Goal: Task Accomplishment & Management: Manage account settings

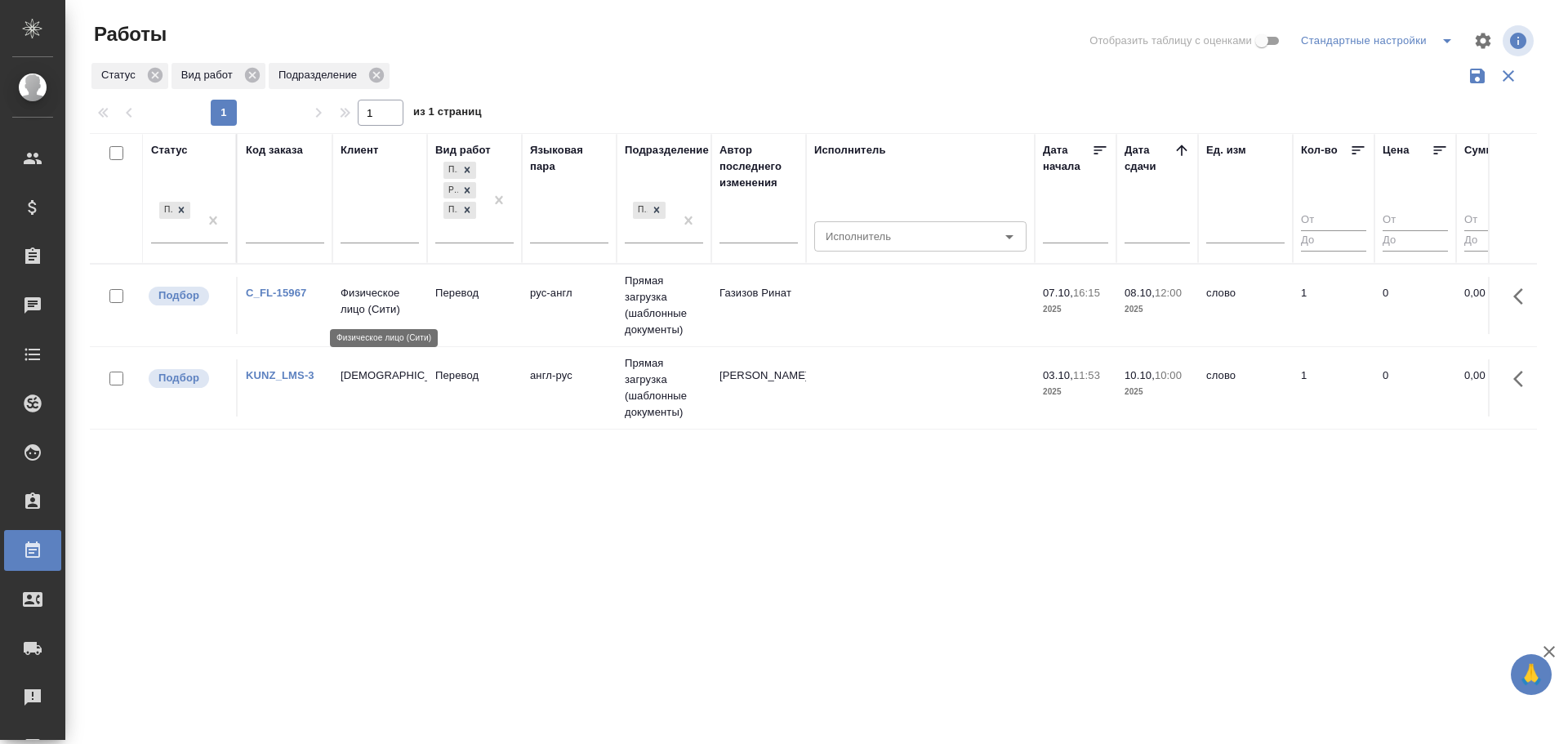
drag, startPoint x: 0, startPoint y: 0, endPoint x: 389, endPoint y: 314, distance: 499.9
click at [389, 314] on p "Физическое лицо (Сити)" at bounding box center [379, 301] width 79 height 32
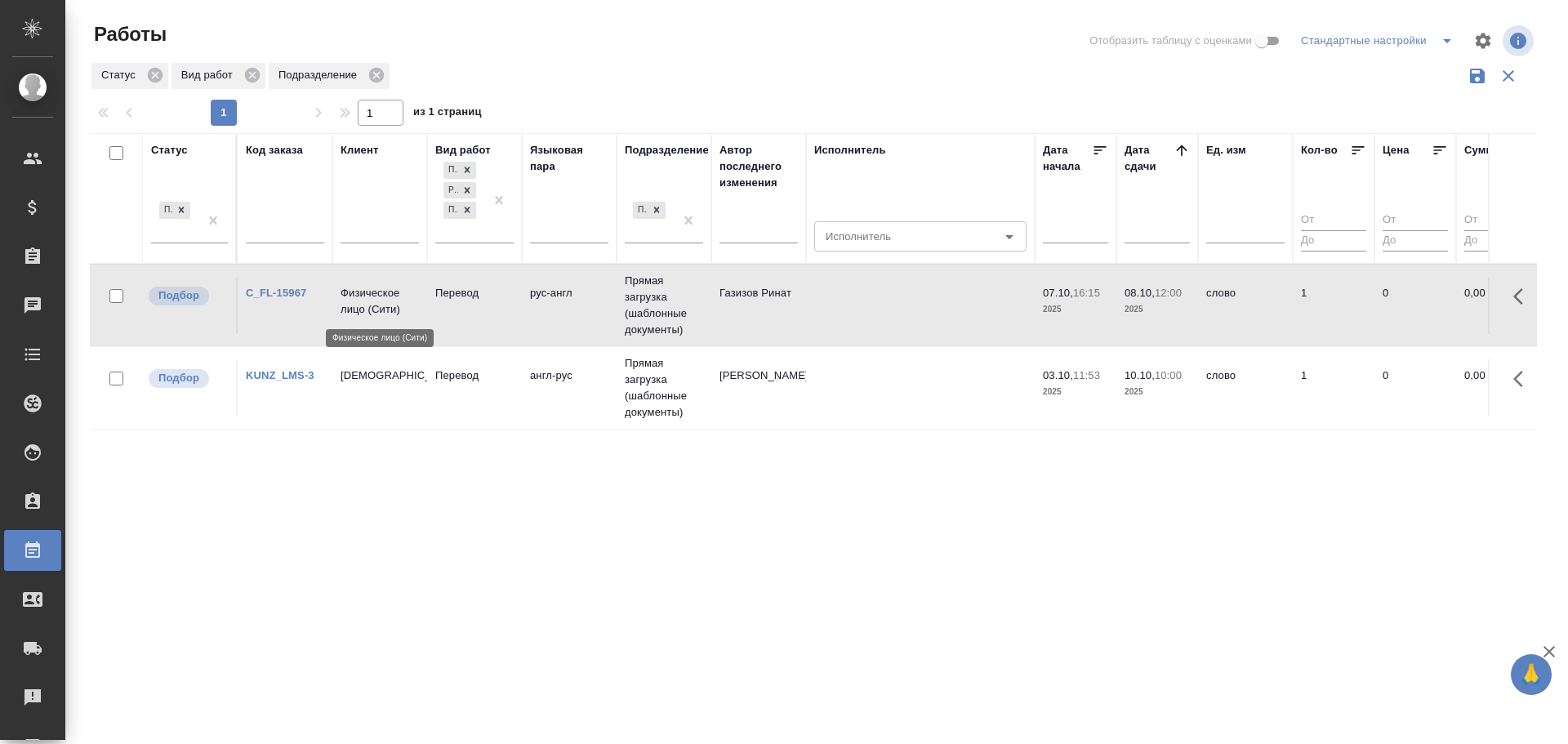
click at [389, 314] on p "Физическое лицо (Сити)" at bounding box center [379, 301] width 79 height 32
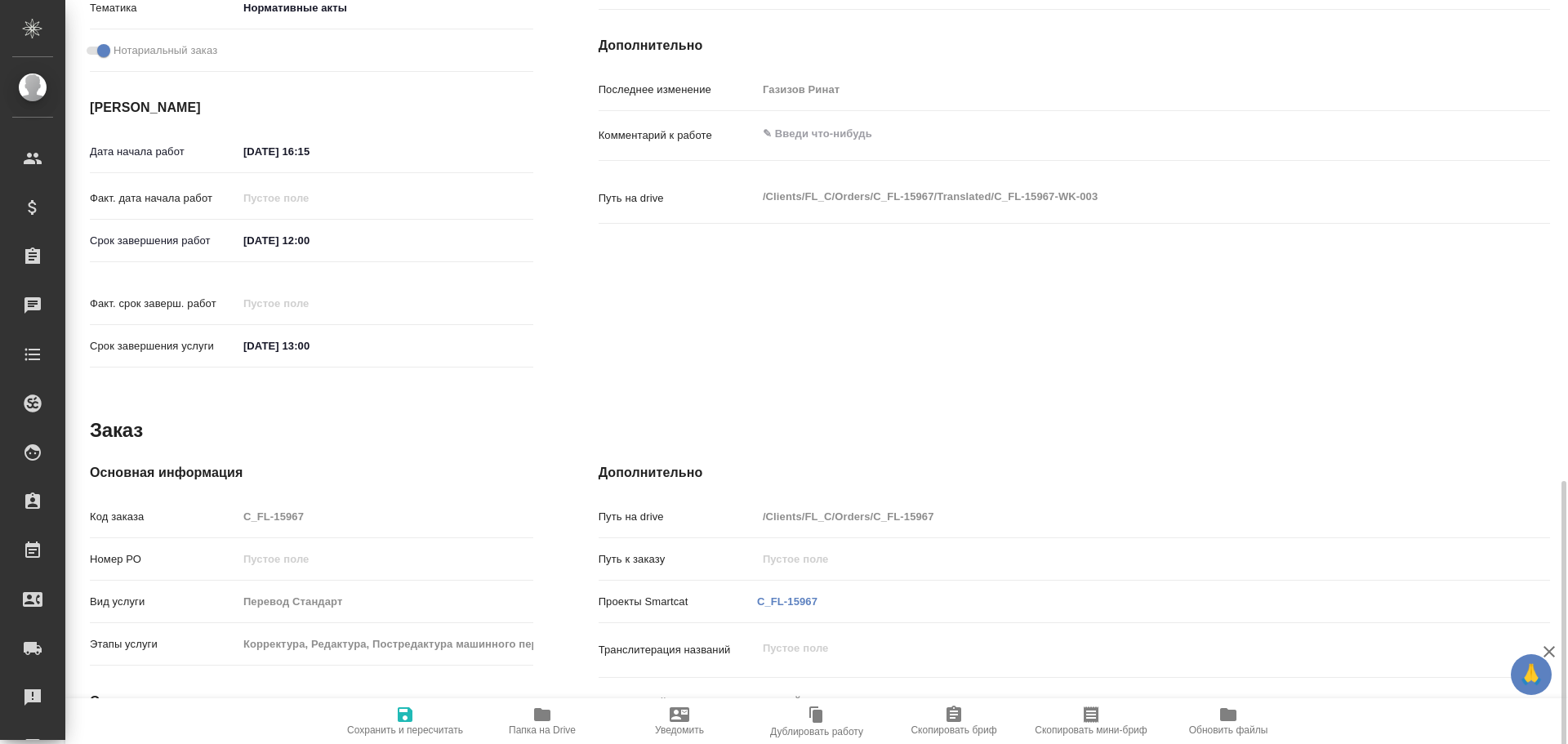
scroll to position [630, 0]
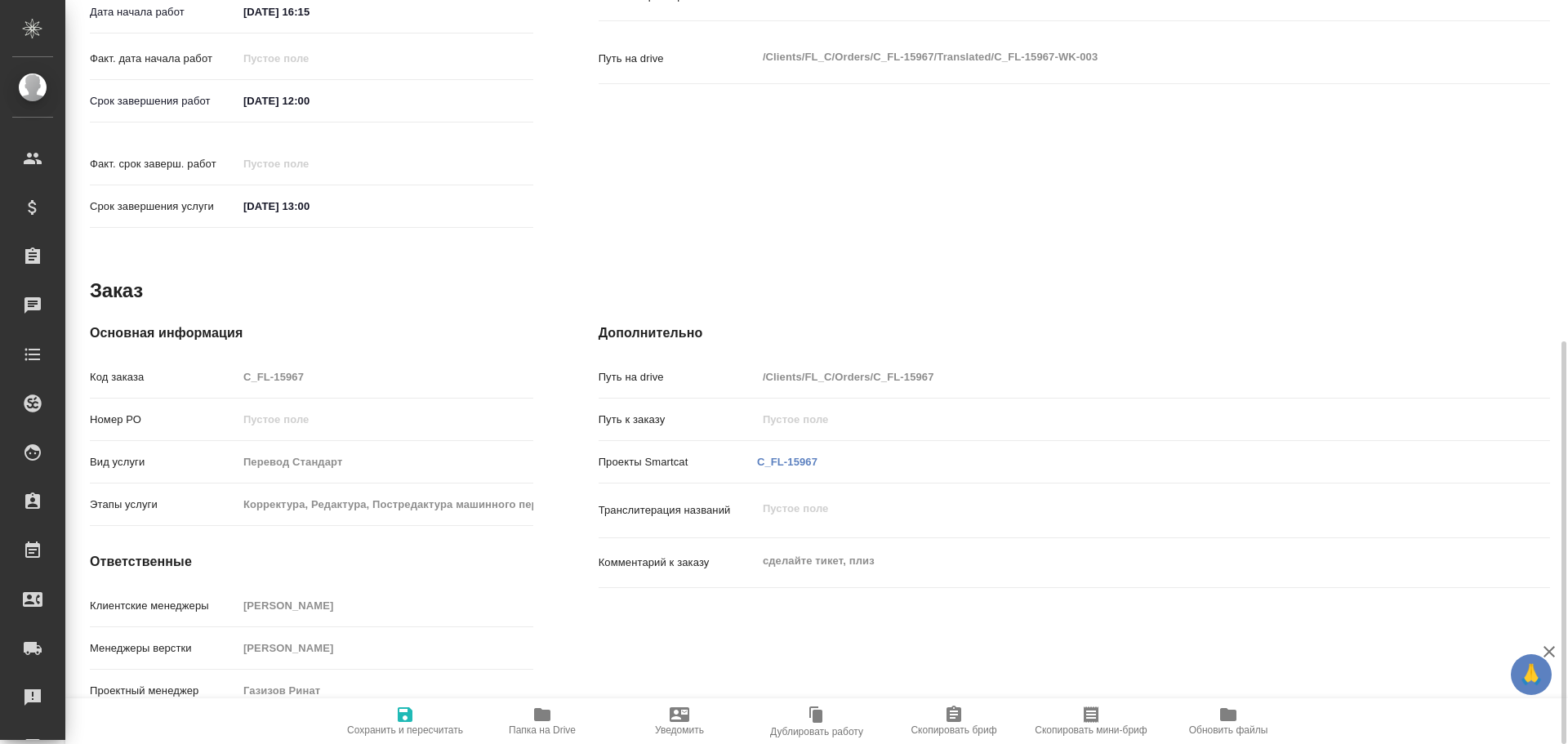
type textarea "x"
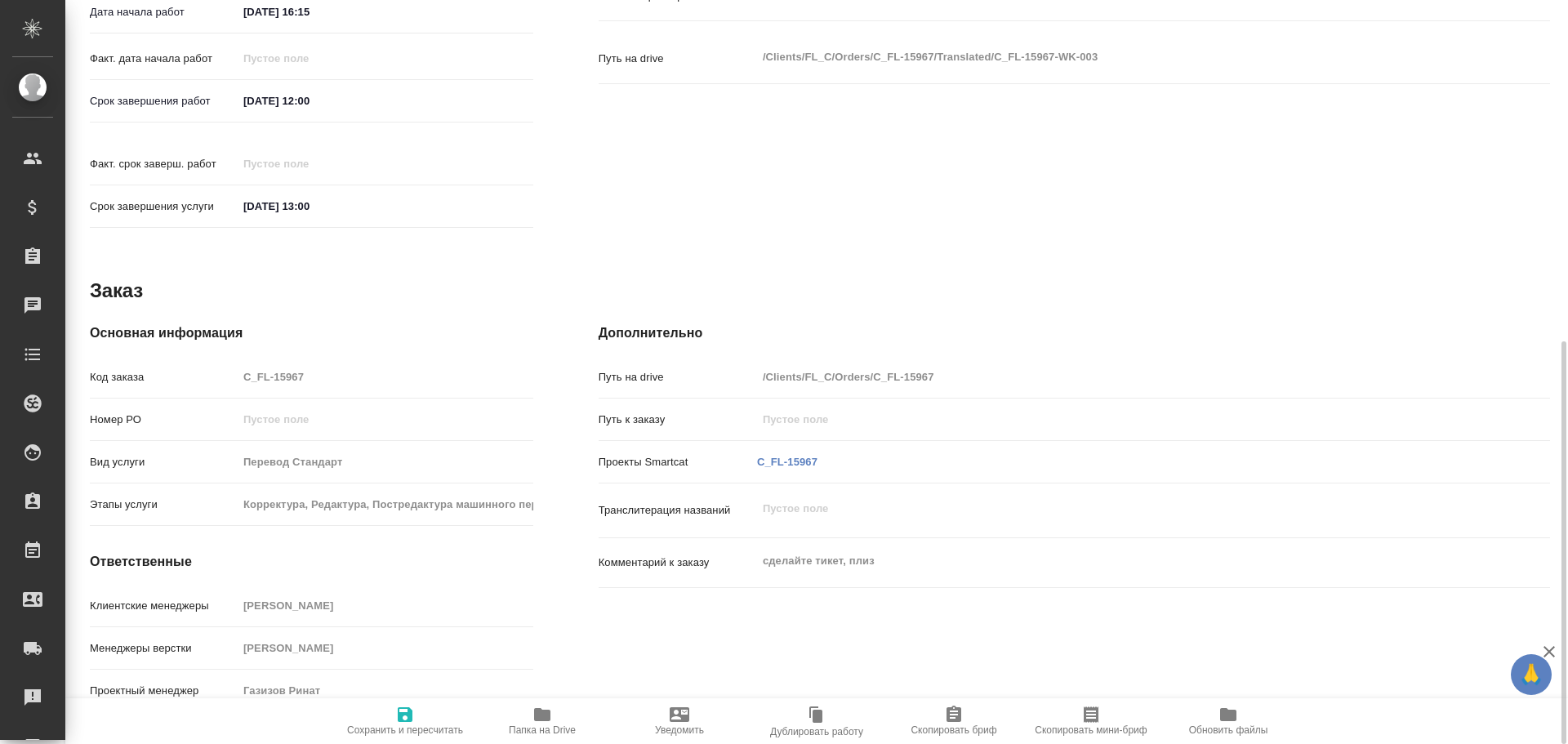
type textarea "x"
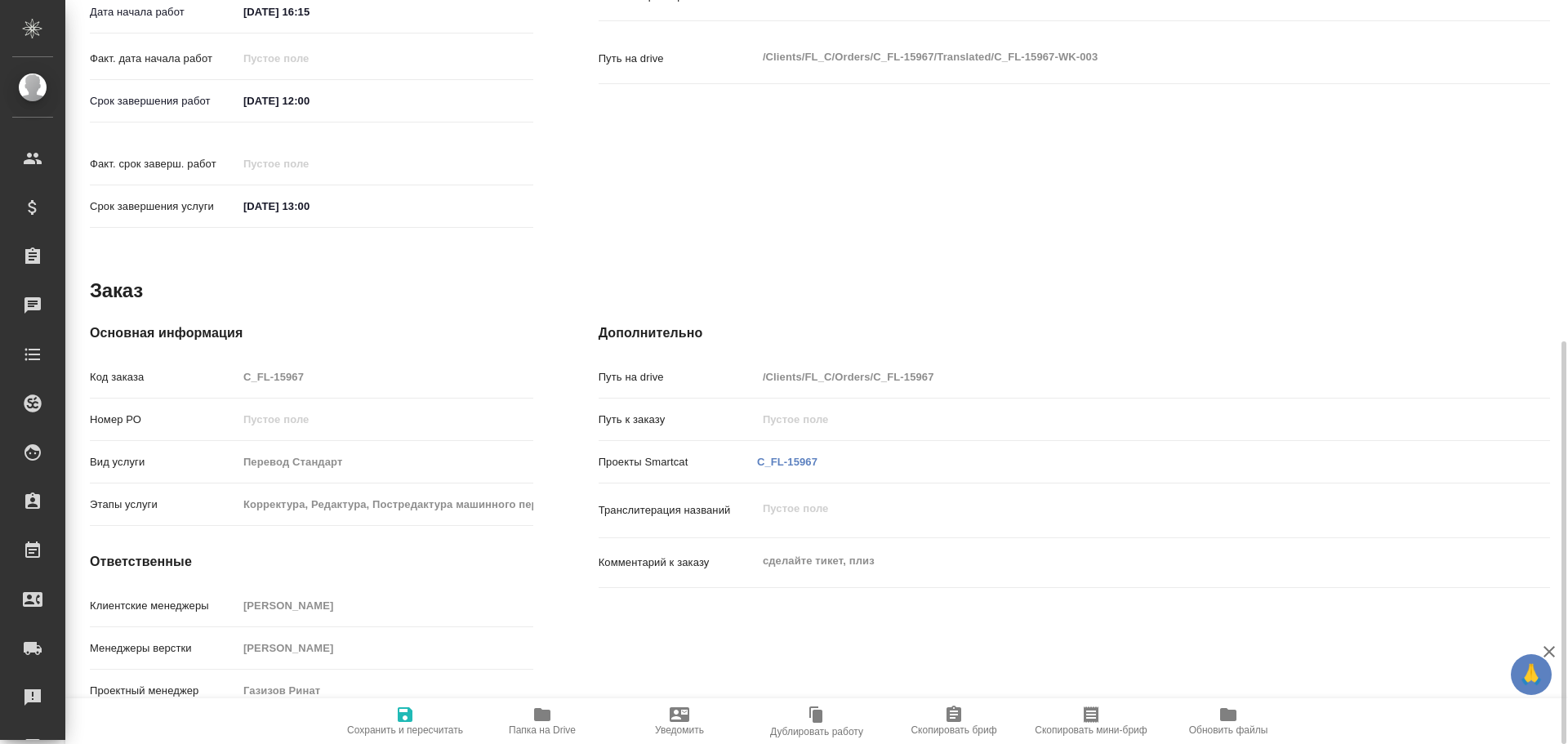
type textarea "x"
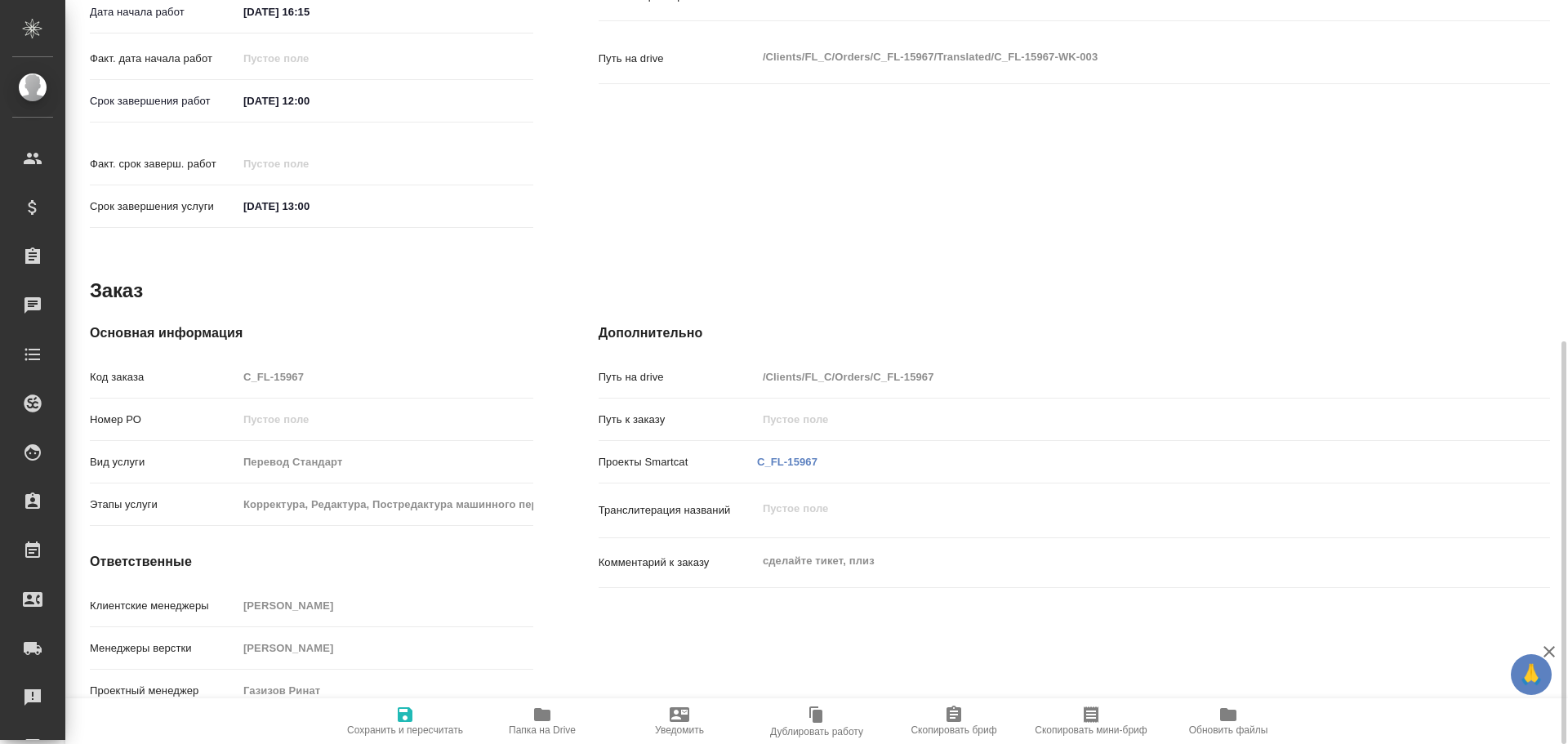
type textarea "x"
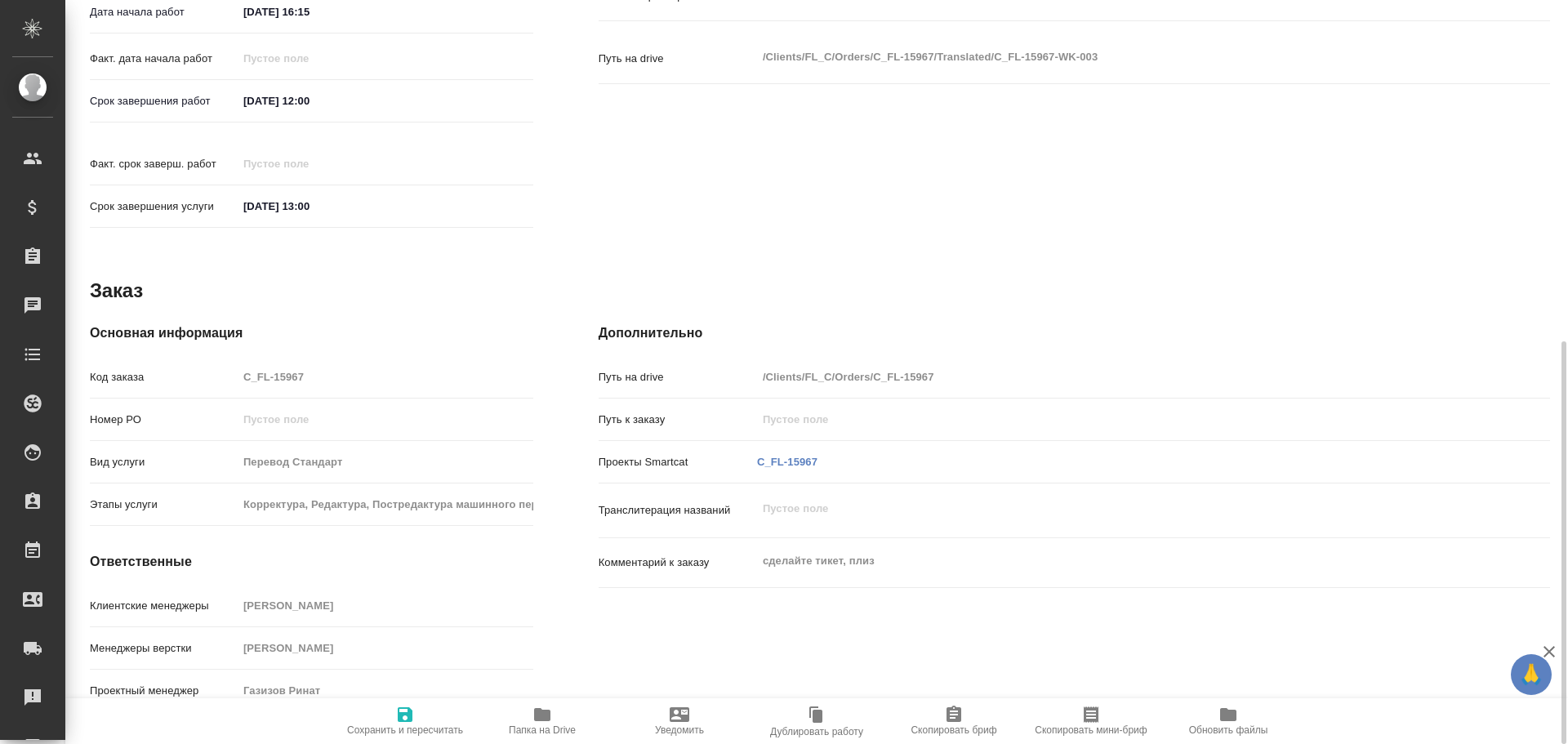
type textarea "x"
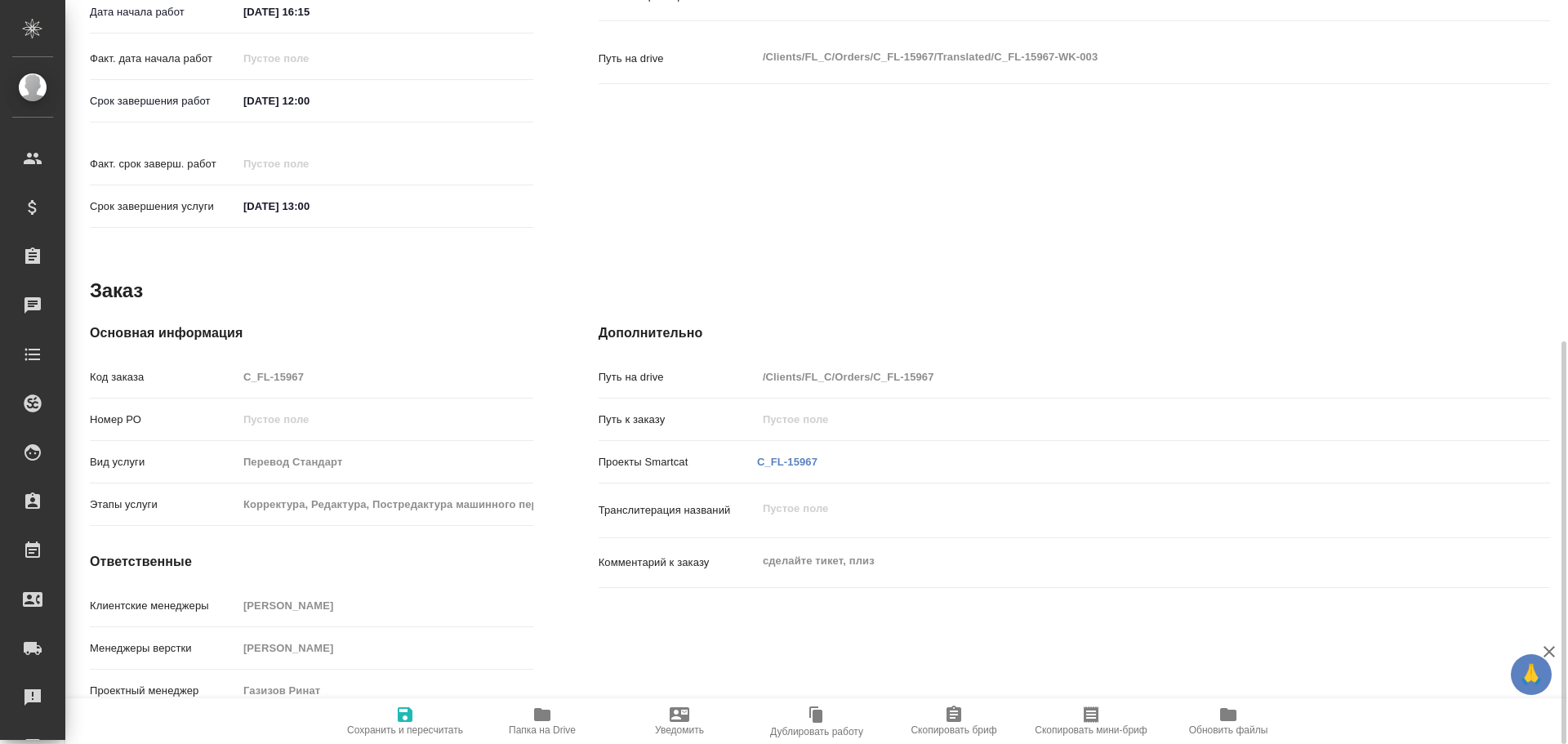
type textarea "x"
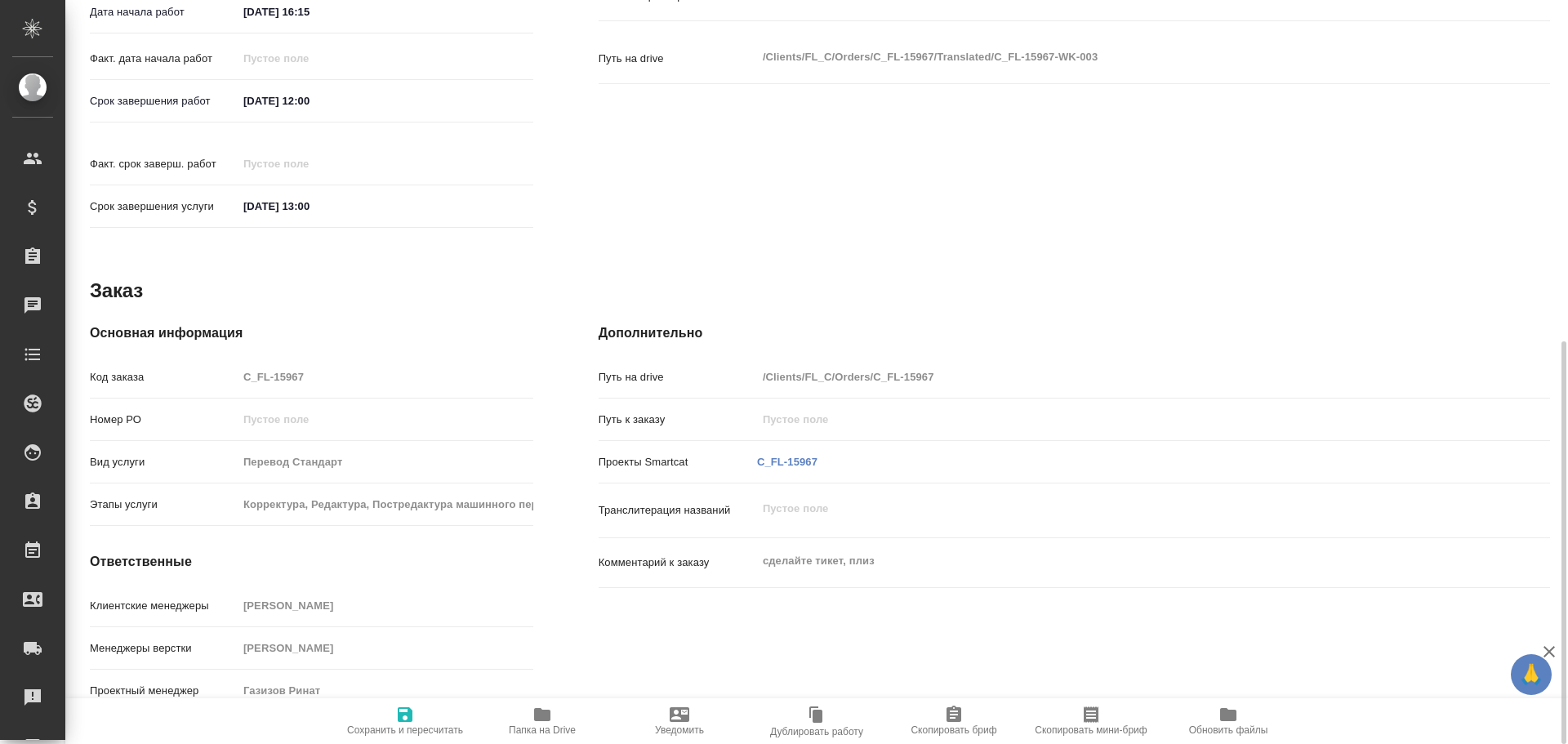
click at [556, 725] on span "Папка на Drive" at bounding box center [542, 731] width 67 height 11
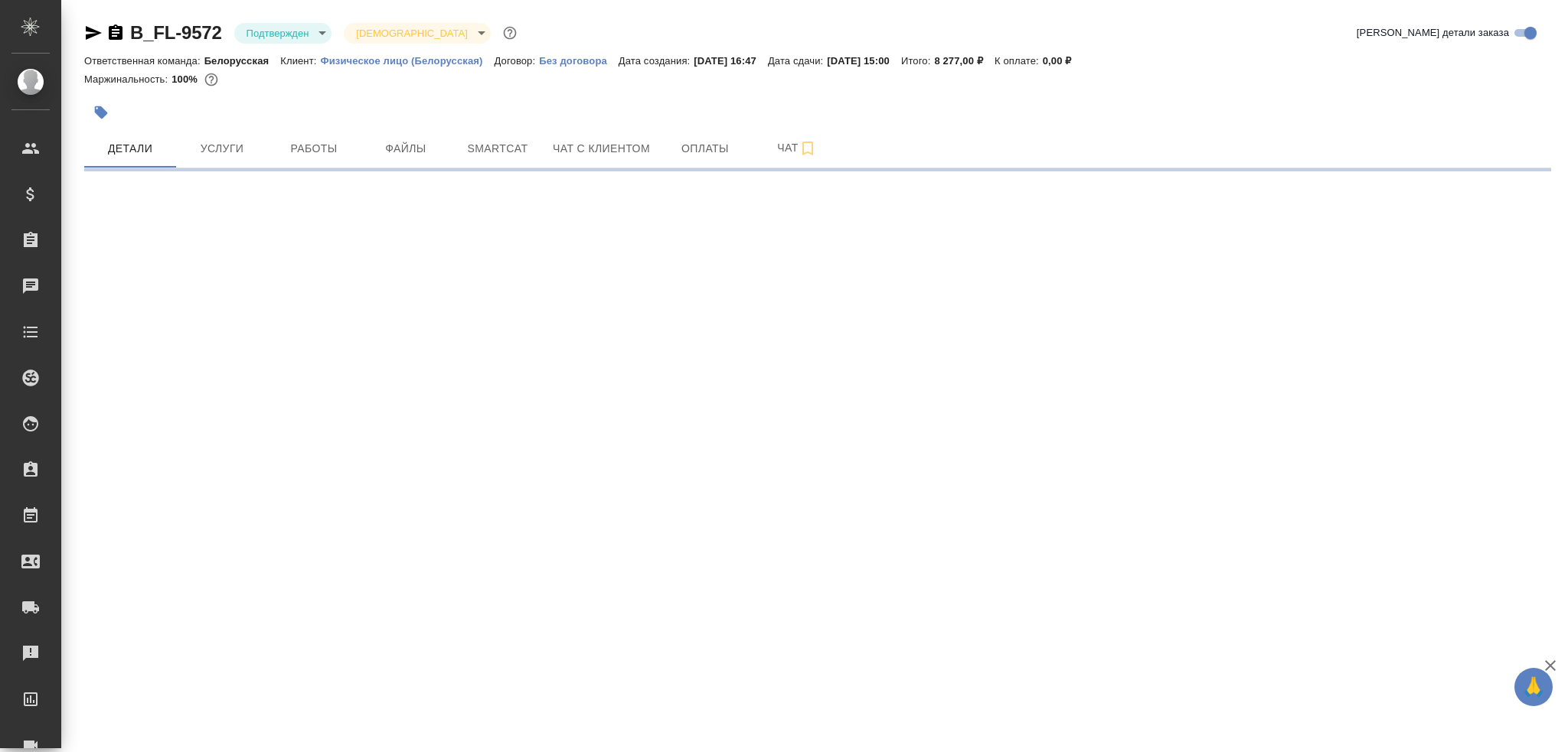
select select "RU"
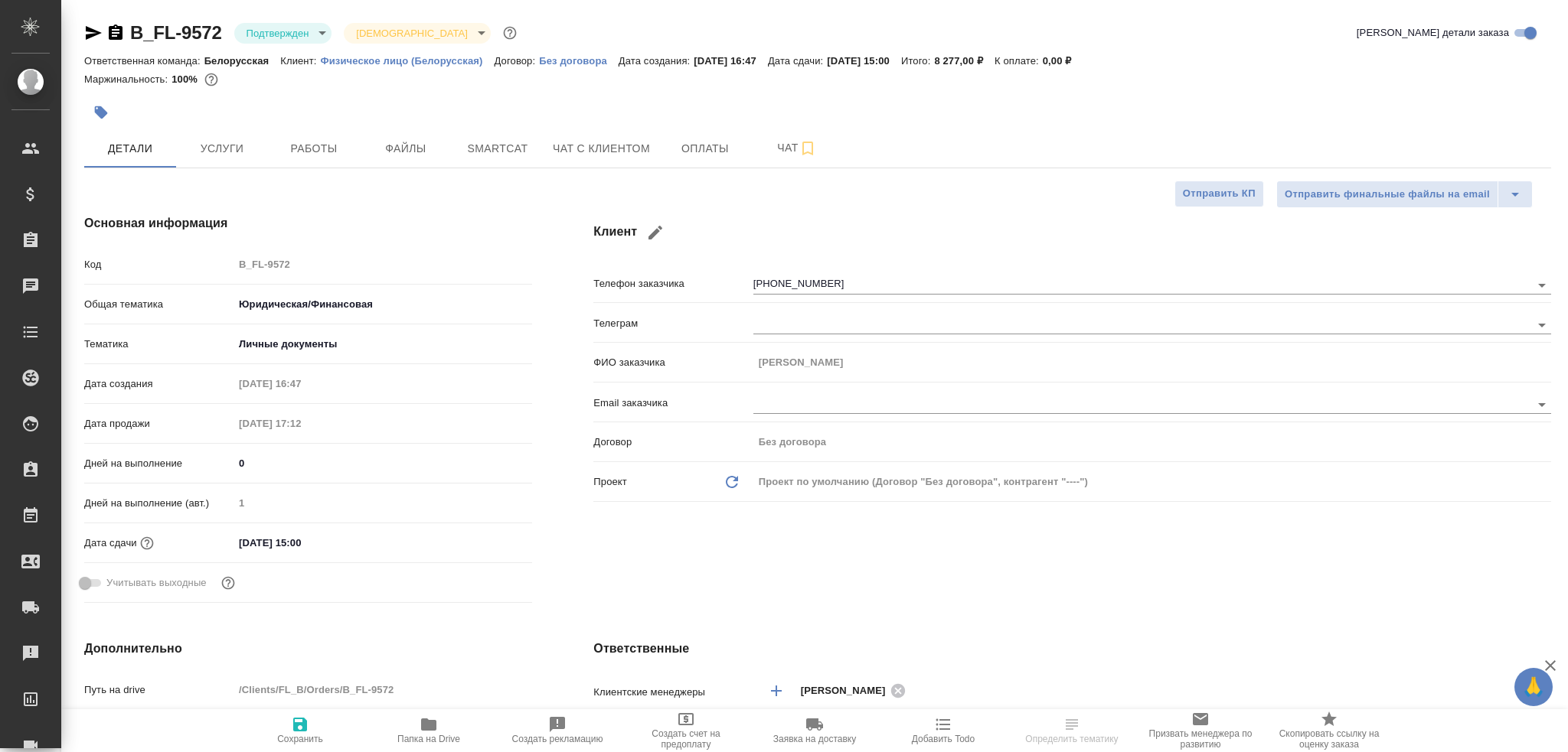
type textarea "x"
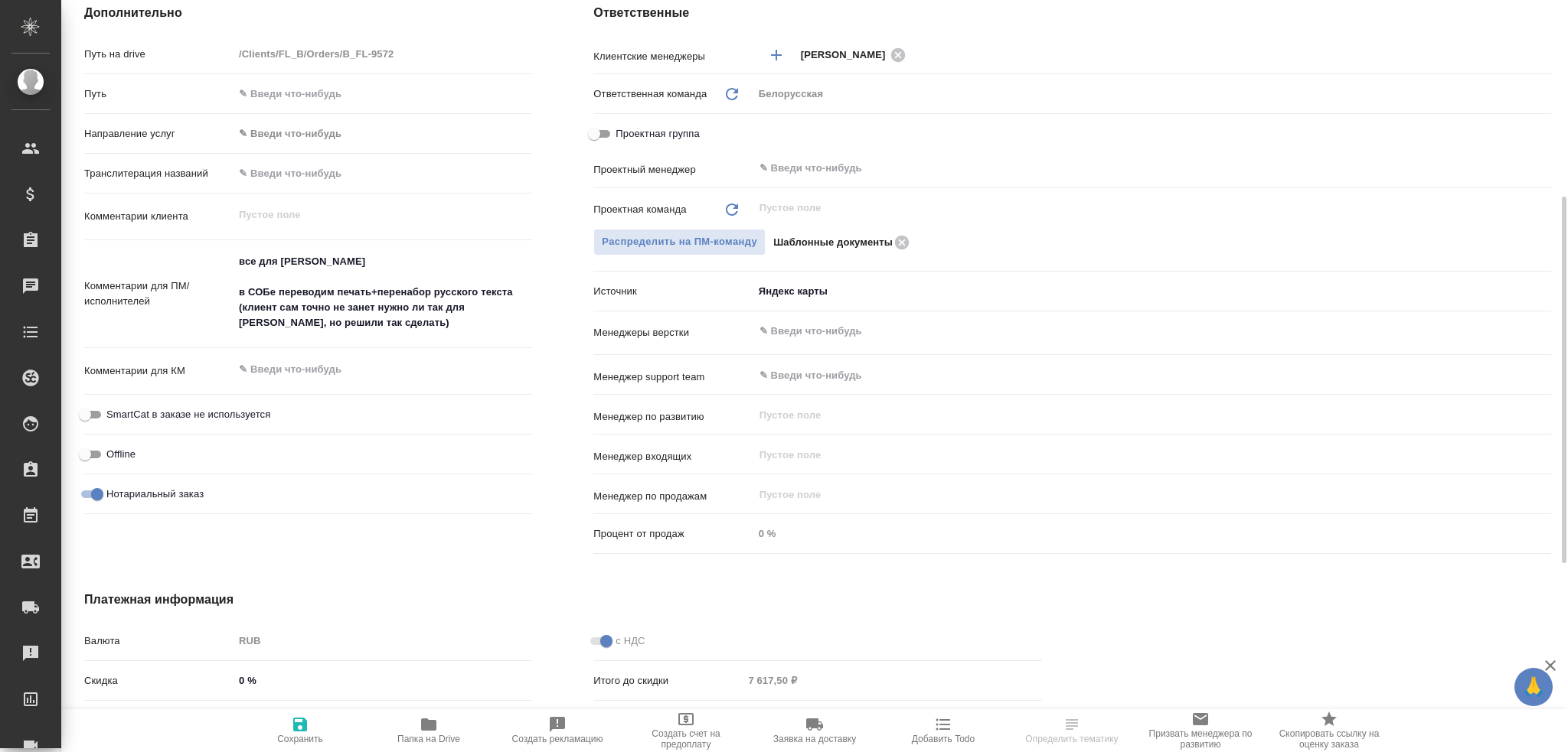
scroll to position [483, 0]
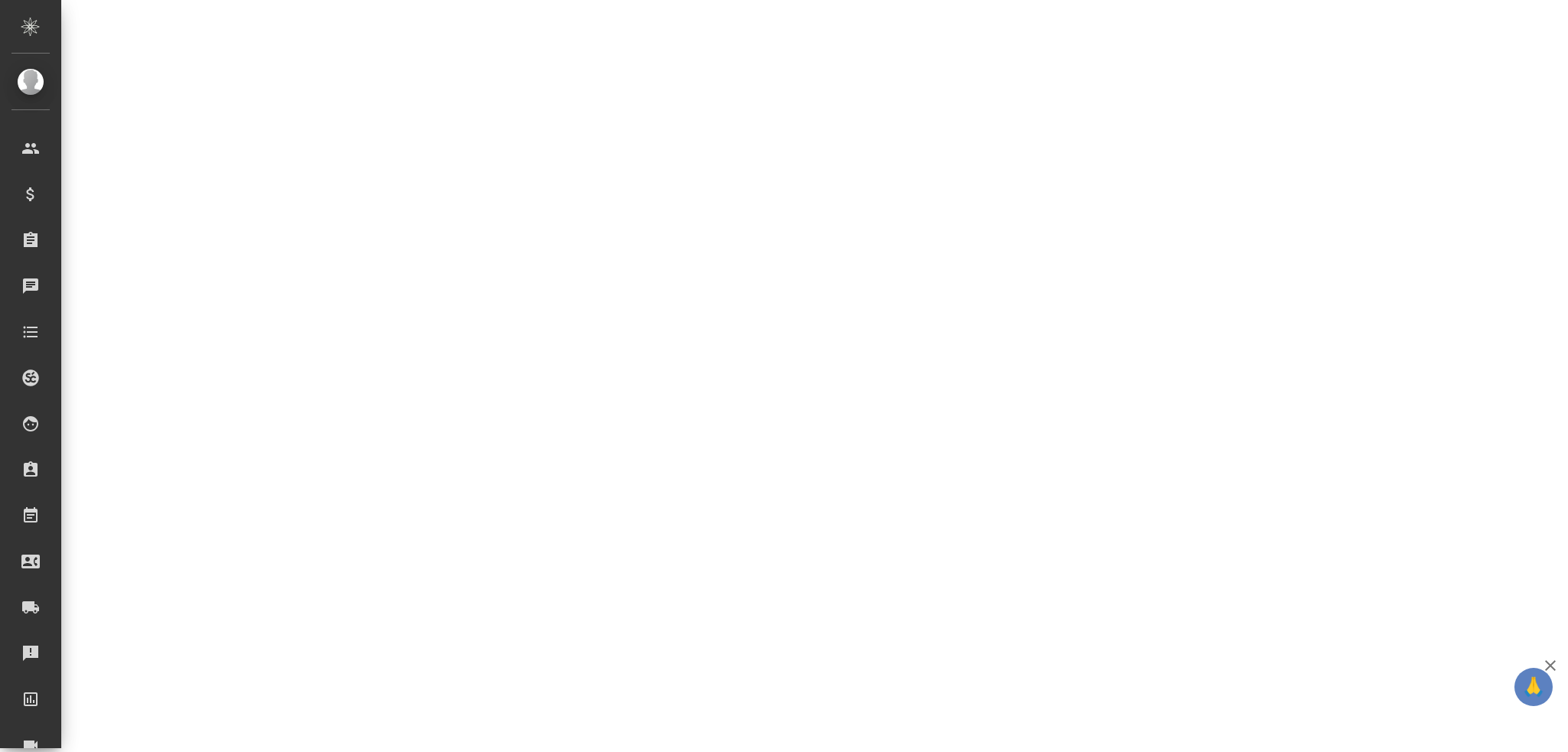
select select "RU"
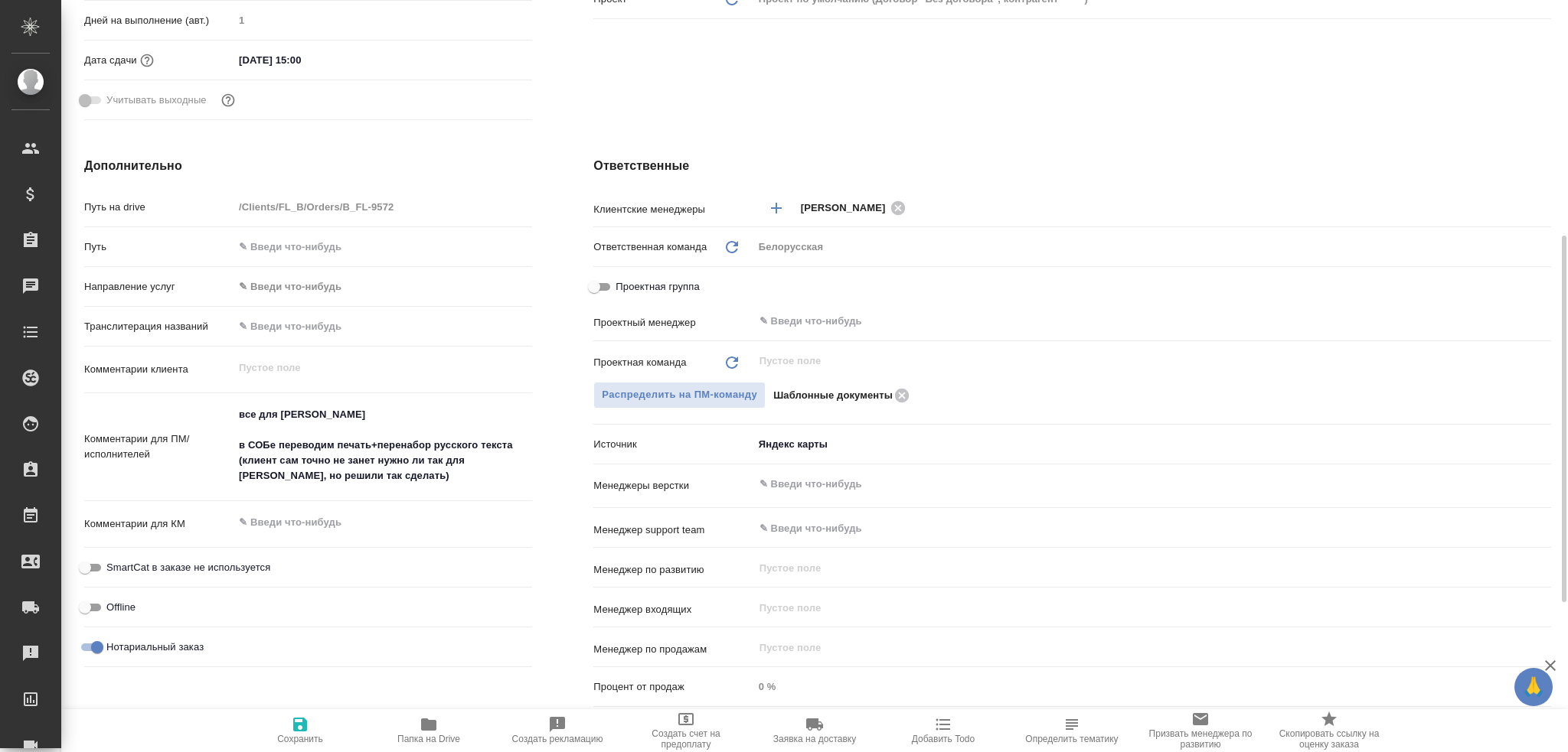
type textarea "x"
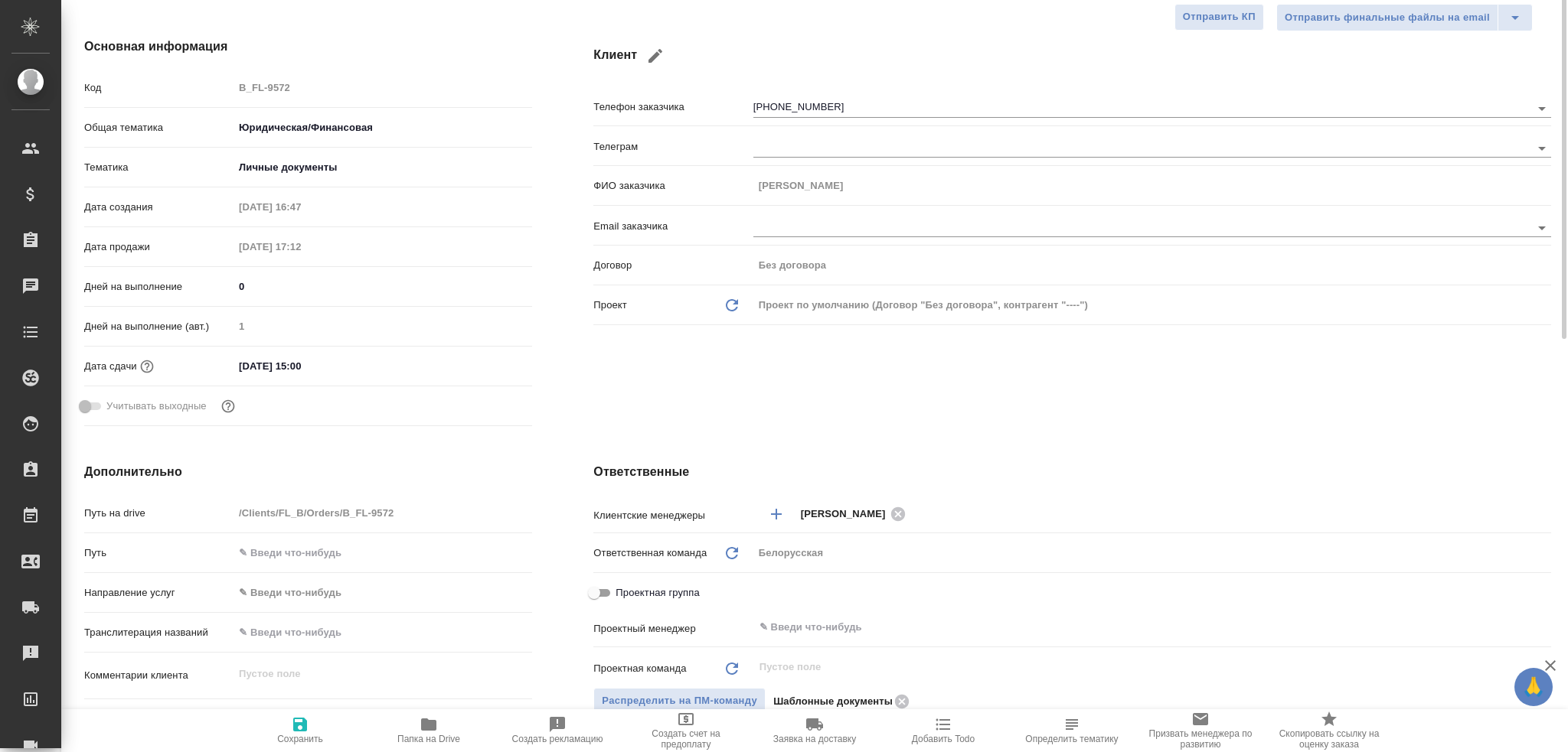
scroll to position [0, 0]
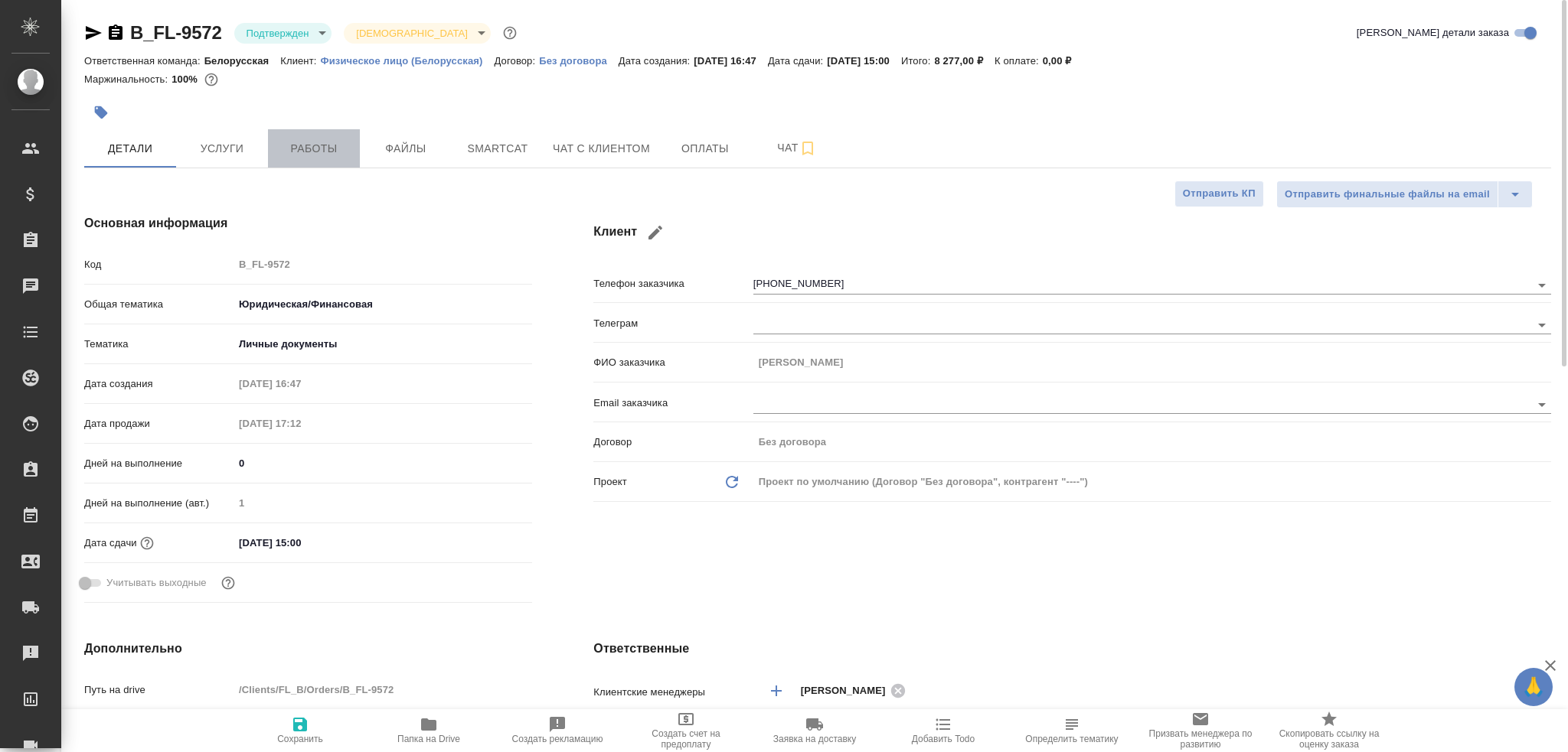
click at [323, 162] on button "Работы" at bounding box center [313, 148] width 92 height 38
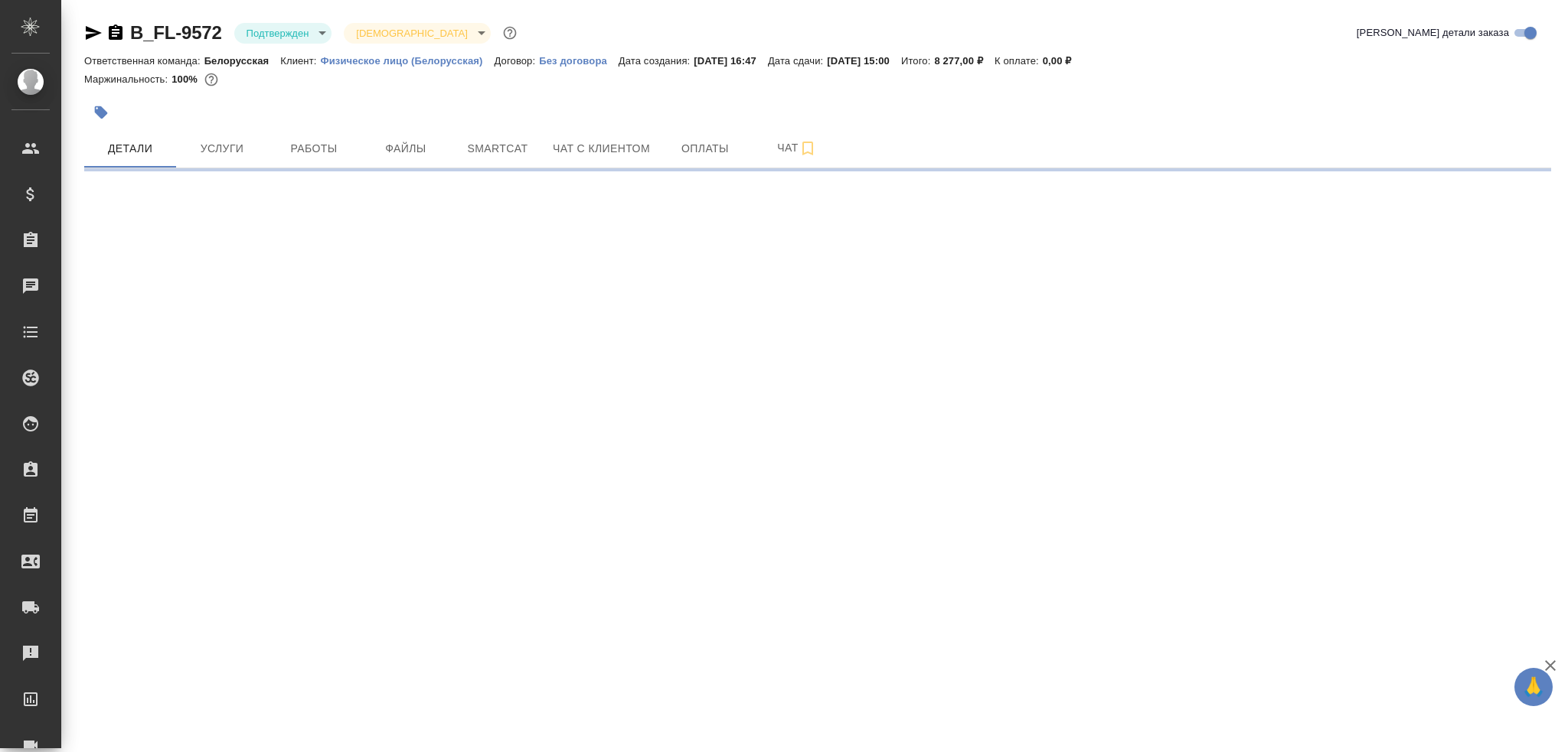
select select "RU"
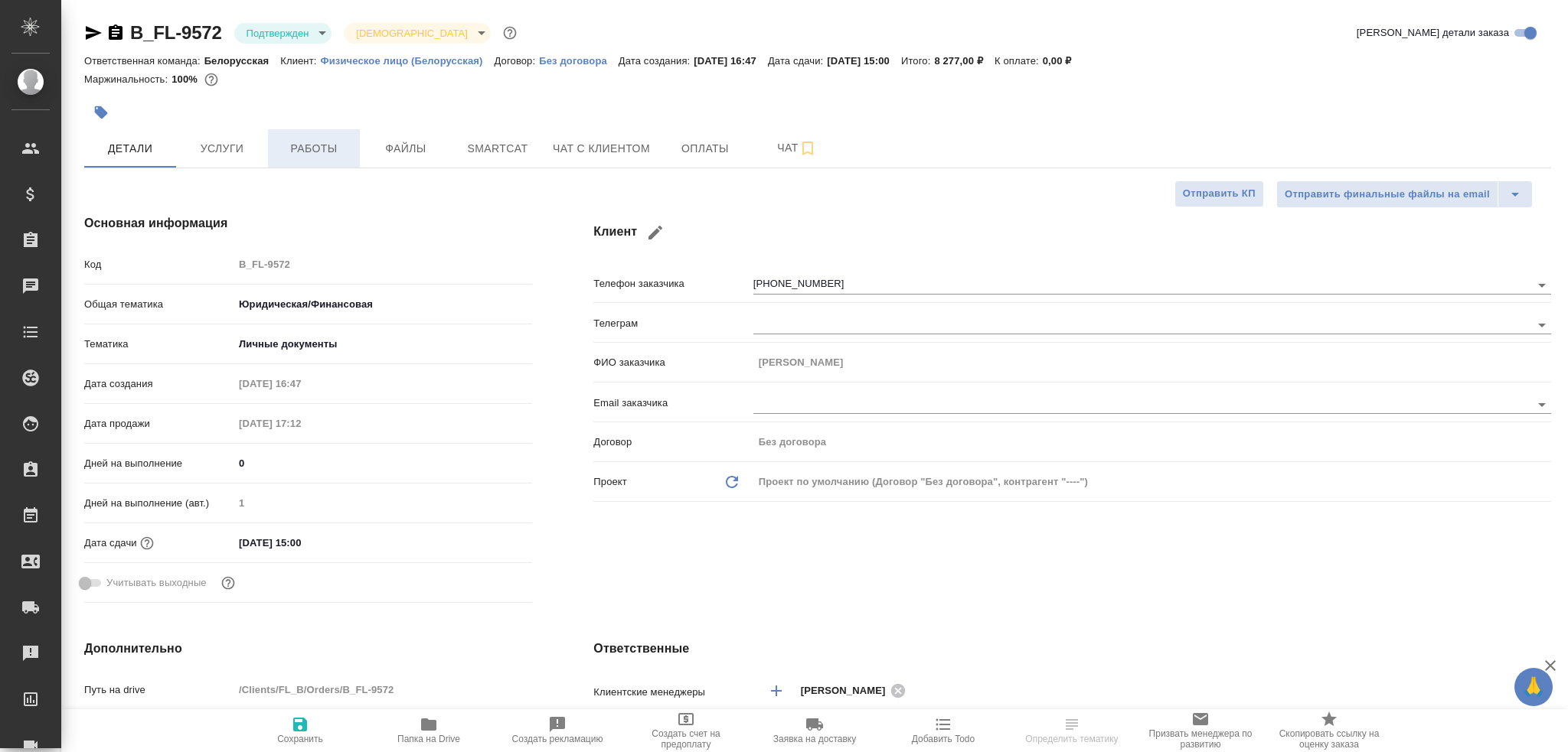
type textarea "x"
click at [316, 158] on button "Работы" at bounding box center [313, 148] width 92 height 38
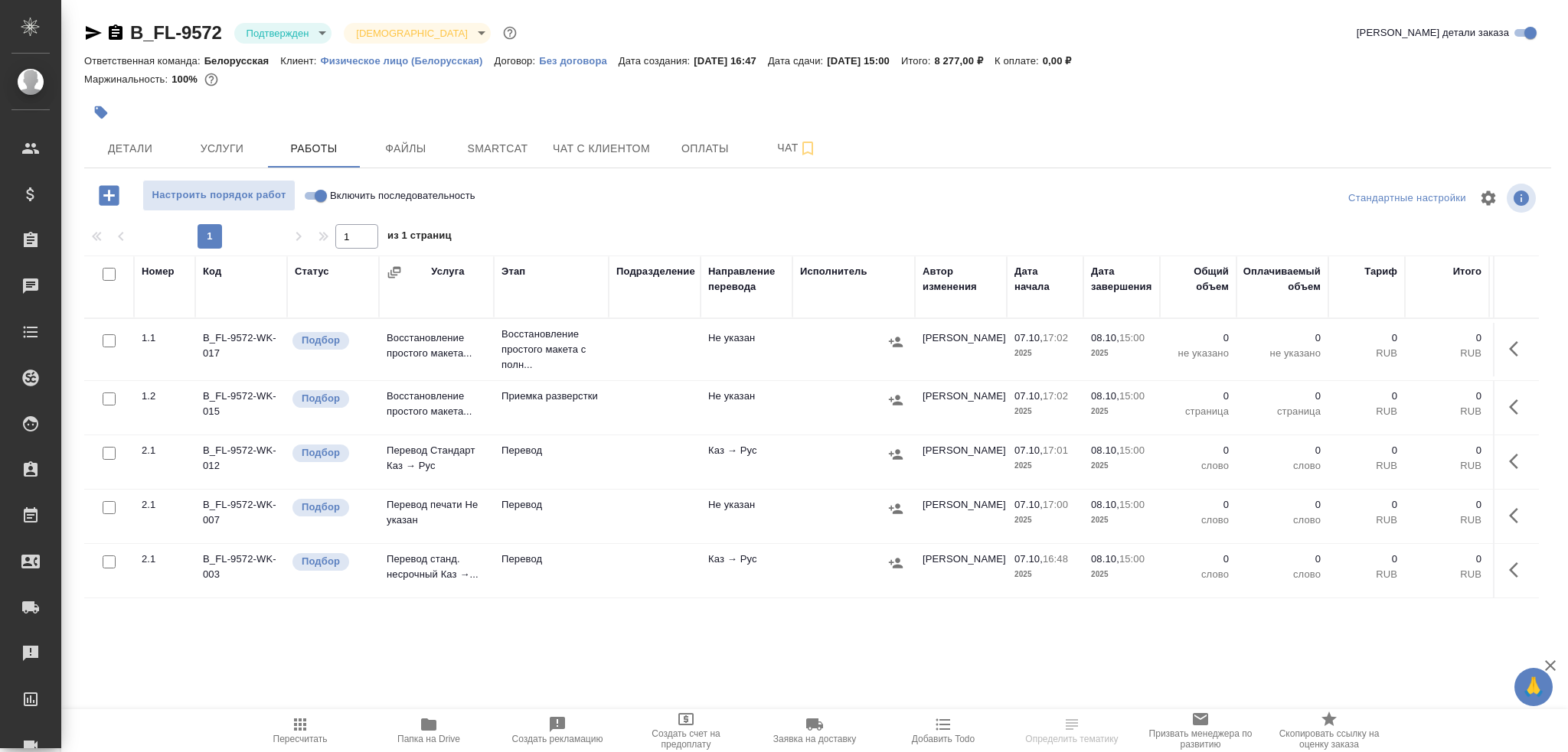
click at [425, 739] on span "Папка на Drive" at bounding box center [429, 740] width 63 height 11
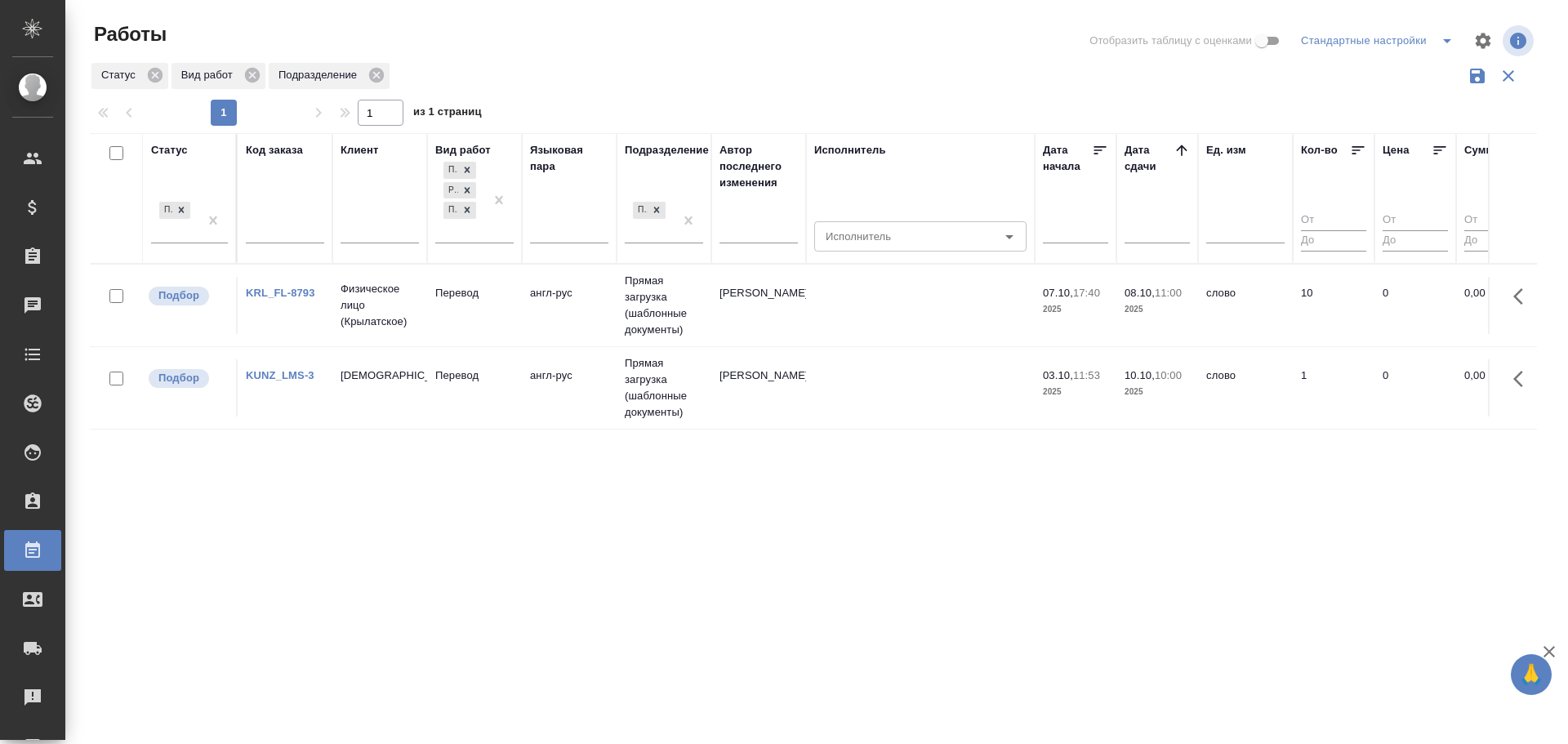
drag, startPoint x: 0, startPoint y: 0, endPoint x: 348, endPoint y: 319, distance: 472.1
click at [348, 319] on p "Физическое лицо (Крылатское)" at bounding box center [379, 306] width 79 height 49
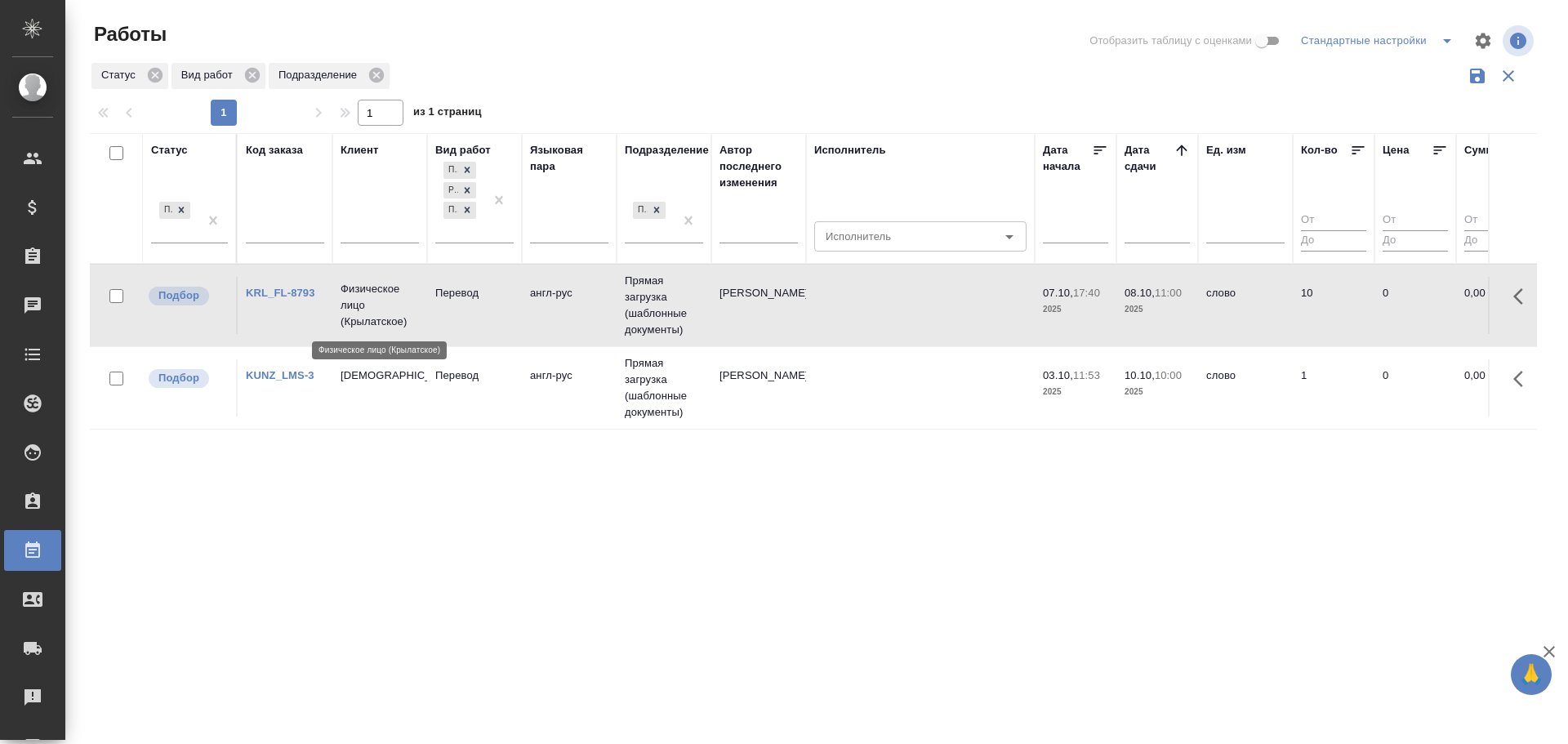
click at [348, 319] on p "Физическое лицо (Крылатское)" at bounding box center [379, 306] width 79 height 49
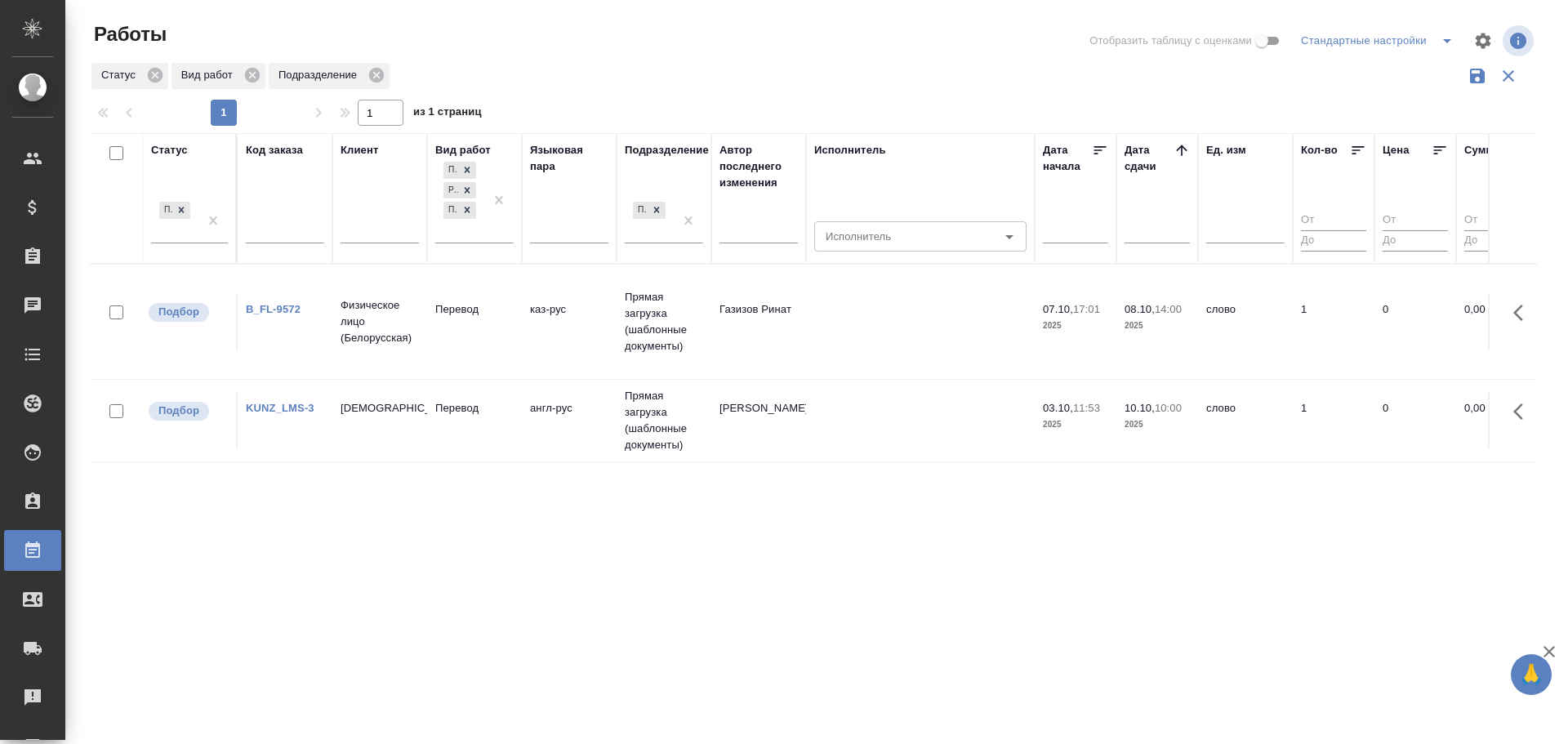
click at [802, 338] on td "Газизов Ринат" at bounding box center [759, 322] width 95 height 57
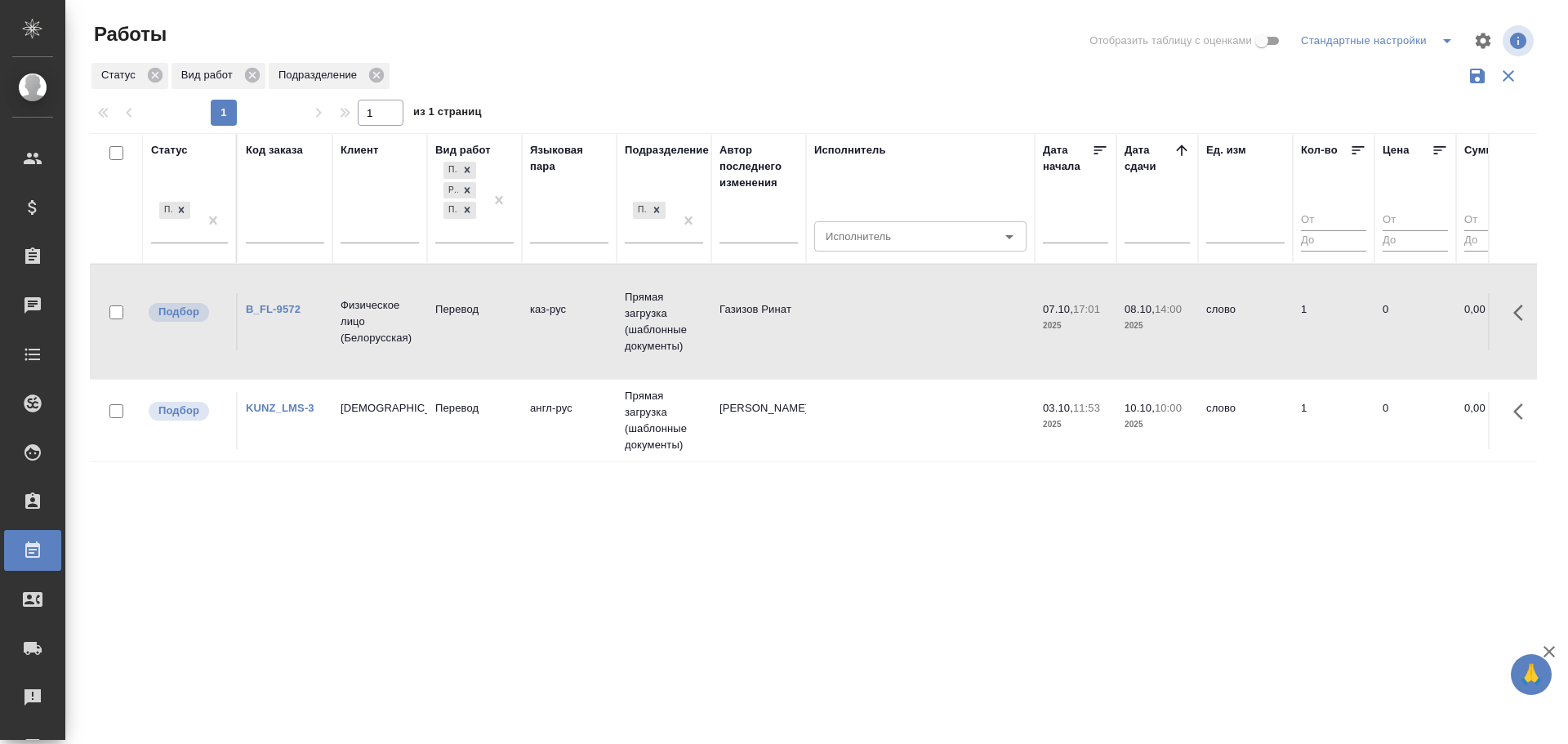
click at [802, 338] on td "Газизов Ринат" at bounding box center [759, 322] width 95 height 57
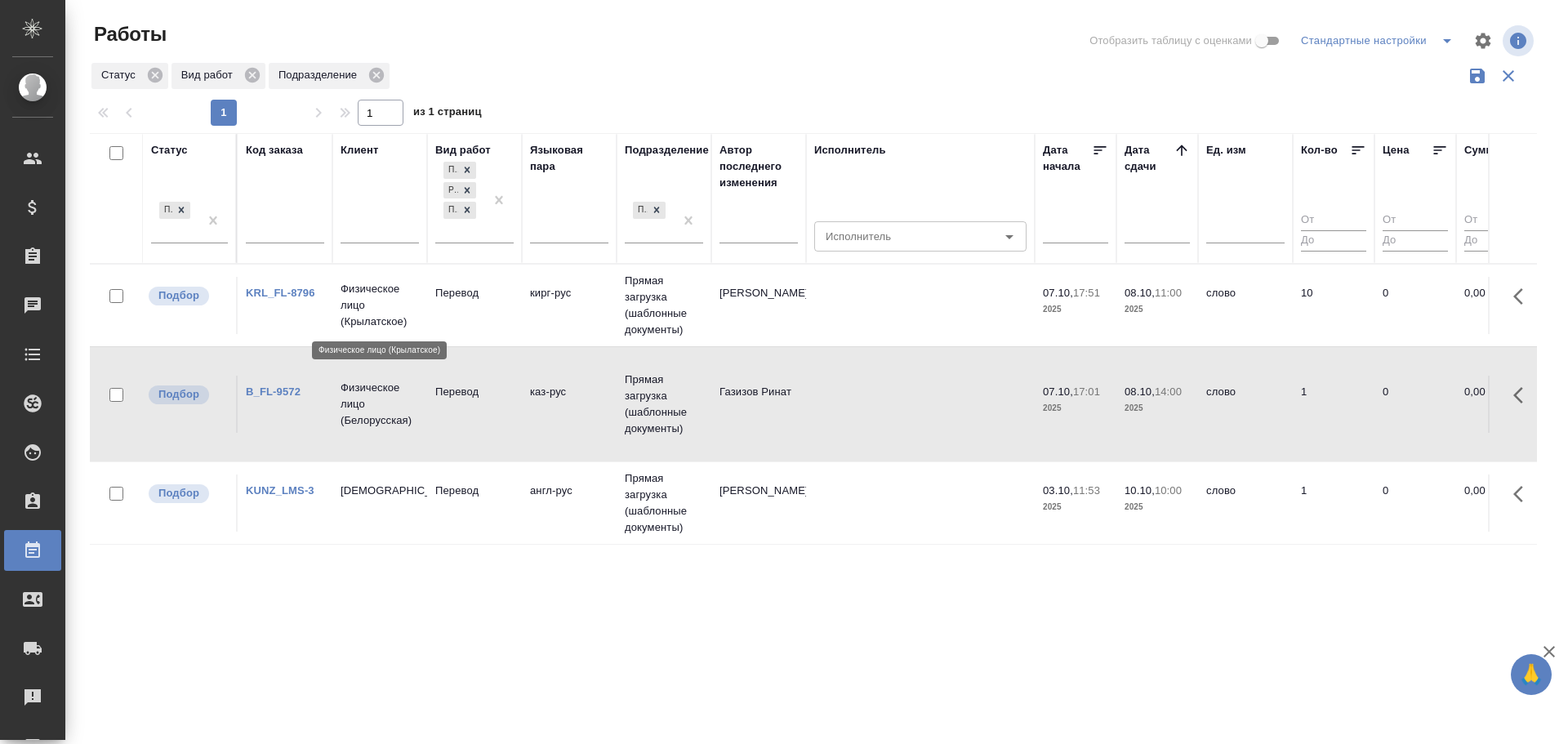
click at [360, 301] on p "Физическое лицо (Крылатское)" at bounding box center [379, 306] width 79 height 49
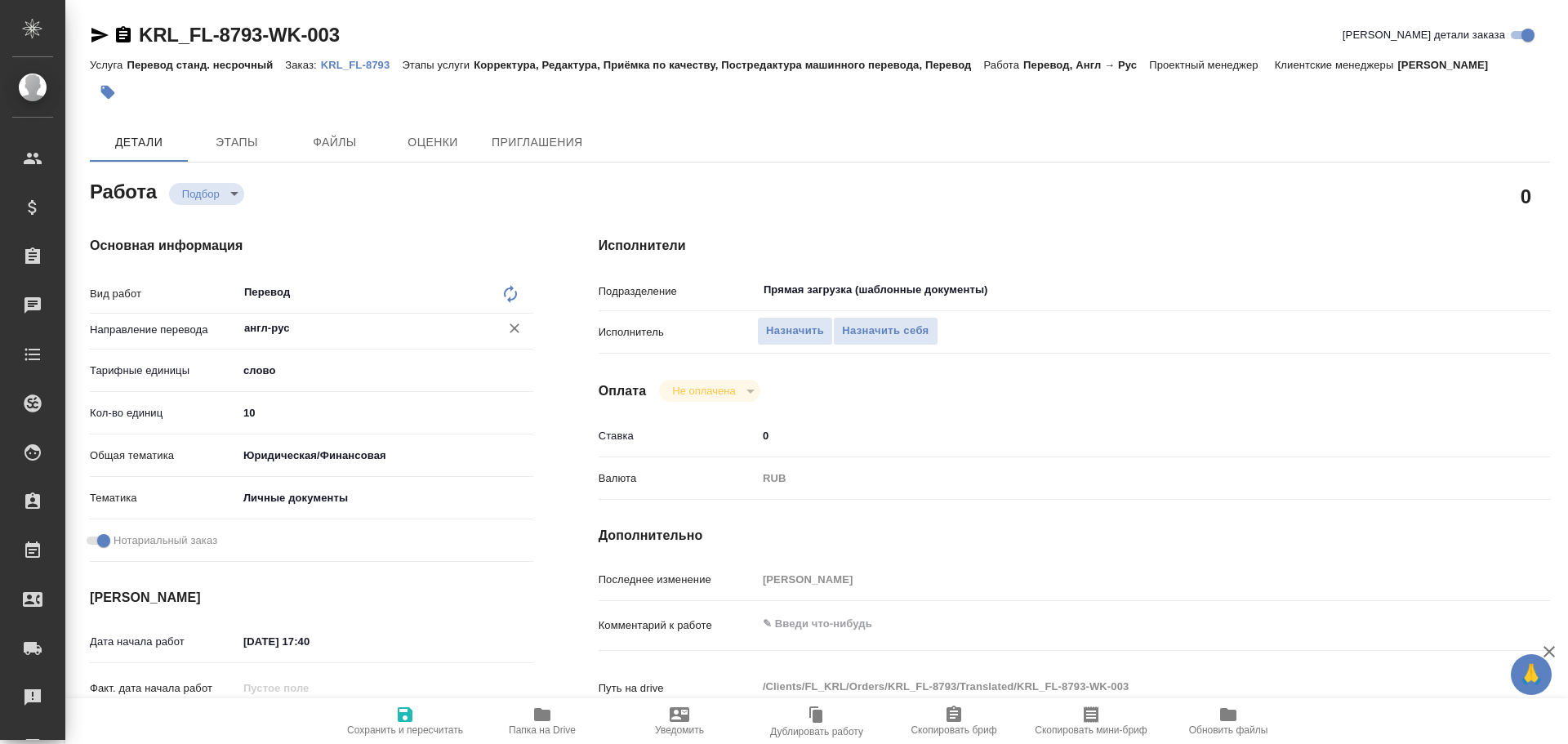
type textarea "x"
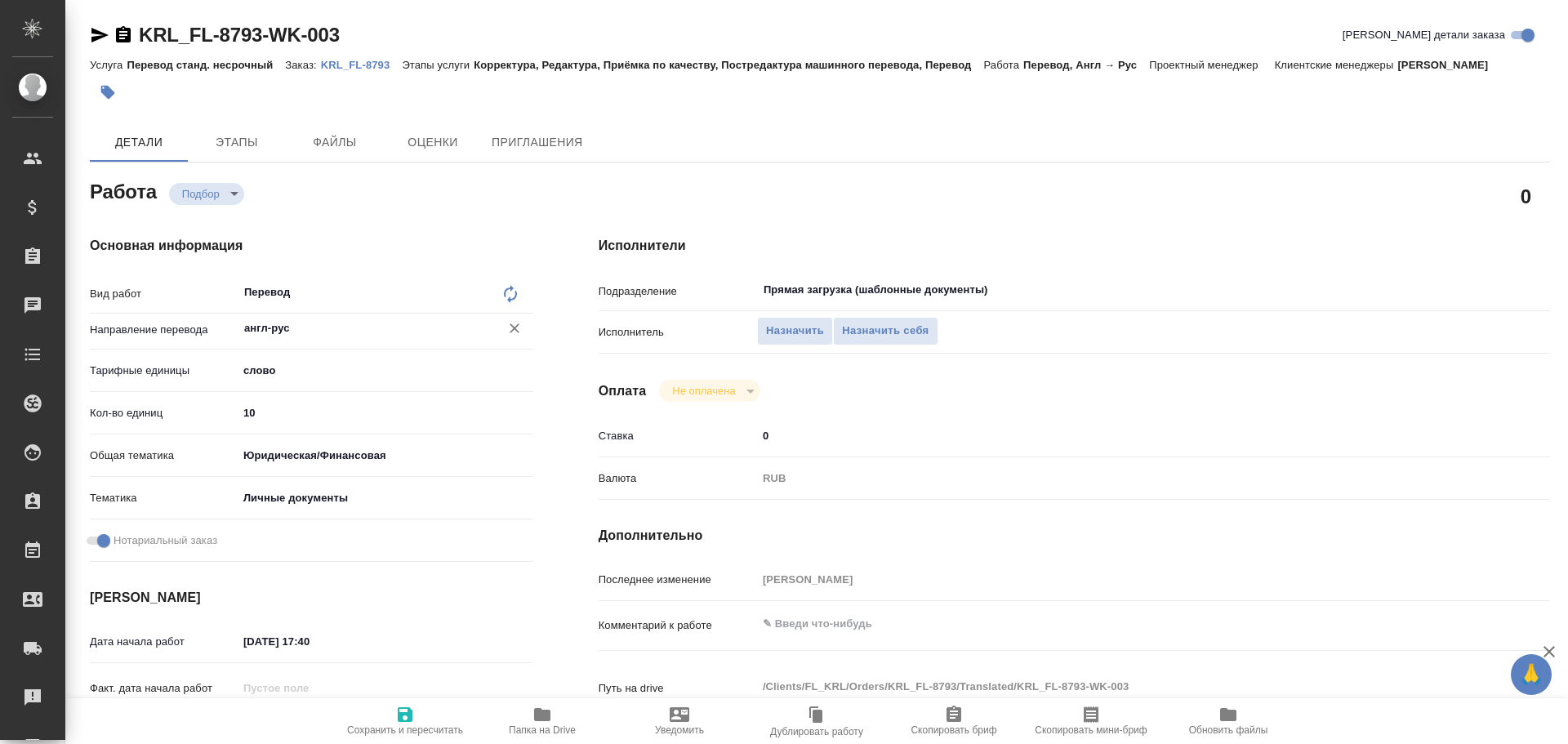
type textarea "x"
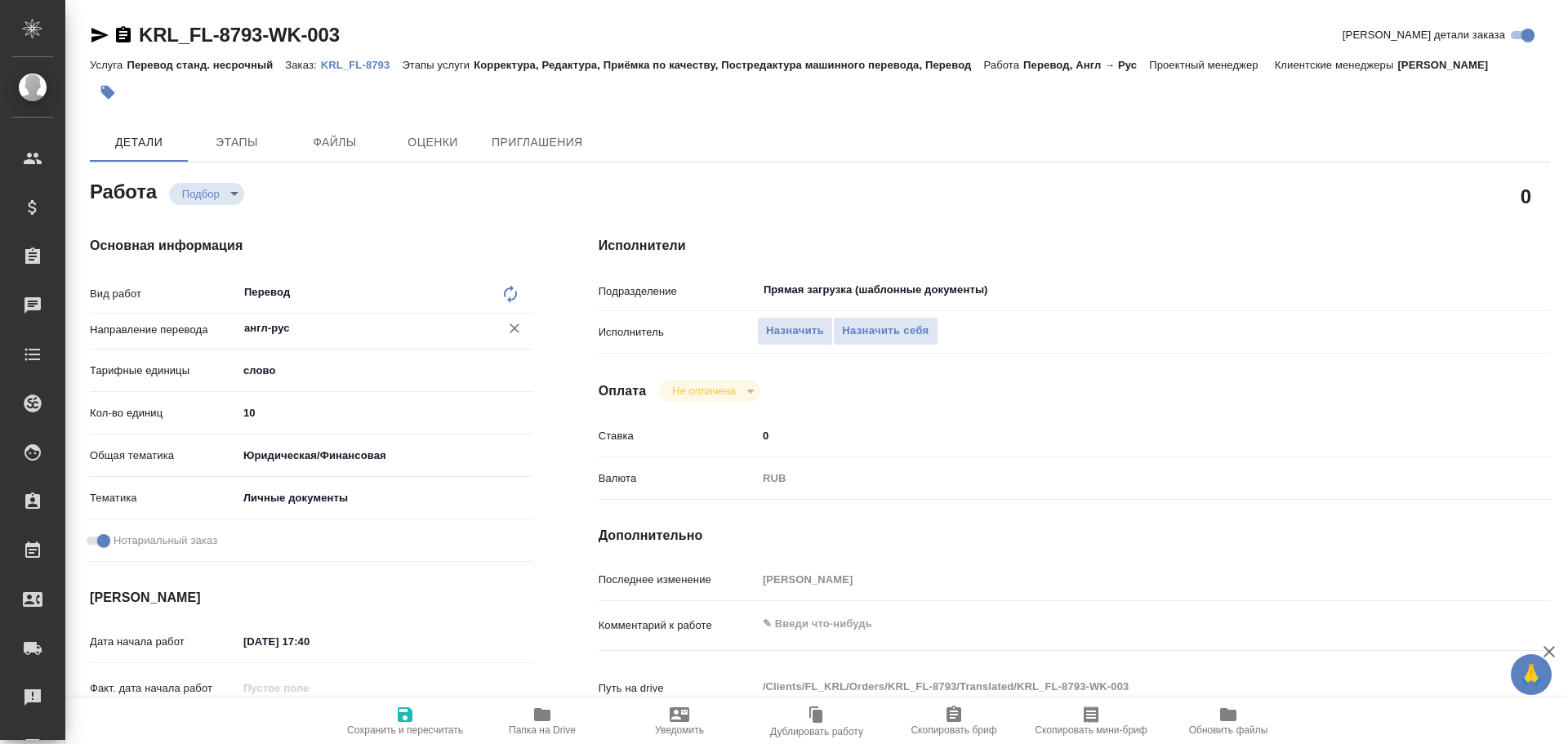
type textarea "x"
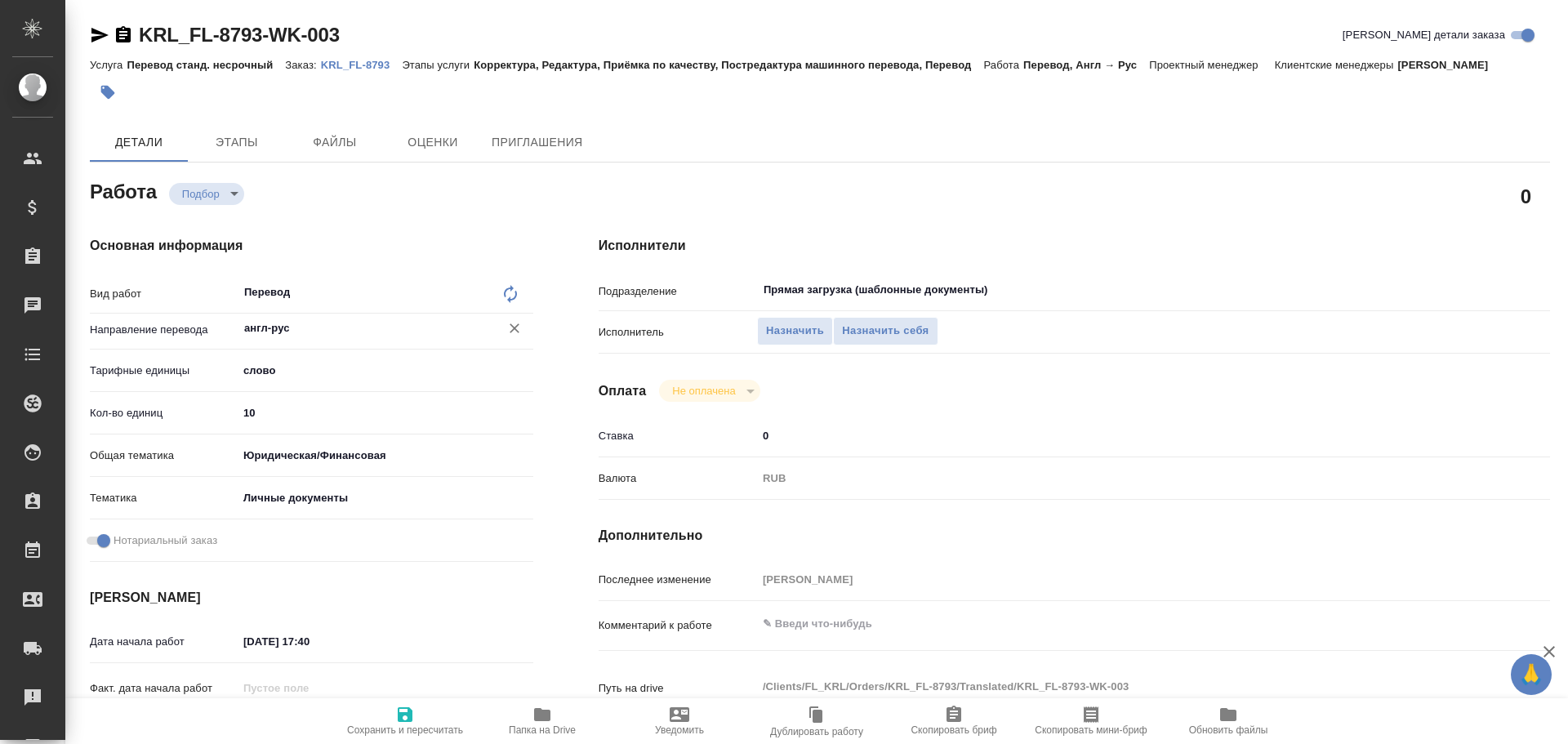
type textarea "x"
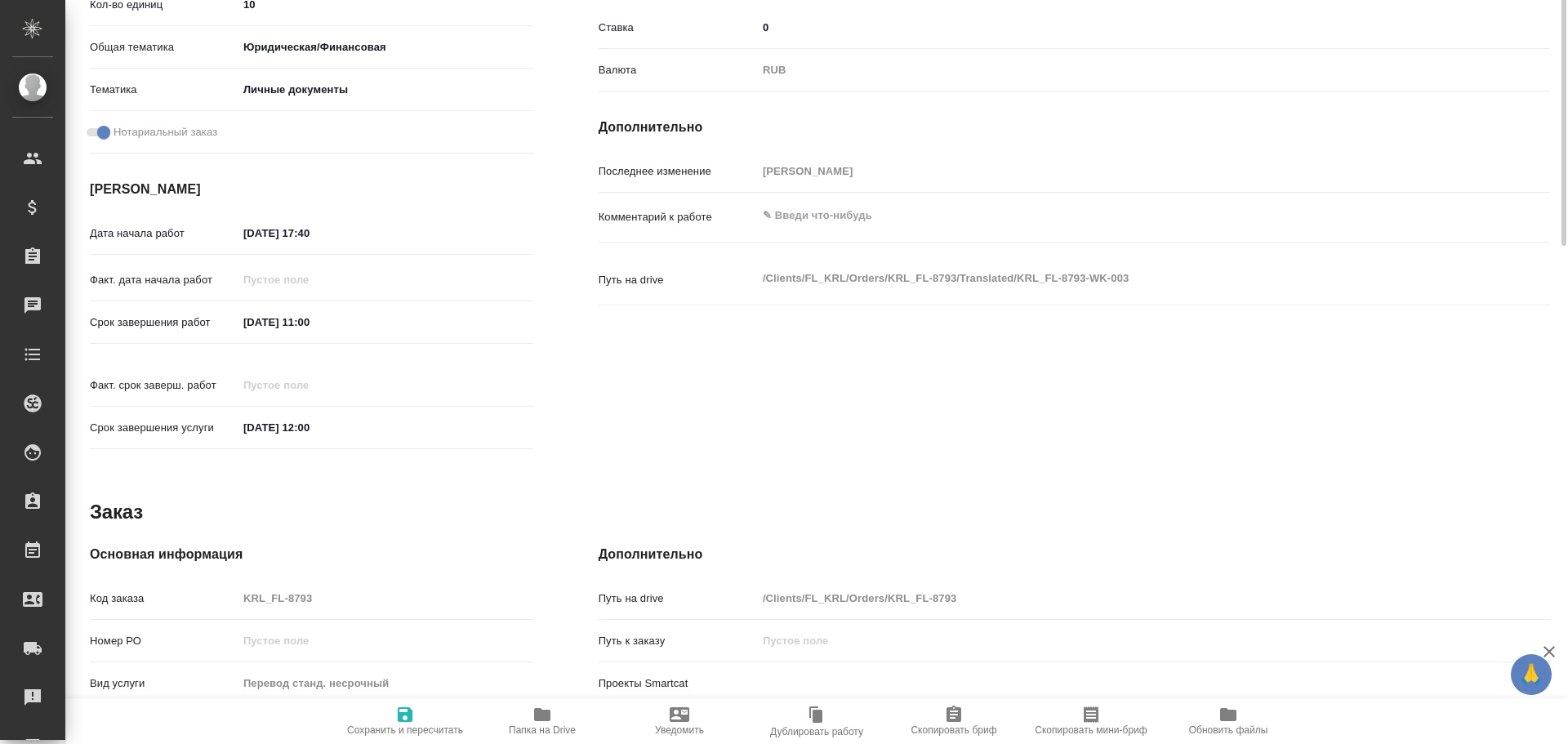
scroll to position [630, 0]
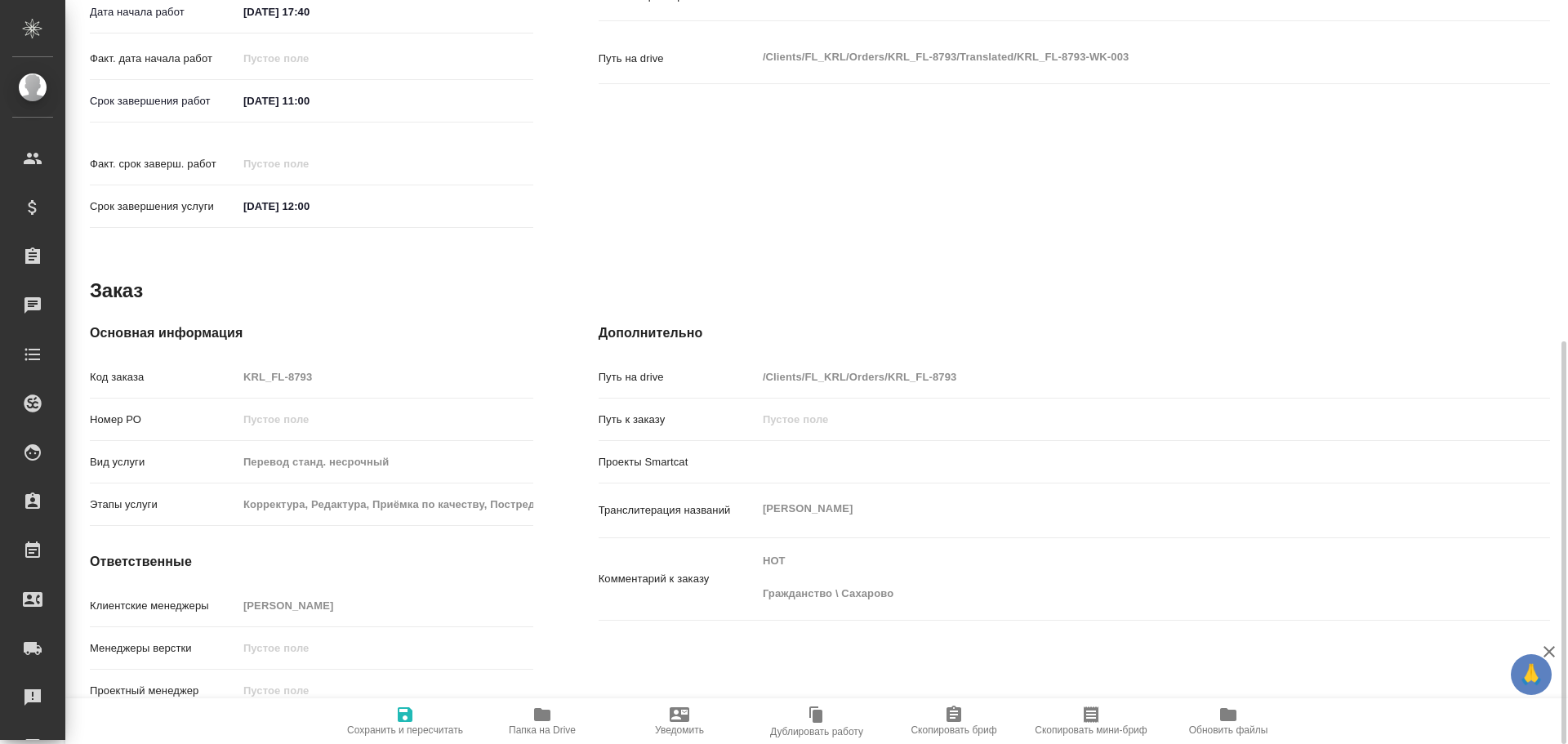
type textarea "x"
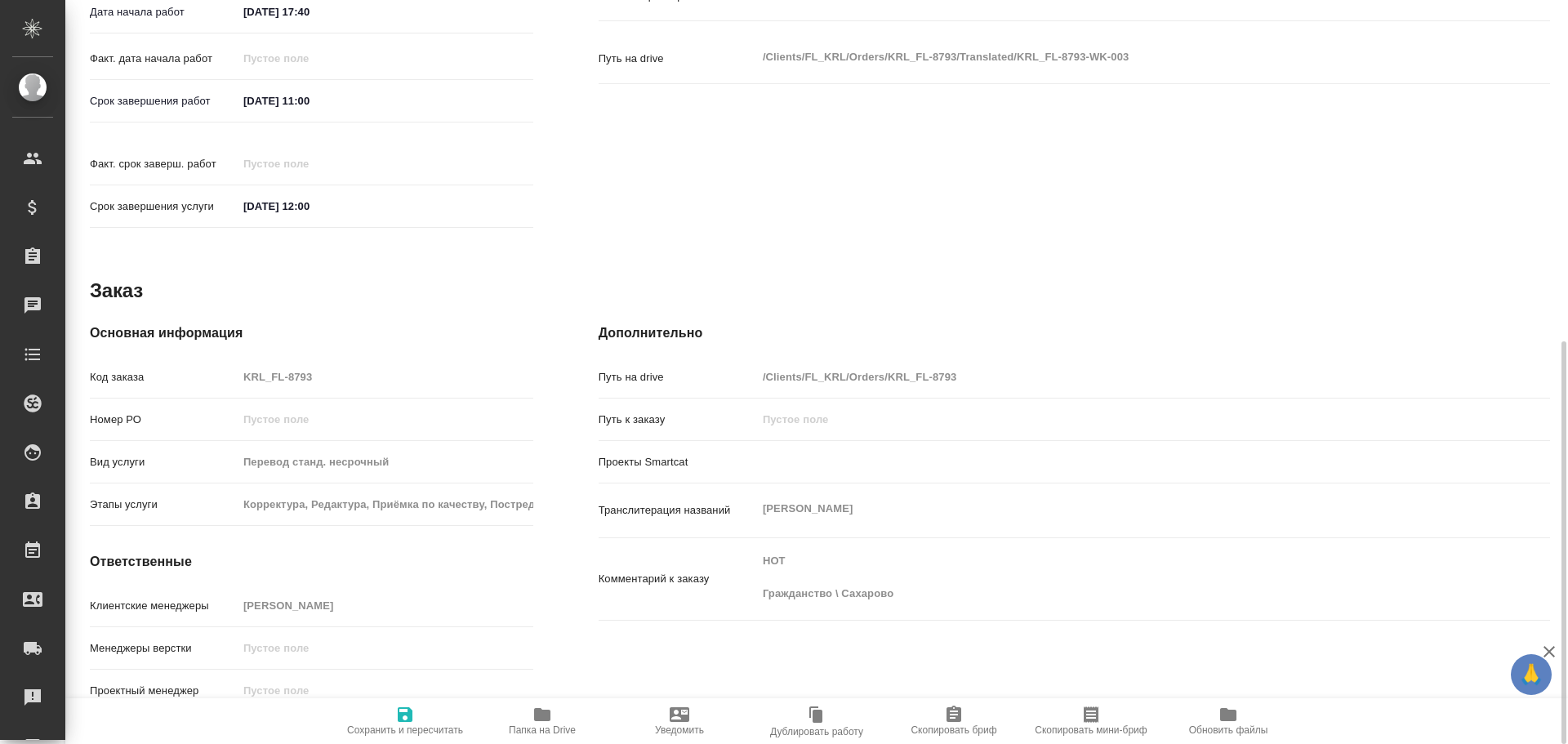
type textarea "x"
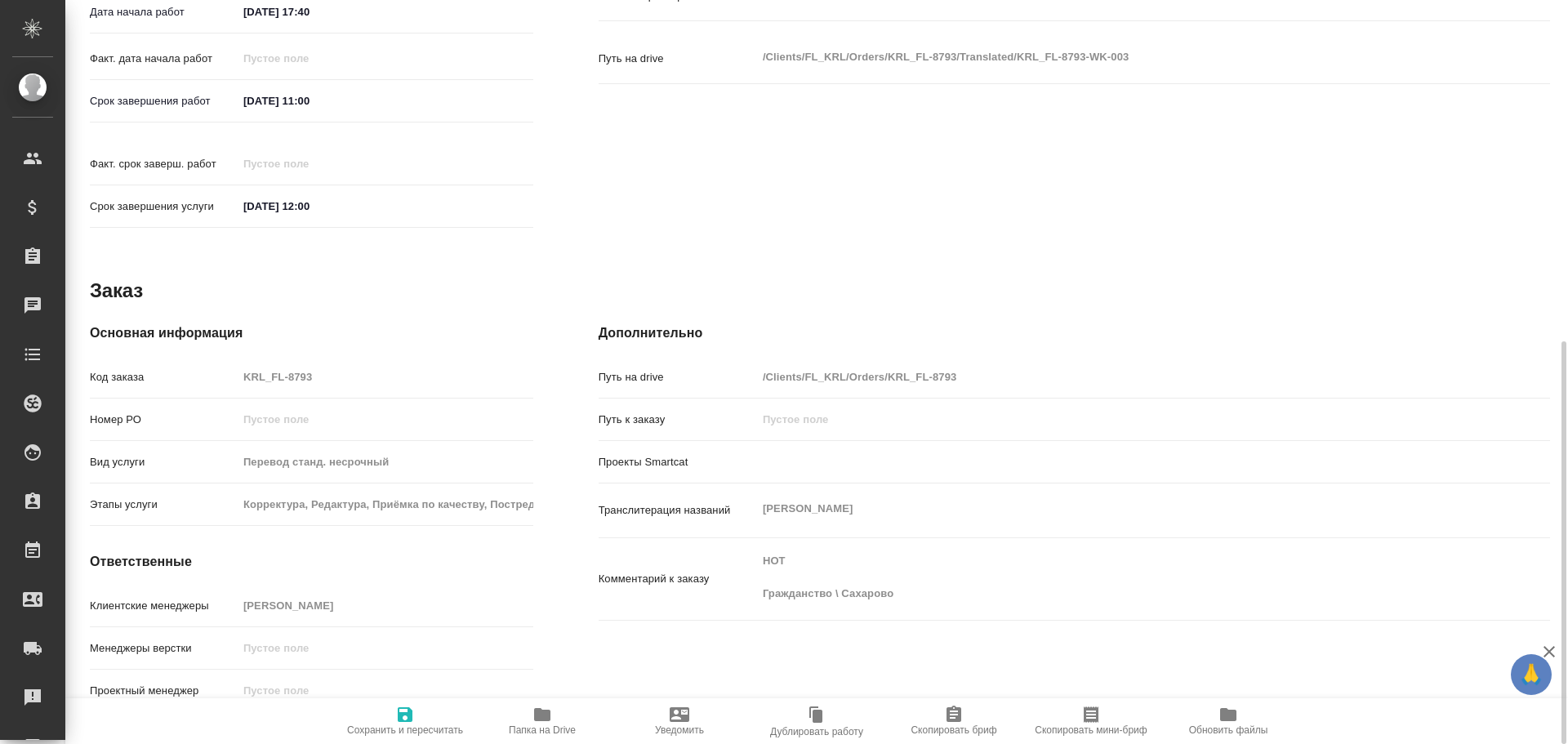
type textarea "x"
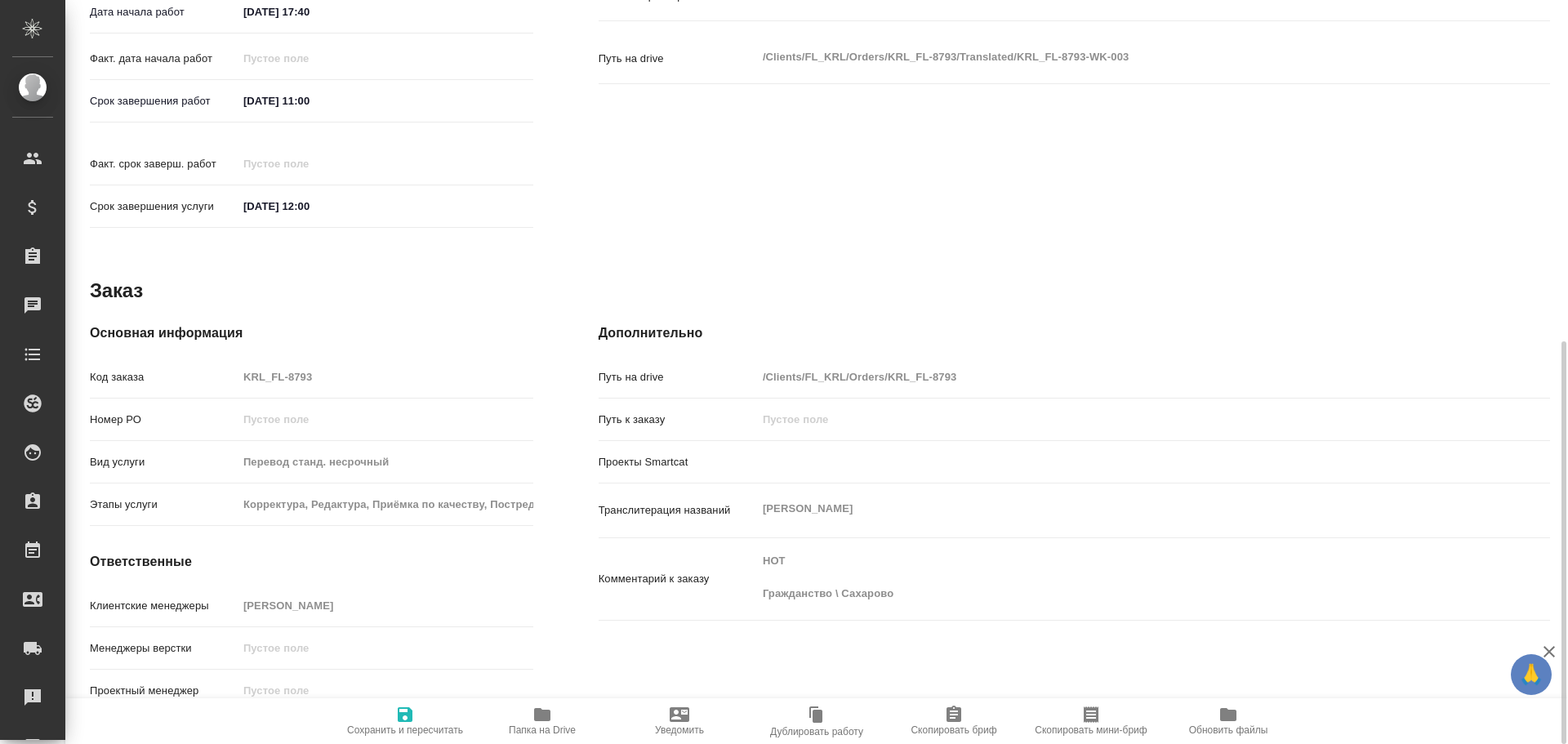
click at [550, 718] on icon "button" at bounding box center [542, 716] width 16 height 13
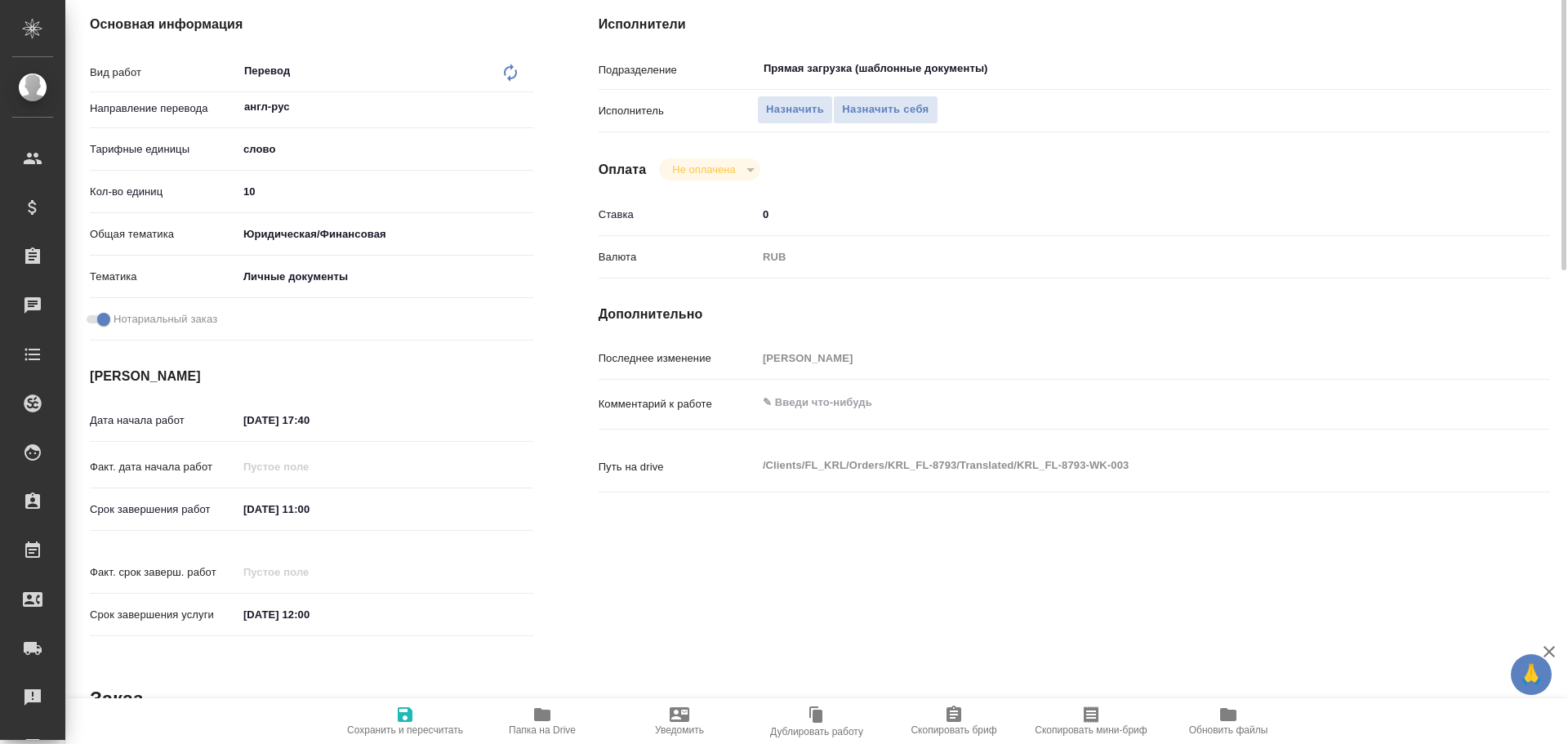
scroll to position [0, 0]
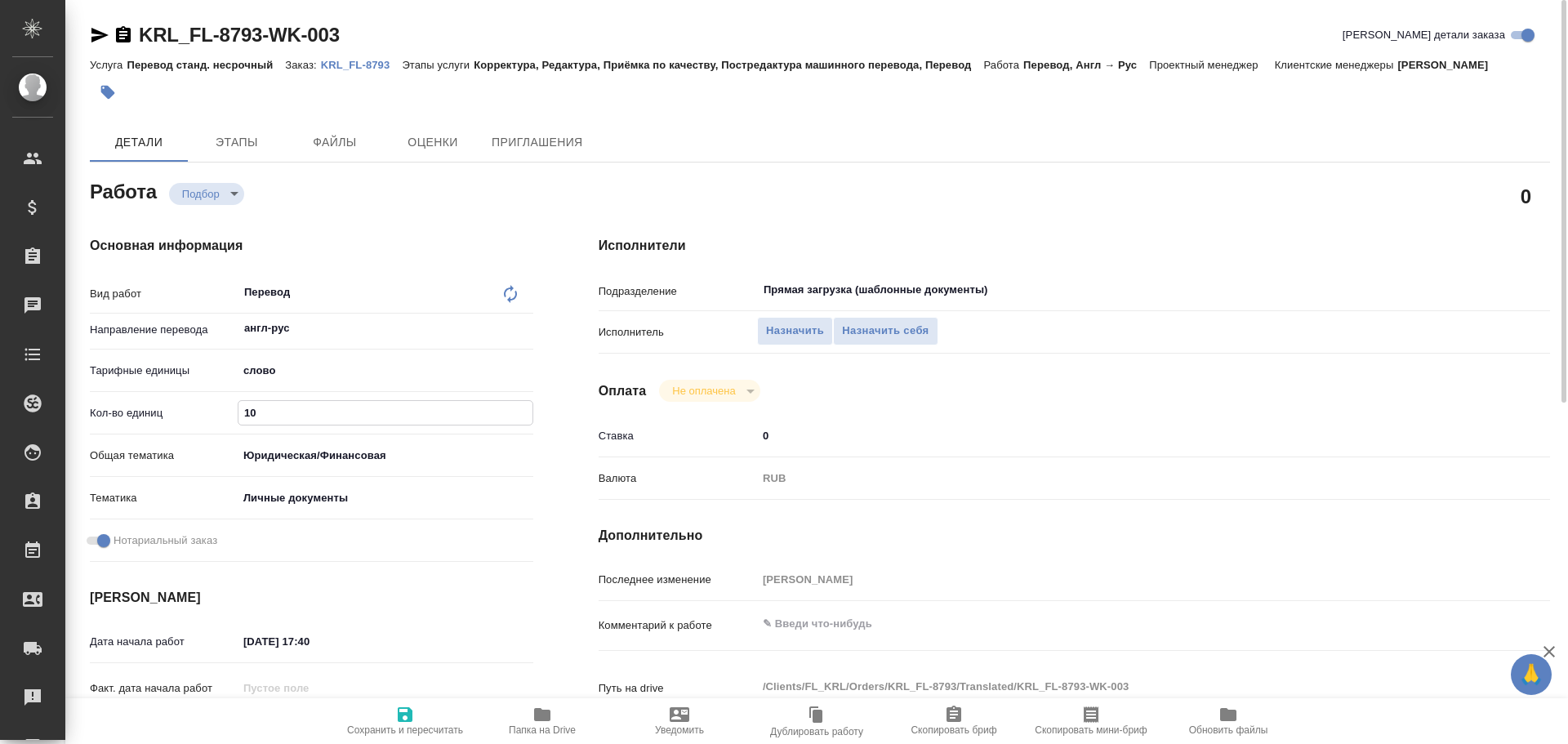
click at [244, 410] on input "10" at bounding box center [385, 413] width 294 height 24
type input "1"
type textarea "x"
type input "12"
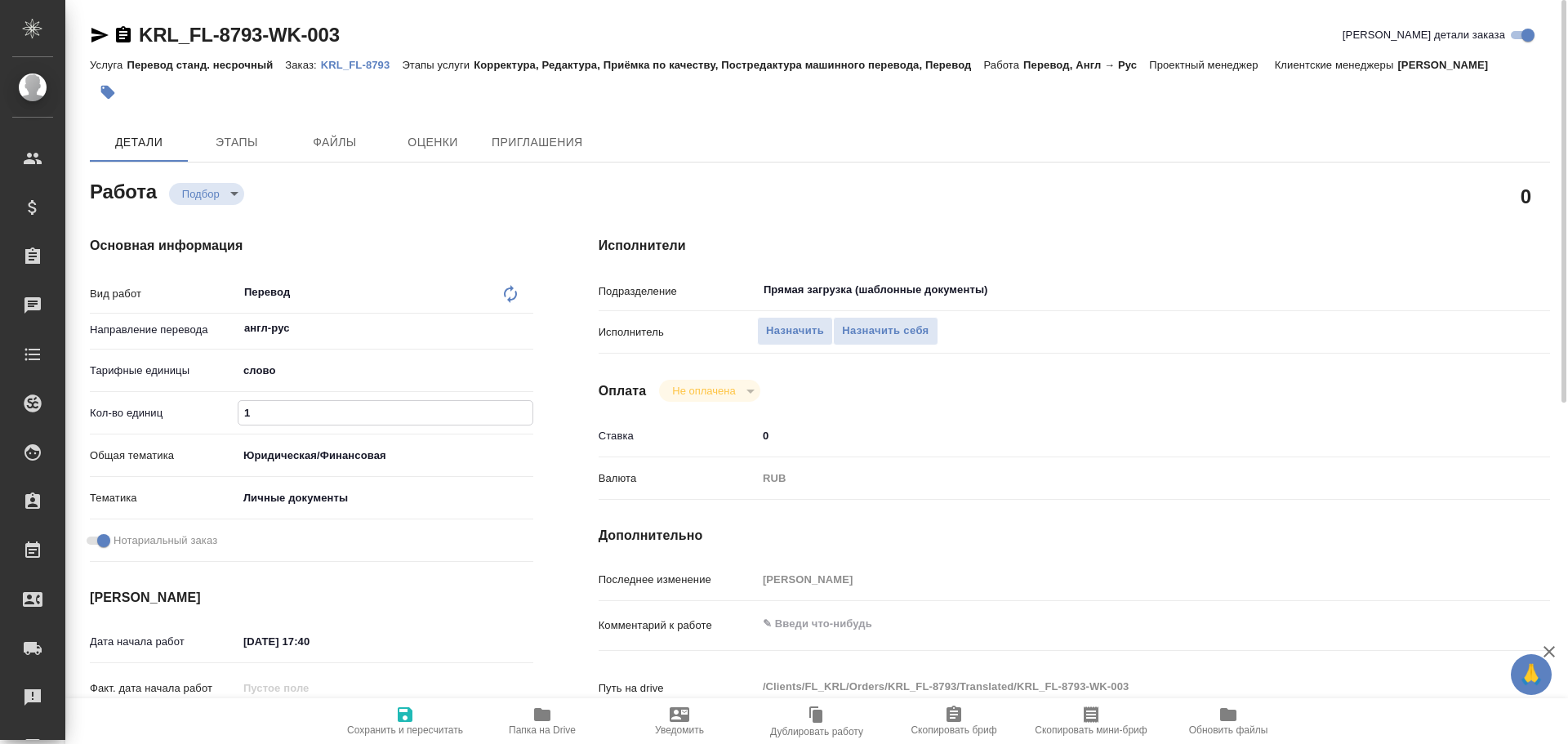
type textarea "x"
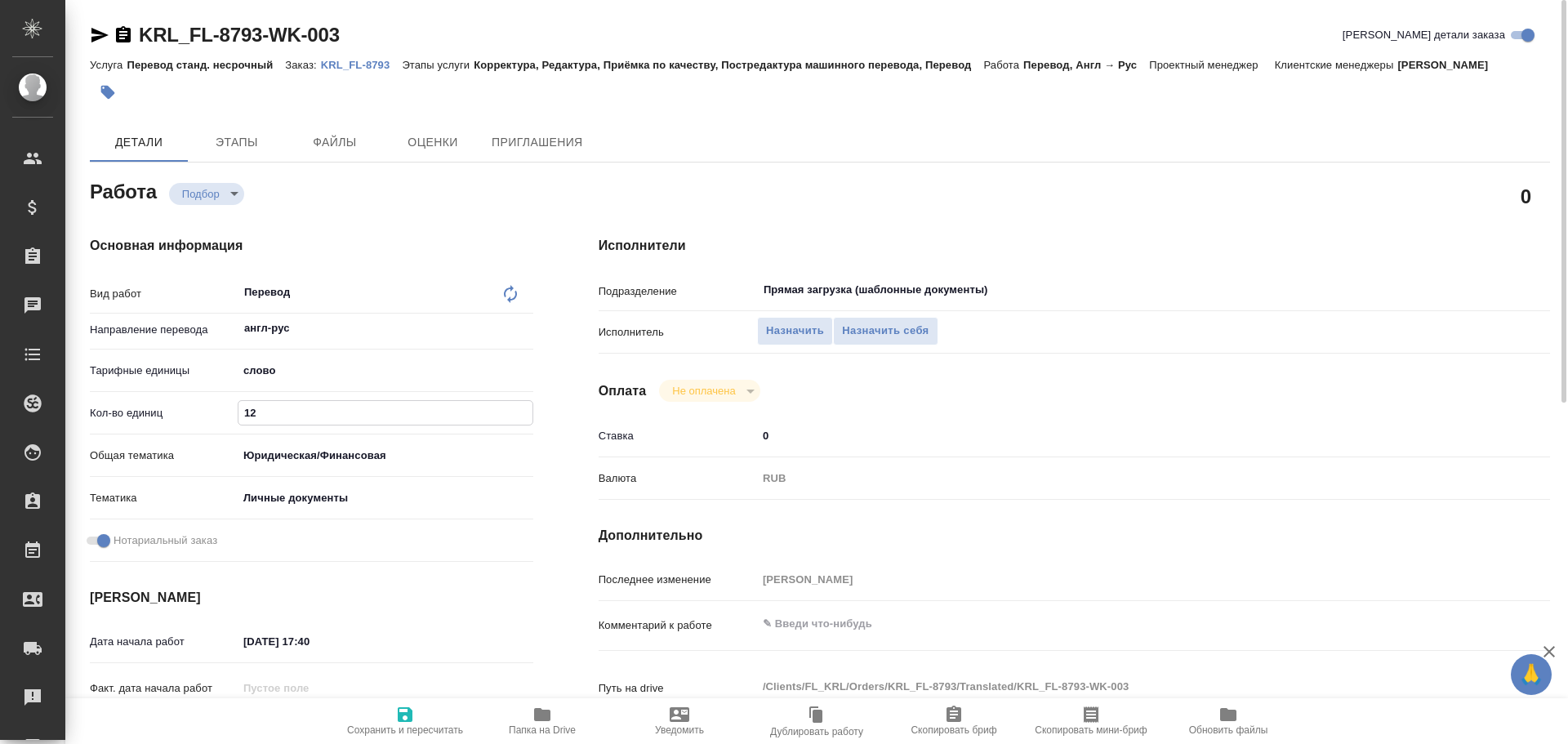
type input "125"
type textarea "x"
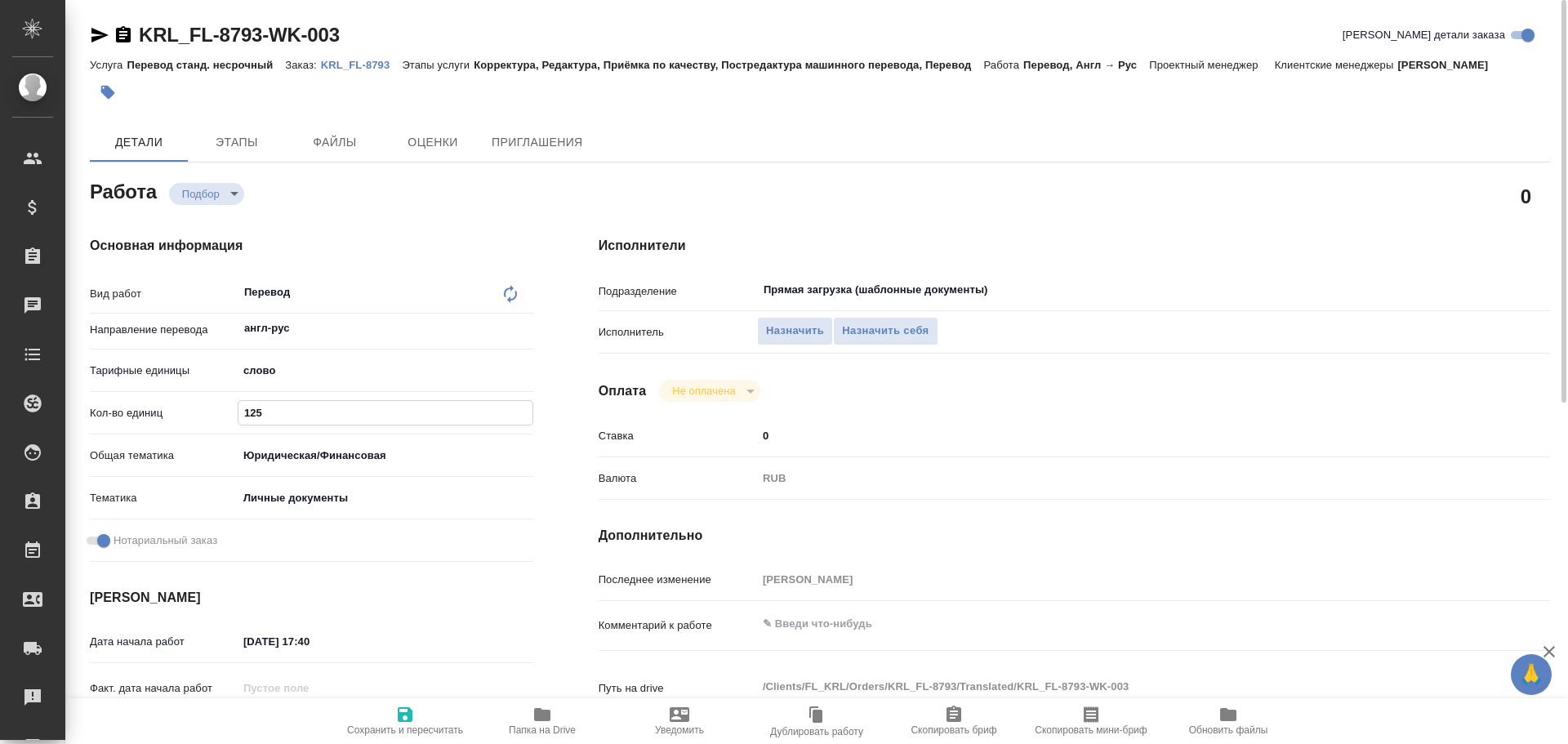
type input "125"
click at [402, 714] on icon "button" at bounding box center [404, 715] width 14 height 14
type textarea "x"
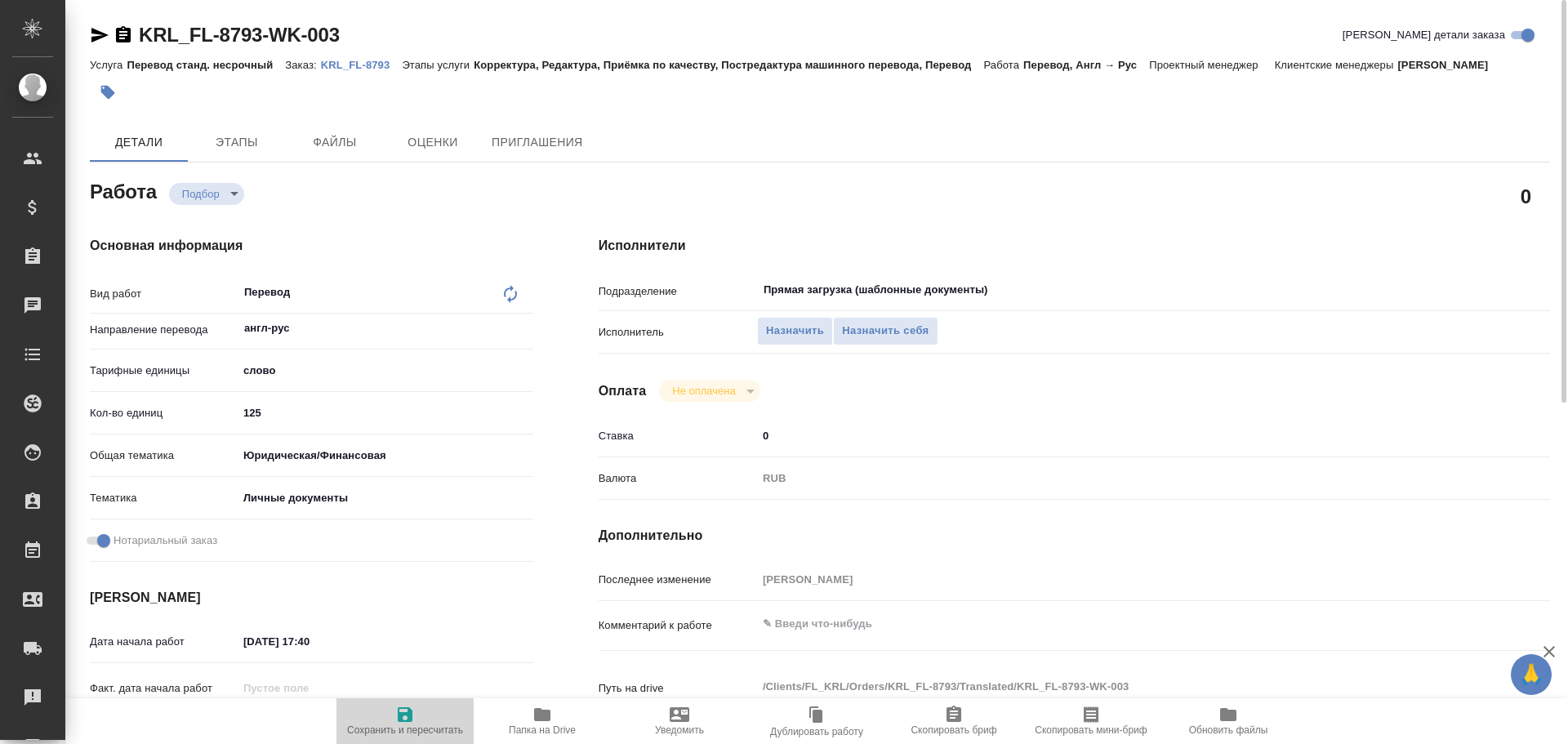
type textarea "x"
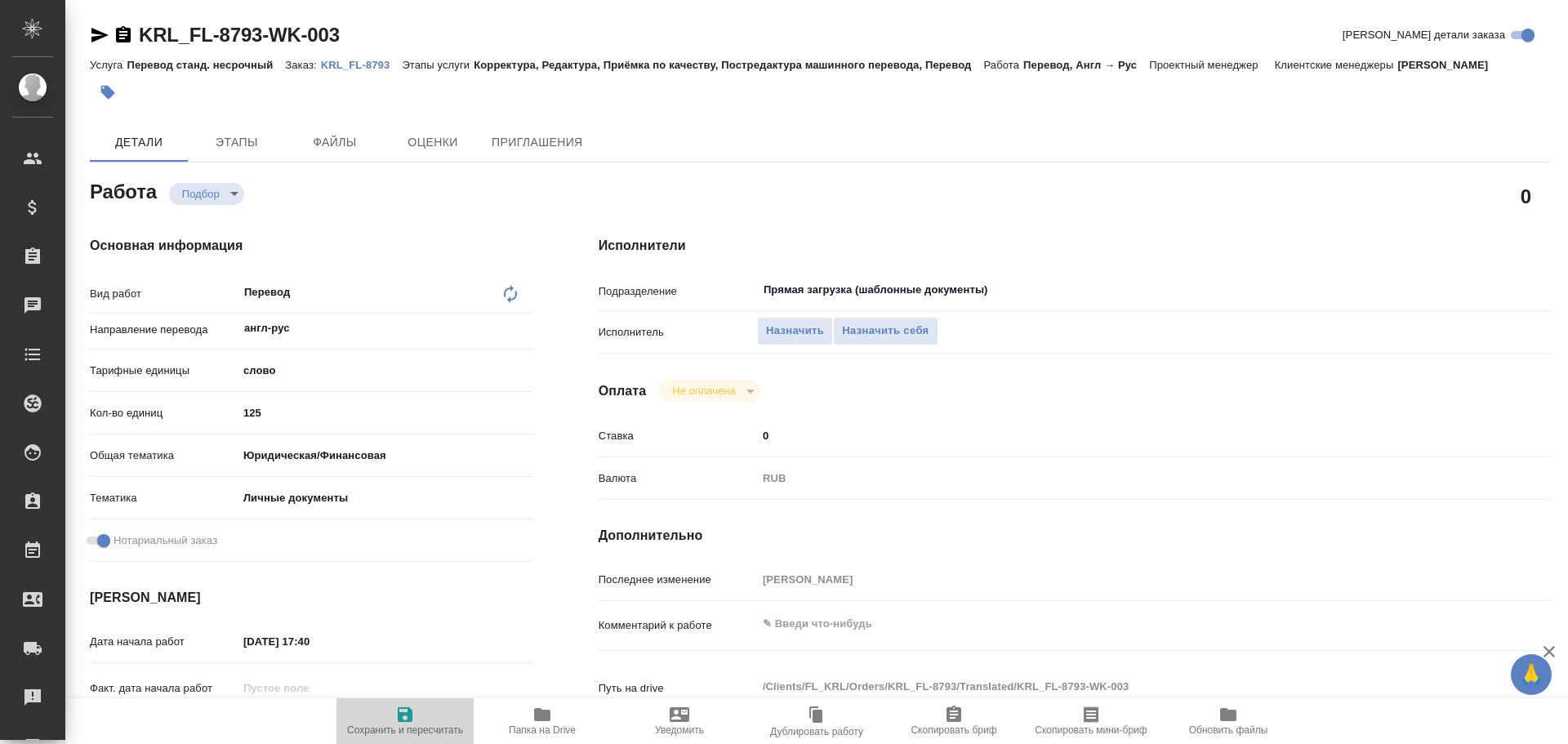
type textarea "x"
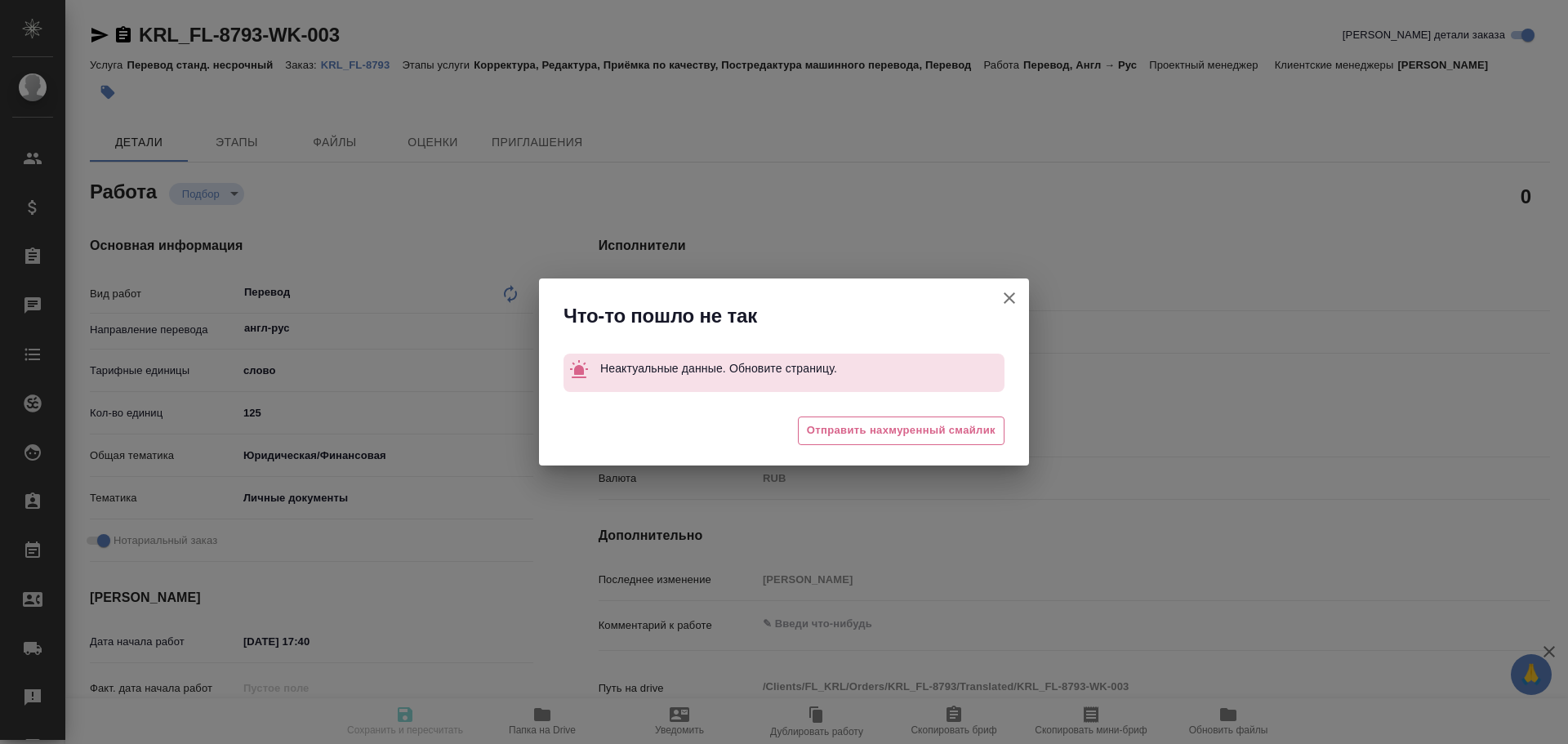
type textarea "x"
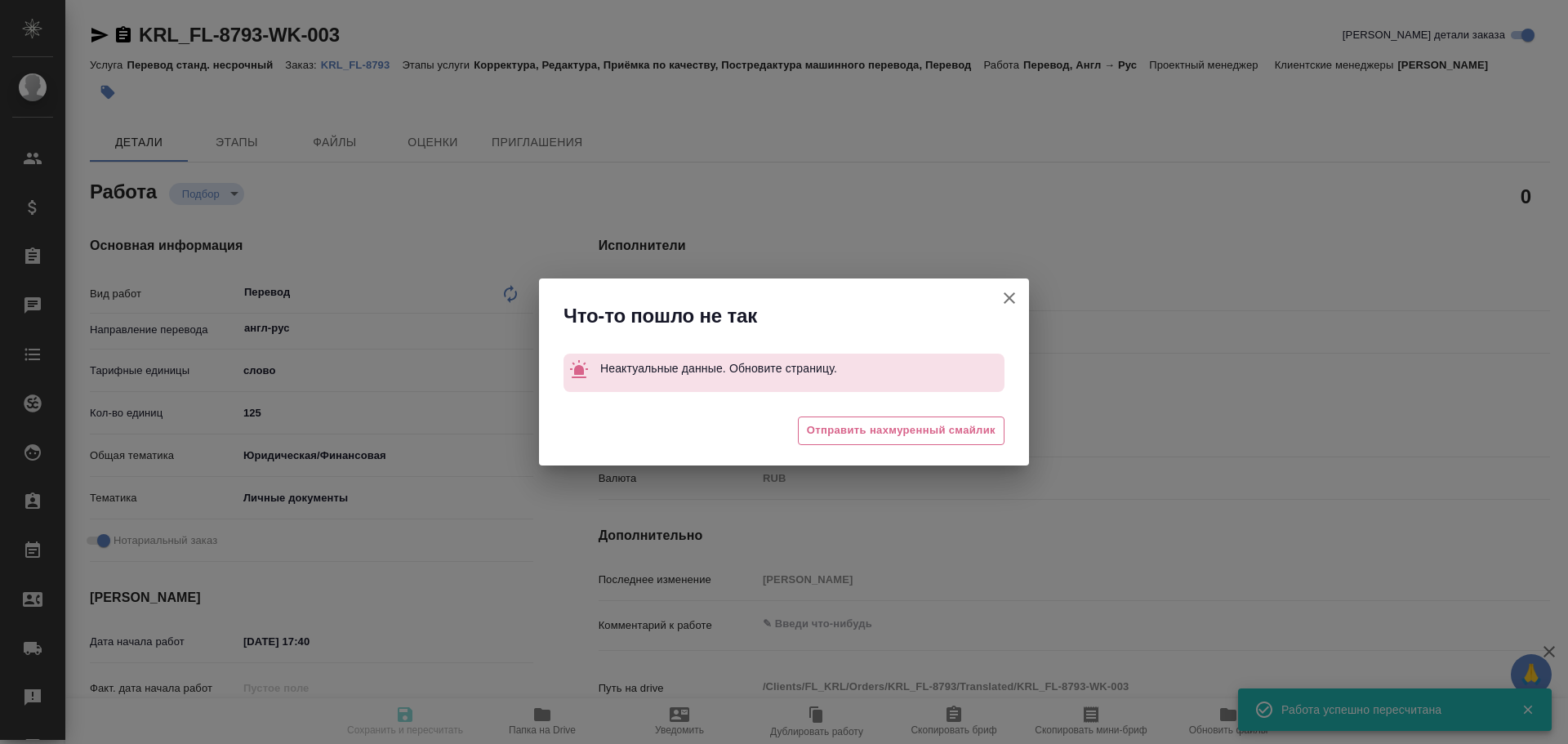
type input "recruiting"
type textarea "Перевод"
type textarea "x"
type input "англ-рус"
type input "5a8b1489cc6b4906c91bfd90"
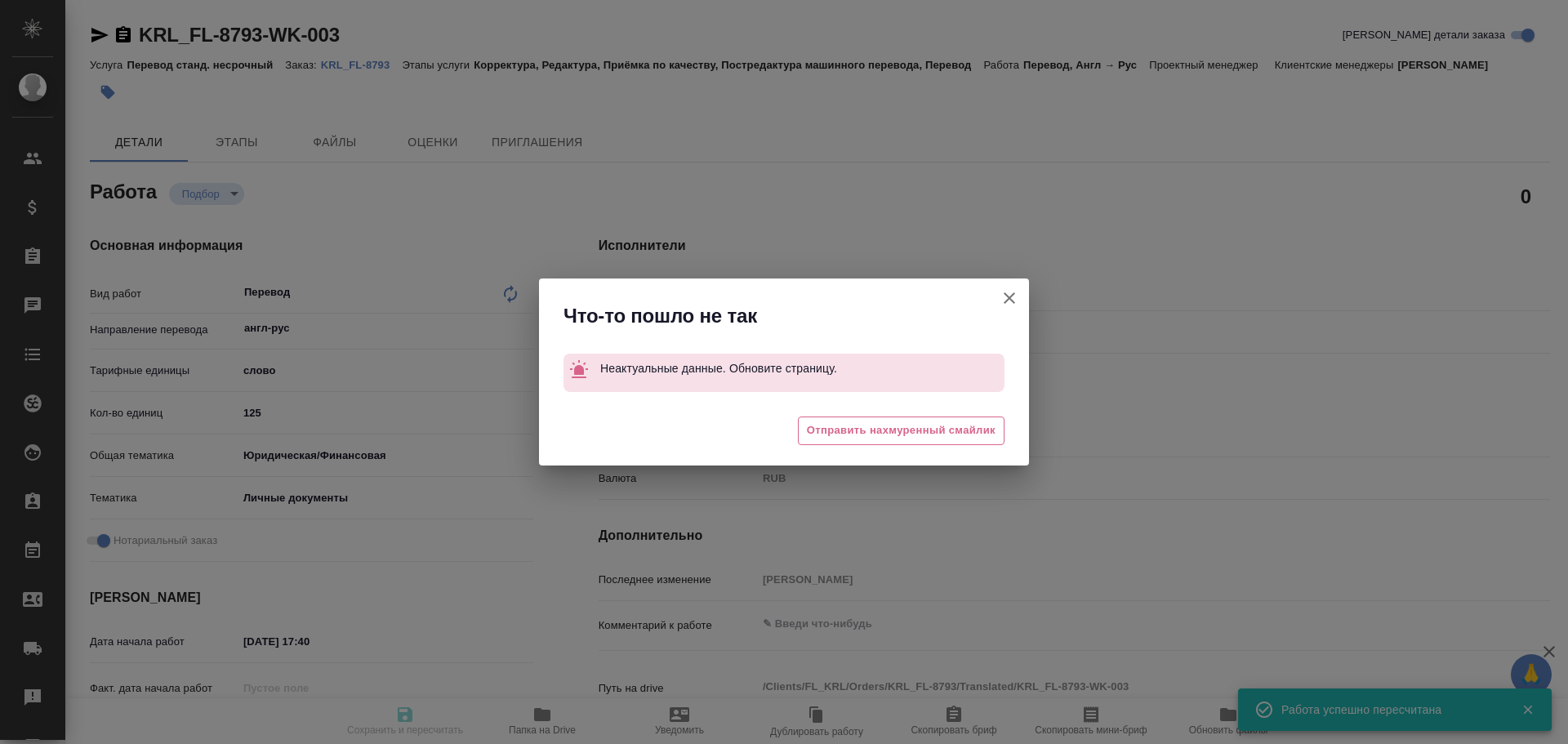
type input "10"
type input "yr-fn"
type input "5a8b8b956a9677013d343cfe"
checkbox input "true"
type input "07.10.2025 17:40"
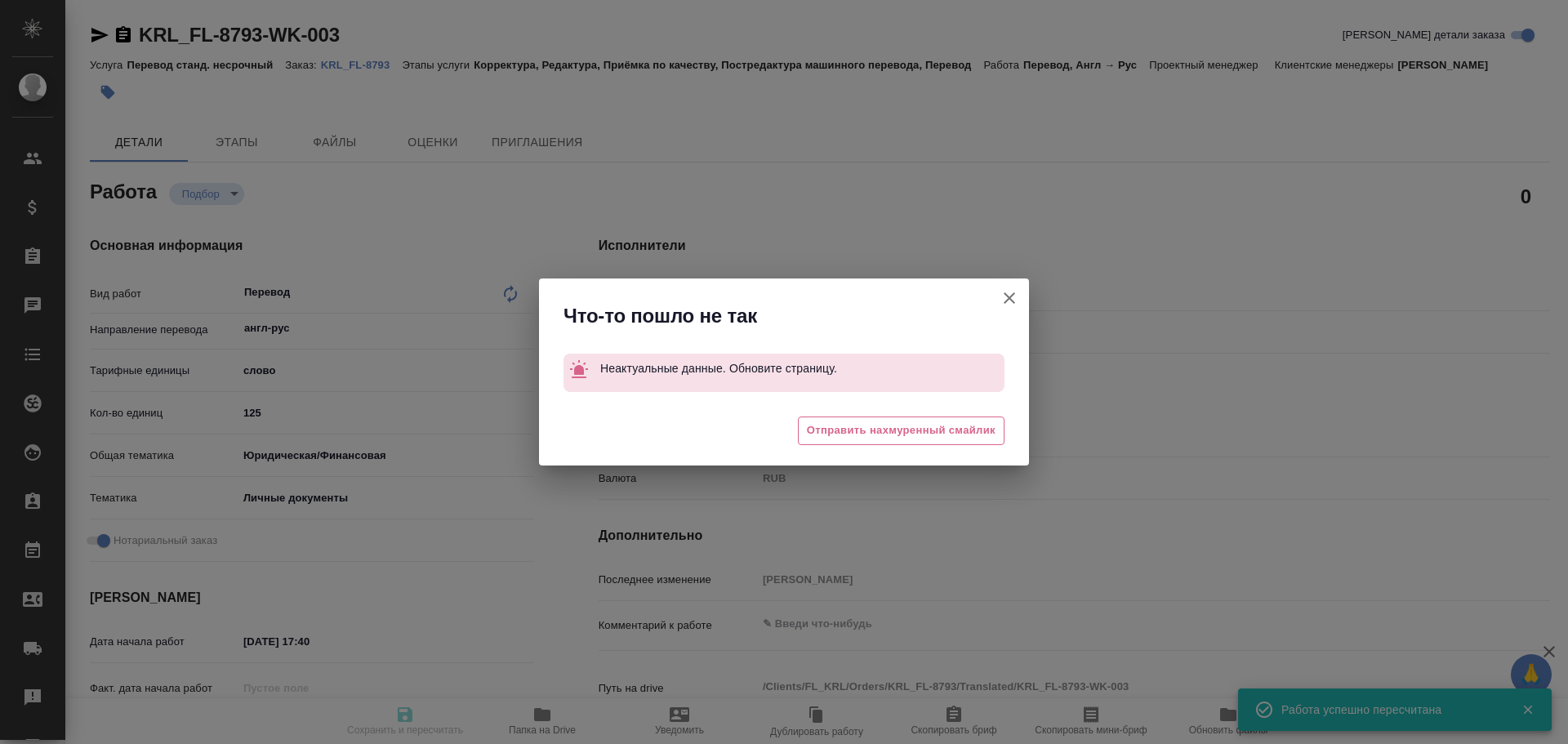
type input "[DATE] 11:00"
type input "08.10.2025 12:00"
type input "Прямая загрузка (шаблонные документы)"
type input "notPayed"
type input "0"
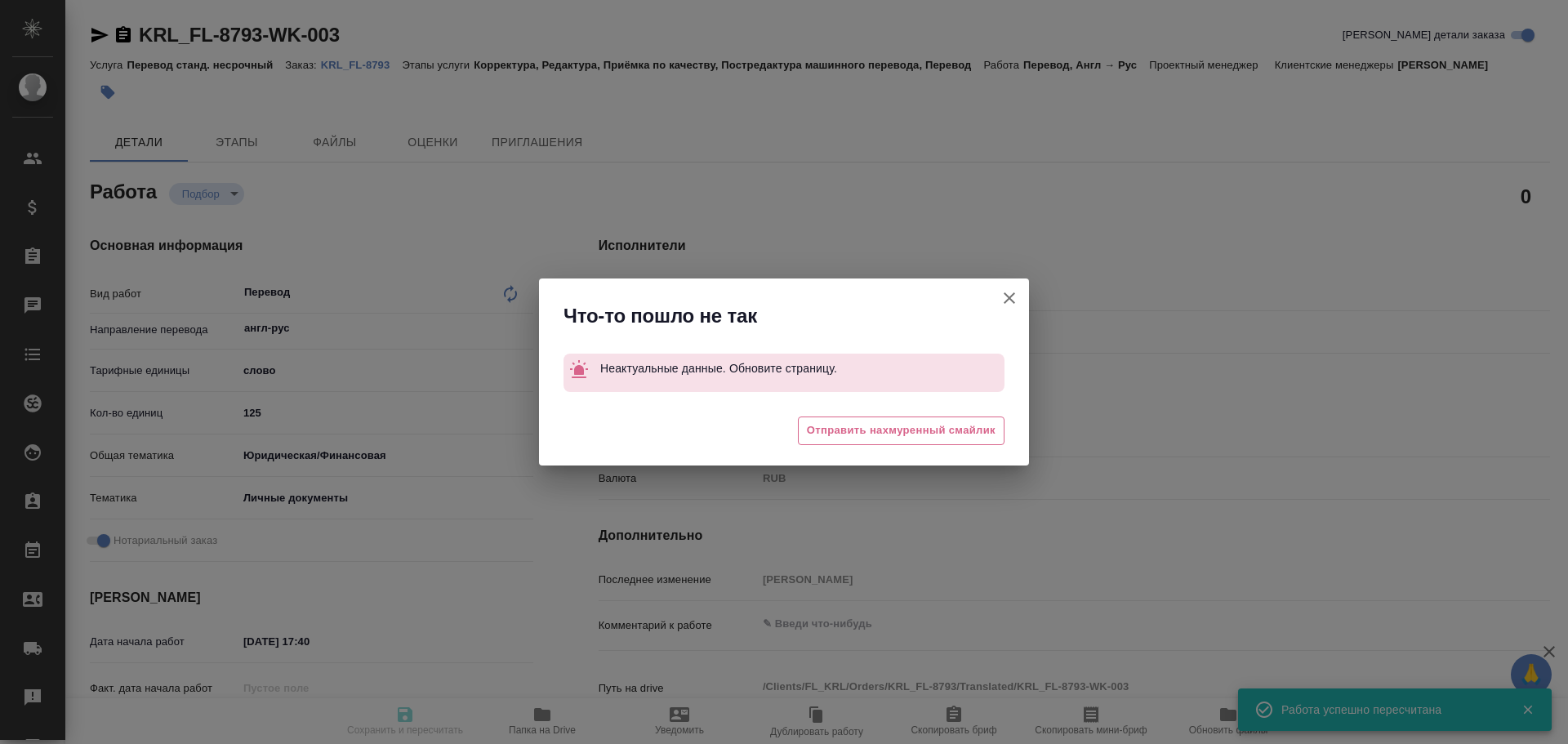
type input "RUB"
type input "[PERSON_NAME]"
type textarea "x"
type textarea "/Clients/FL_KRL/Orders/KRL_FL-8793/Translated/KRL_FL-8793-WK-003"
type textarea "x"
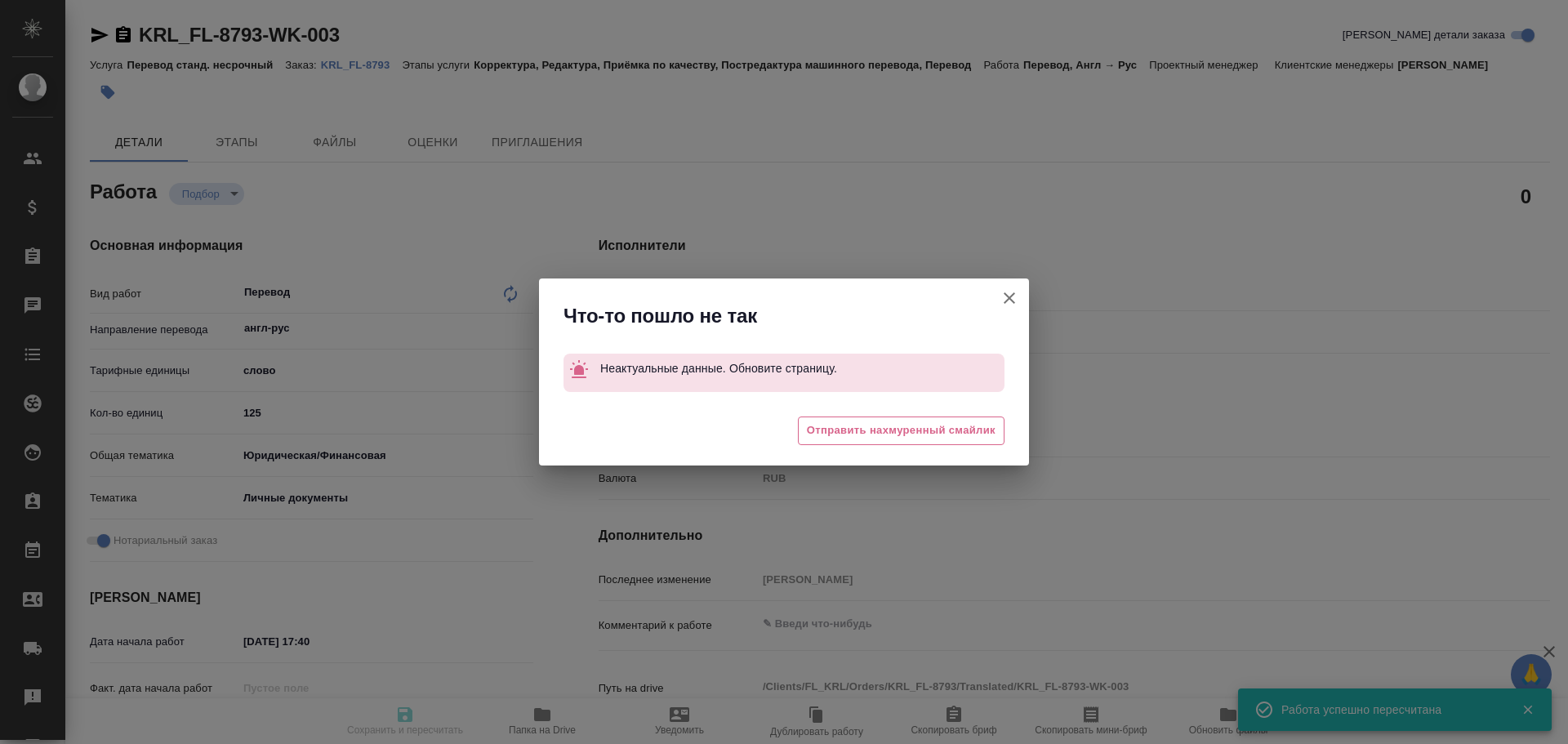
type input "KRL_FL-8793"
type input "Перевод станд. несрочный"
type input "Корректура, Редактура, Приёмка по качеству, Постредактура машинного перевода, П…"
type input "[PERSON_NAME]"
type input "/Clients/FL_KRL/Orders/KRL_FL-8793"
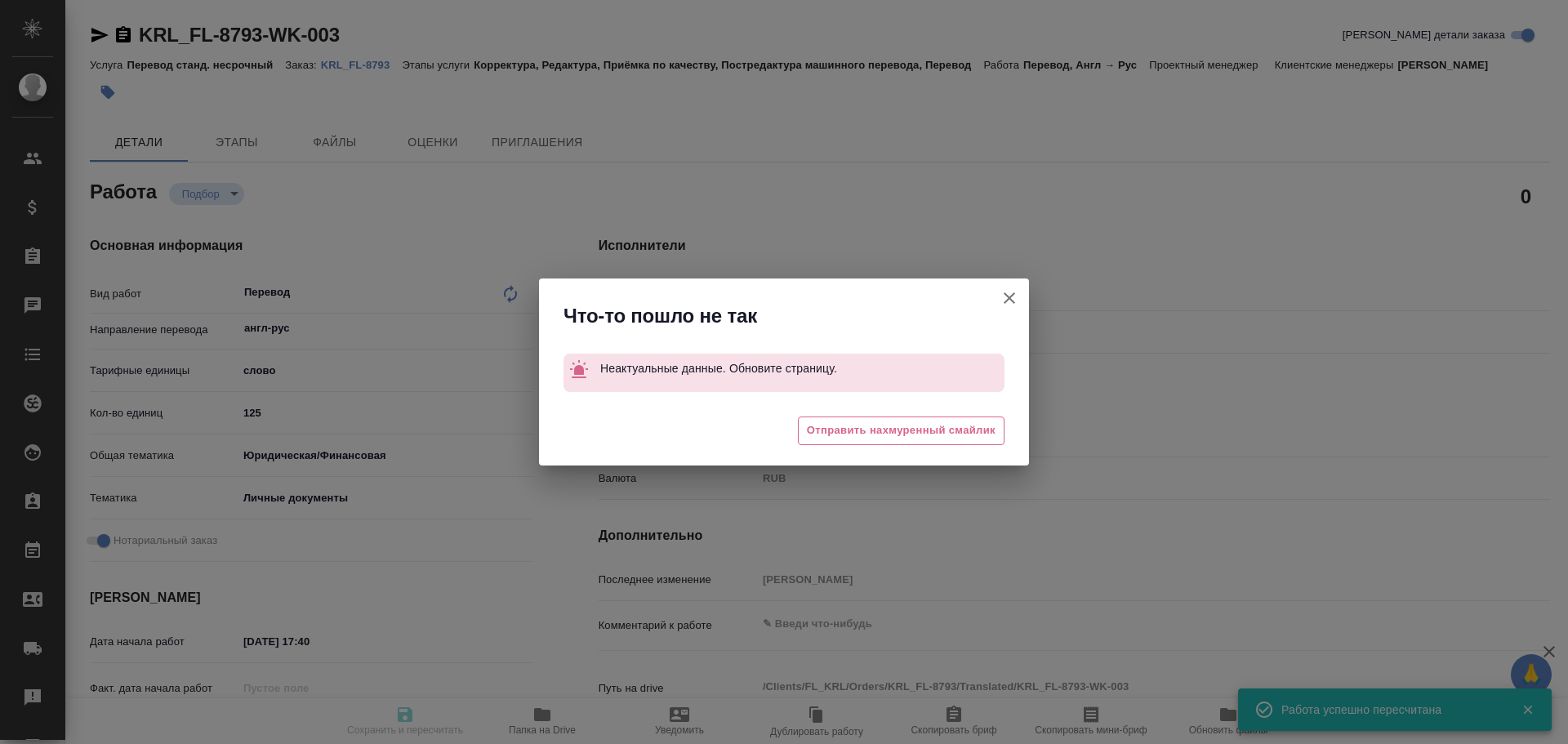
type textarea "АРМСТРОНГ ДЭНИЕЛЬ УЭЙН"
type textarea "x"
type textarea "НОТ Гражданство \ Сахарово"
type textarea "x"
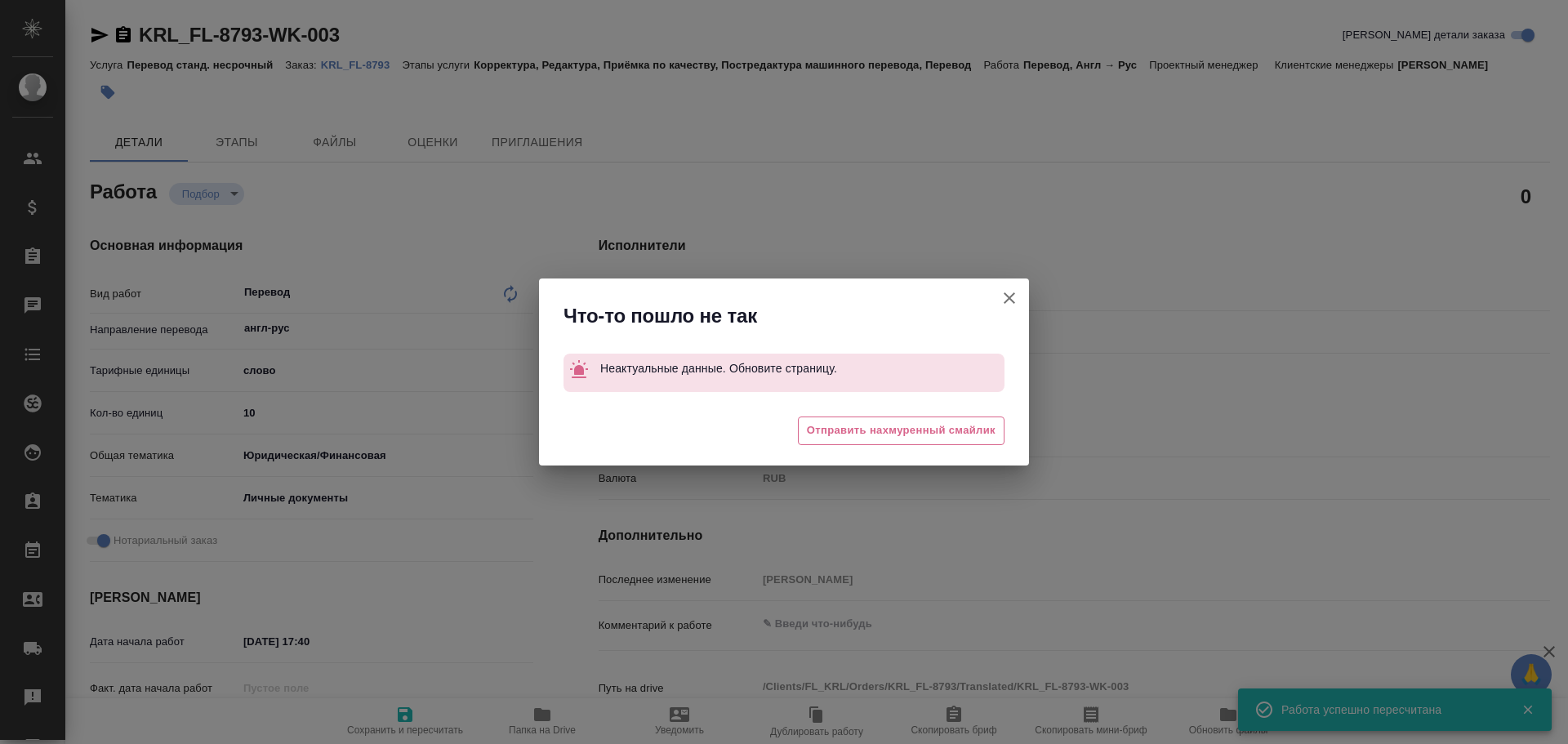
type textarea "x"
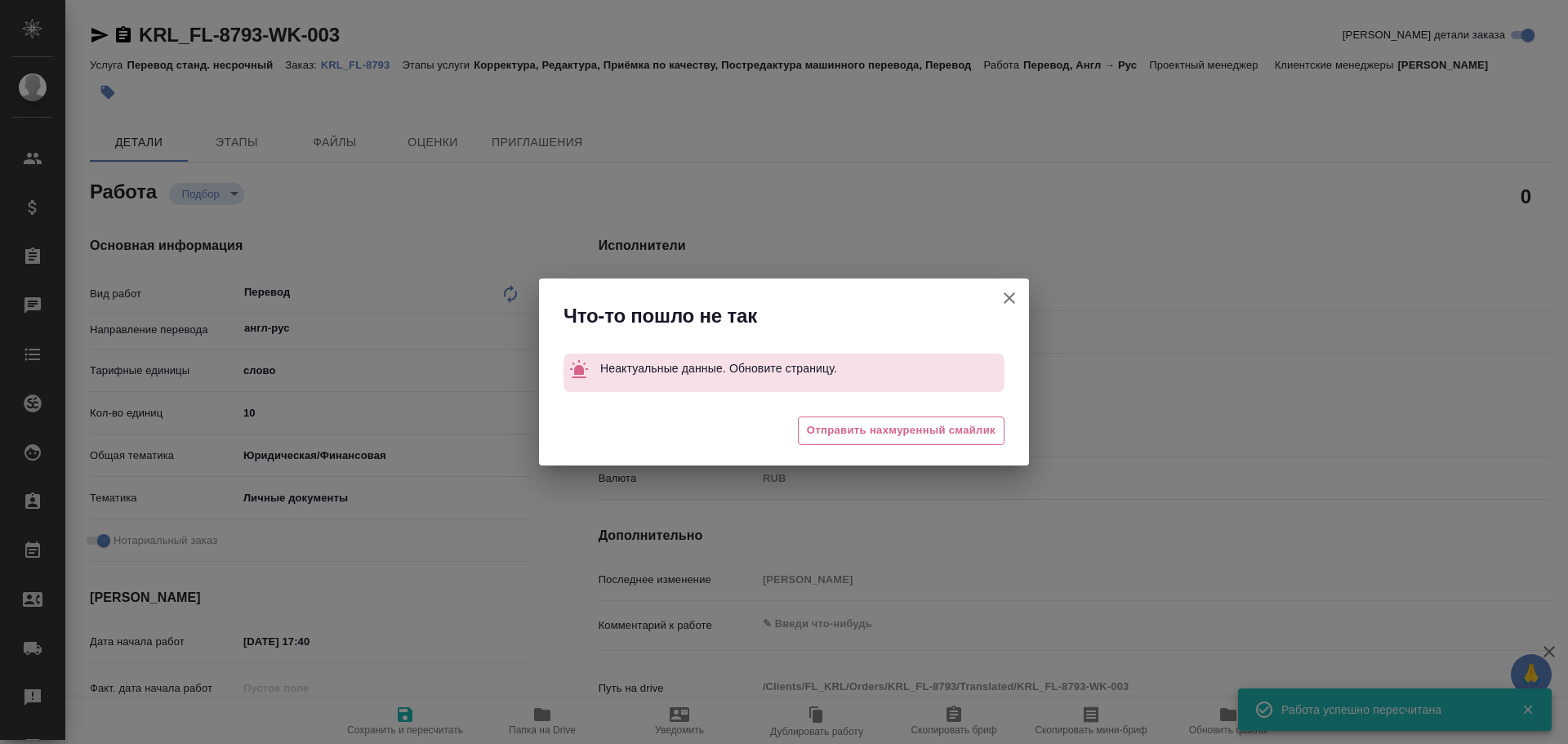
type textarea "x"
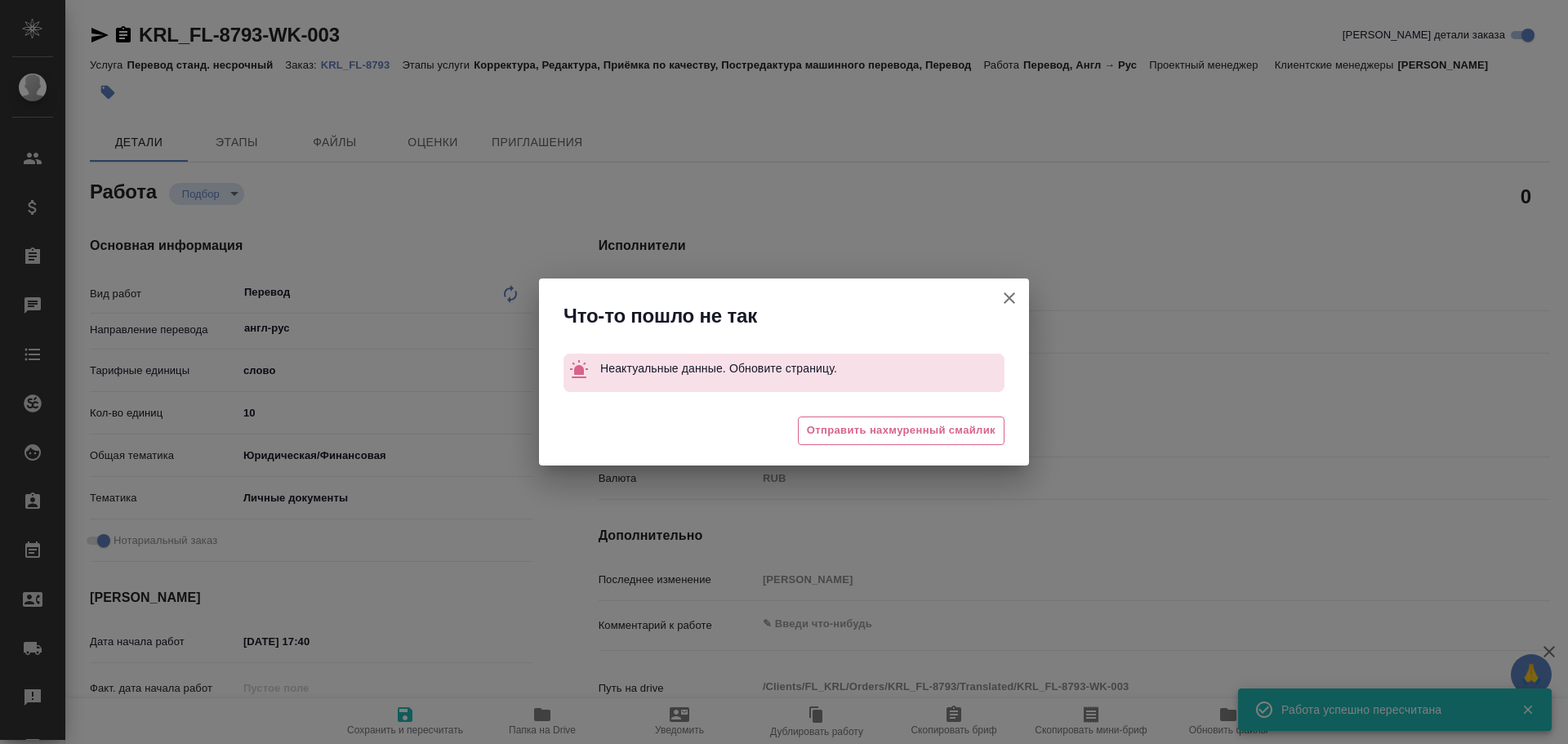
type textarea "x"
click at [1010, 301] on icon "button" at bounding box center [1009, 298] width 20 height 20
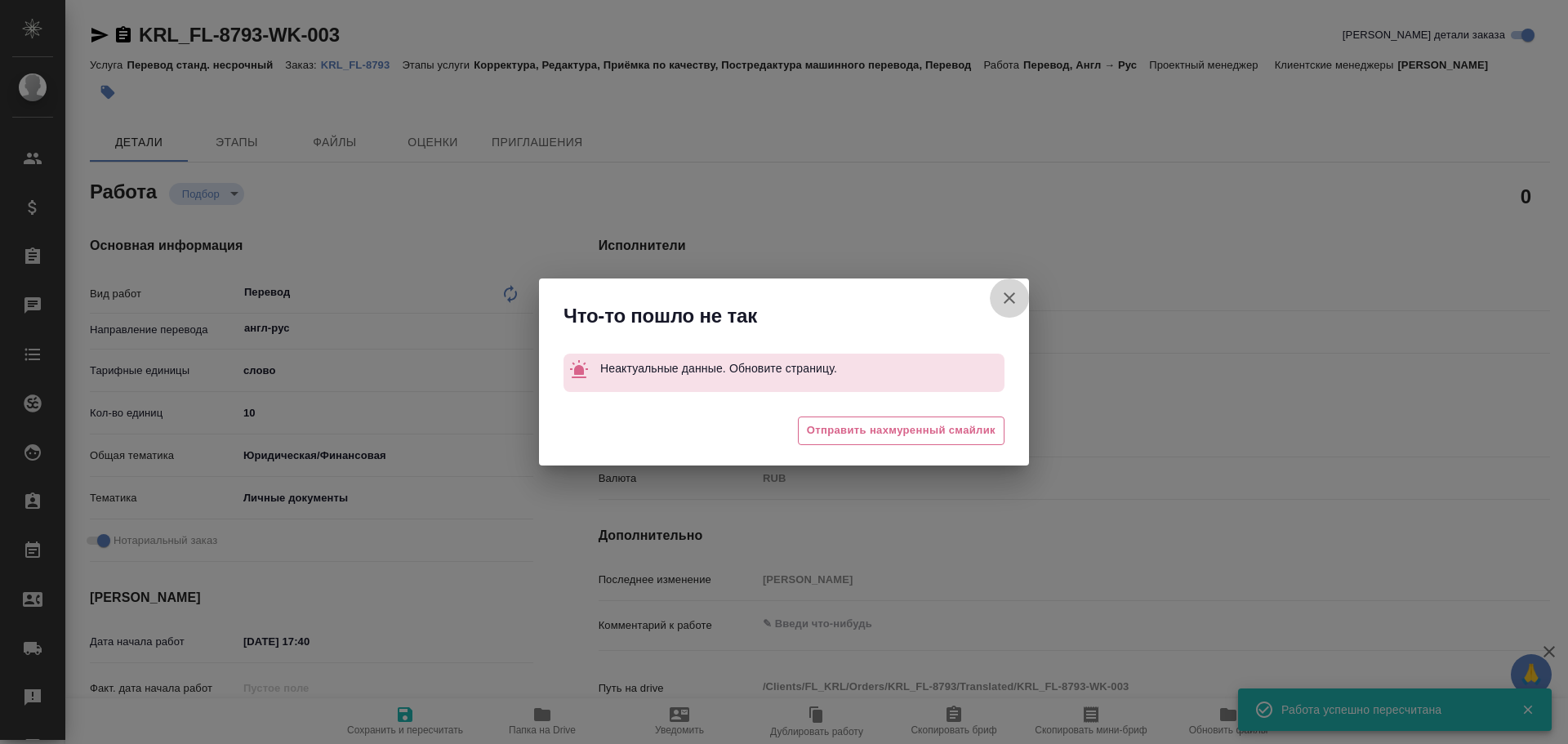
type textarea "x"
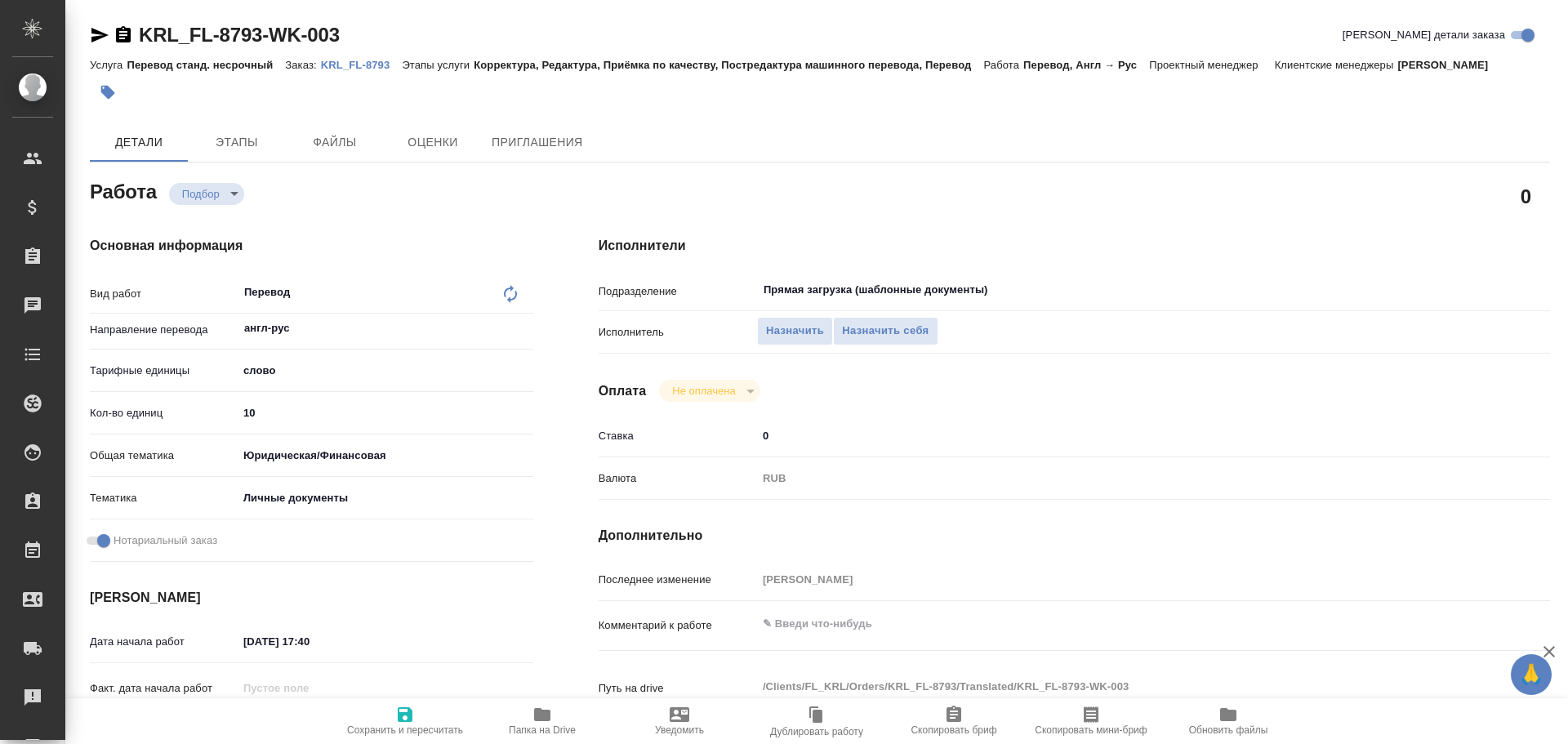
type textarea "x"
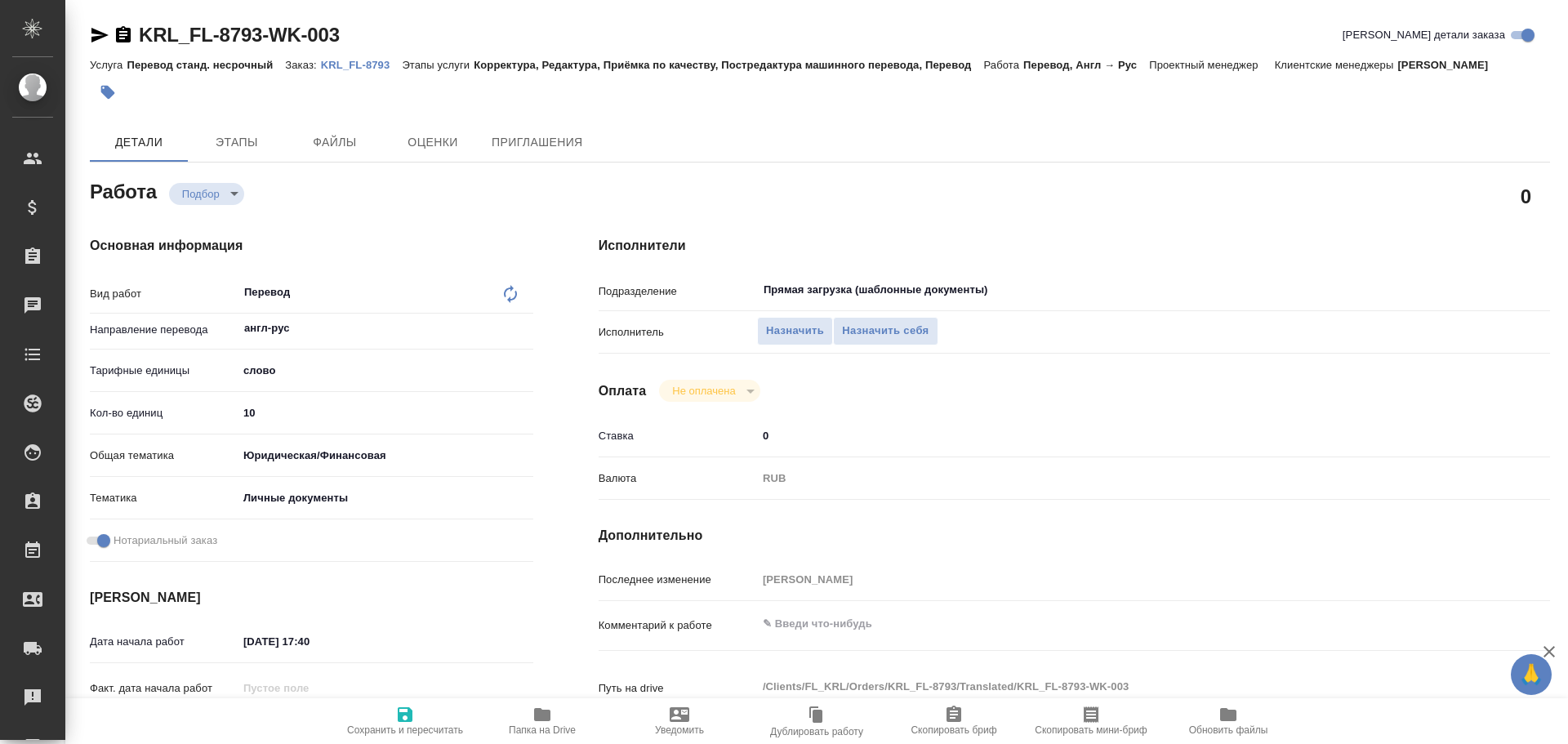
type textarea "x"
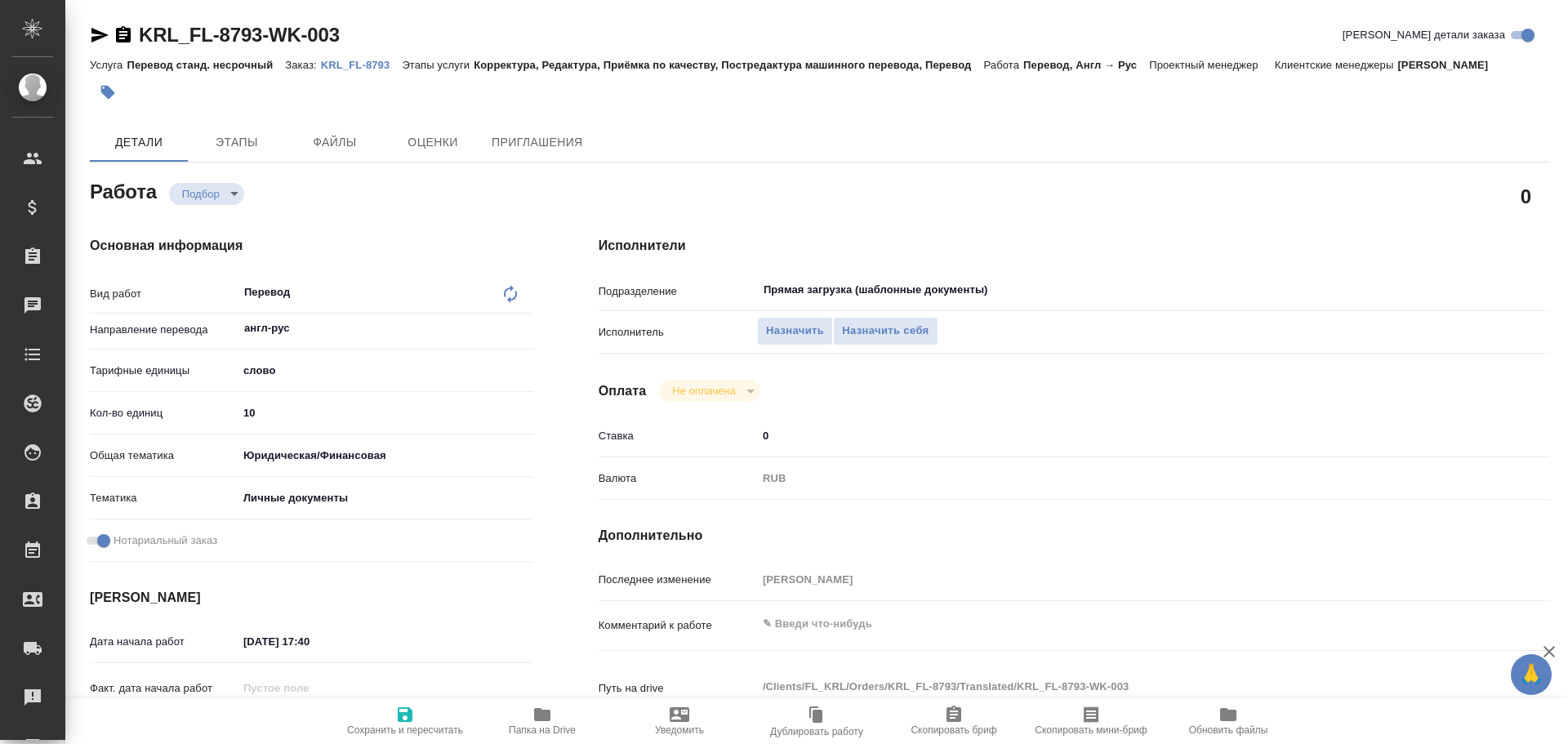
type textarea "x"
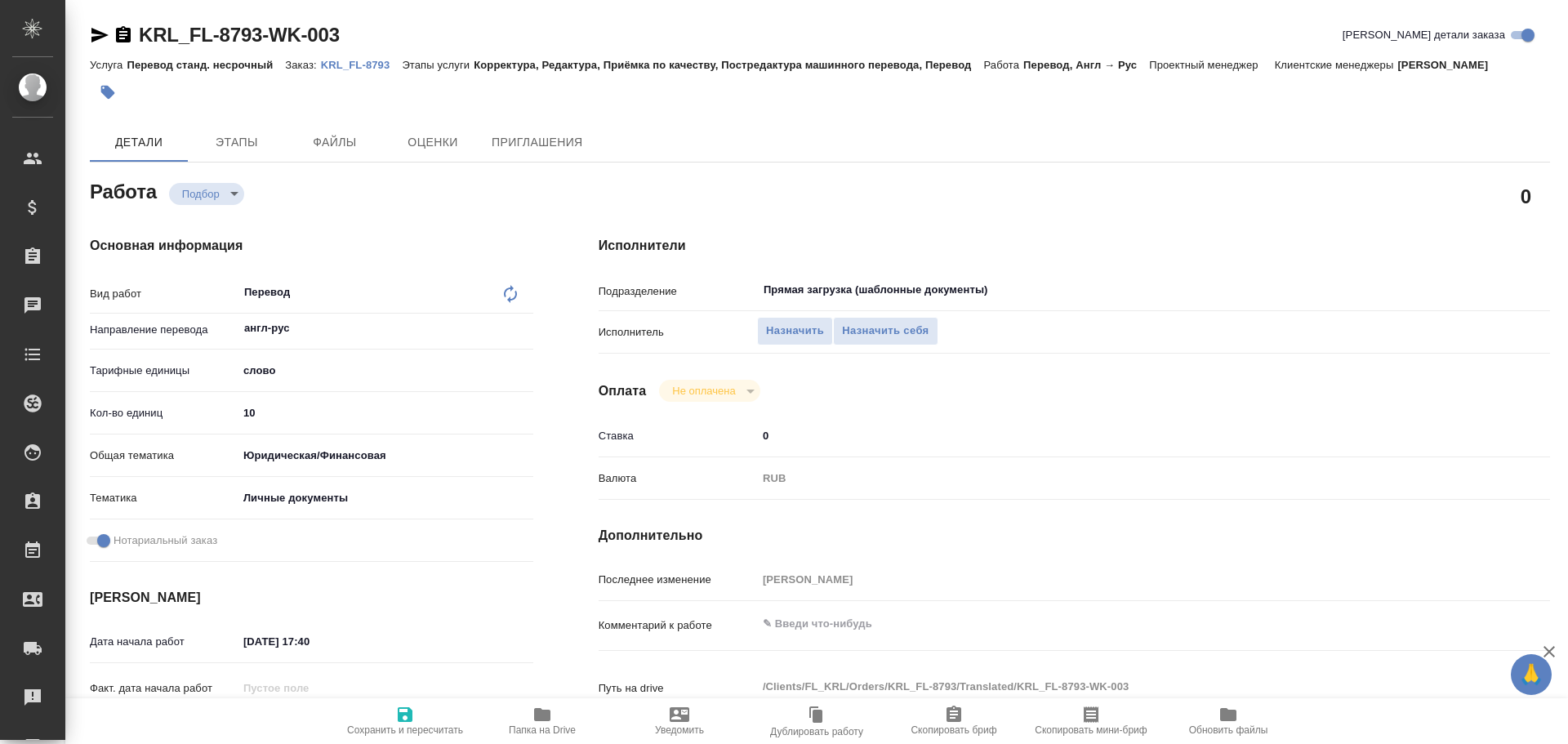
type textarea "x"
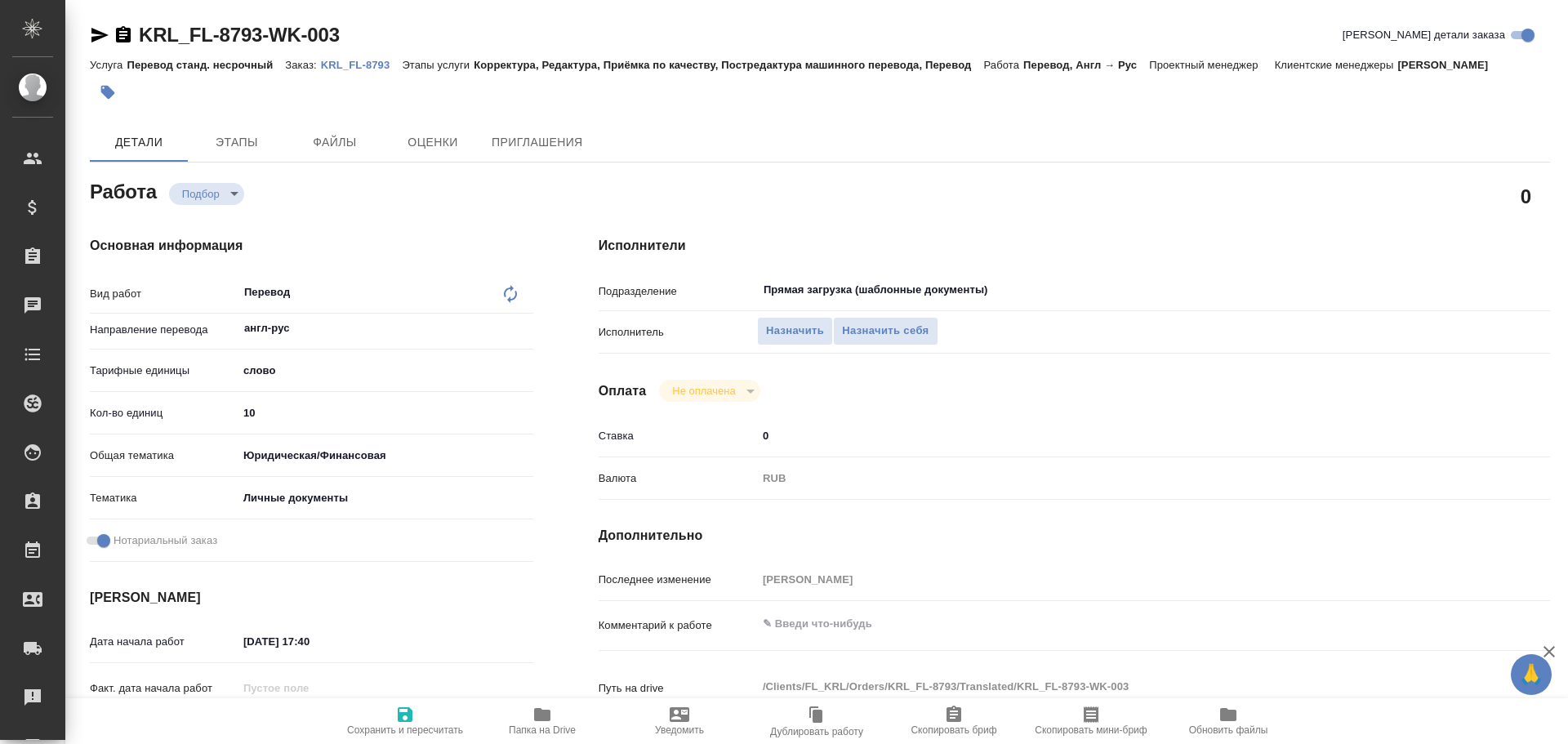
type textarea "x"
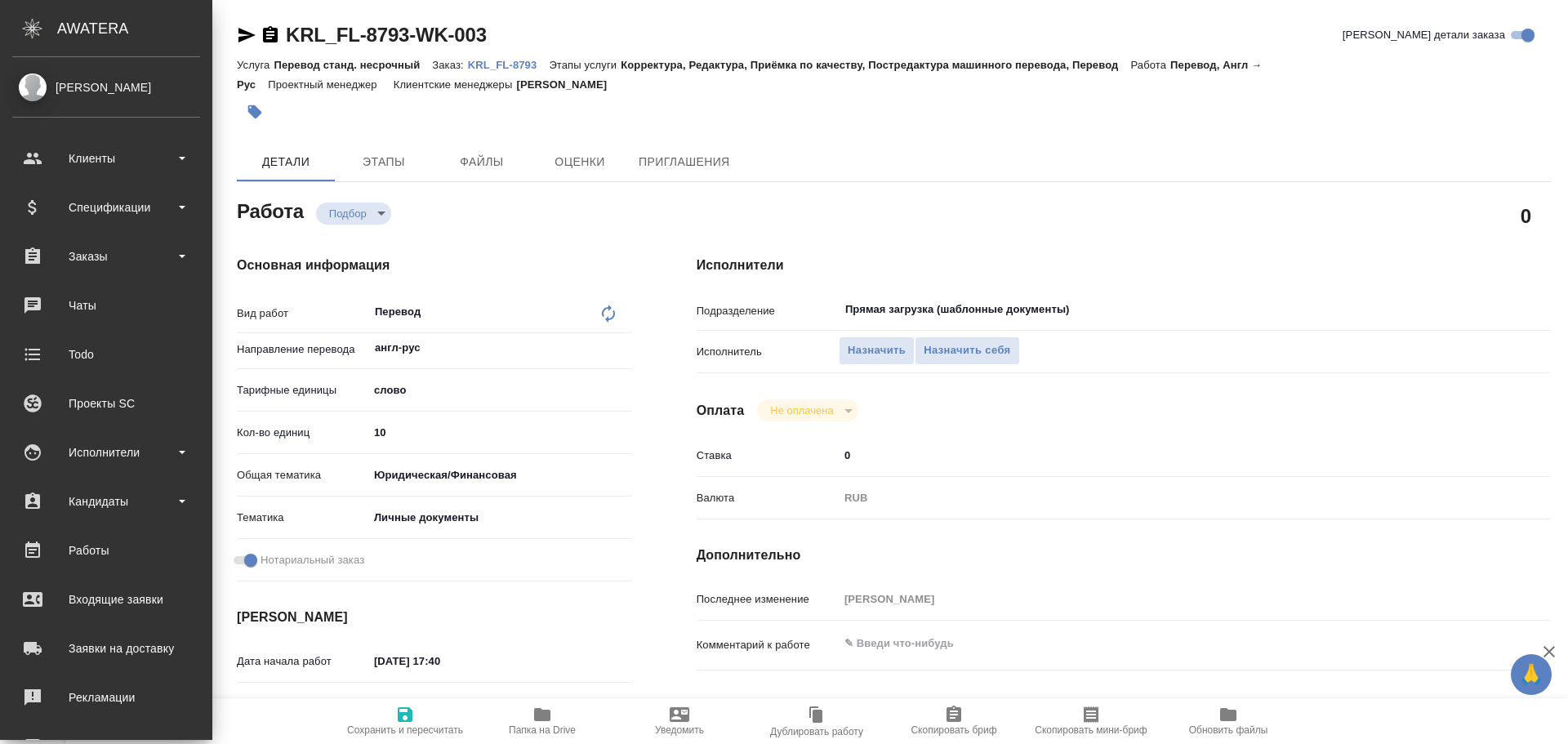
type textarea "x"
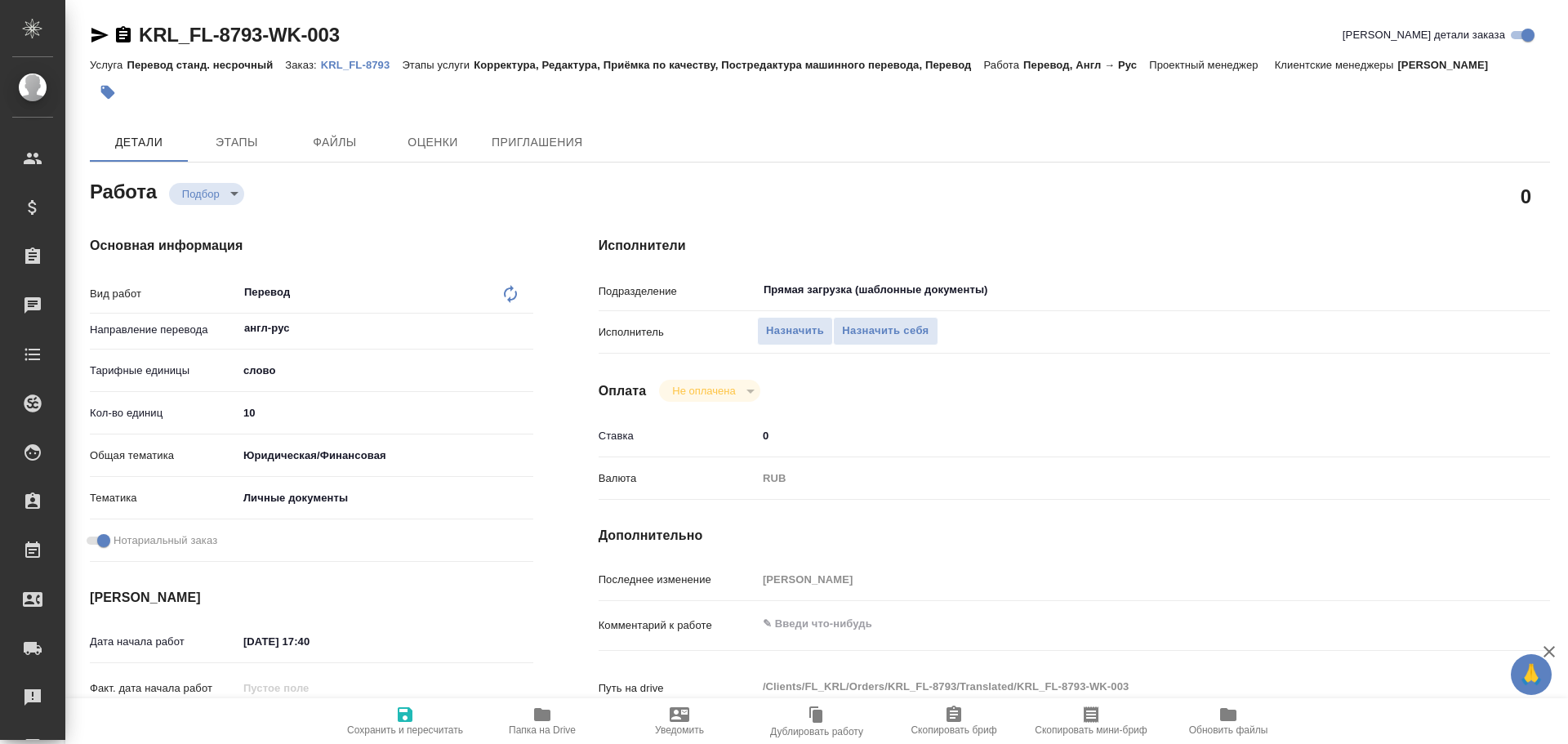
type textarea "x"
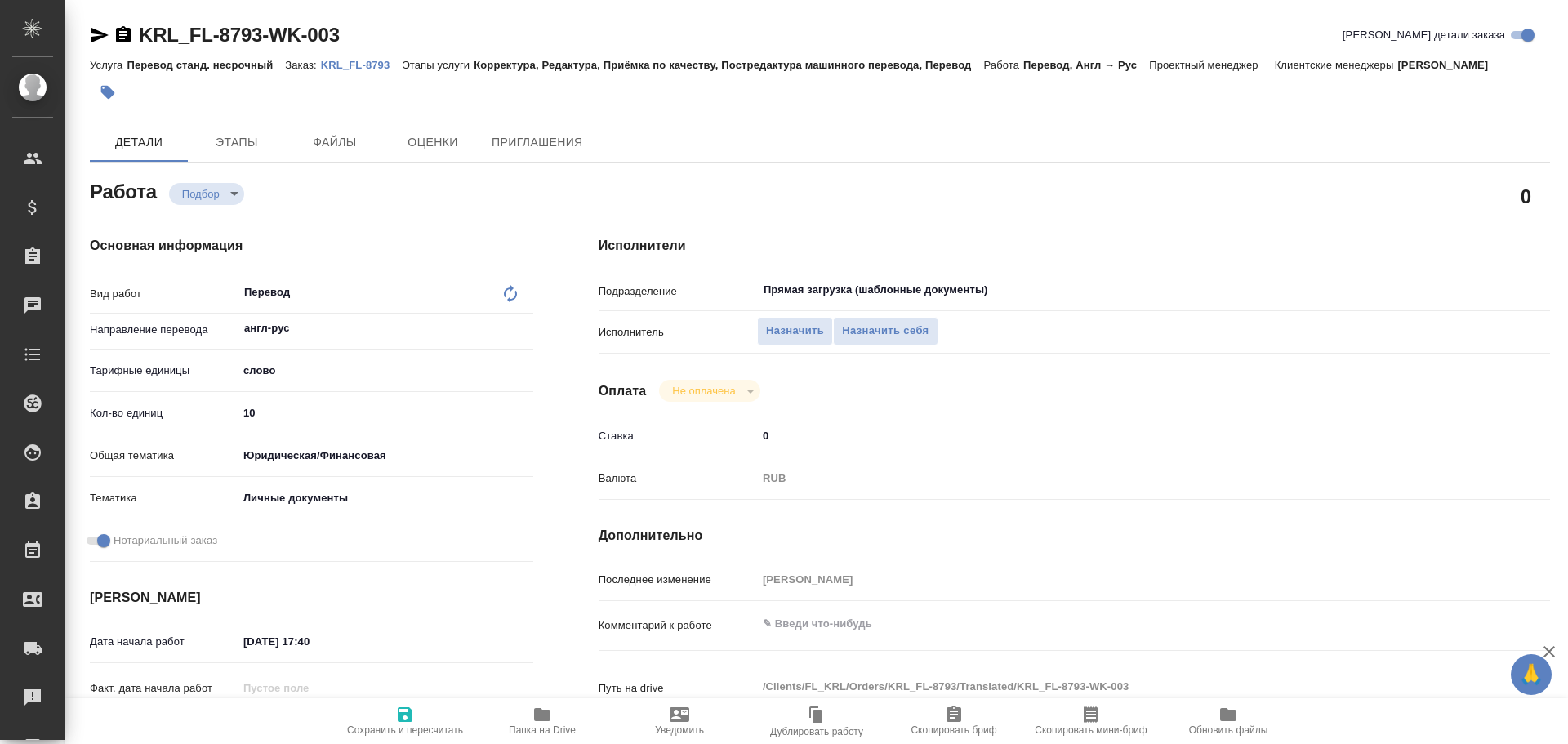
type textarea "x"
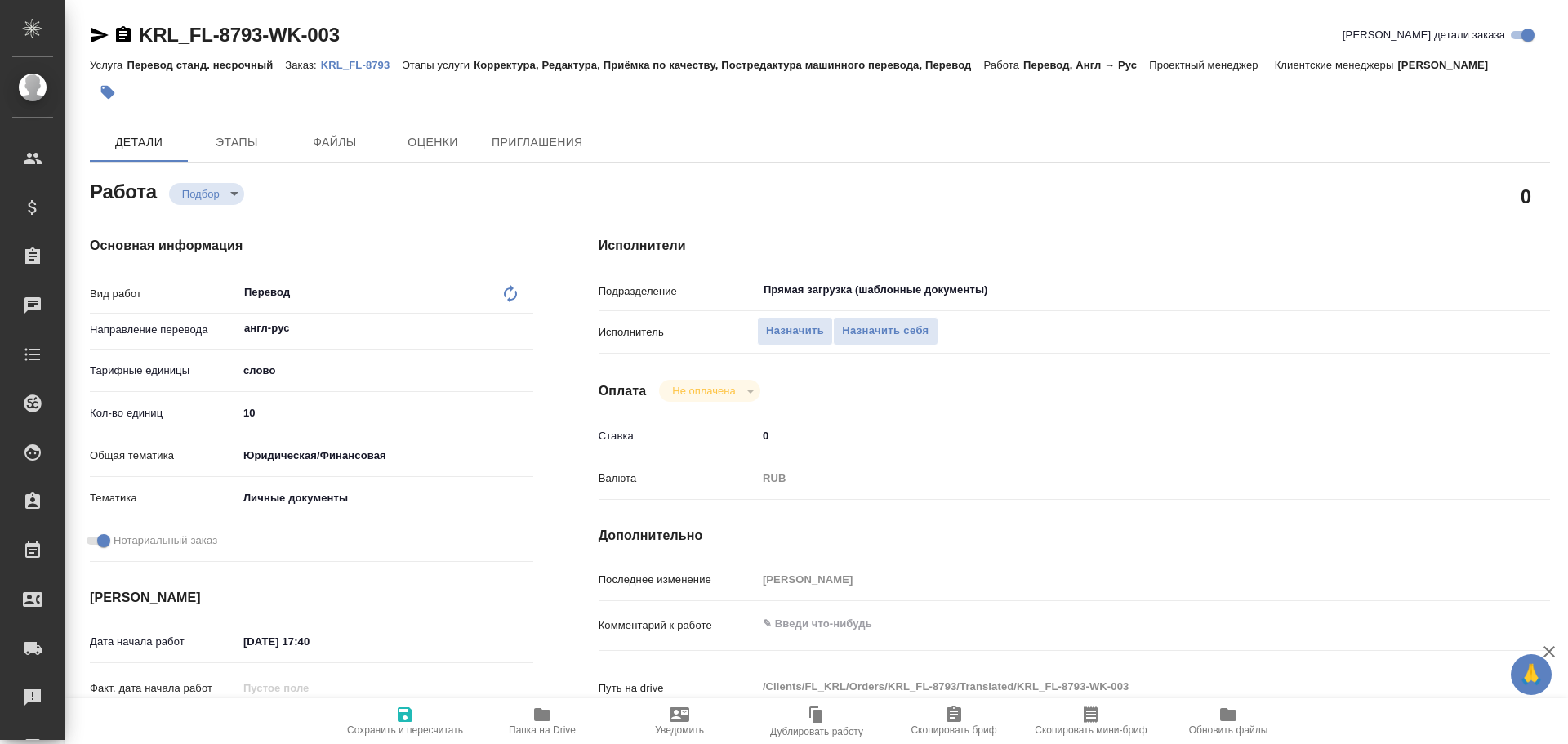
click at [253, 420] on input "10" at bounding box center [386, 413] width 296 height 24
click at [253, 420] on input "10" at bounding box center [385, 413] width 294 height 24
click at [244, 414] on input "10" at bounding box center [385, 413] width 294 height 24
type textarea "x"
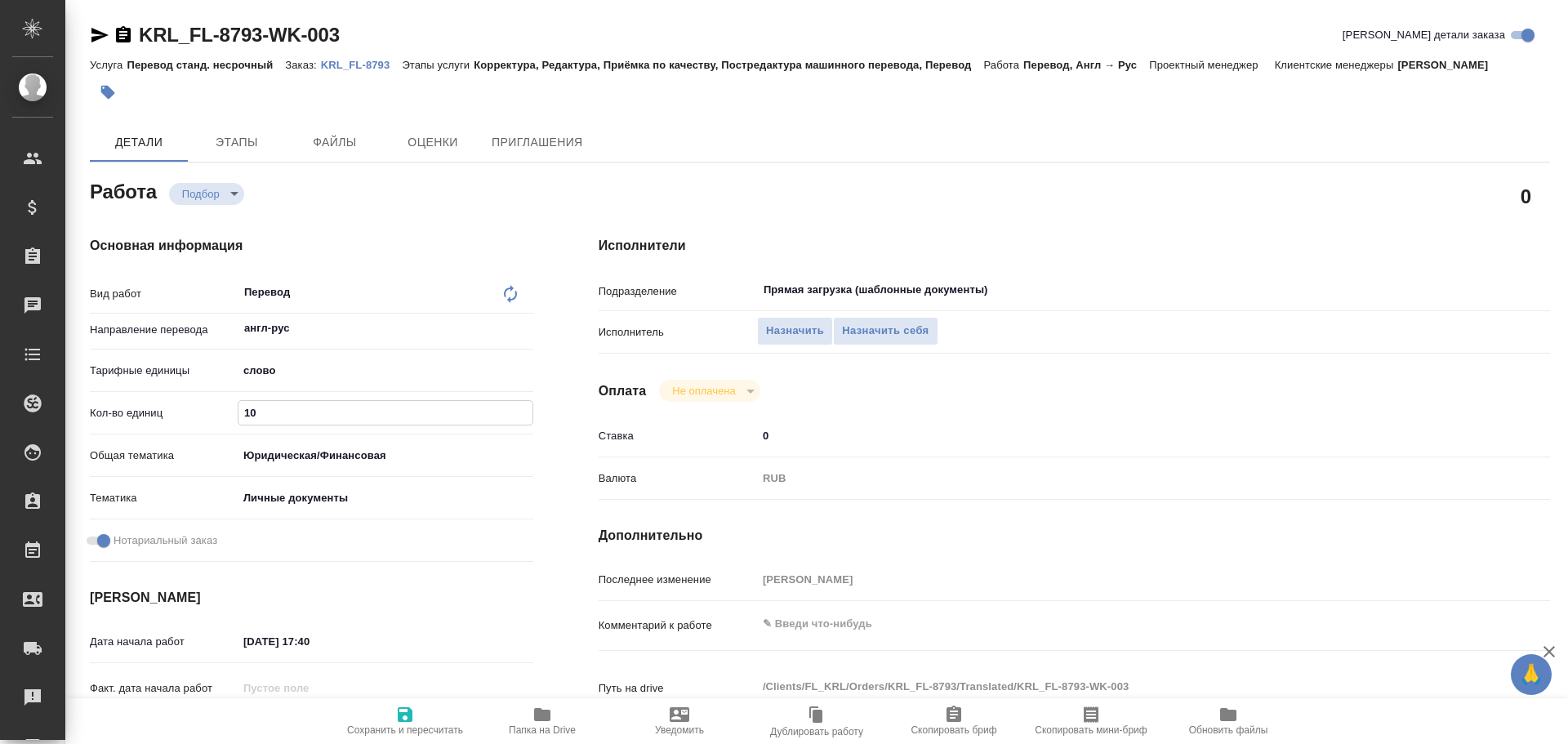
type input "1"
type textarea "x"
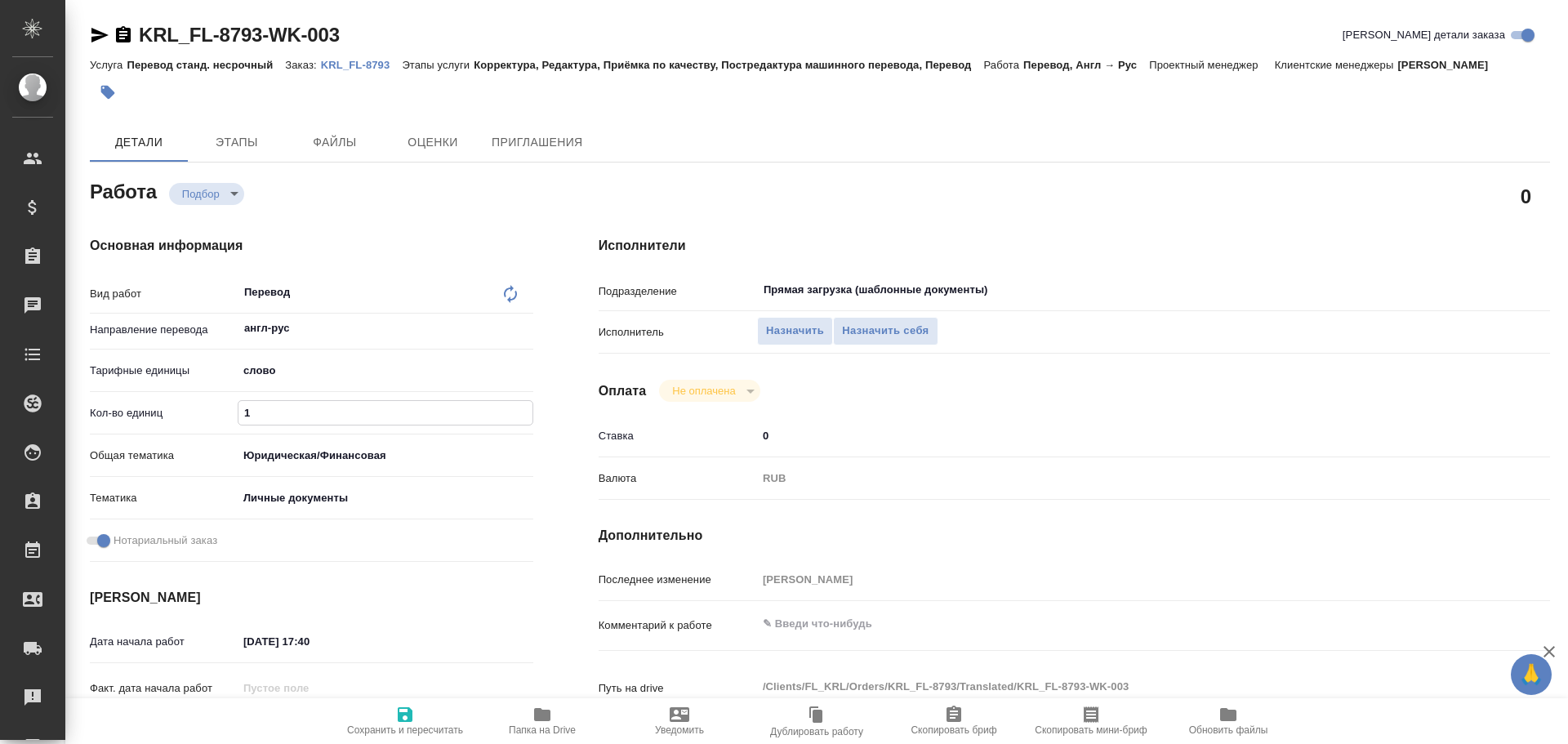
type textarea "x"
type input "12"
type textarea "x"
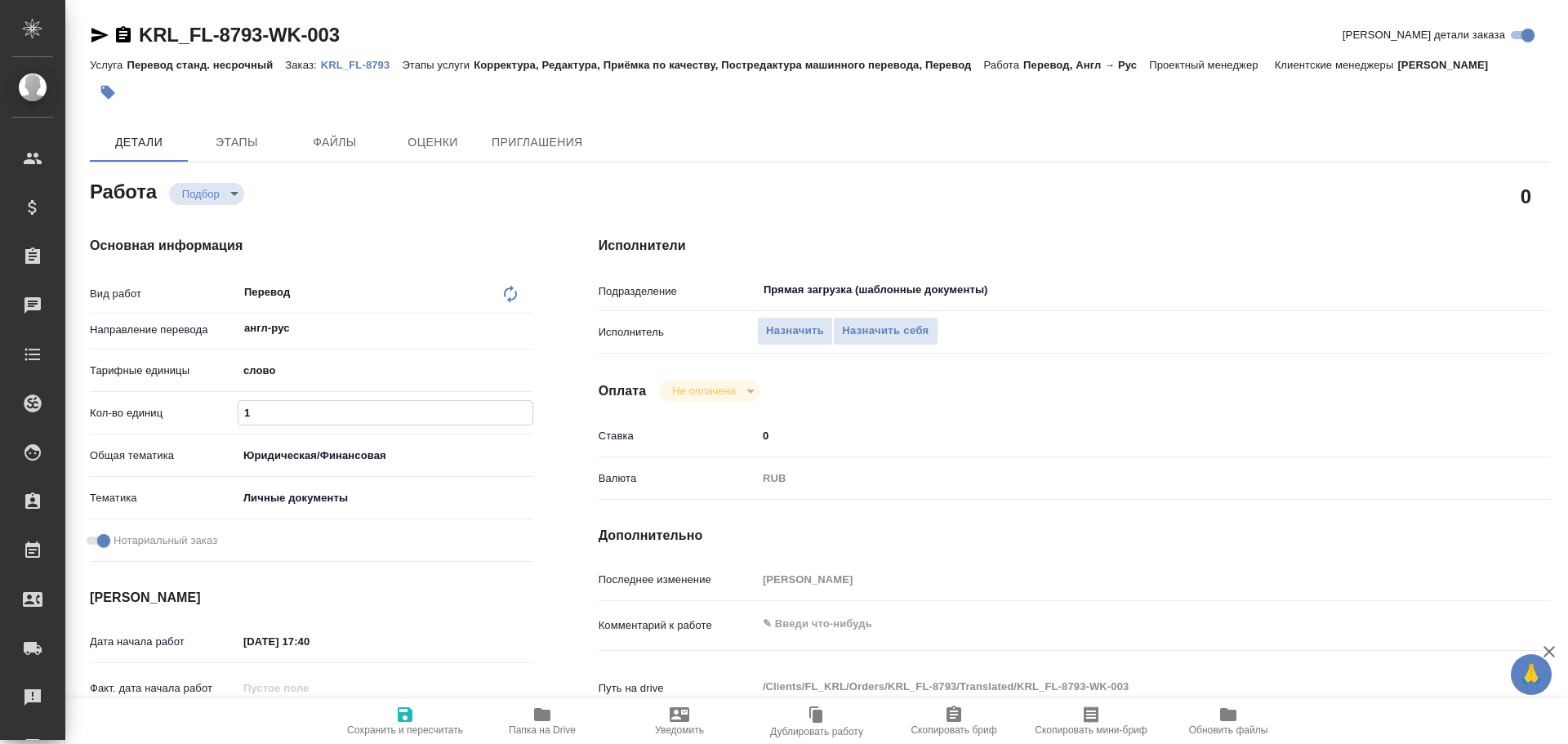
type textarea "x"
type input "125"
type textarea "x"
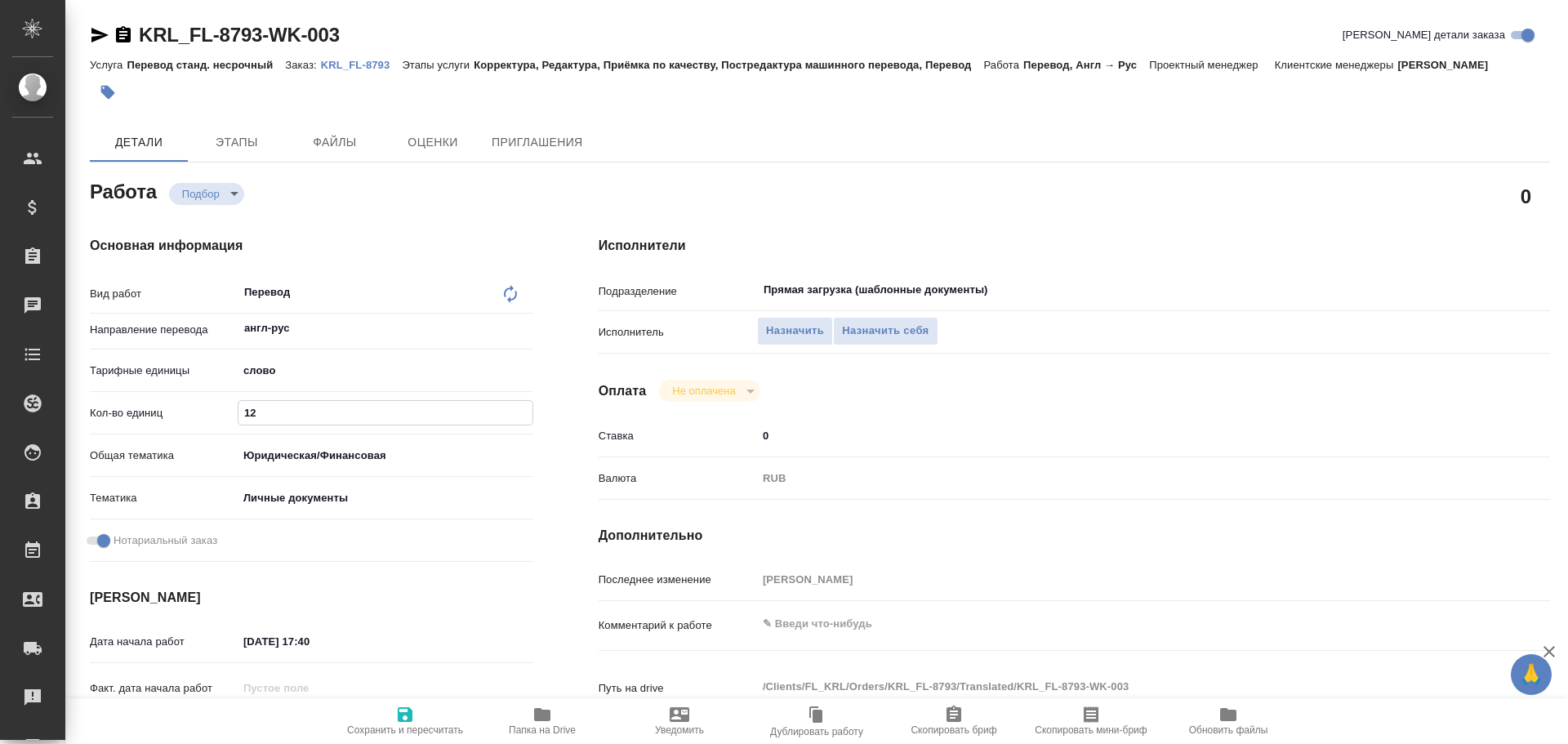
type textarea "x"
type input "125"
click at [410, 727] on span "Сохранить и пересчитать" at bounding box center [405, 731] width 116 height 11
type textarea "x"
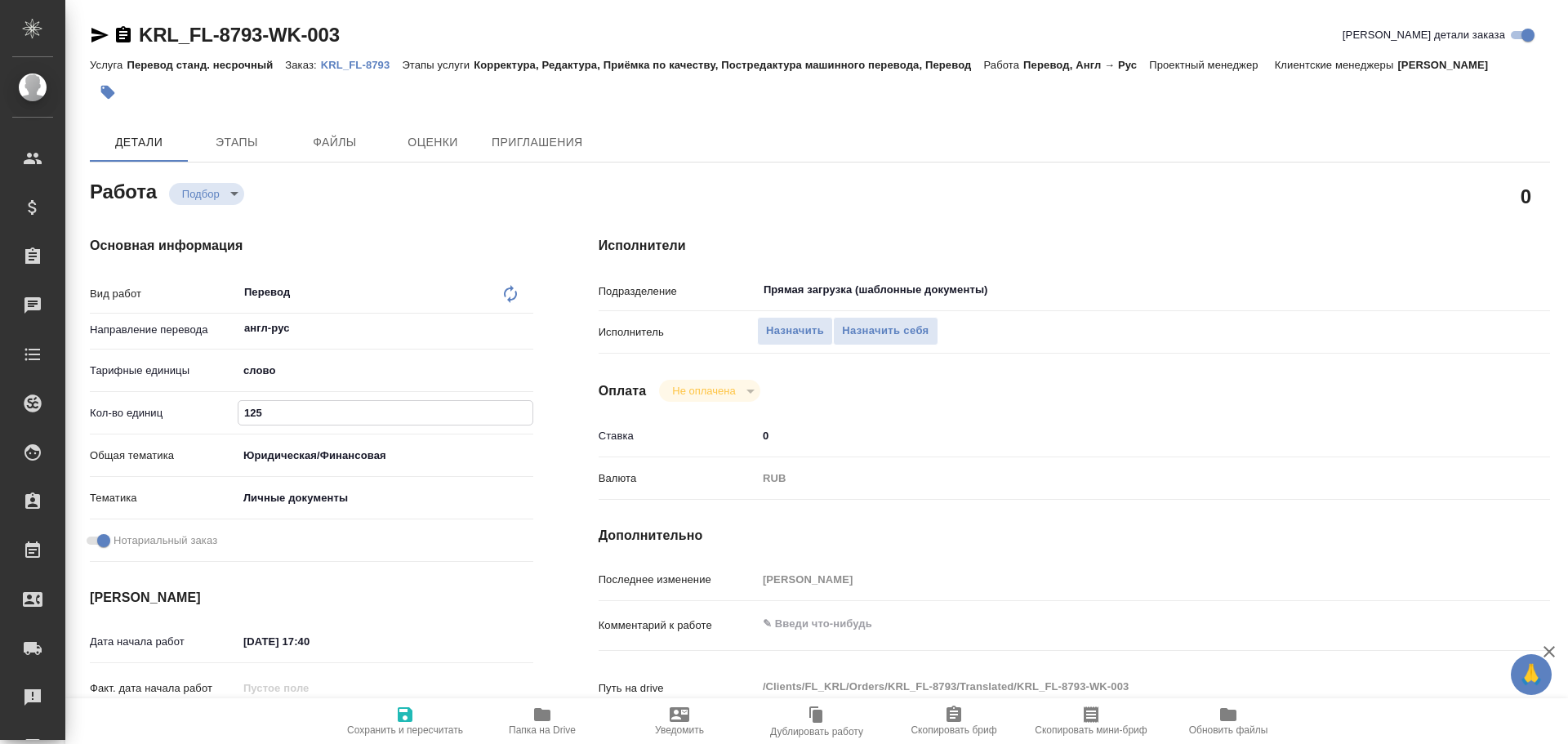
type textarea "x"
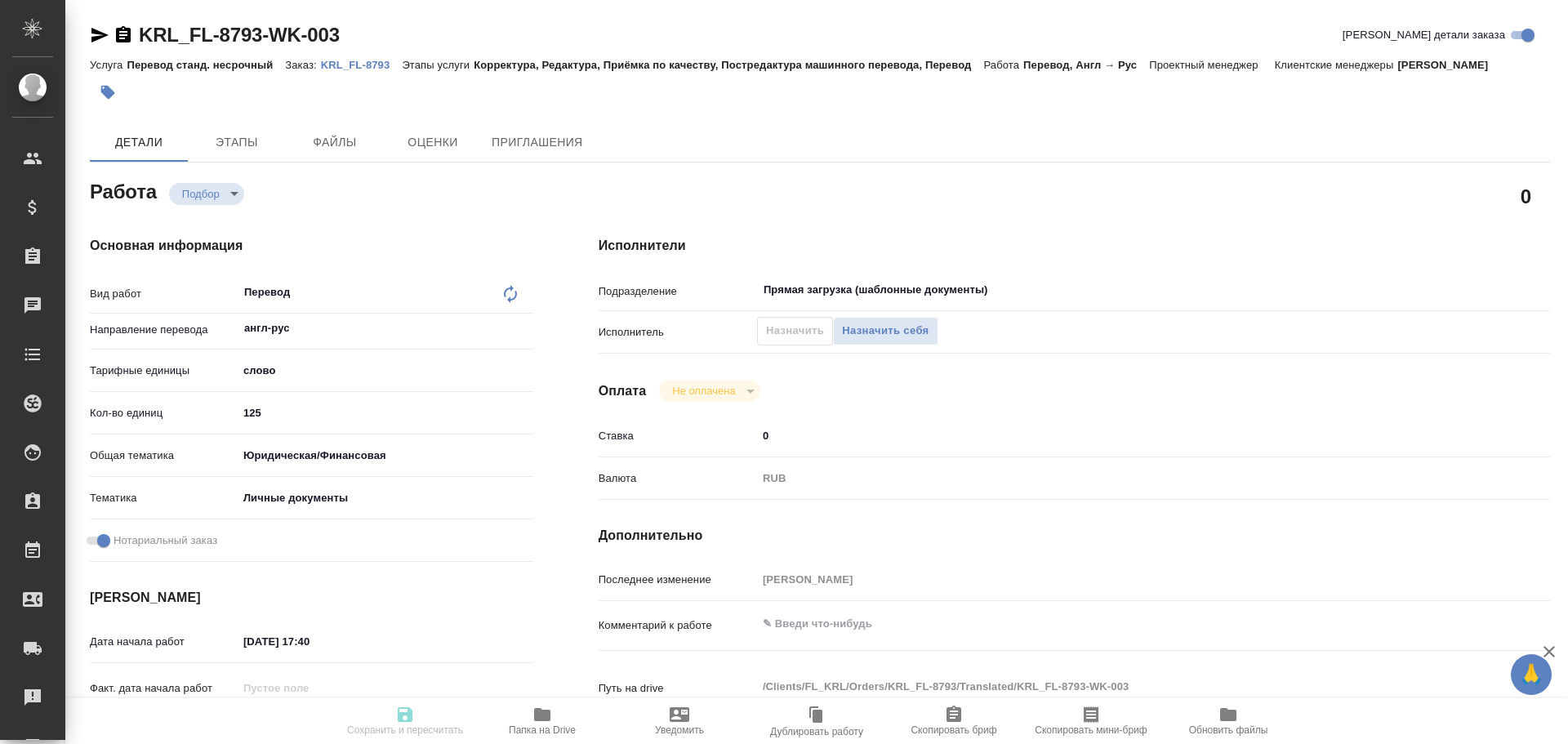
type textarea "x"
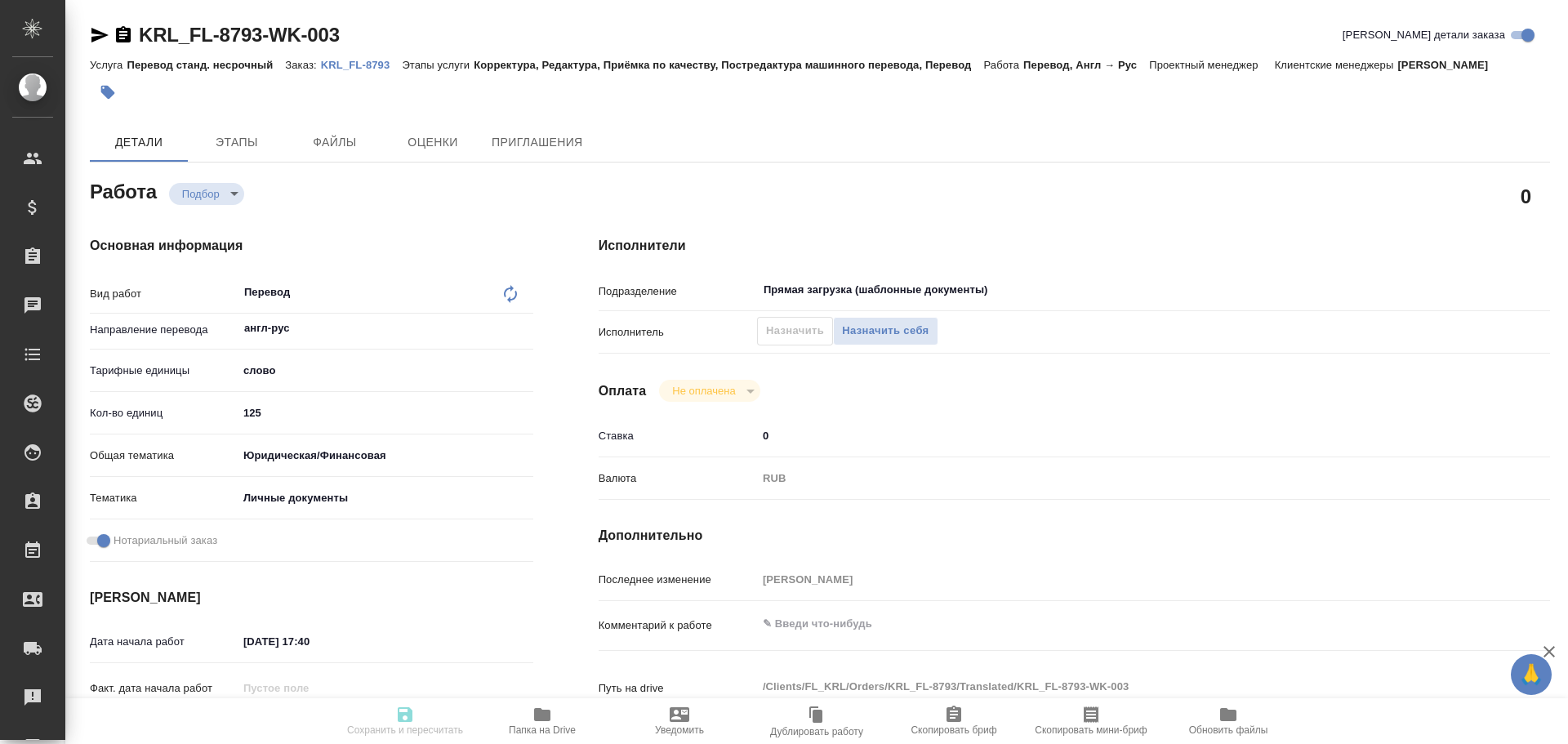
type textarea "x"
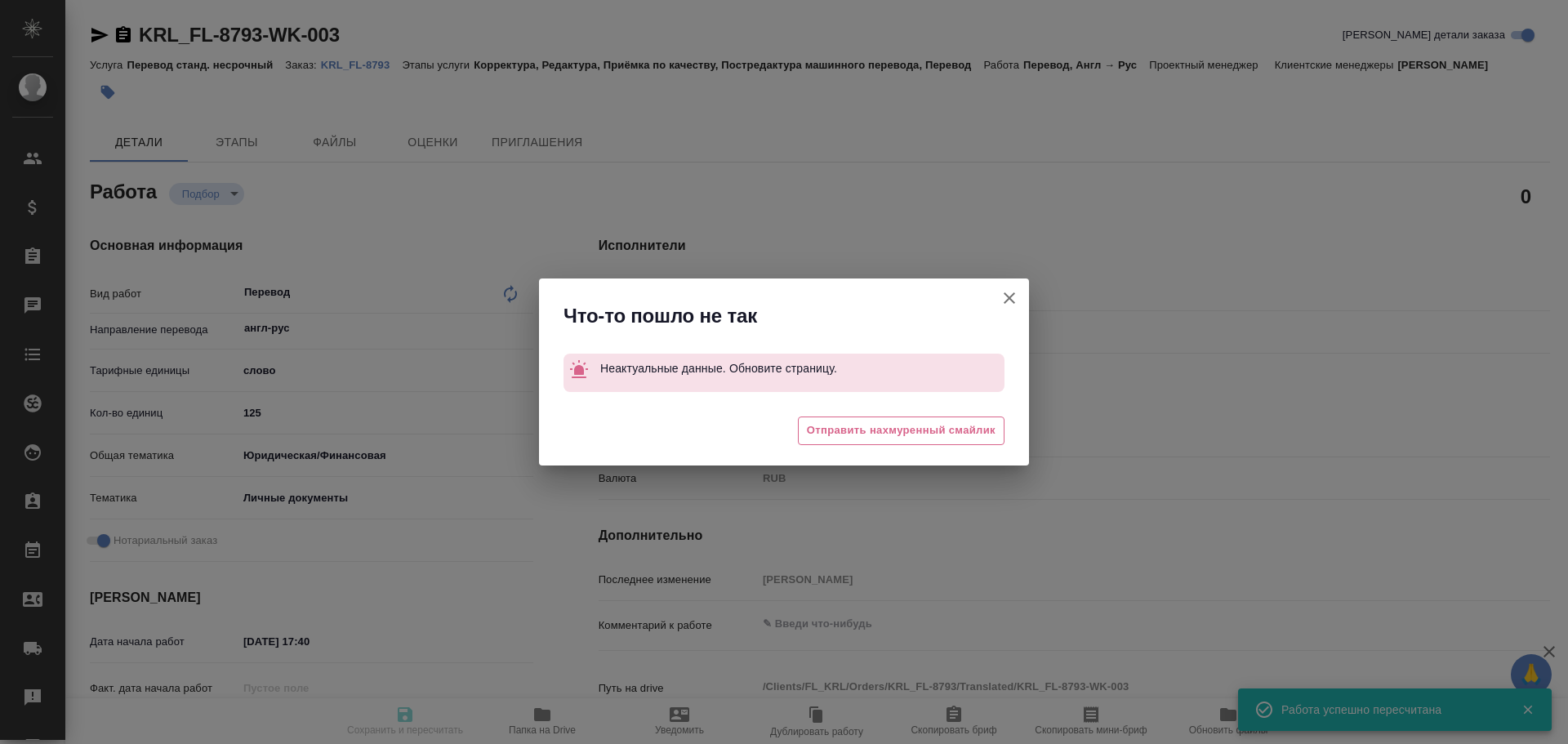
type input "recruiting"
type textarea "Перевод"
type textarea "x"
type input "англ-рус"
type input "5a8b1489cc6b4906c91bfd90"
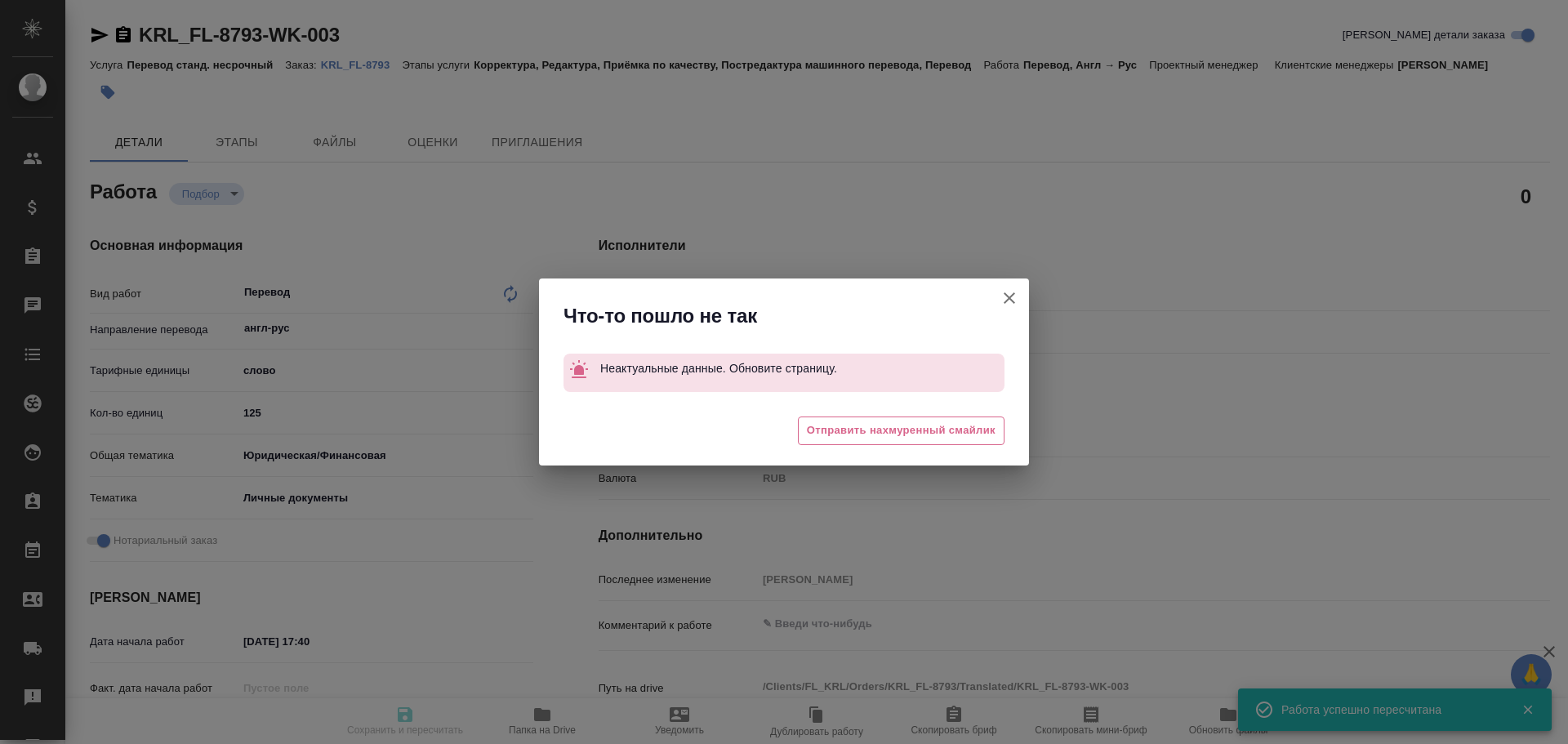
type input "10"
type input "yr-fn"
type input "5a8b8b956a9677013d343cfe"
checkbox input "true"
type input "[DATE] 17:40"
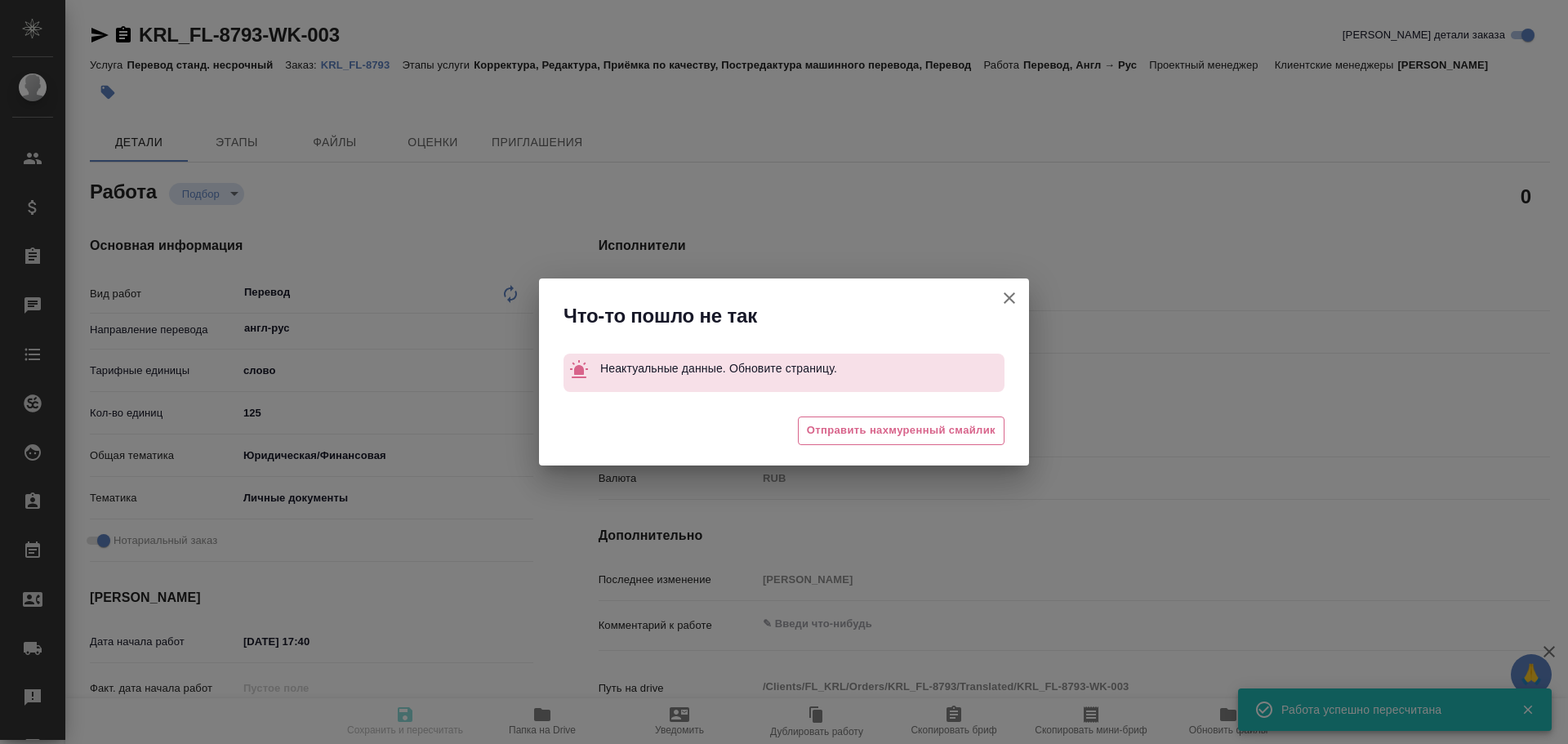
type input "[DATE] 11:00"
type input "[DATE] 12:00"
type input "Прямая загрузка (шаблонные документы)"
type input "notPayed"
type input "0"
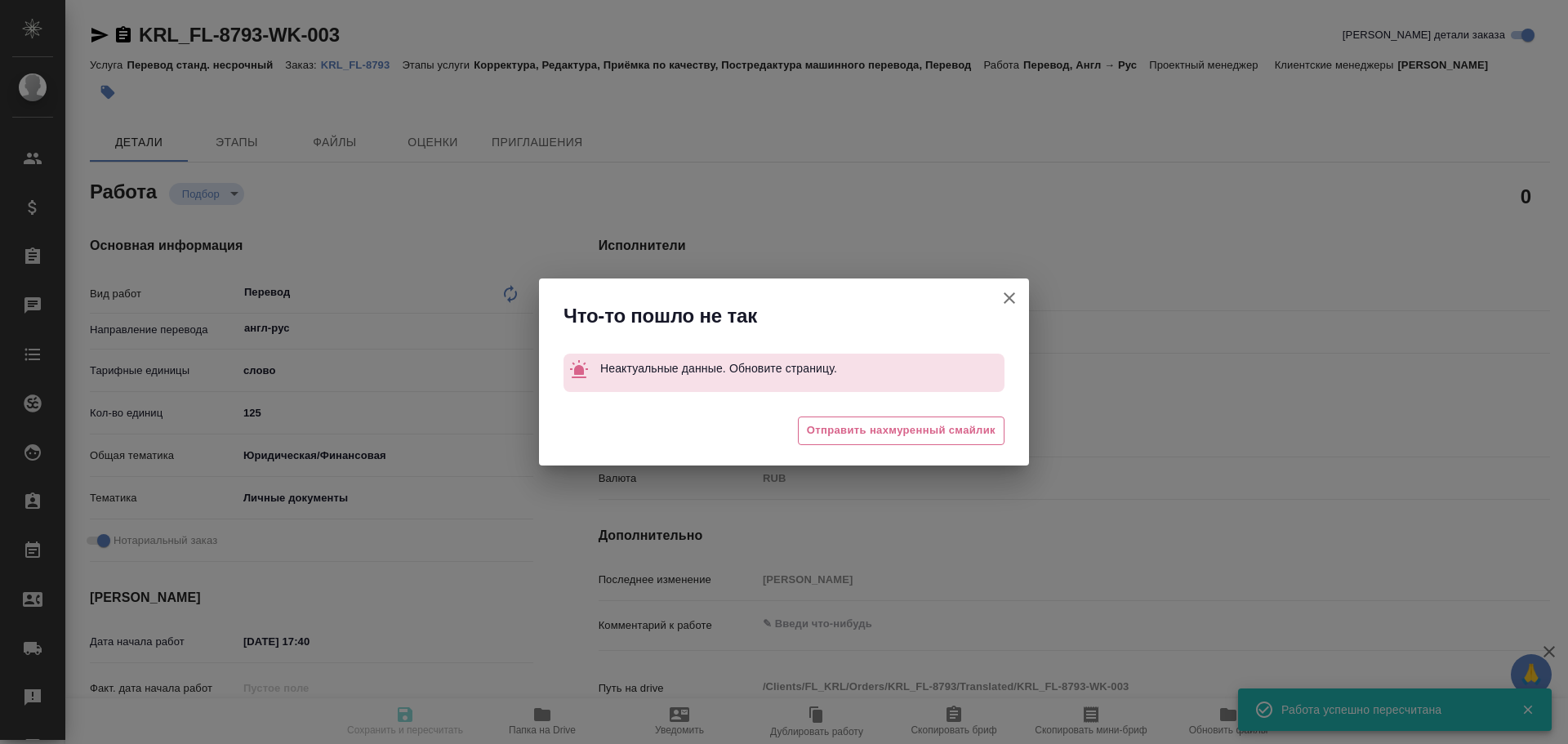
type input "RUB"
type input "[PERSON_NAME]"
type textarea "x"
type textarea "/Clients/FL_KRL/Orders/KRL_FL-8793/Translated/KRL_FL-8793-WK-003"
type textarea "x"
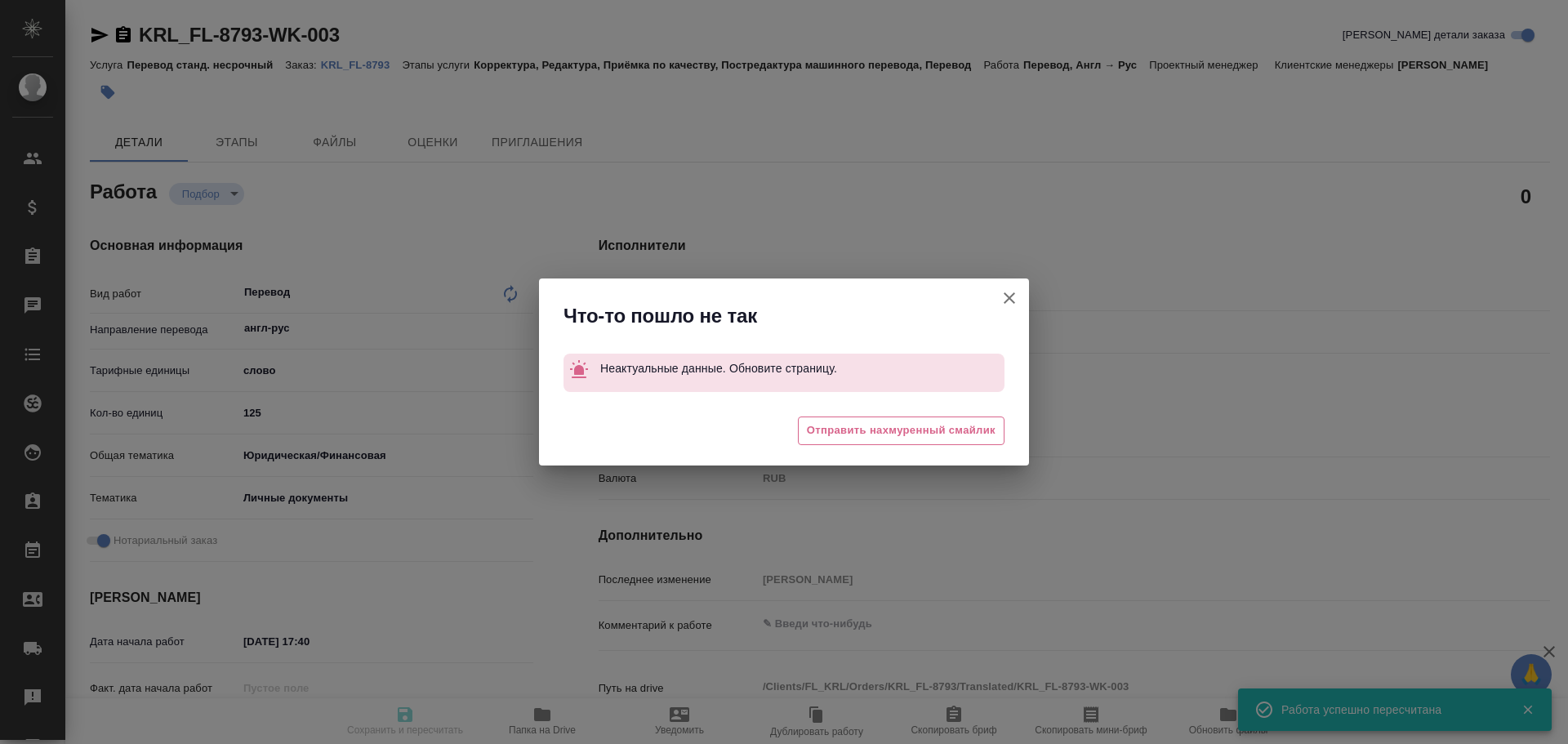
type input "KRL_FL-8793"
type input "Перевод станд. несрочный"
type input "Корректура, Редактура, Приёмка по качеству, Постредактура машинного перевода, П…"
type input "[PERSON_NAME]"
type input "/Clients/FL_KRL/Orders/KRL_FL-8793"
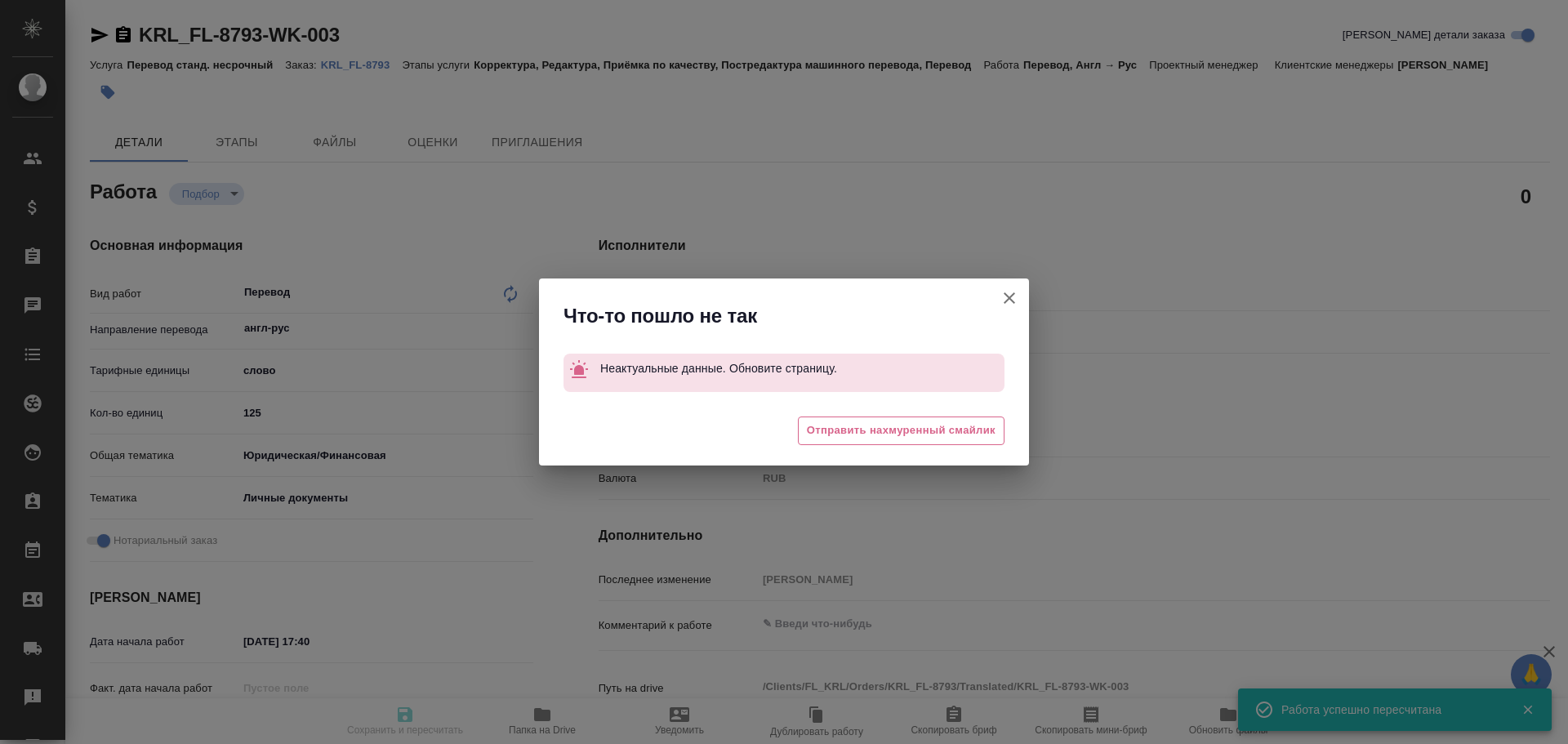
type textarea "[PERSON_NAME]"
type textarea "x"
type textarea "НОТ Гражданство \ Сахарово"
type textarea "x"
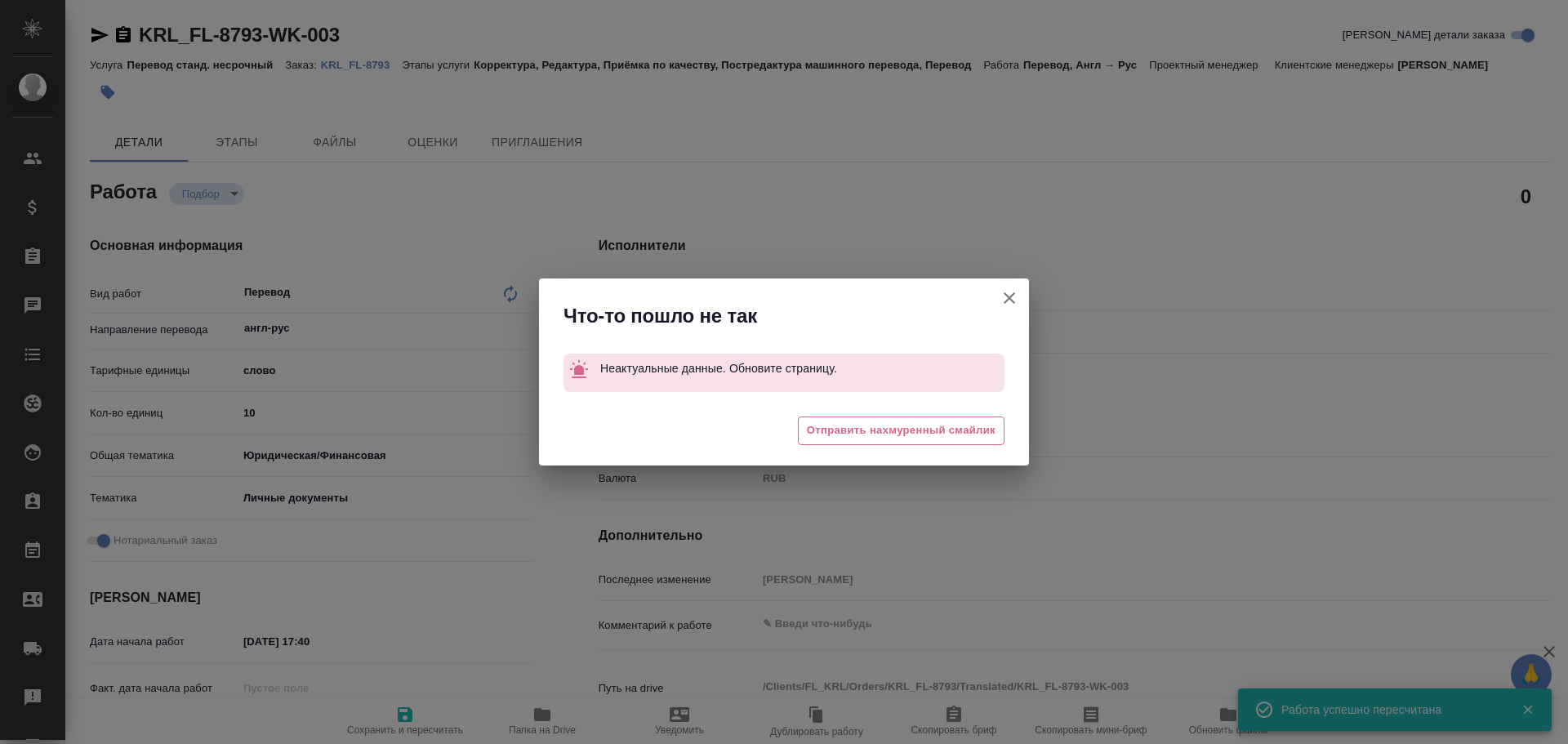
type textarea "x"
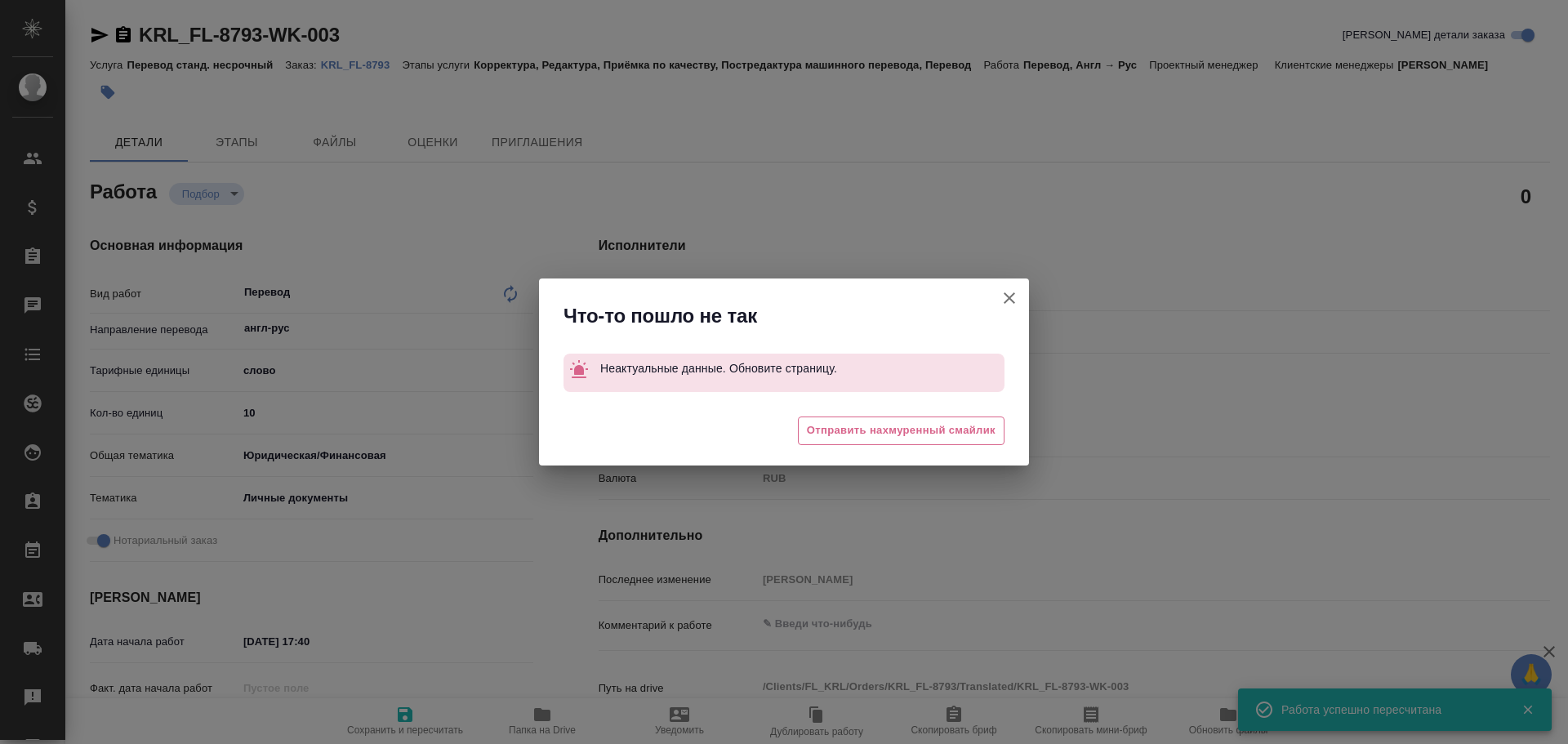
type textarea "x"
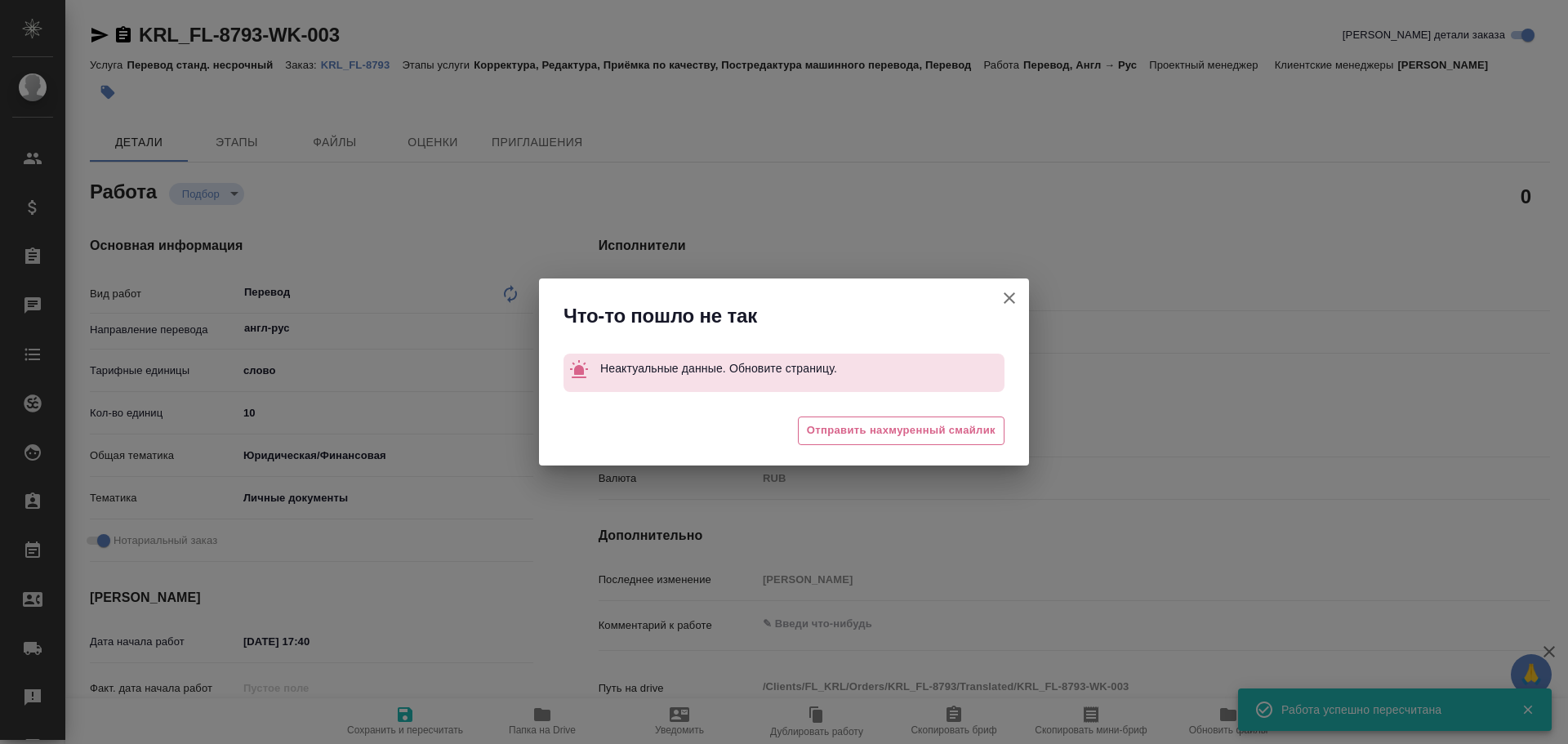
type textarea "x"
click at [1020, 301] on button "[PERSON_NAME] детали заказа" at bounding box center [1009, 298] width 39 height 39
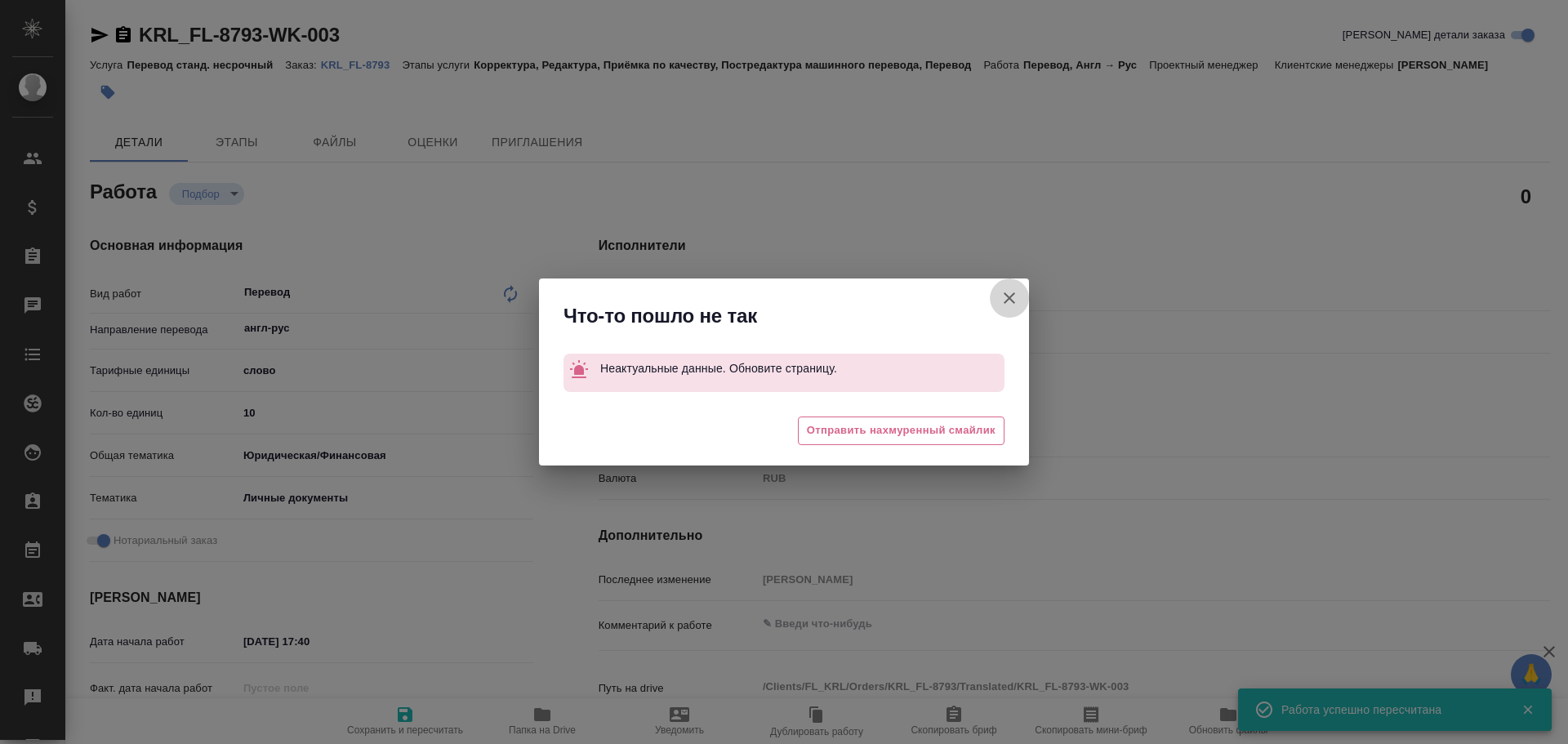
type textarea "x"
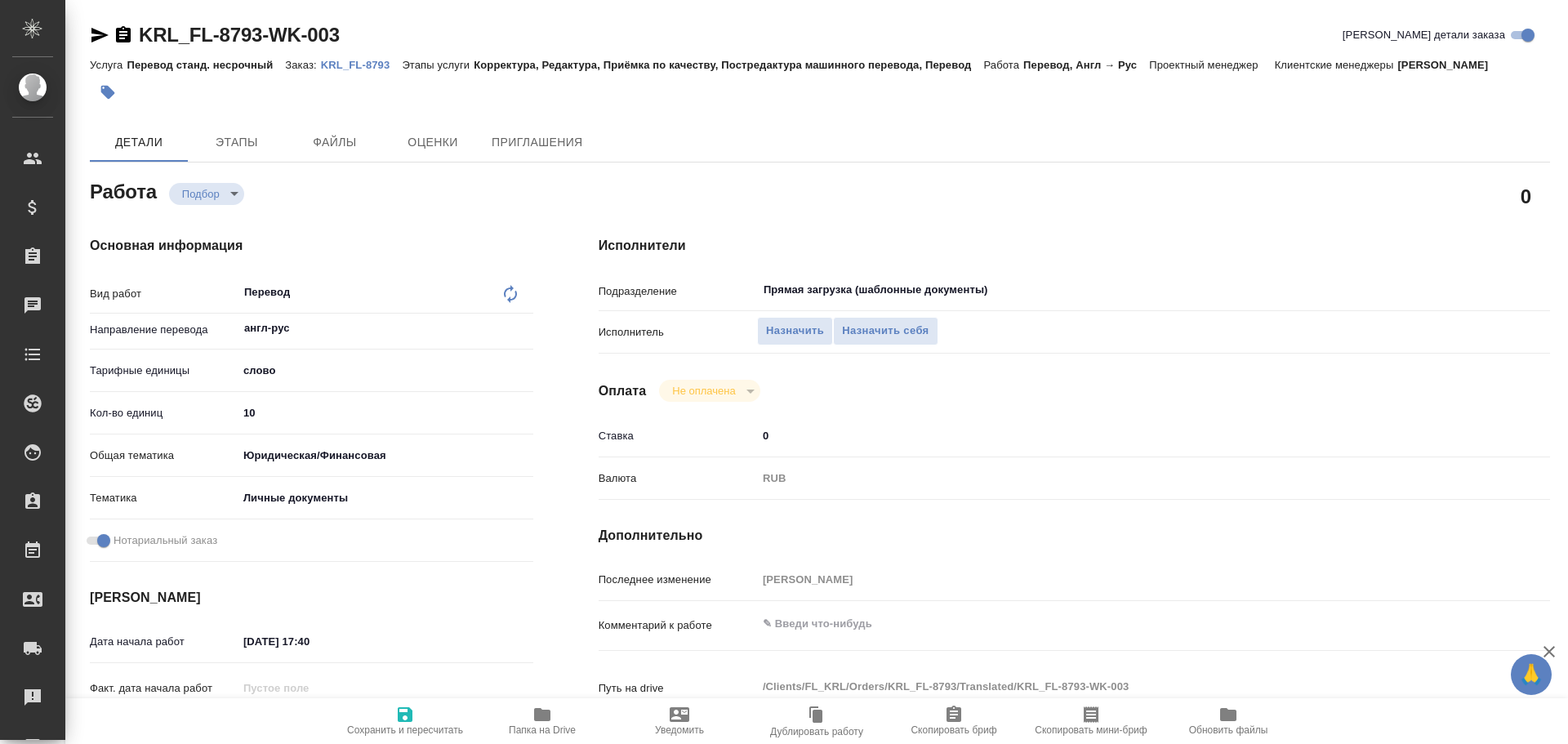
type textarea "x"
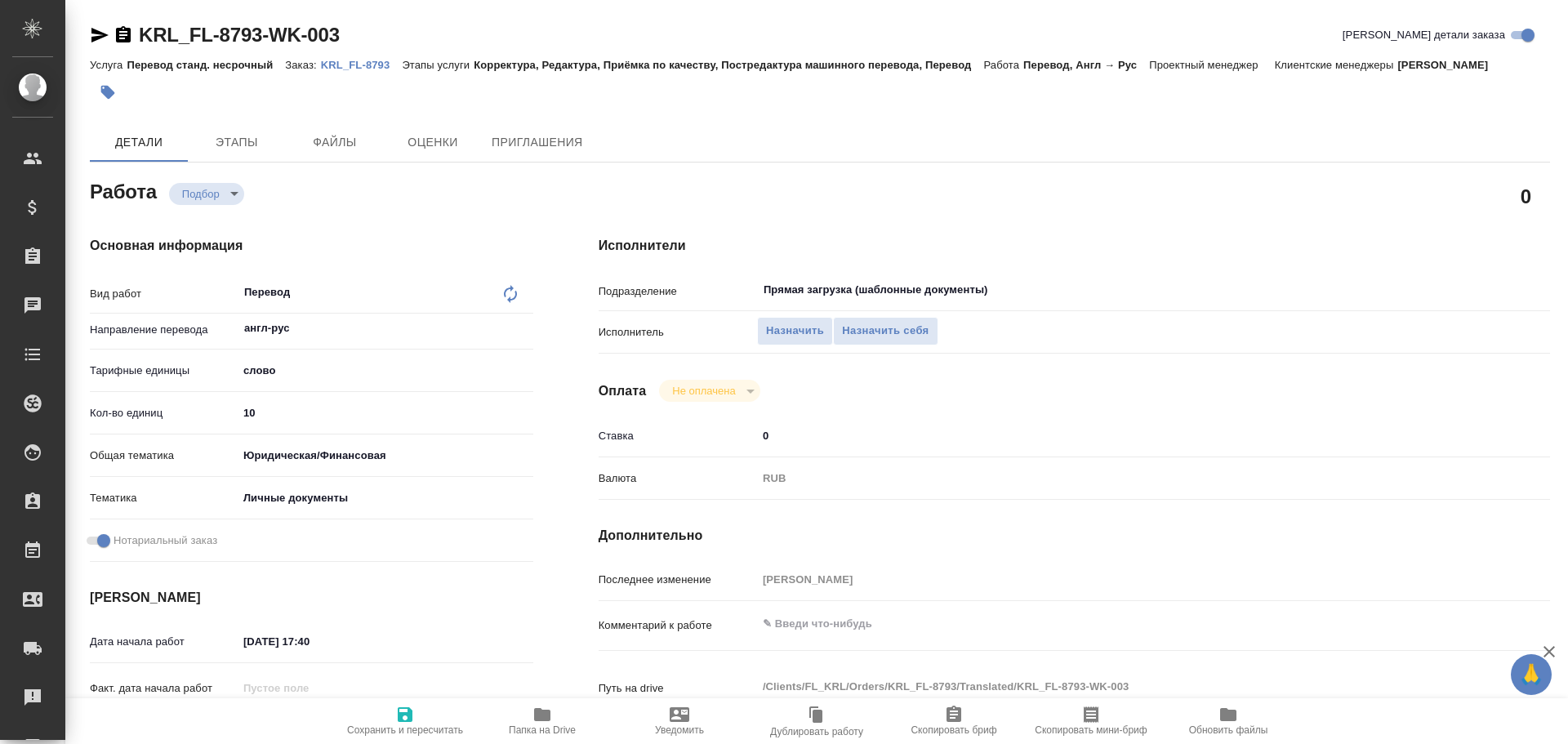
type textarea "x"
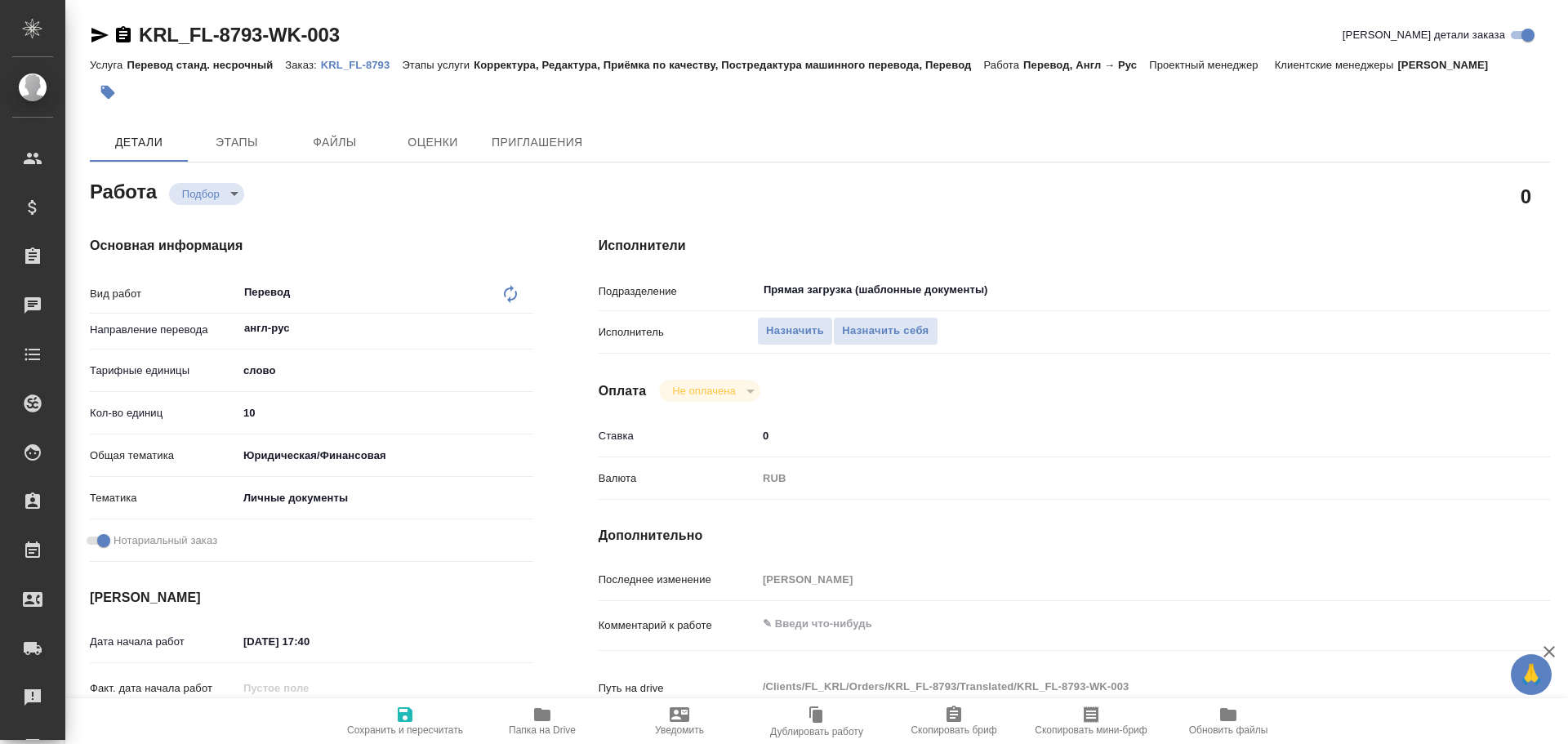
type textarea "x"
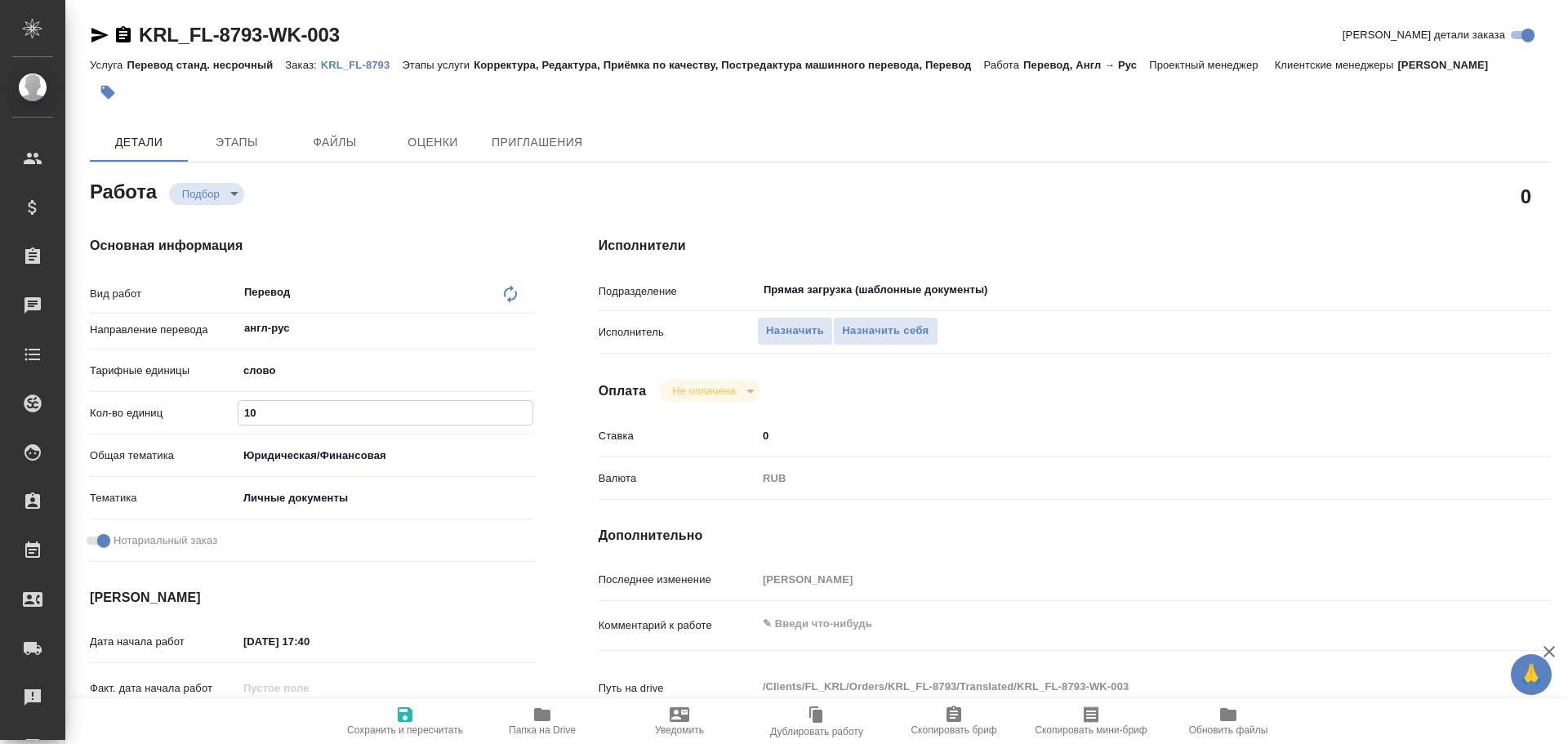
click at [245, 417] on input "10" at bounding box center [385, 413] width 294 height 24
type textarea "x"
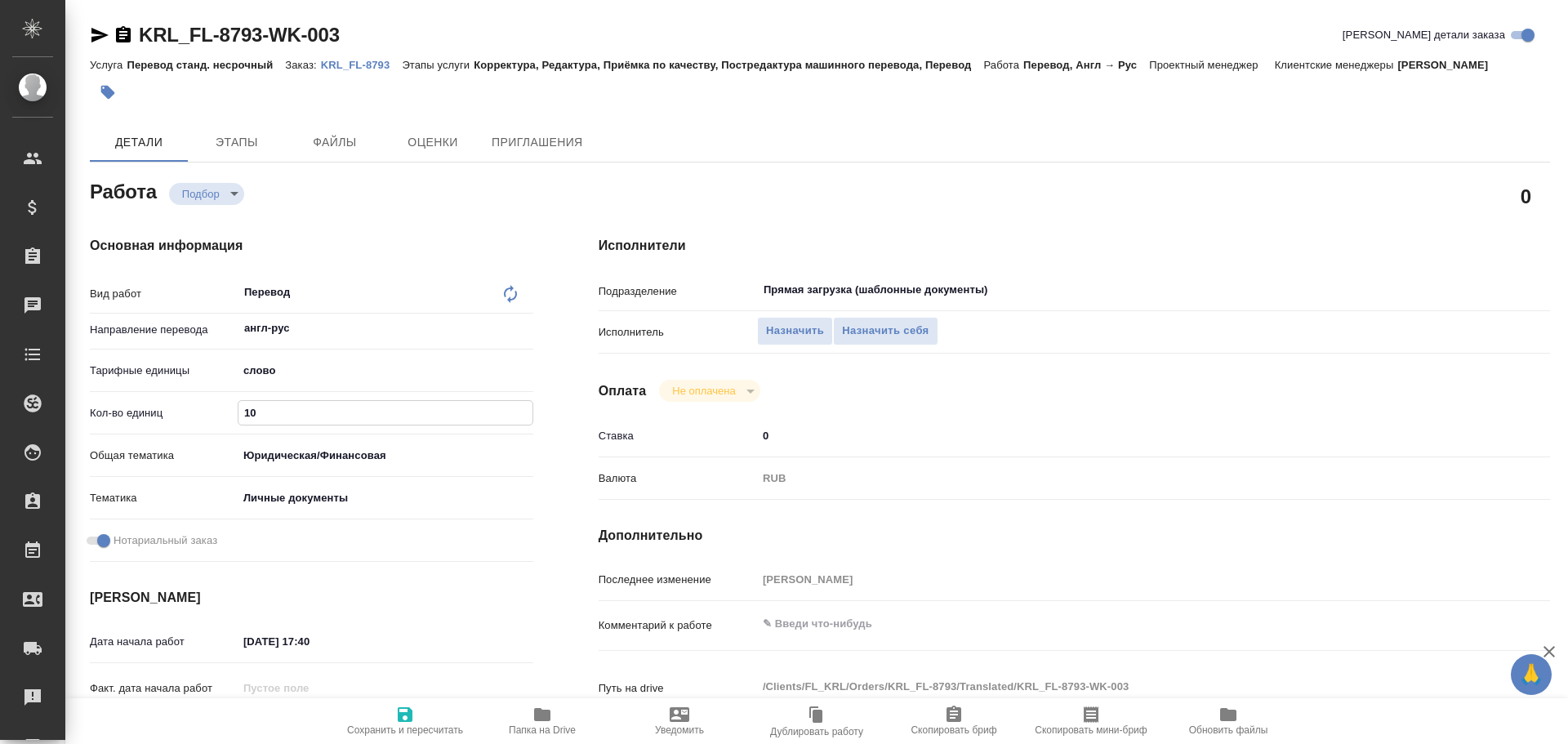
type textarea "x"
type input "1"
type textarea "x"
type input "12"
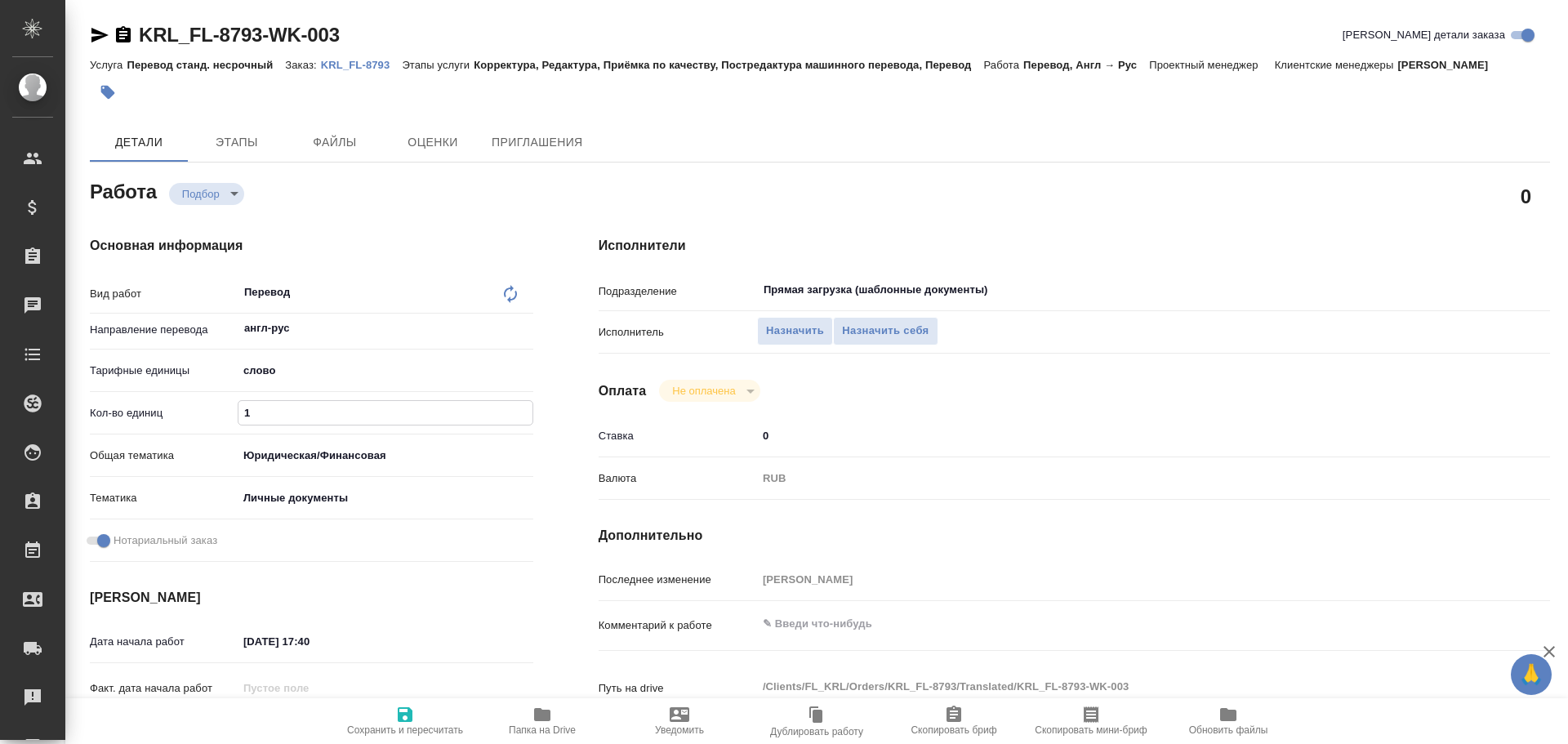
type textarea "x"
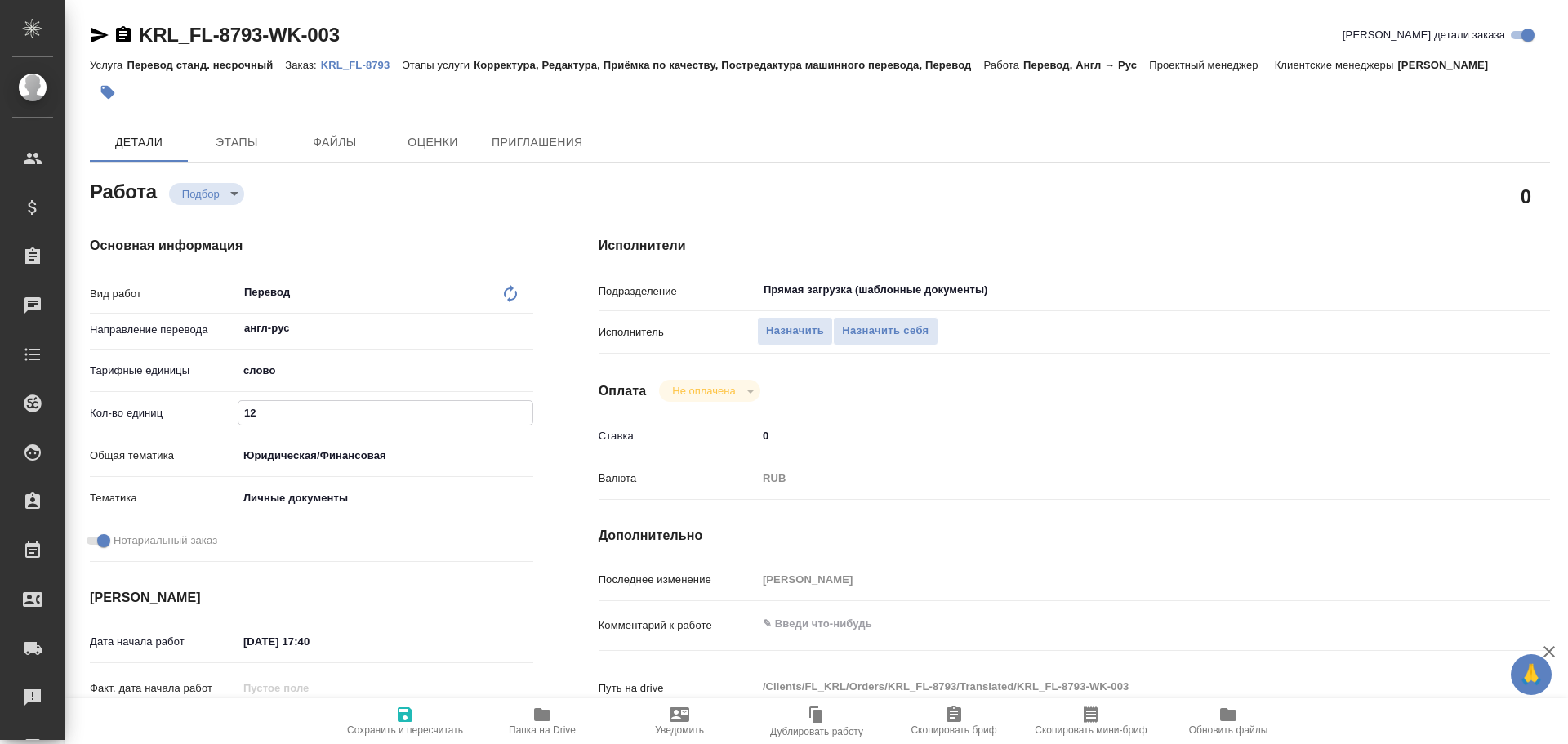
type input "125"
type textarea "x"
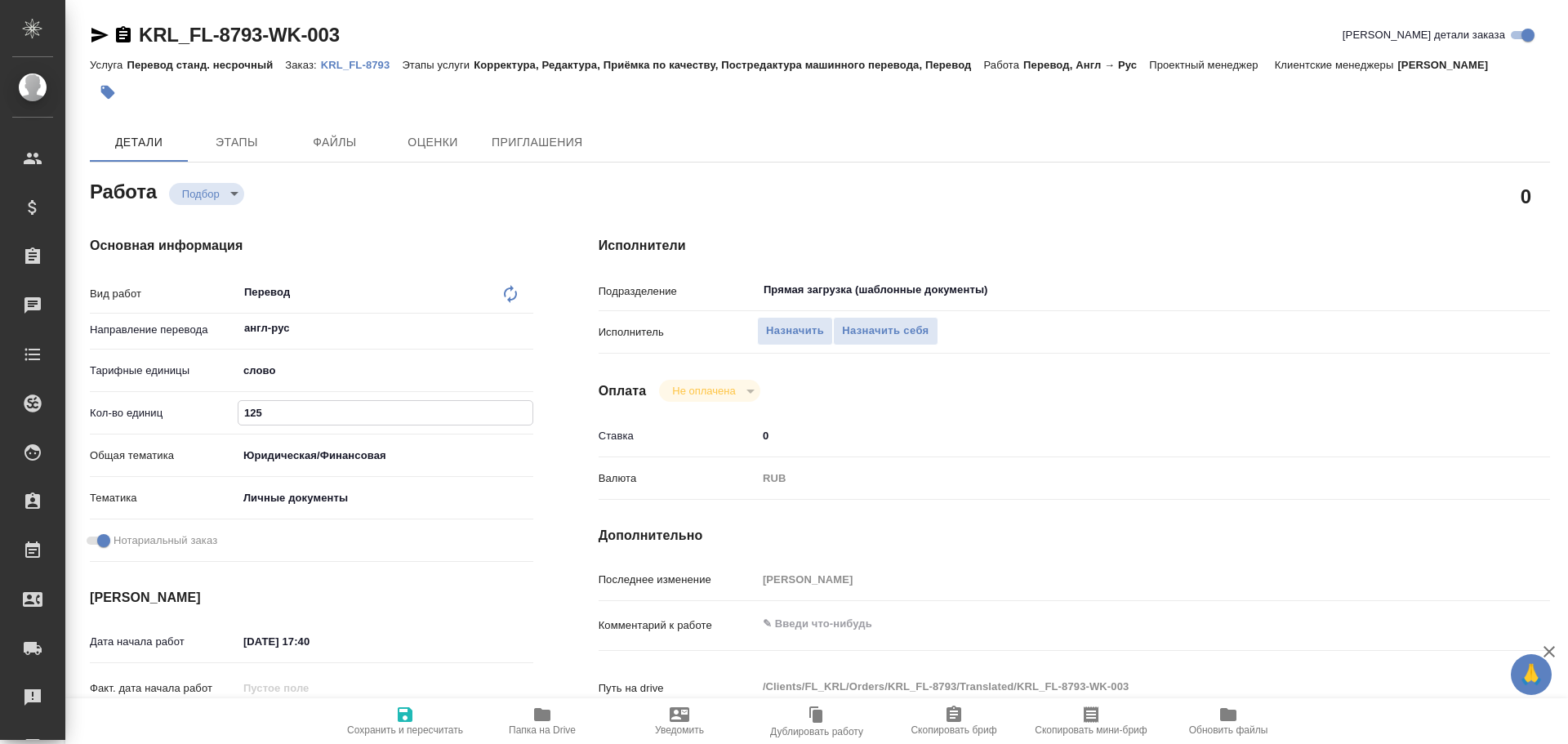
type textarea "x"
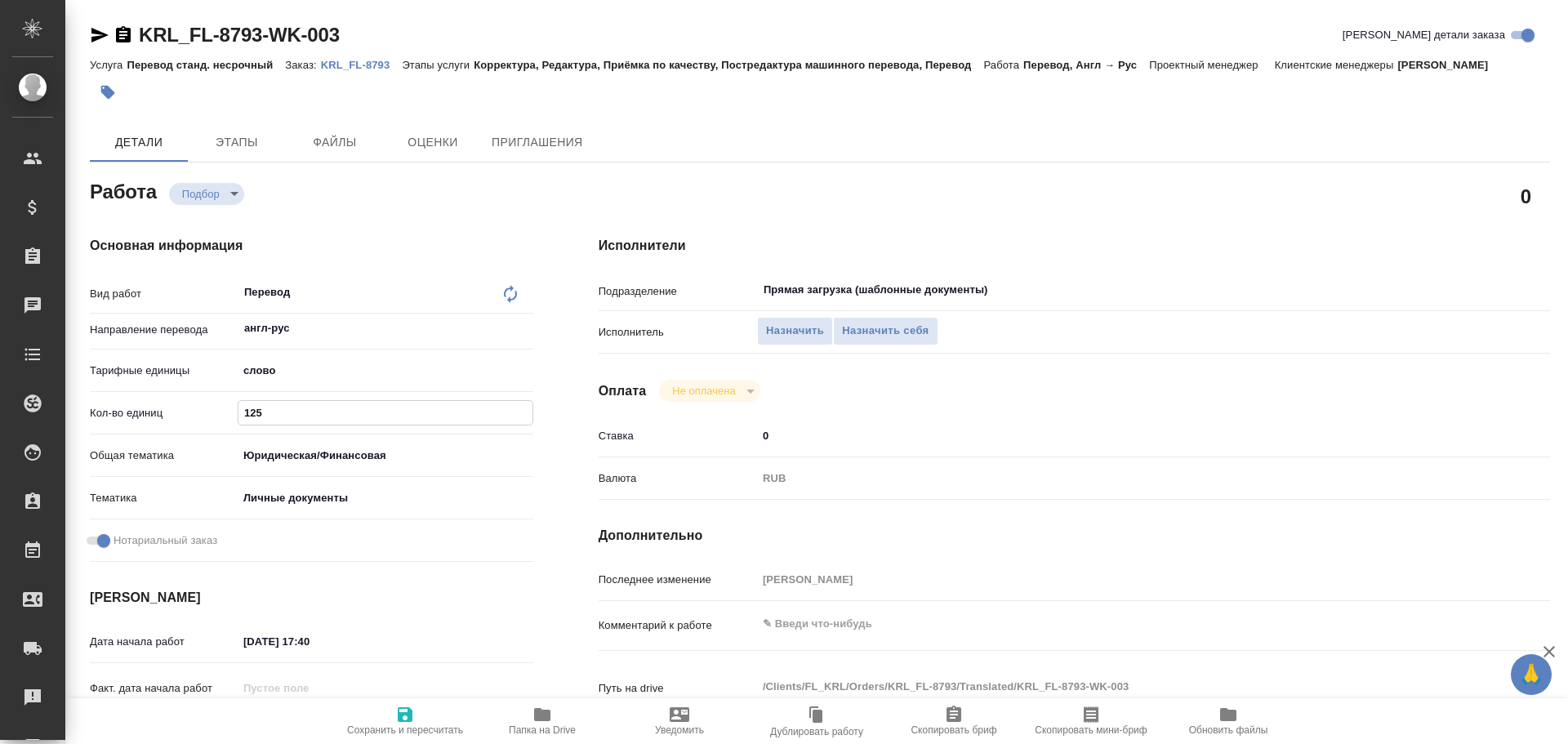
type input "125"
click at [388, 726] on span "Сохранить и пересчитать" at bounding box center [405, 731] width 116 height 11
type textarea "x"
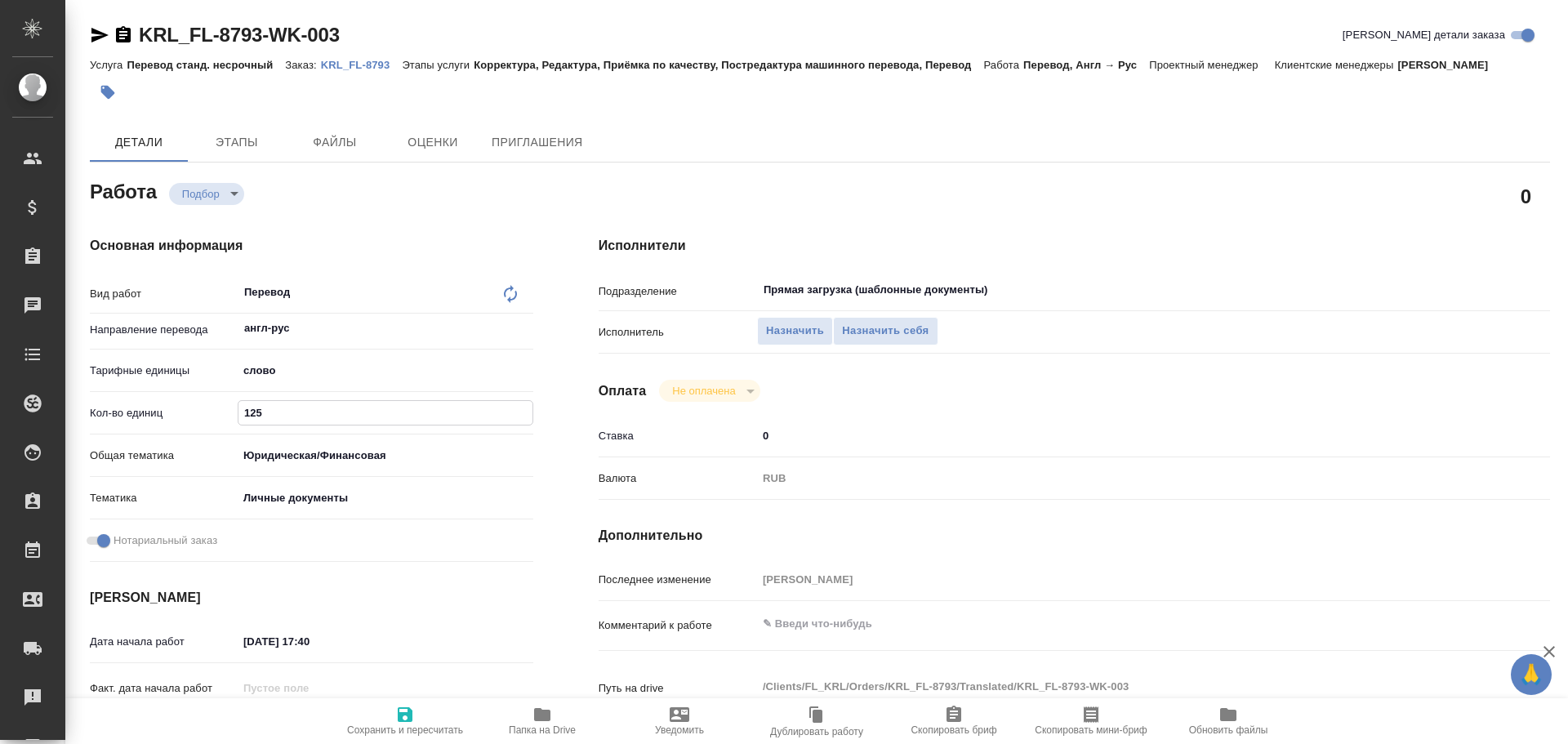
type textarea "x"
type input "recruiting"
type textarea "Перевод"
type textarea "x"
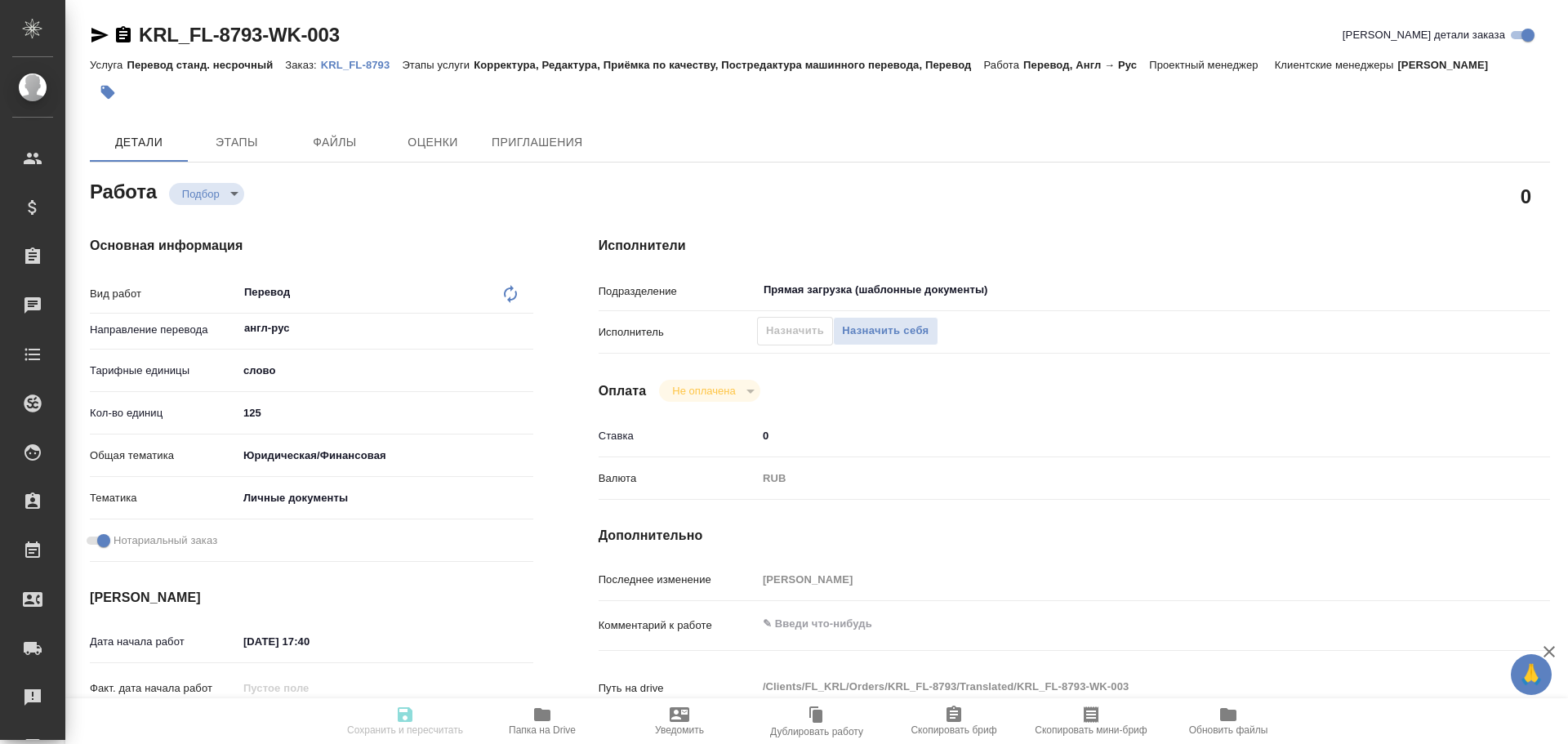
type input "англ-рус"
type input "5a8b1489cc6b4906c91bfd90"
type input "125"
type input "yr-fn"
type input "5a8b8b956a9677013d343cfe"
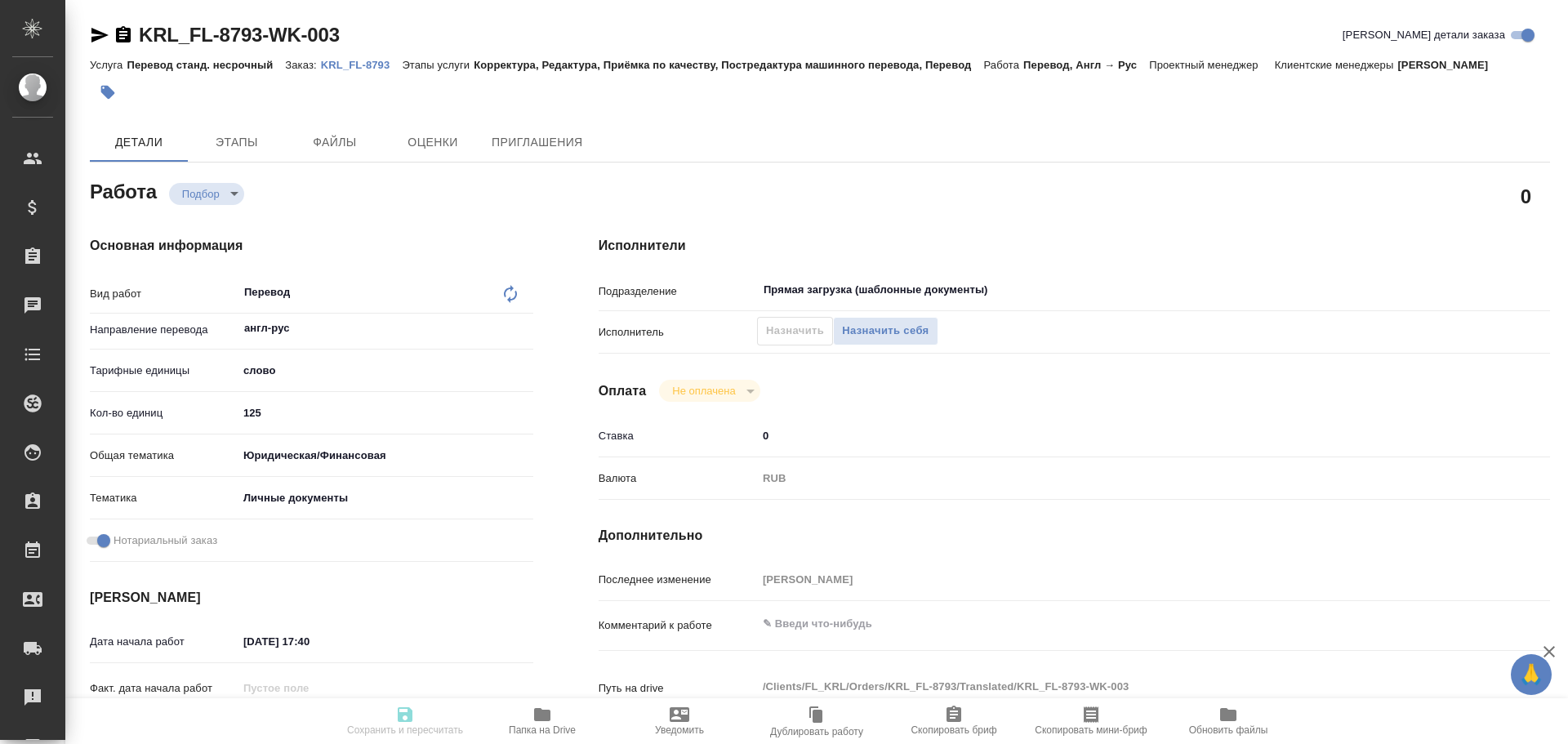
checkbox input "true"
type input "07.10.2025 17:40"
type input "[DATE] 11:00"
type input "08.10.2025 12:00"
type input "Прямая загрузка (шаблонные документы)"
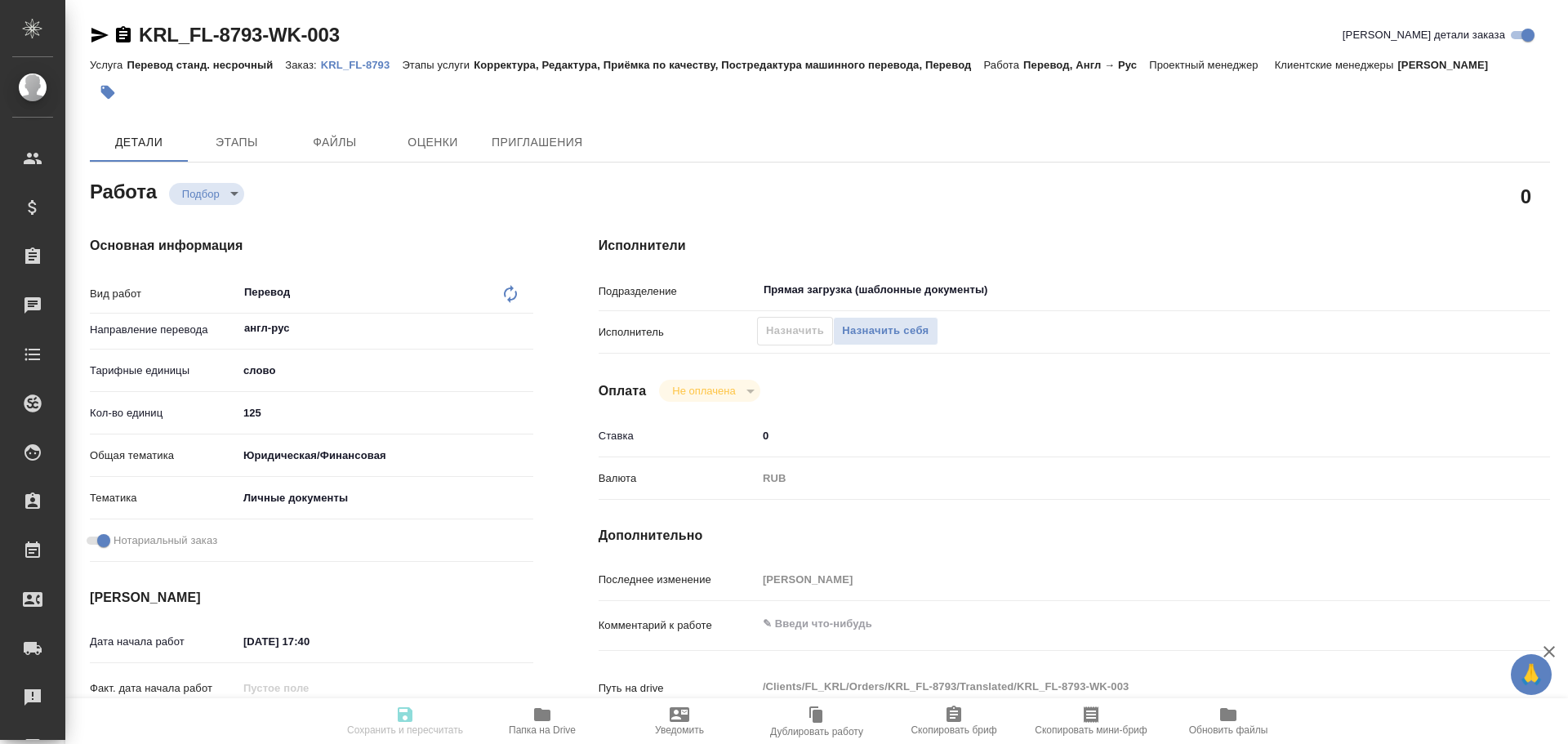
type input "notPayed"
type input "0"
type input "RUB"
type input "[PERSON_NAME]"
type textarea "x"
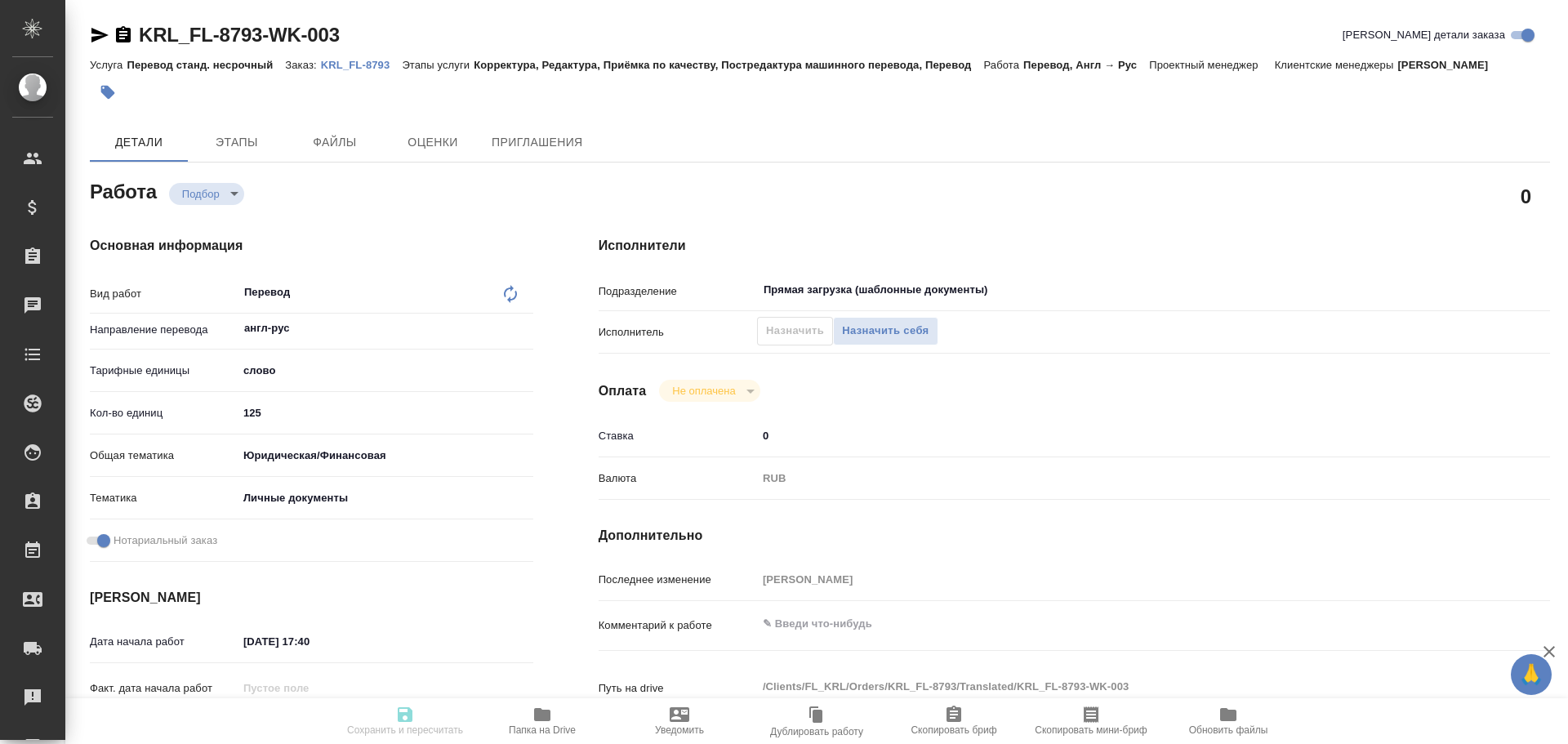
type textarea "/Clients/FL_KRL/Orders/KRL_FL-8793/Translated/KRL_FL-8793-WK-003"
type textarea "x"
type input "KRL_FL-8793"
type input "Перевод станд. несрочный"
type input "Корректура, Редактура, Приёмка по качеству, Постредактура машинного перевода, П…"
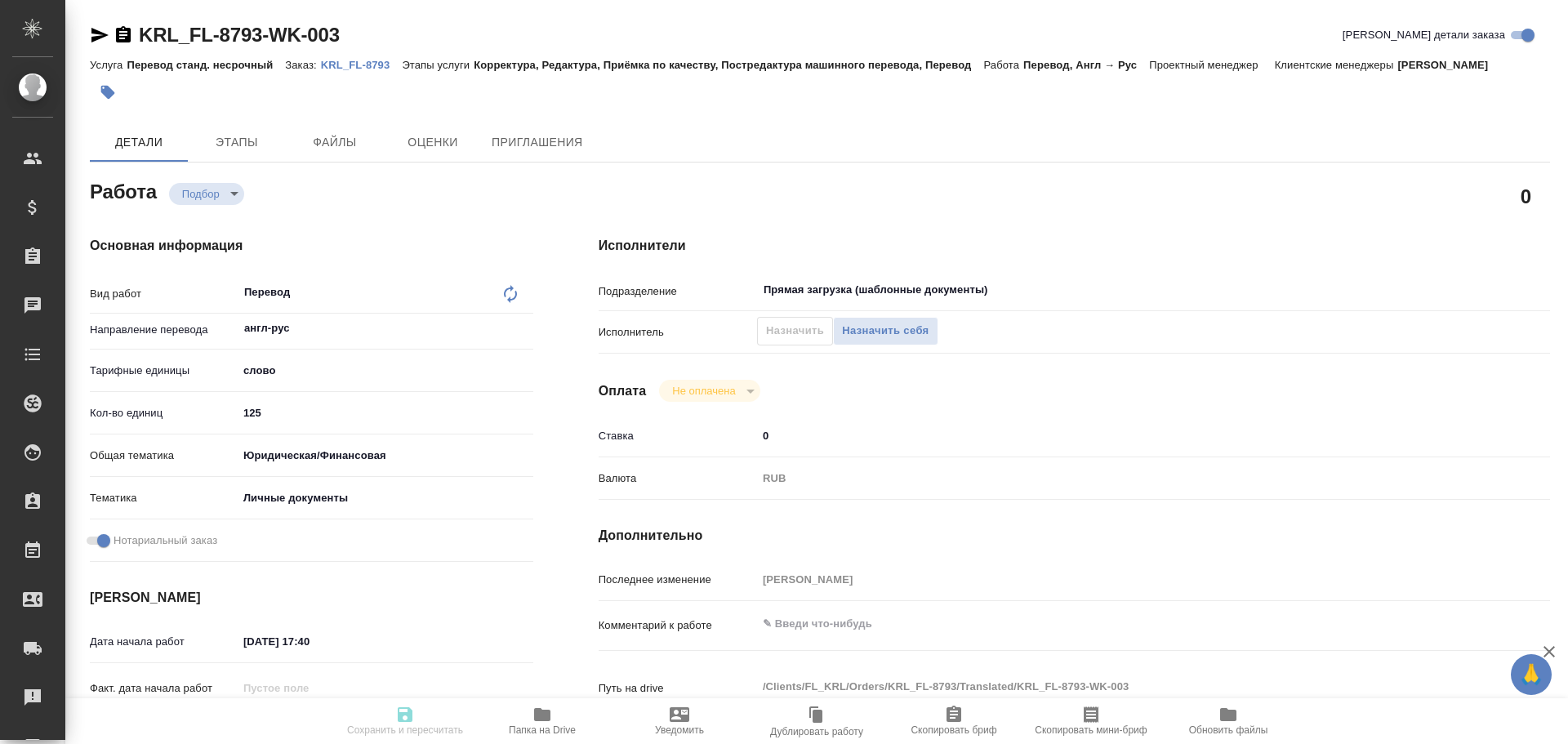
type input "[PERSON_NAME]"
type input "/Clients/FL_KRL/Orders/KRL_FL-8793"
type textarea "АРМСТРОНГ ДЭНИЕЛЬ УЭЙН"
type textarea "x"
type textarea "НОТ Гражданство \ Сахарово"
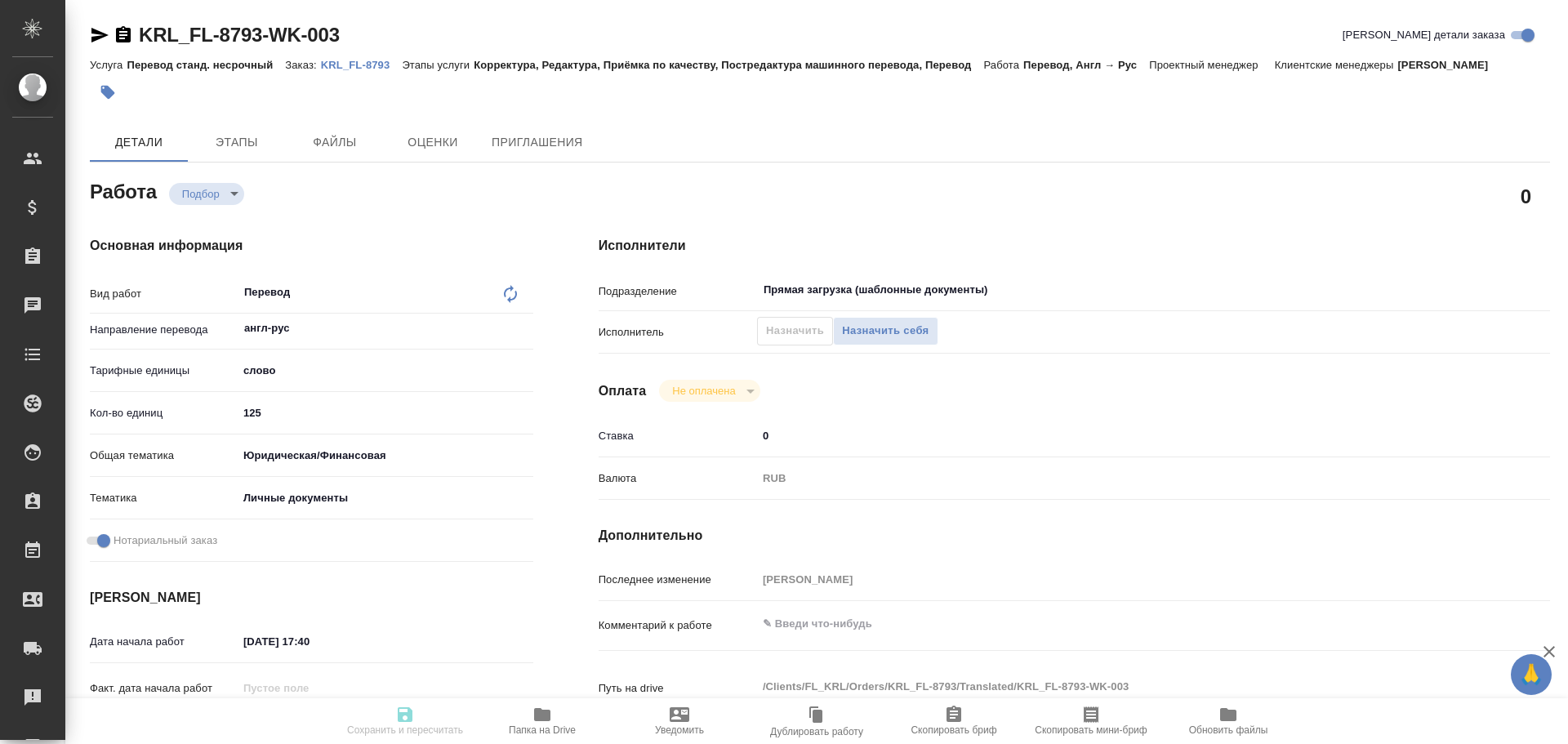
type textarea "x"
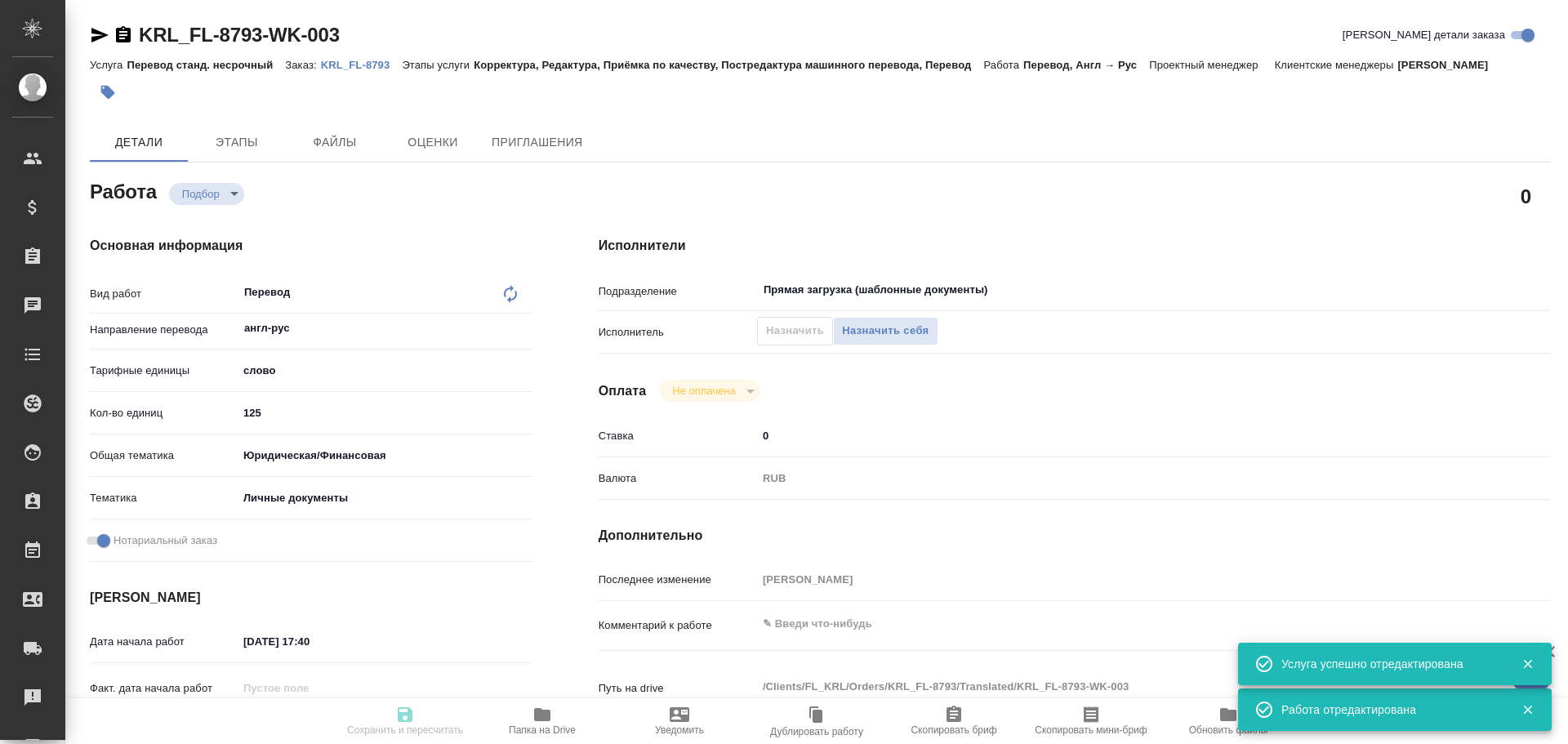
type textarea "x"
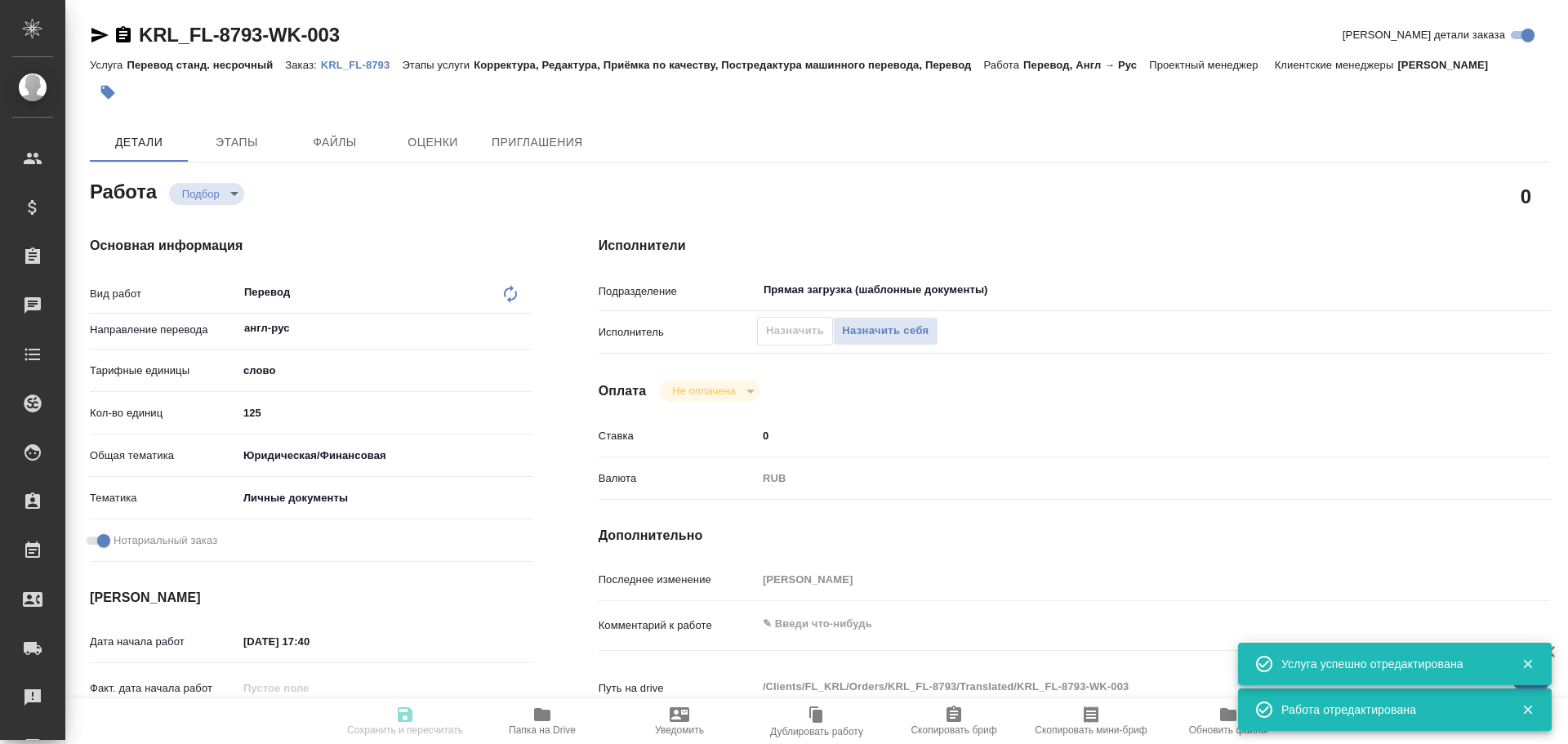
type textarea "x"
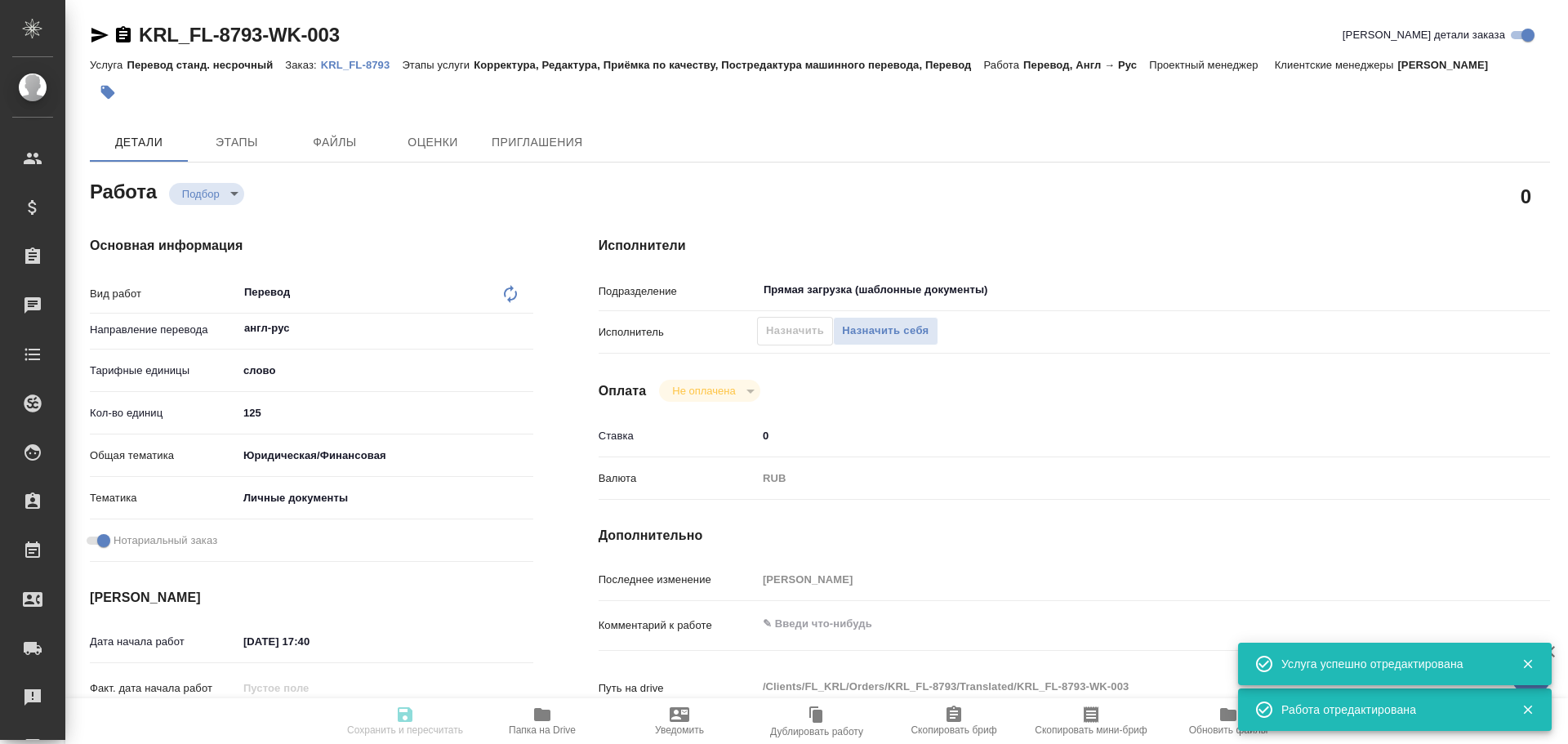
type textarea "x"
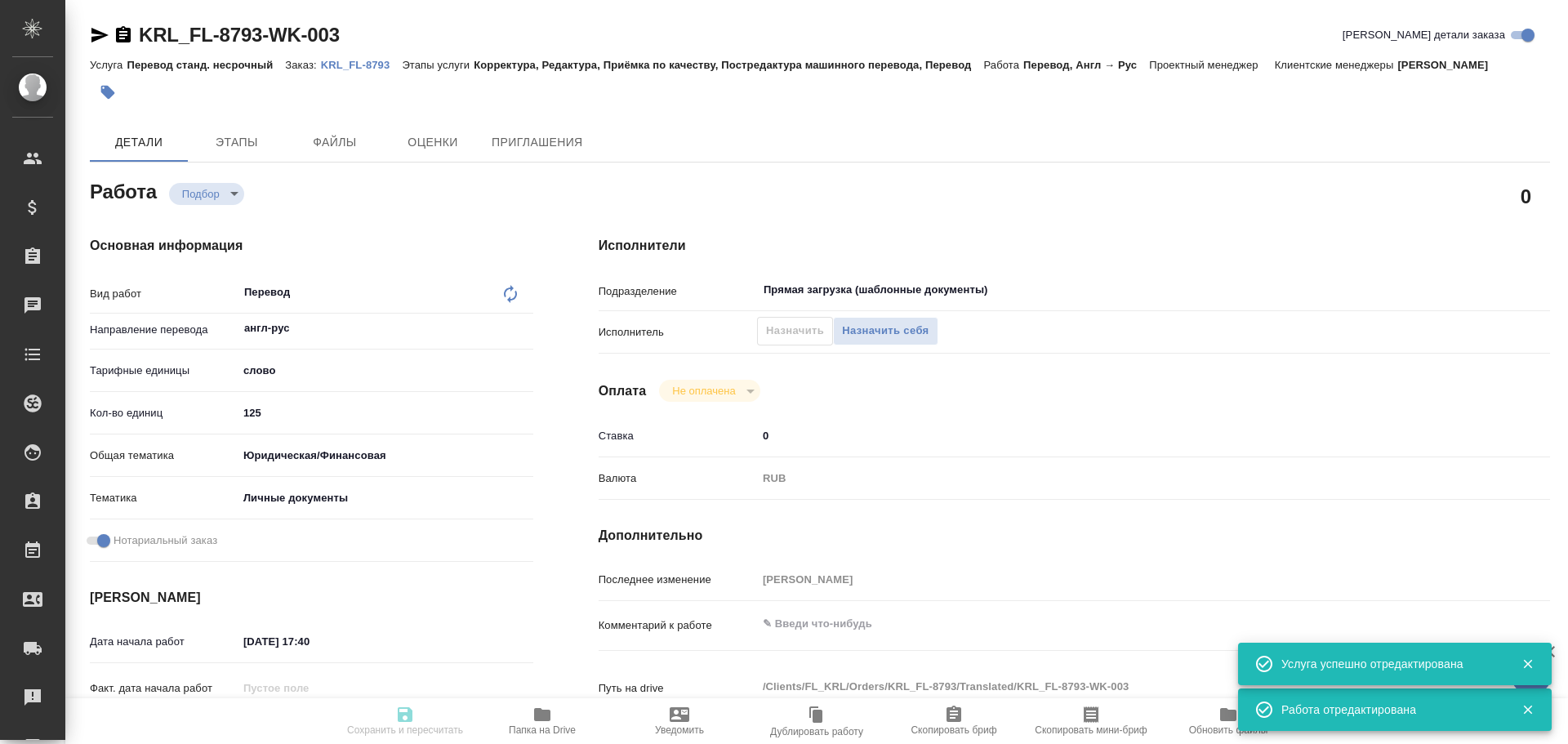
type textarea "x"
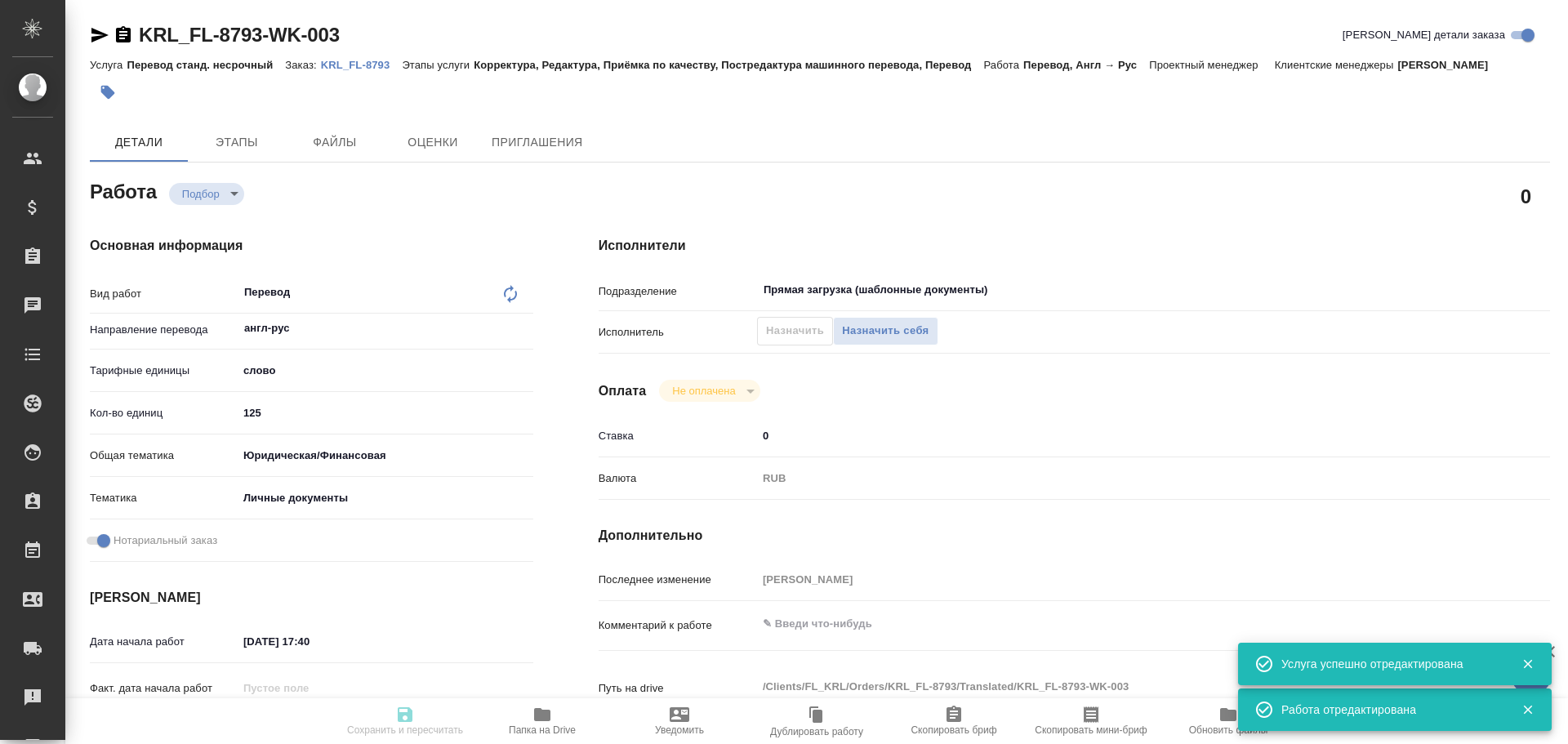
type textarea "x"
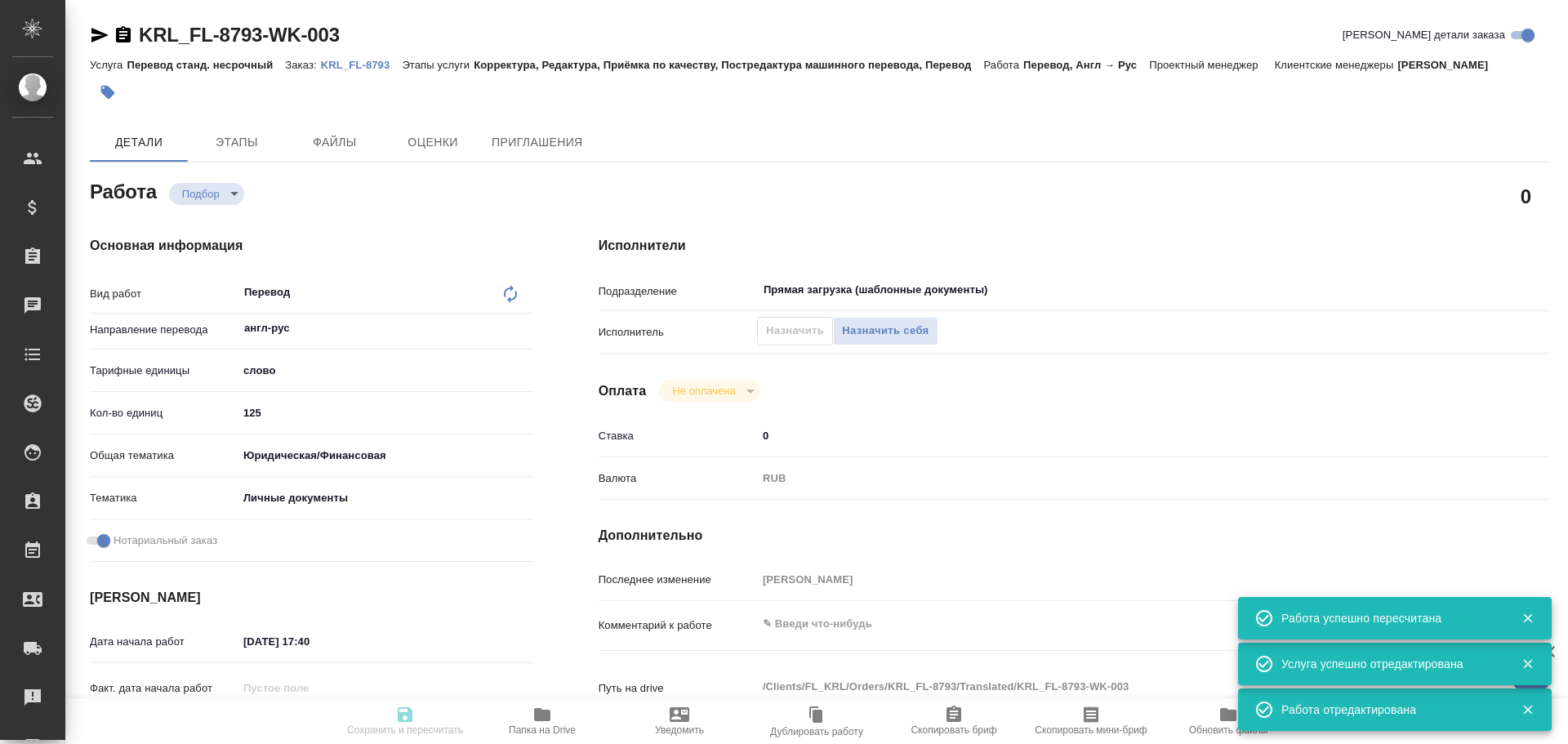
type input "recruiting"
type textarea "Перевод"
type textarea "x"
type input "англ-рус"
type input "5a8b1489cc6b4906c91bfd90"
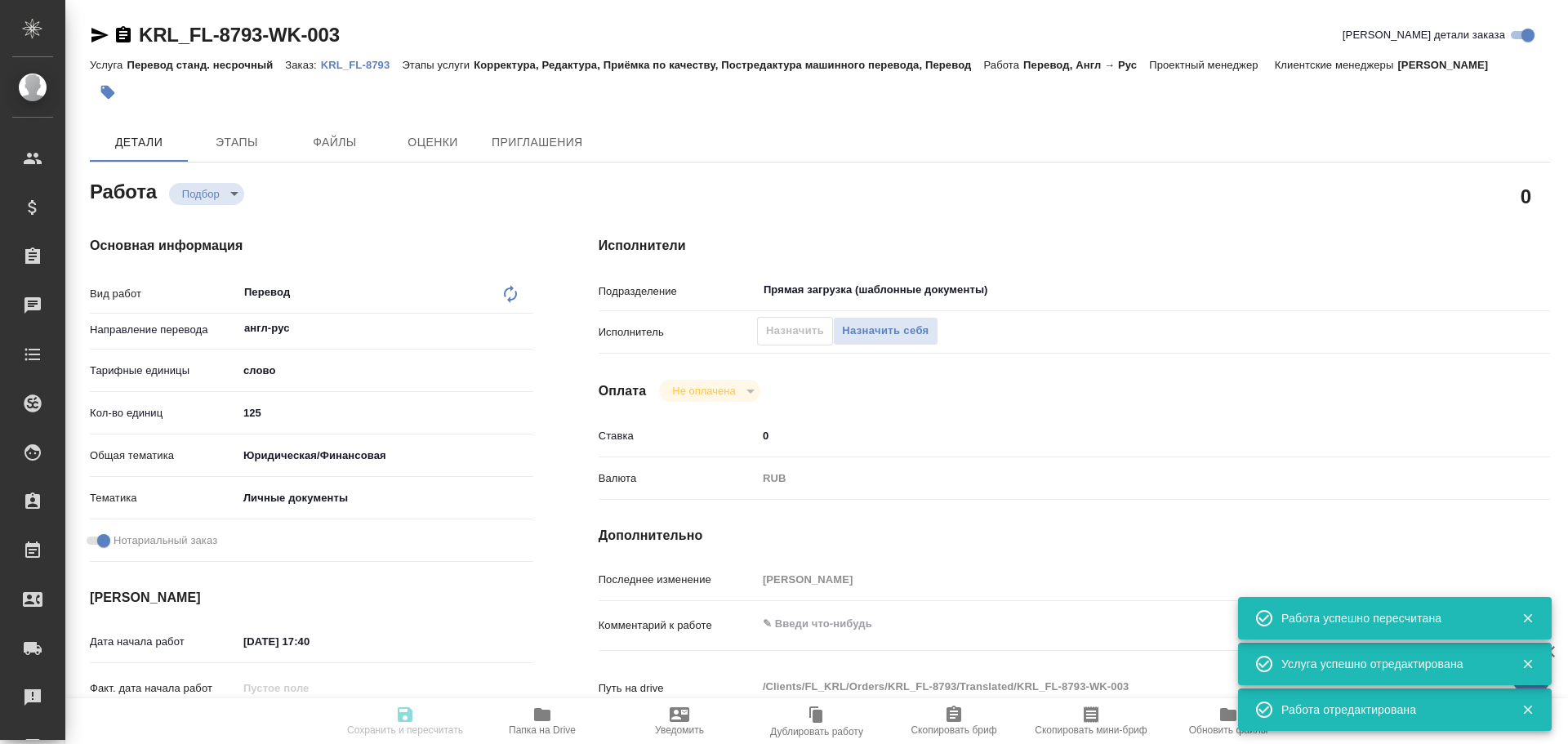
type input "125"
type input "yr-fn"
type input "5a8b8b956a9677013d343cfe"
checkbox input "true"
type input "07.10.2025 17:40"
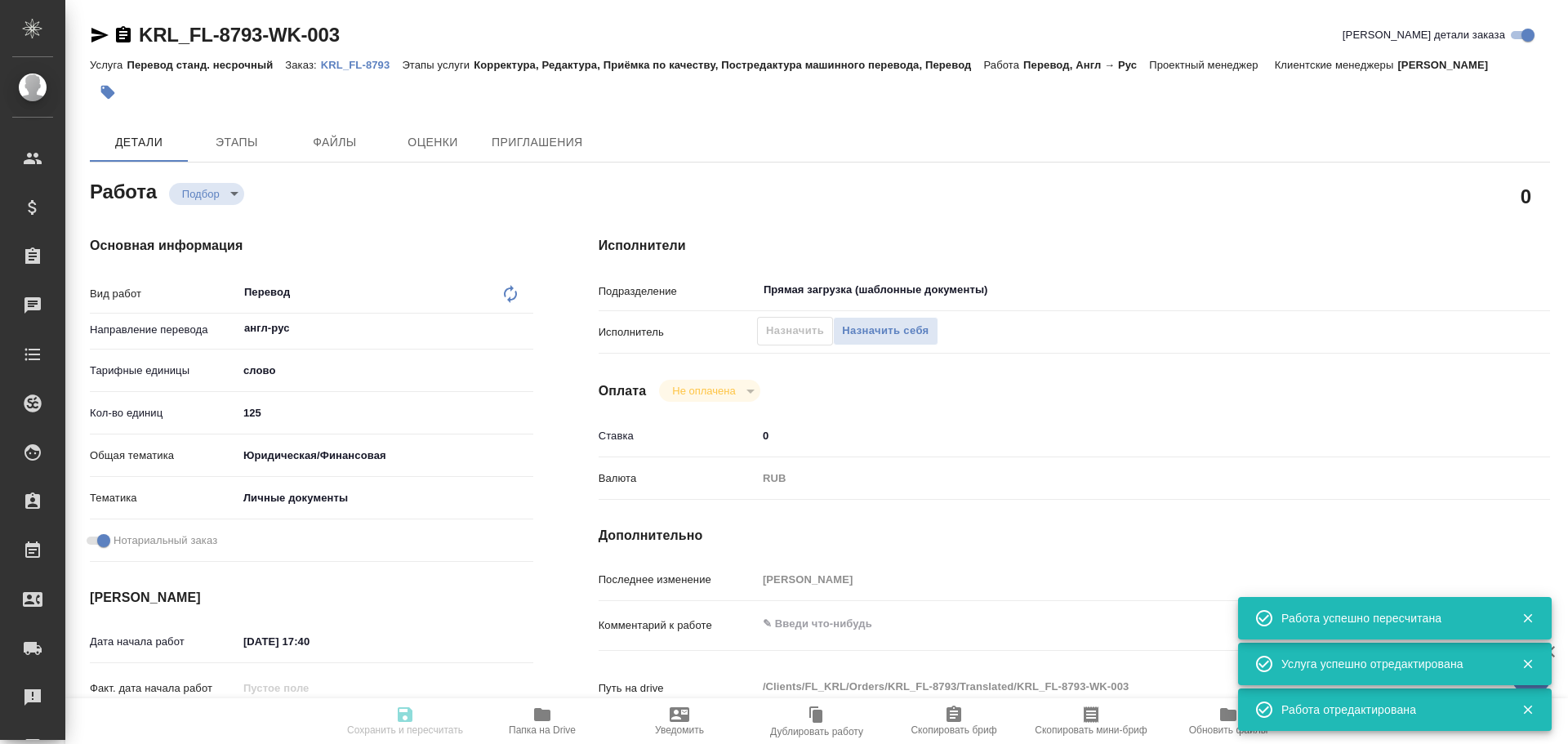
type input "[DATE] 11:00"
type input "08.10.2025 12:00"
type input "Прямая загрузка (шаблонные документы)"
type input "notPayed"
type input "0"
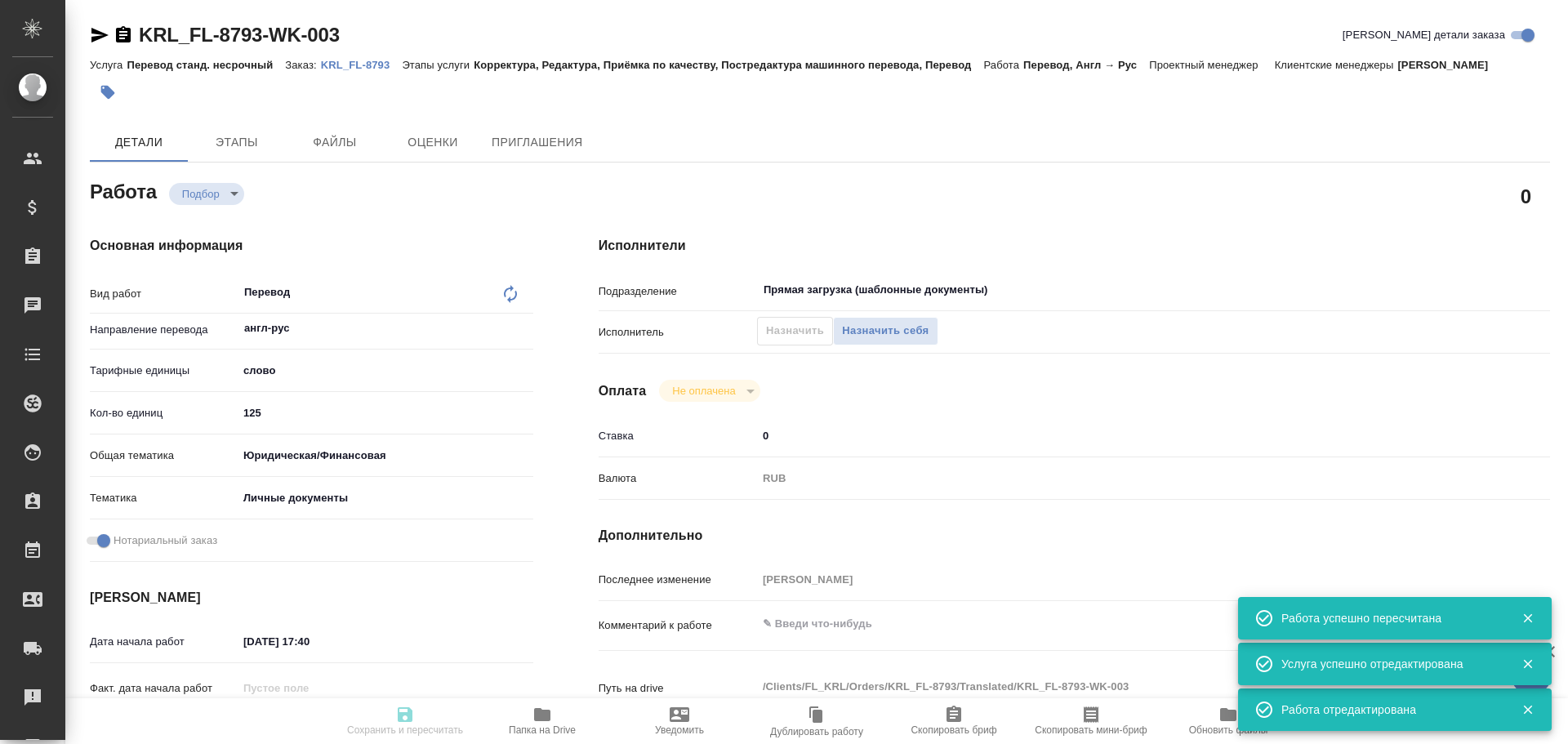
type input "RUB"
type input "[PERSON_NAME]"
type textarea "x"
type textarea "/Clients/FL_KRL/Orders/KRL_FL-8793/Translated/KRL_FL-8793-WK-003"
type textarea "x"
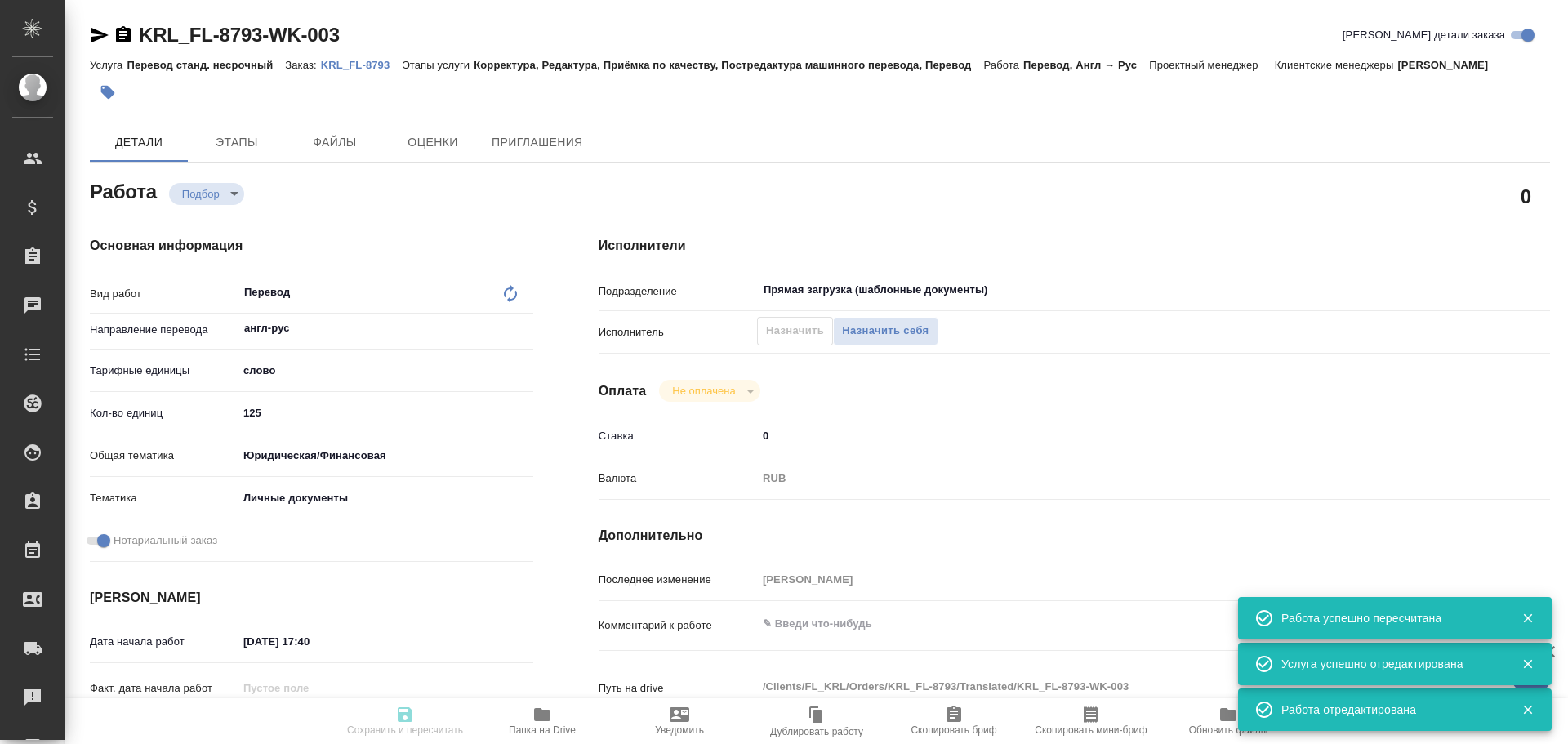
type input "KRL_FL-8793"
type input "Перевод станд. несрочный"
type input "Корректура, Редактура, Приёмка по качеству, Постредактура машинного перевода, П…"
type input "[PERSON_NAME]"
type input "/Clients/FL_KRL/Orders/KRL_FL-8793"
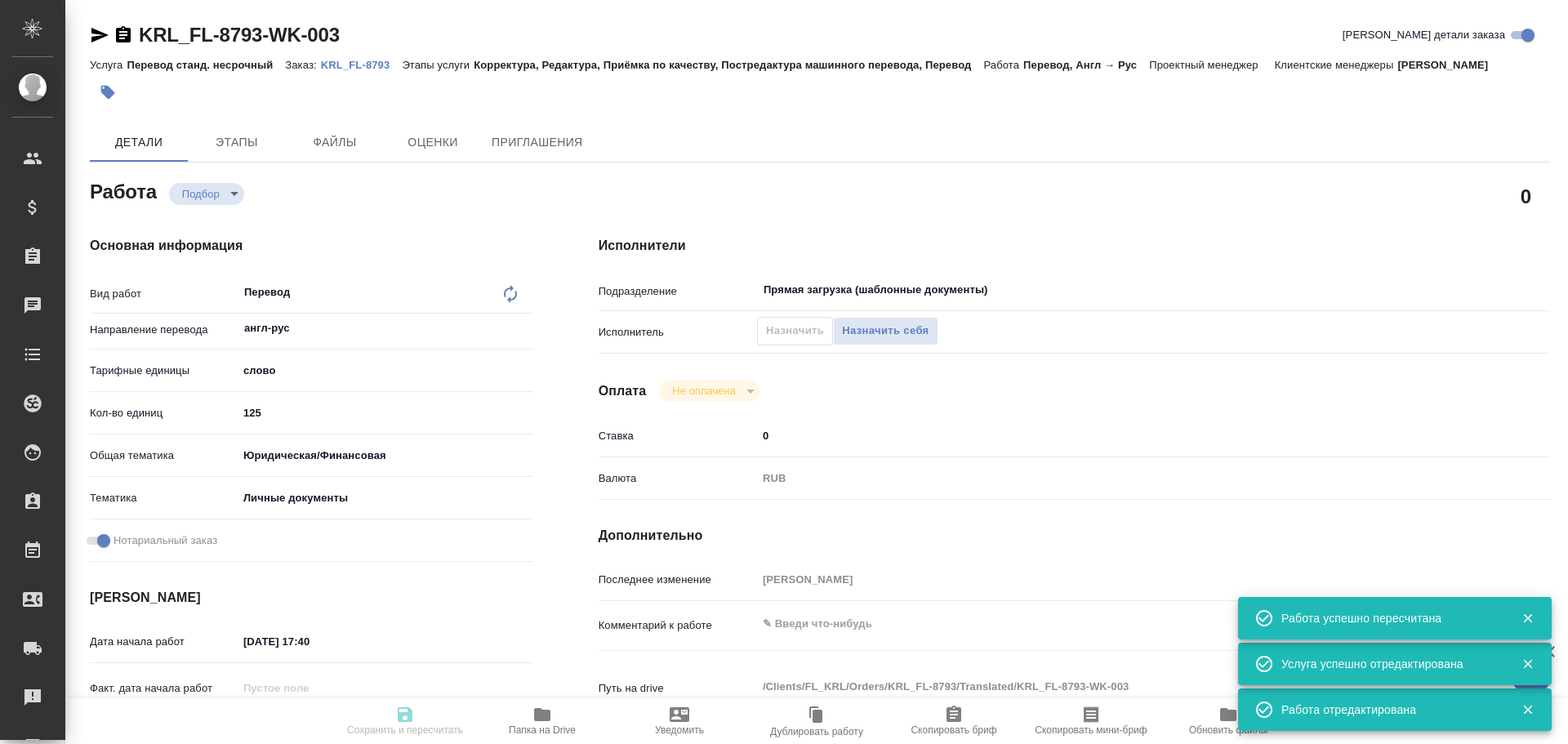
type textarea "АРМСТРОНГ ДЭНИЕЛЬ УЭЙН"
type textarea "x"
type textarea "НОТ Гражданство \ Сахарово"
type textarea "x"
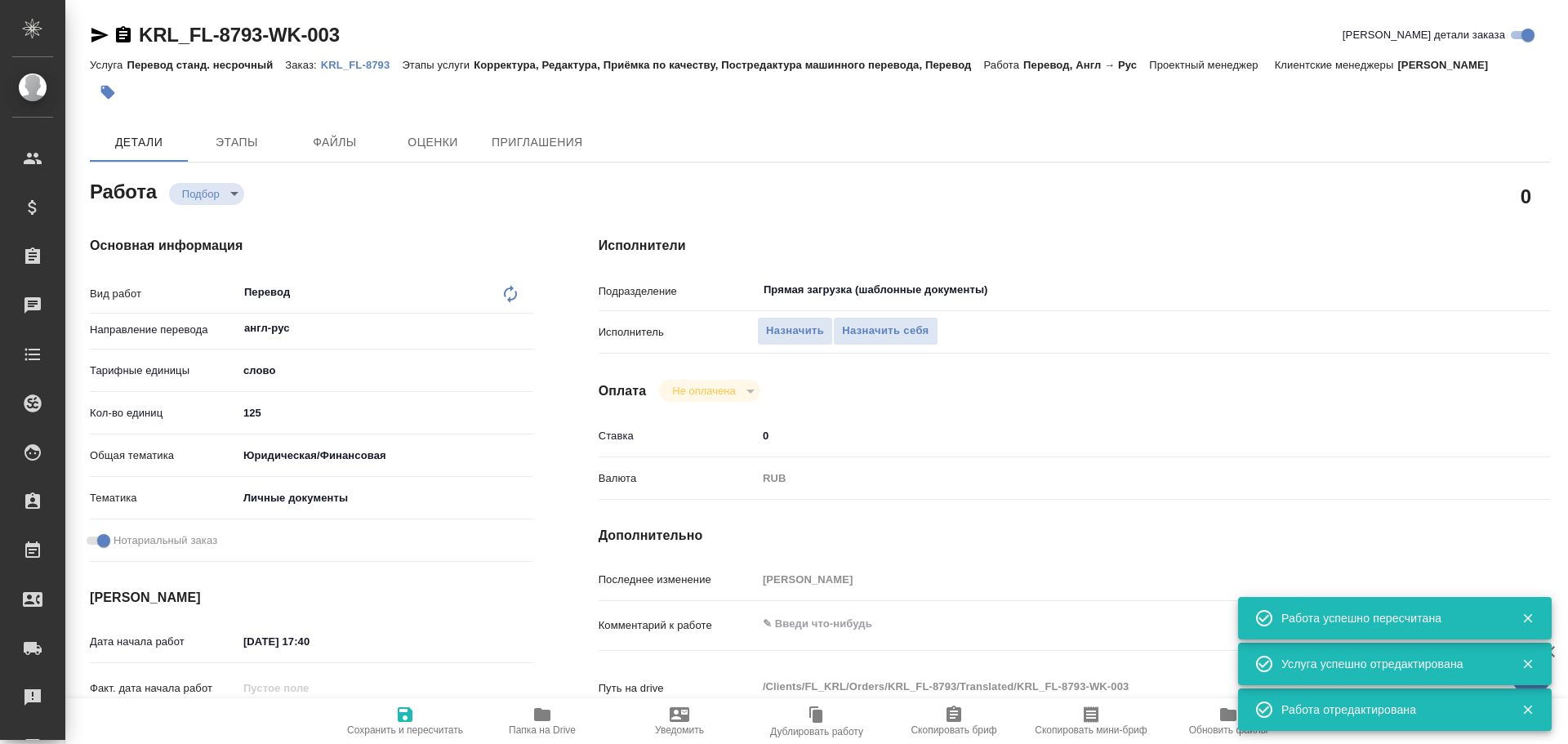
type textarea "x"
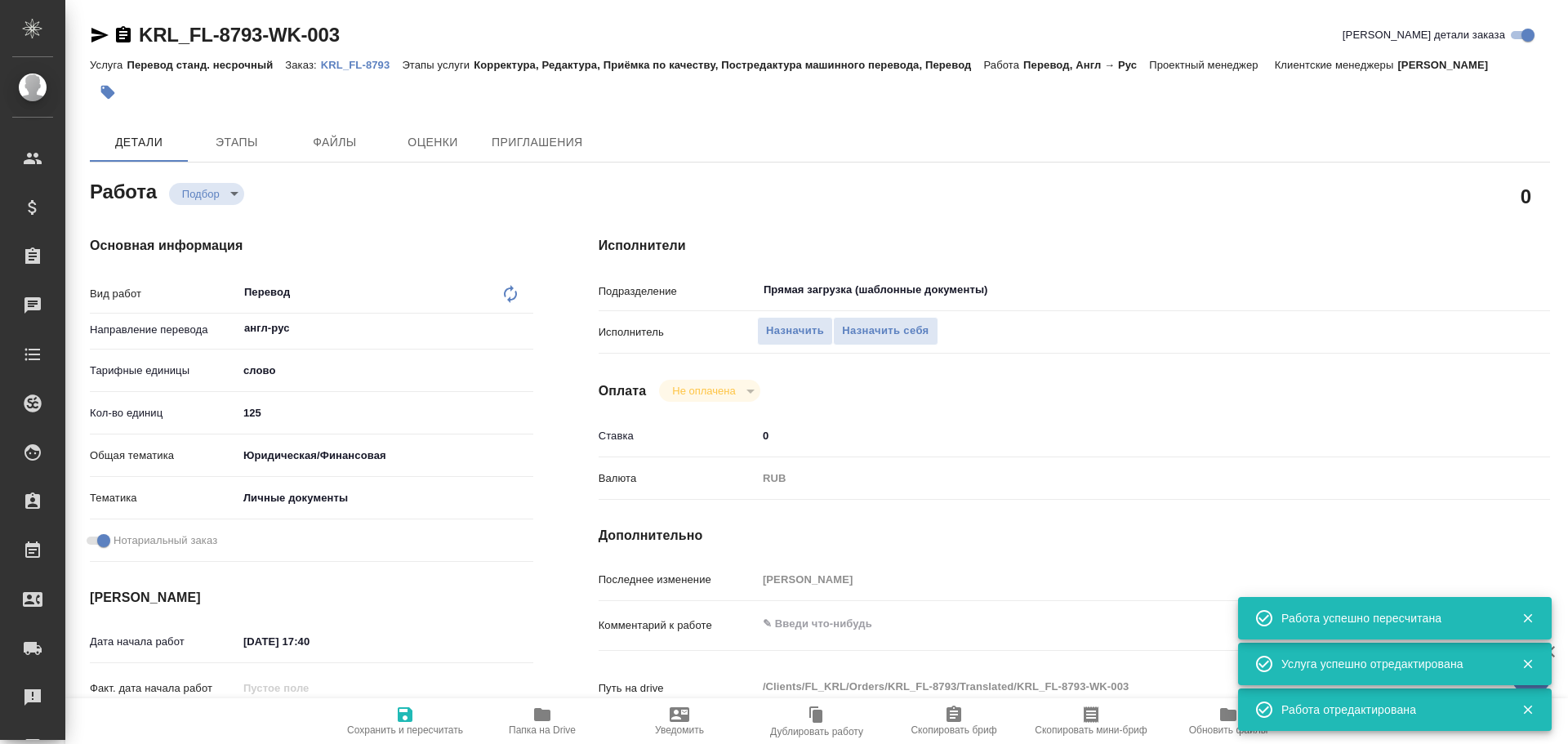
type textarea "x"
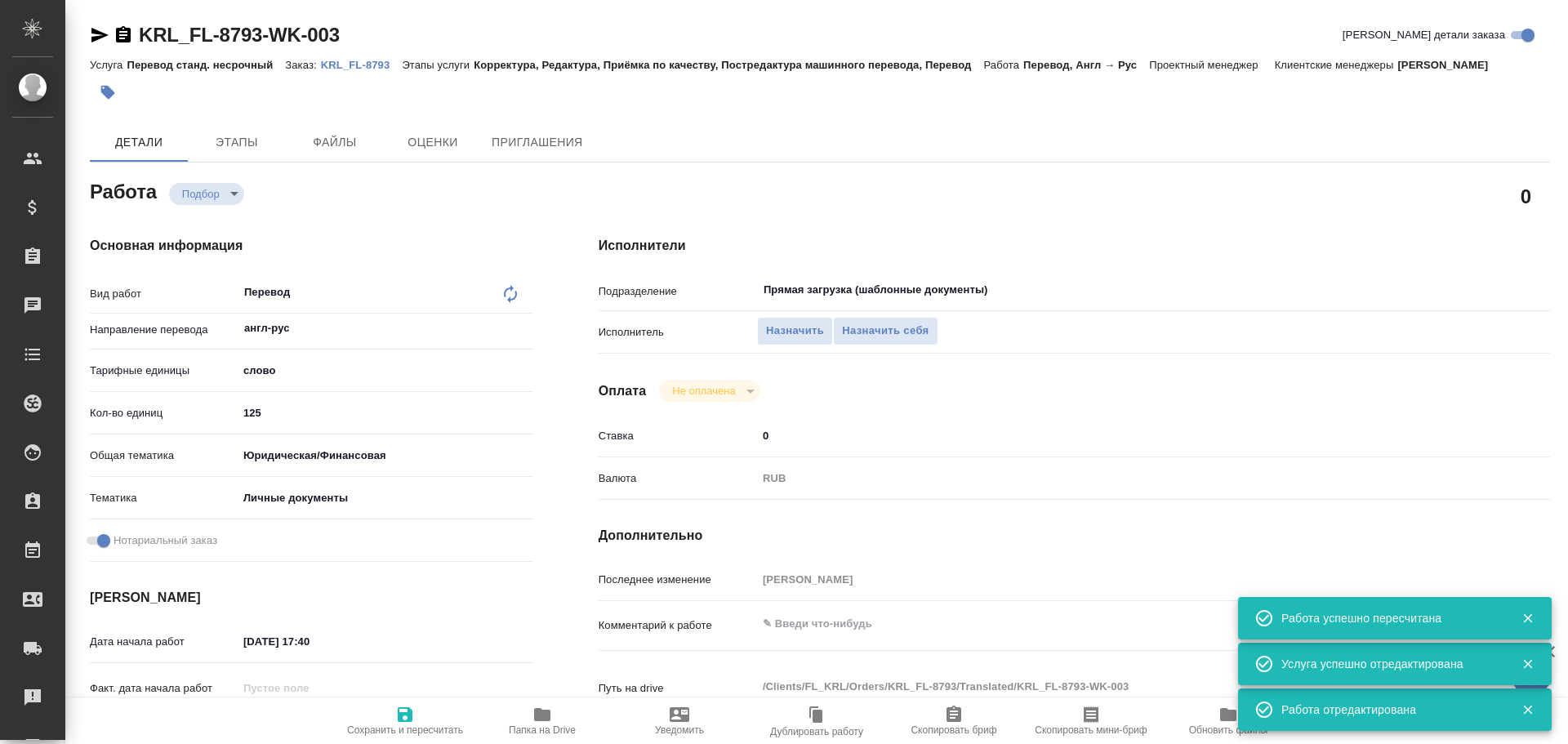
type textarea "x"
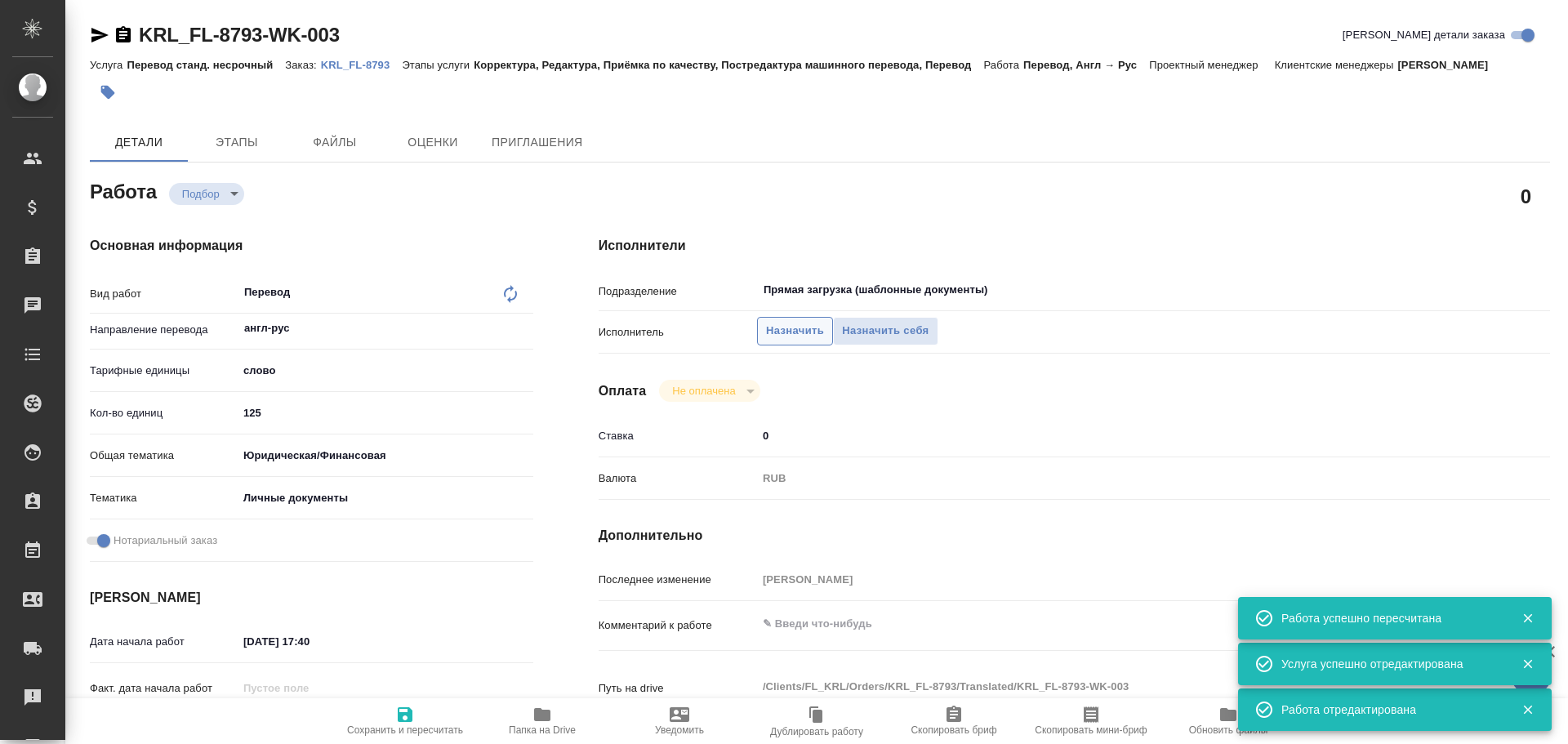
type textarea "x"
click at [866, 338] on span "Назначить себя" at bounding box center [885, 331] width 86 height 19
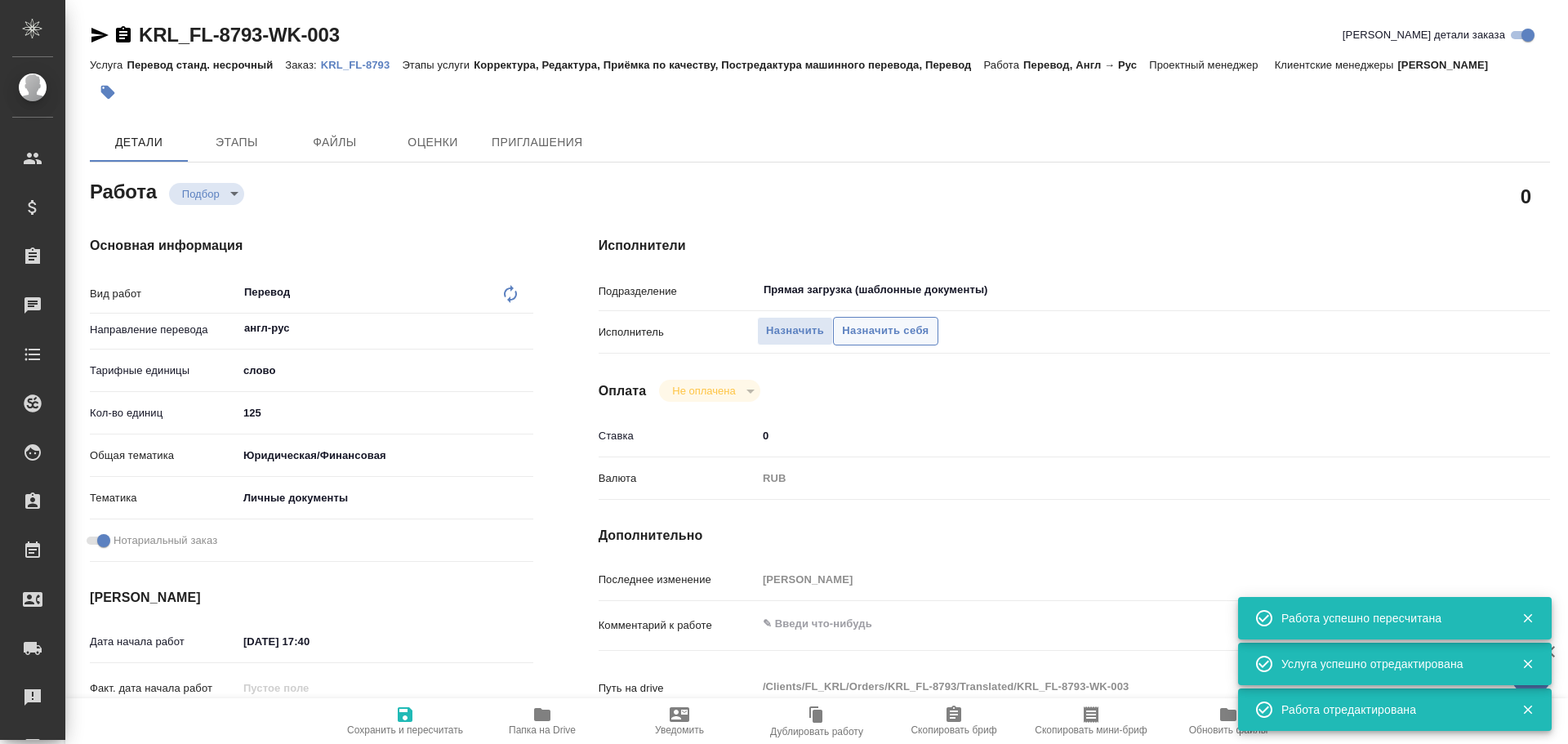
type textarea "x"
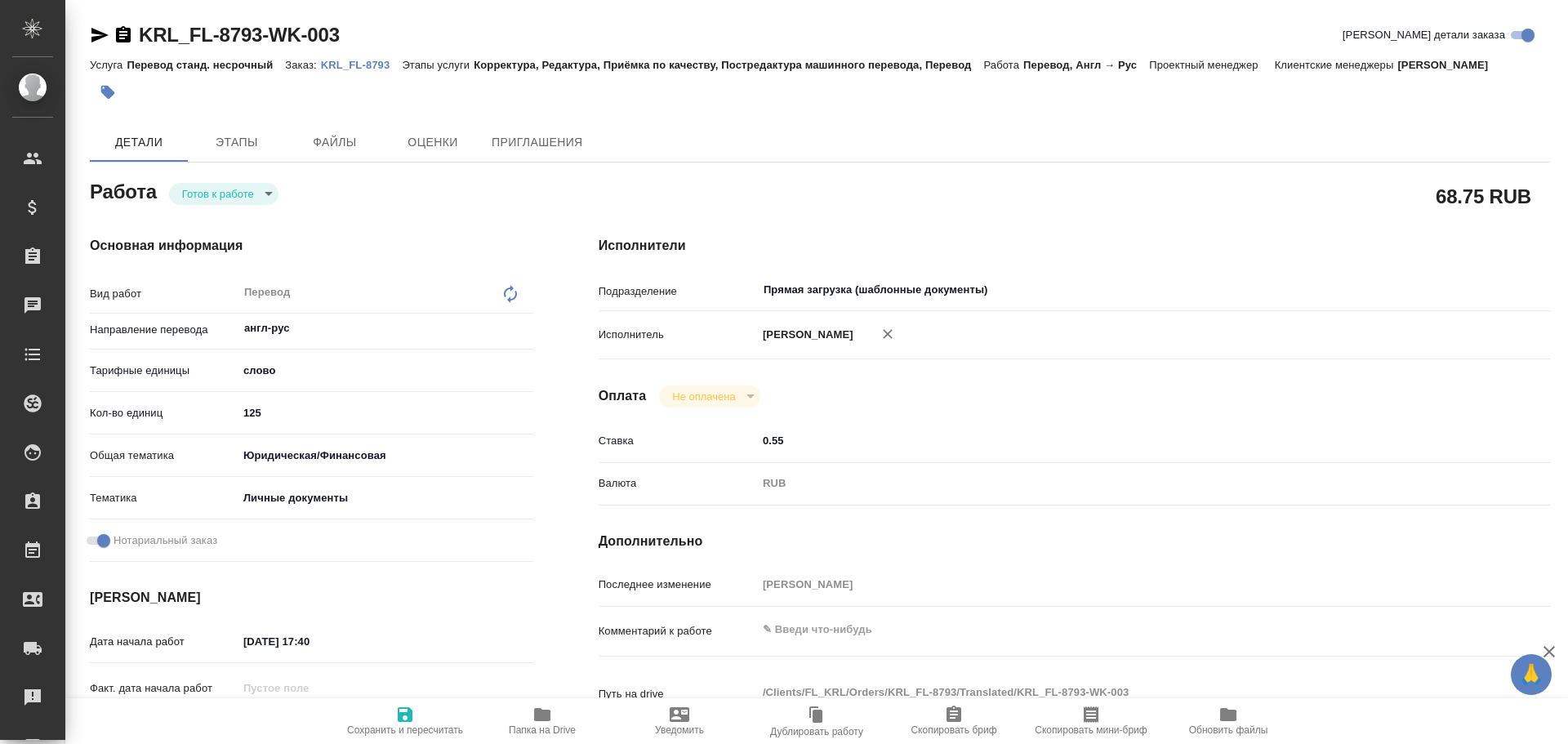
type textarea "x"
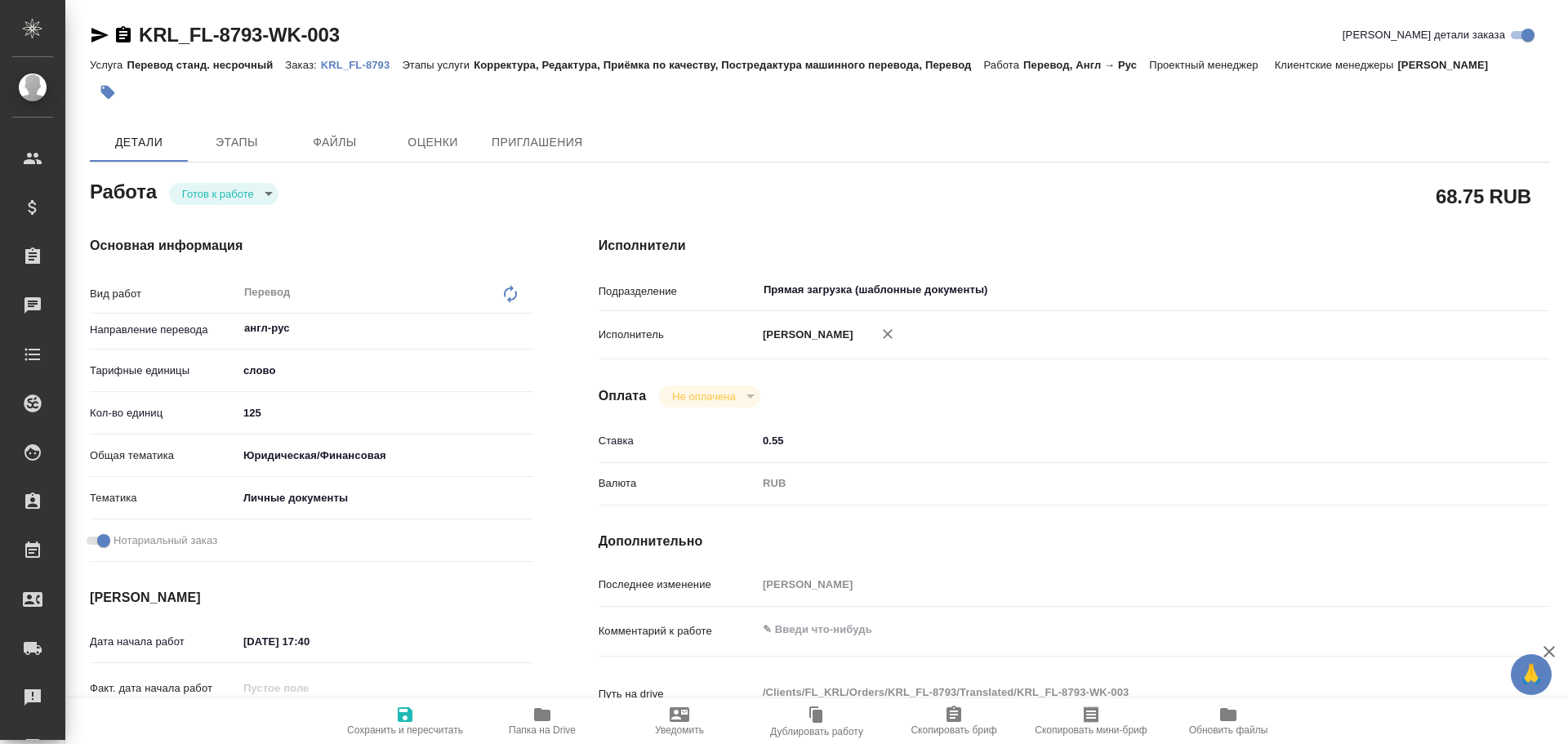
type textarea "x"
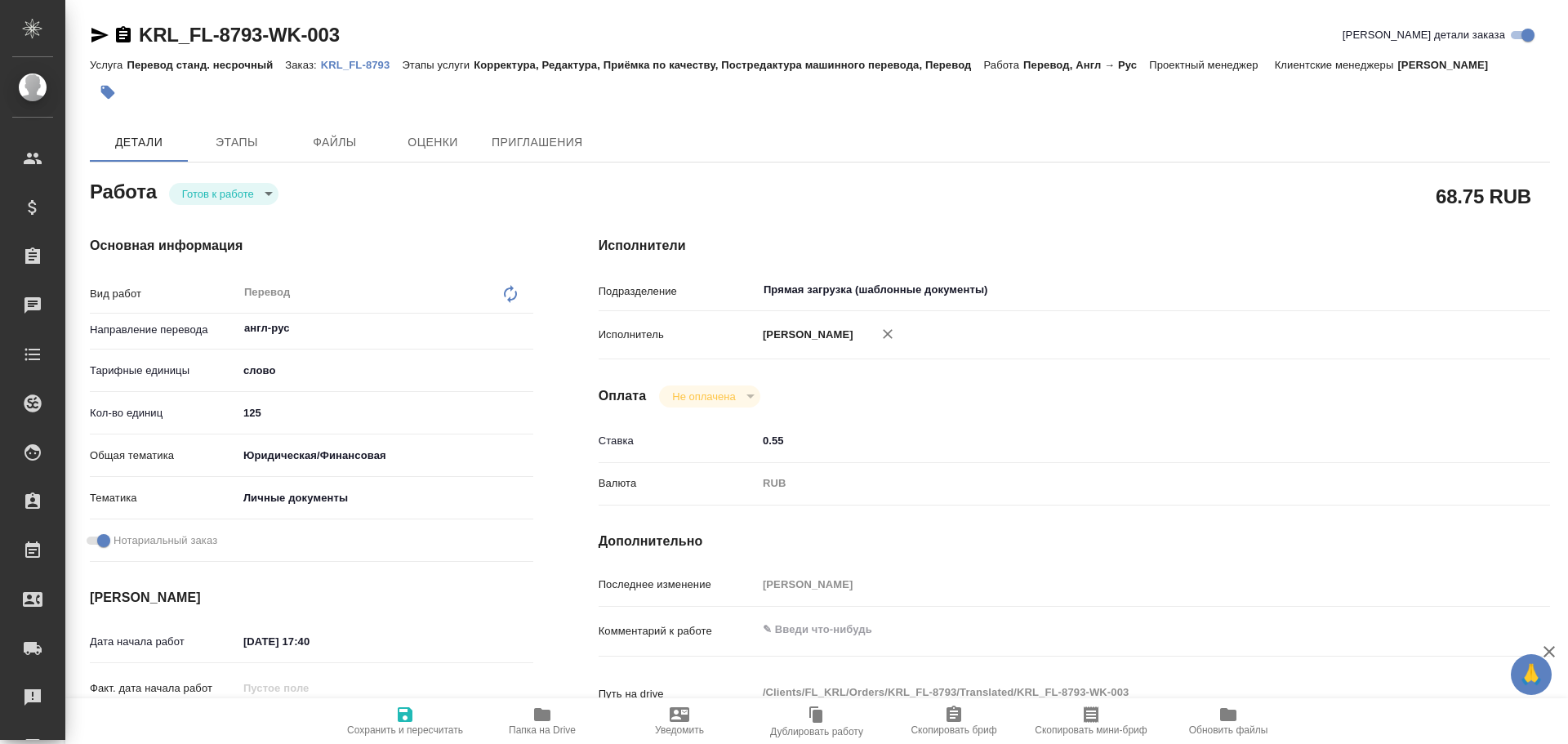
type textarea "x"
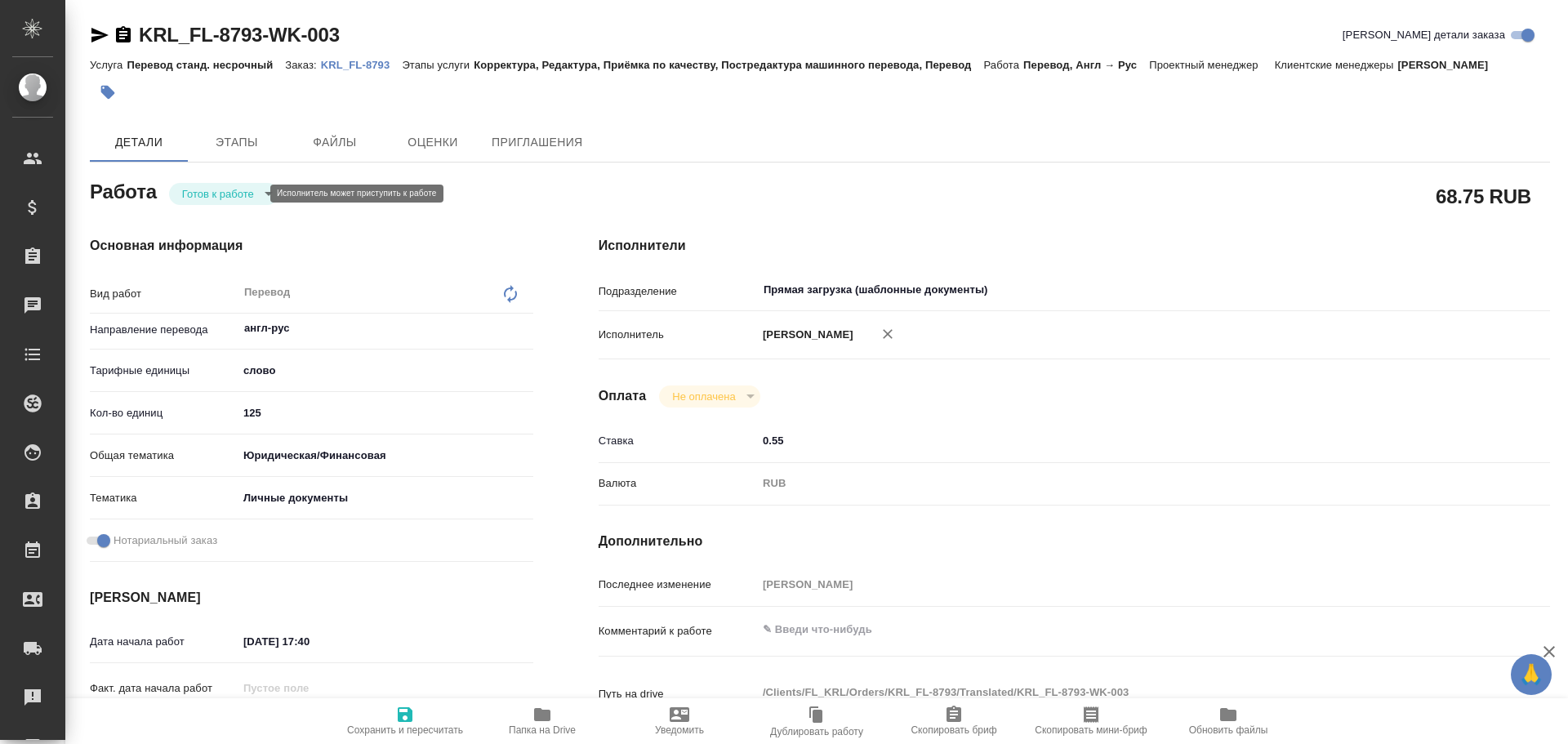
type textarea "x"
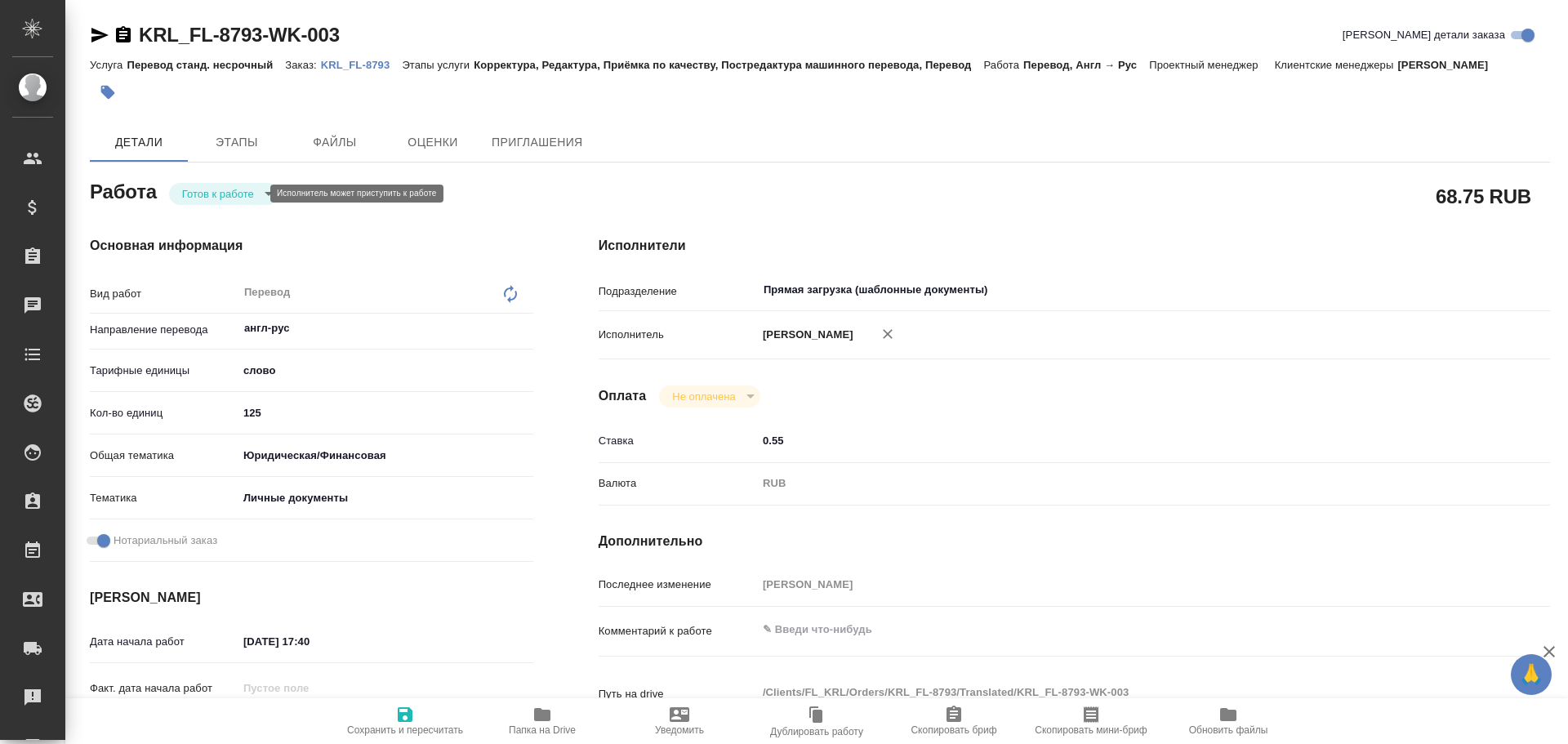
click at [219, 189] on body "🙏 .cls-1 fill:#fff; AWATERA [PERSON_NAME] Спецификации Заказы Чаты Todo Проекты…" at bounding box center [784, 372] width 1568 height 744
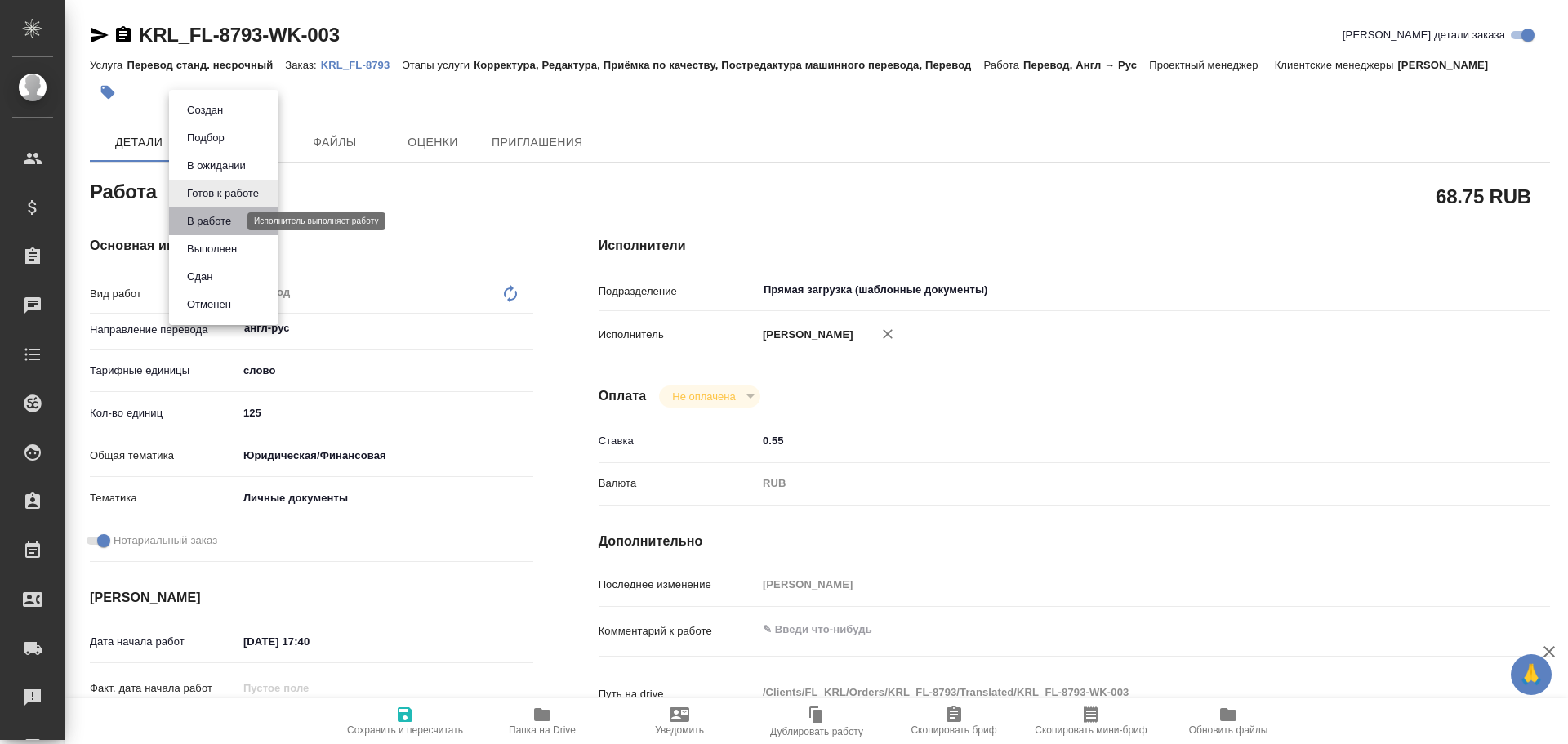
click at [209, 221] on button "В работе" at bounding box center [209, 221] width 54 height 18
type textarea "x"
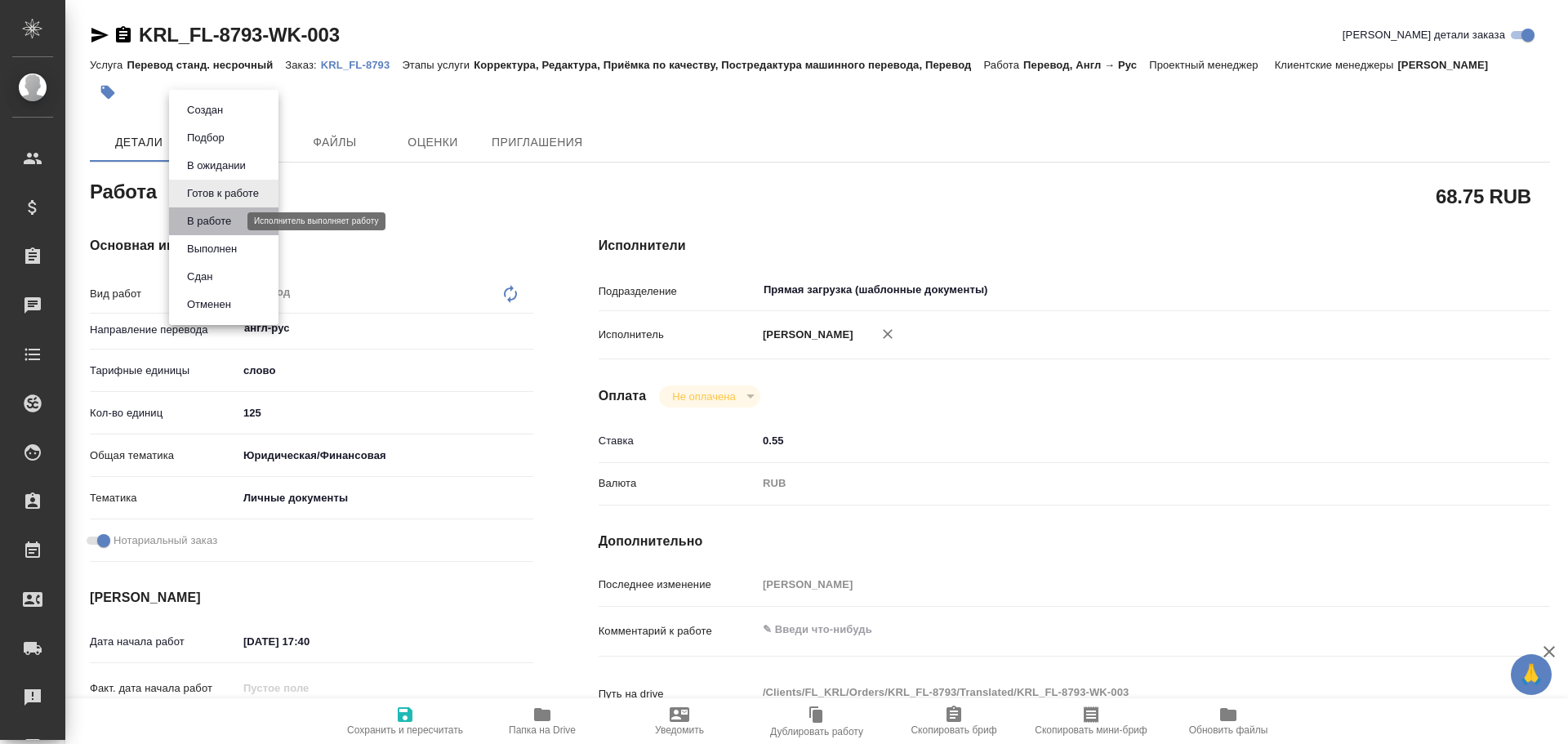
type textarea "x"
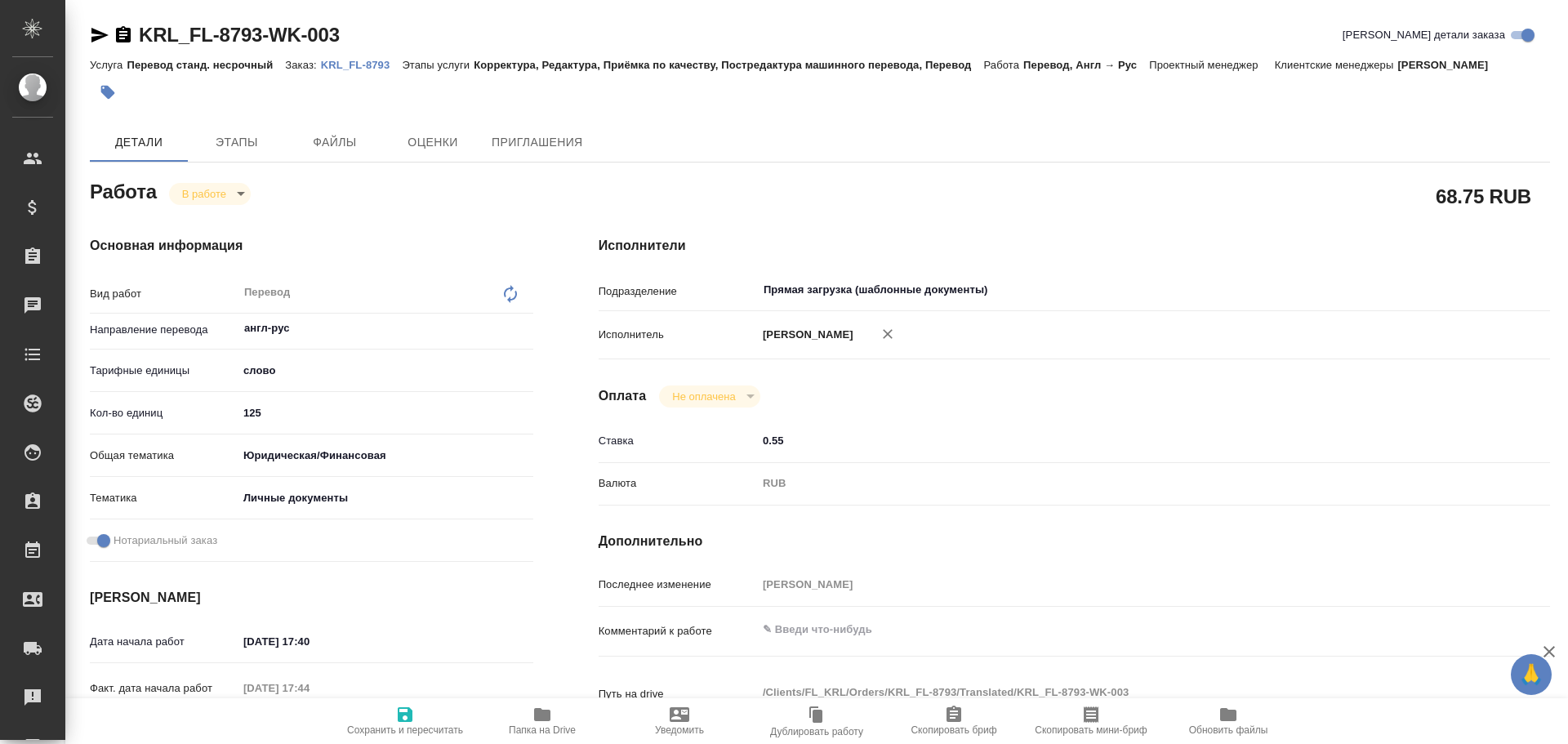
type textarea "x"
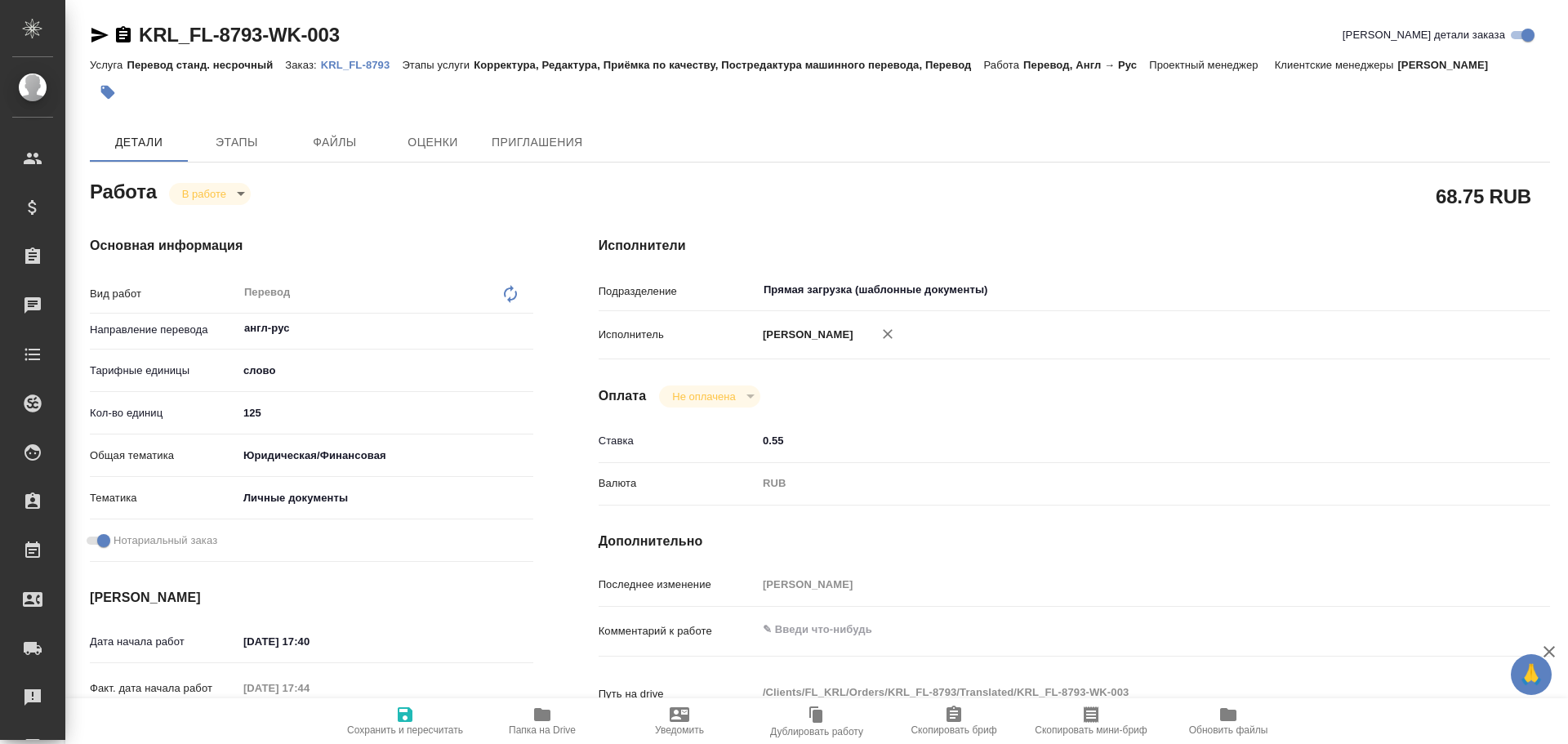
type textarea "x"
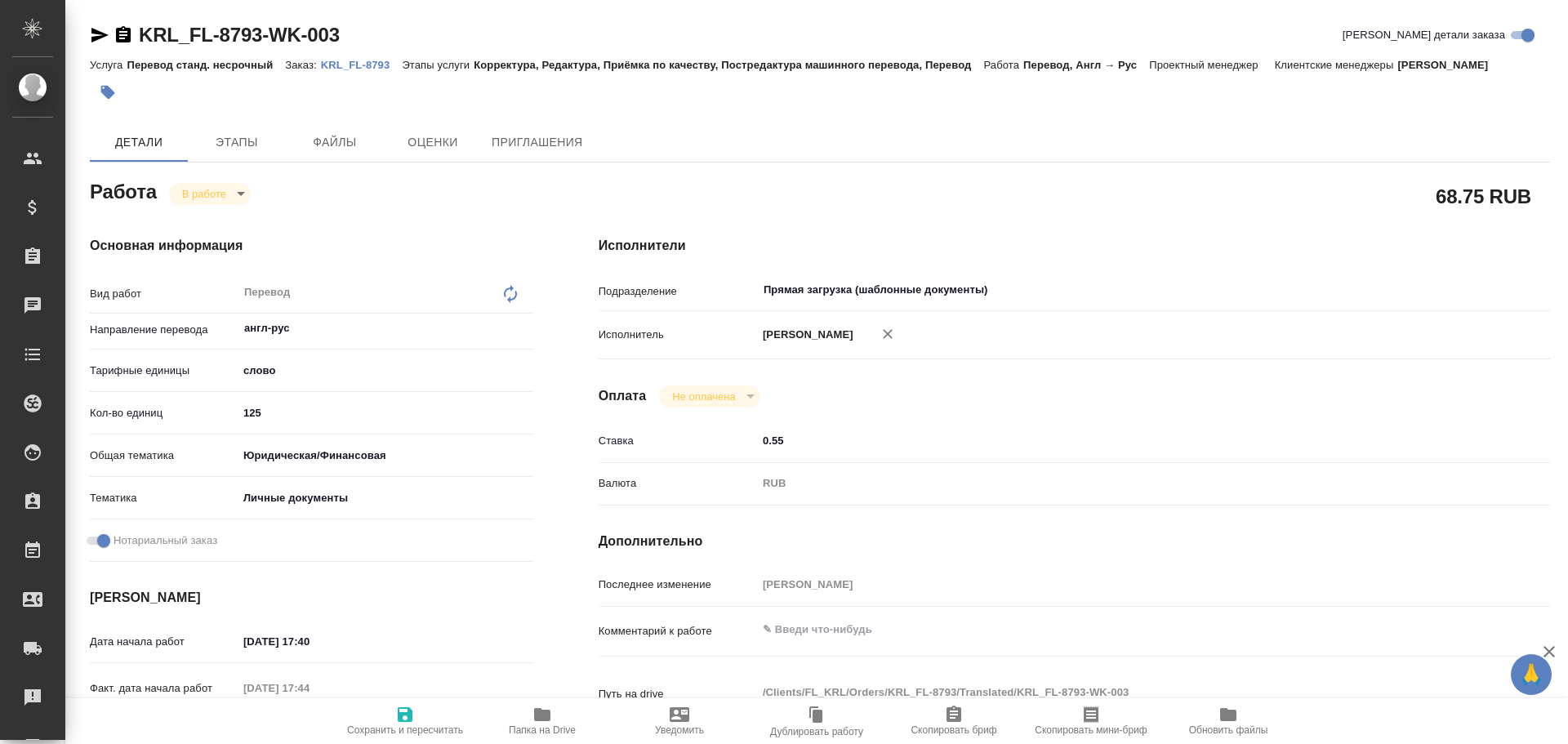
type textarea "x"
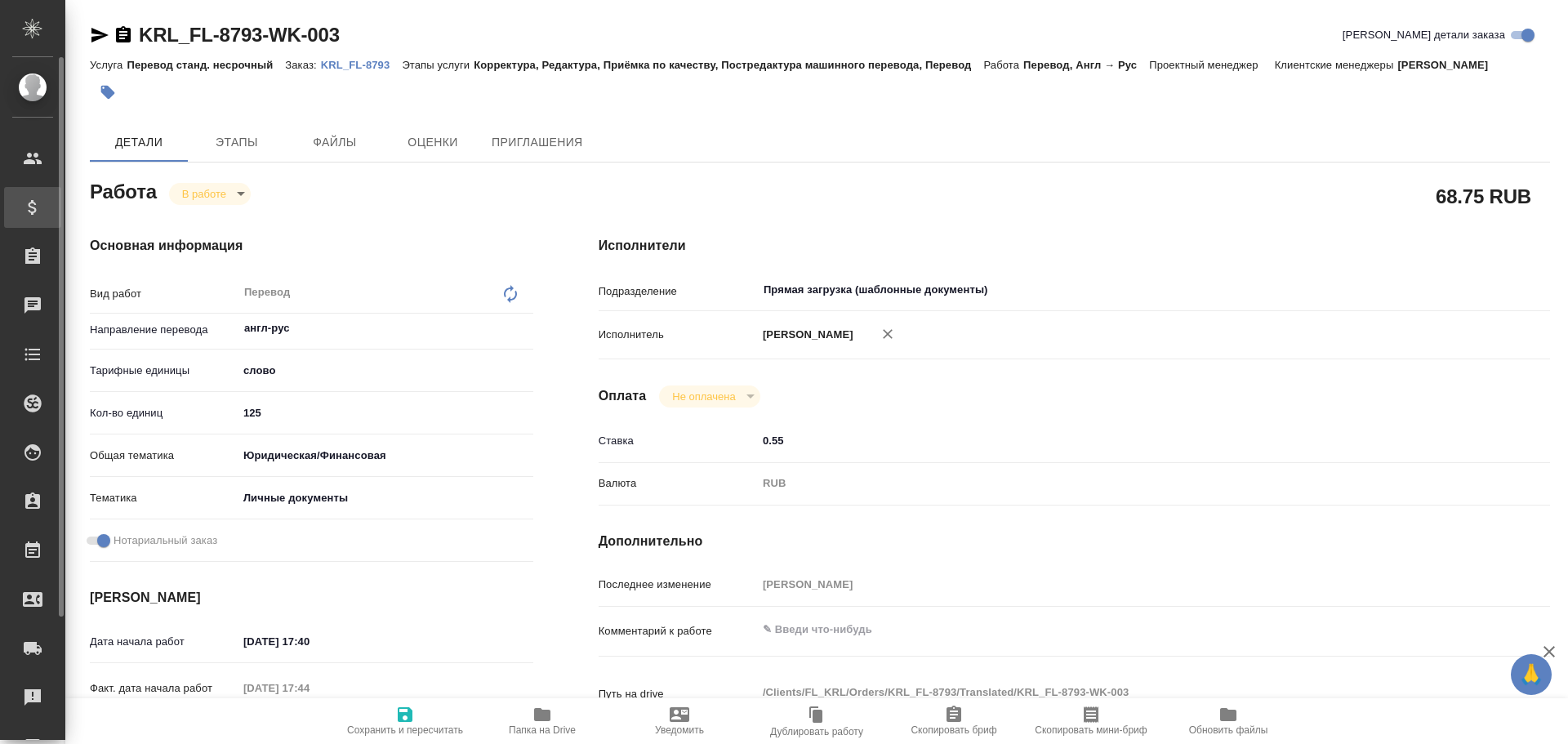
type textarea "x"
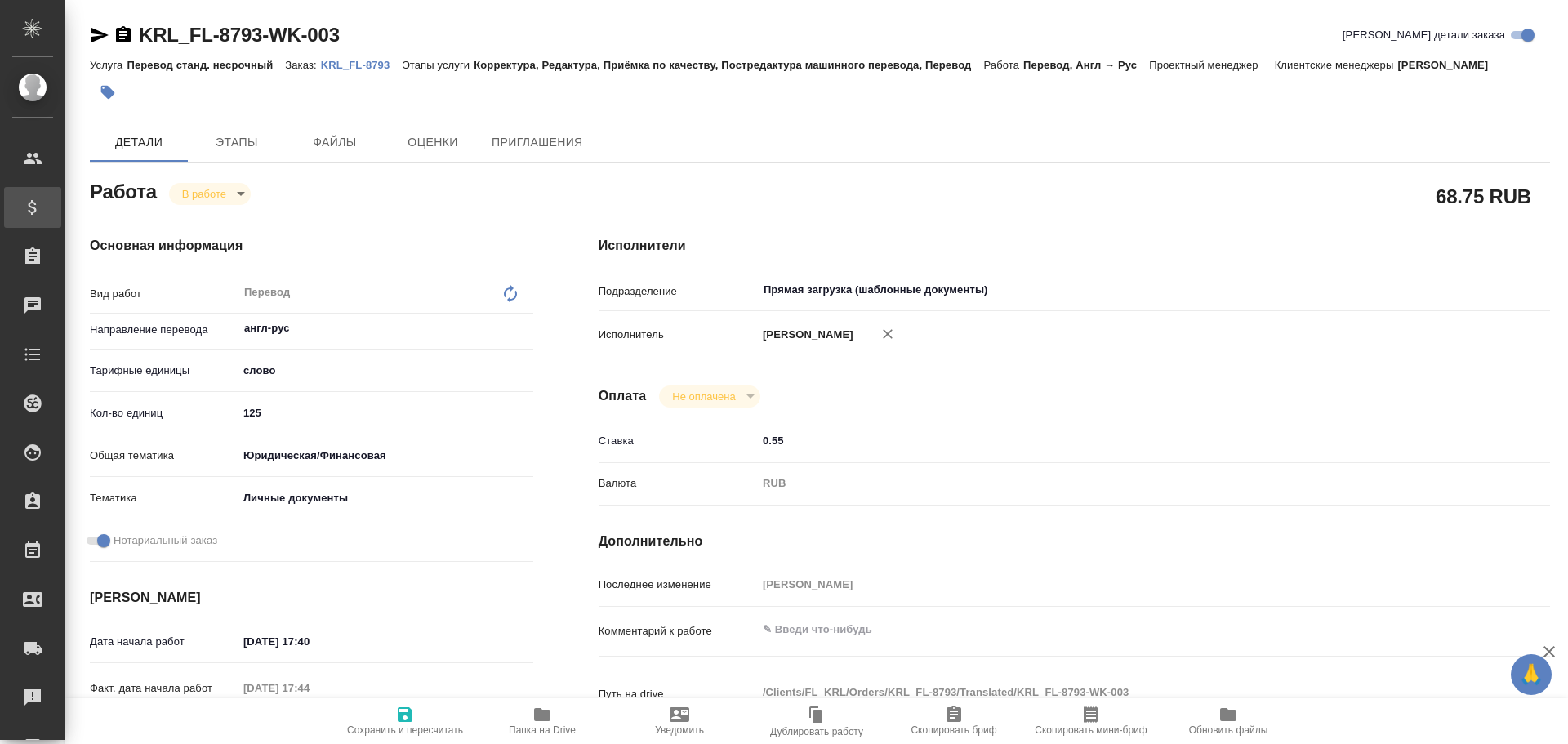
type textarea "x"
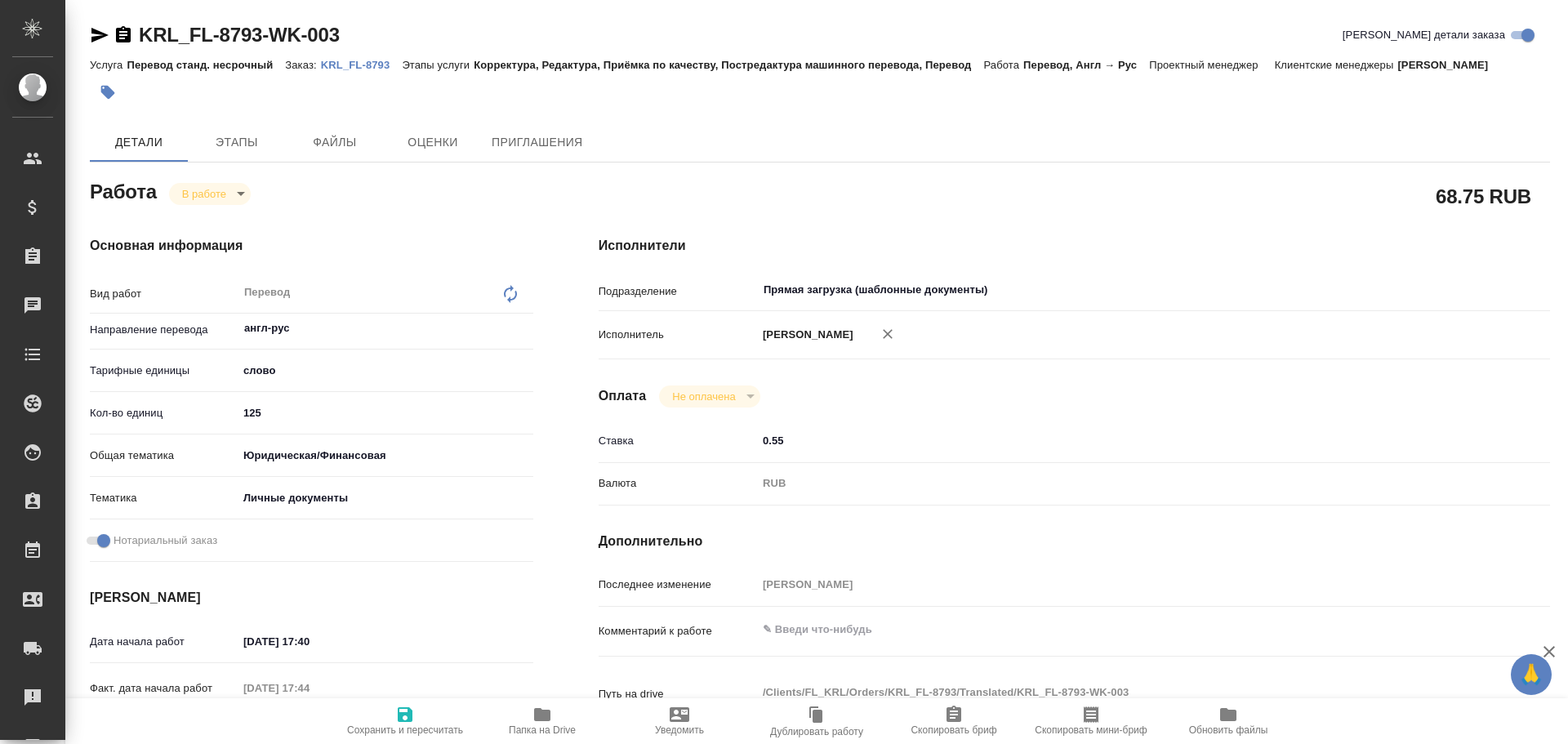
type textarea "x"
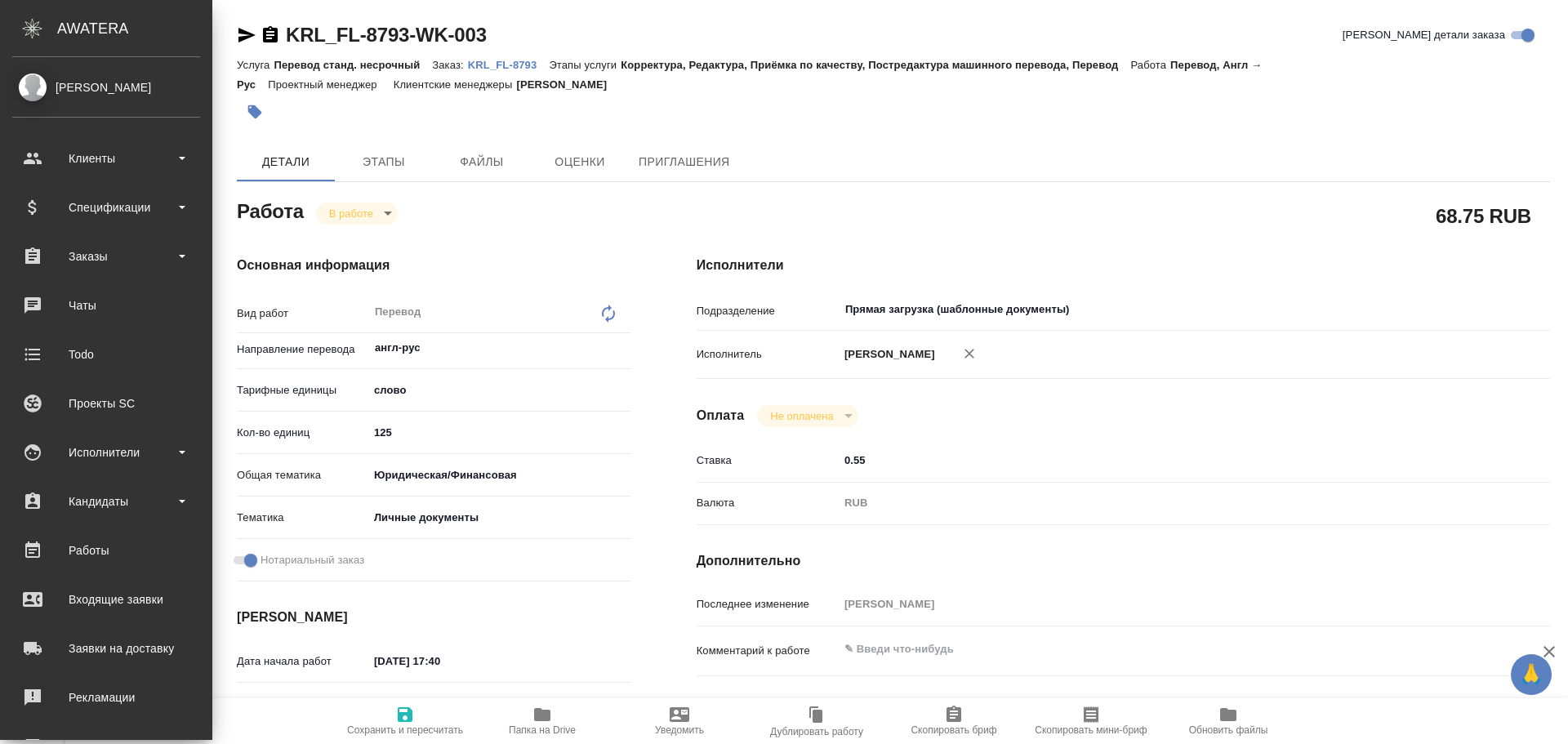
type textarea "x"
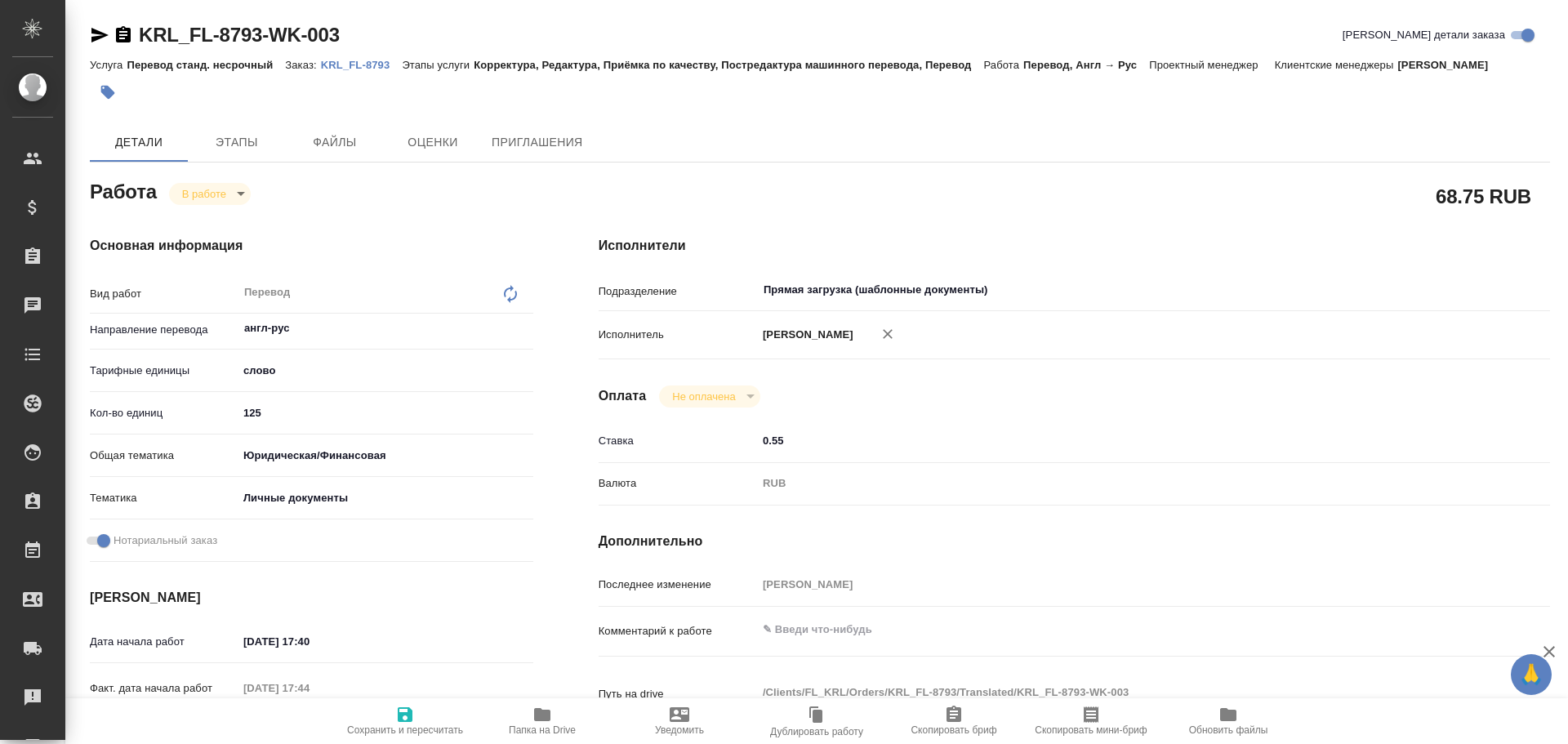
type textarea "x"
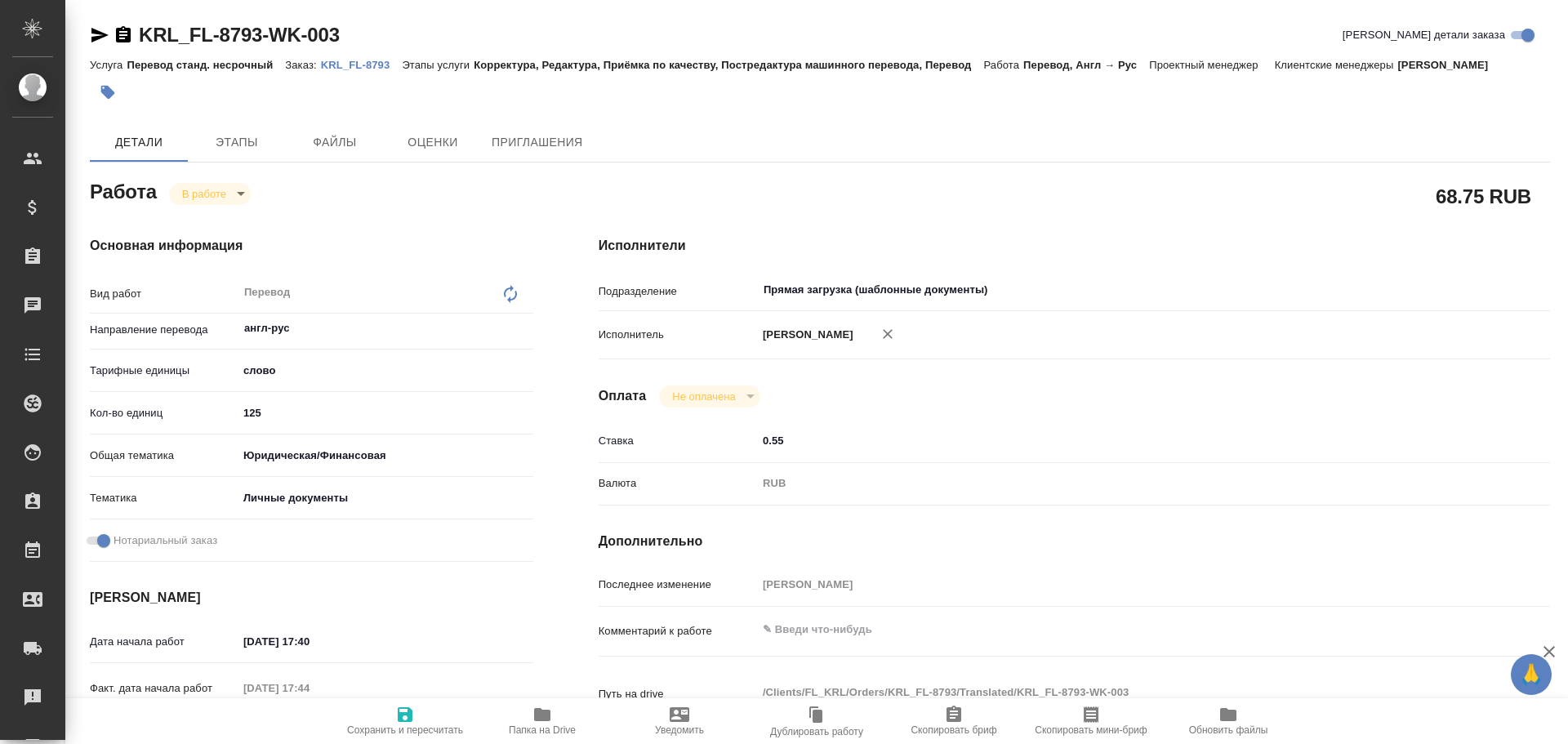
type textarea "x"
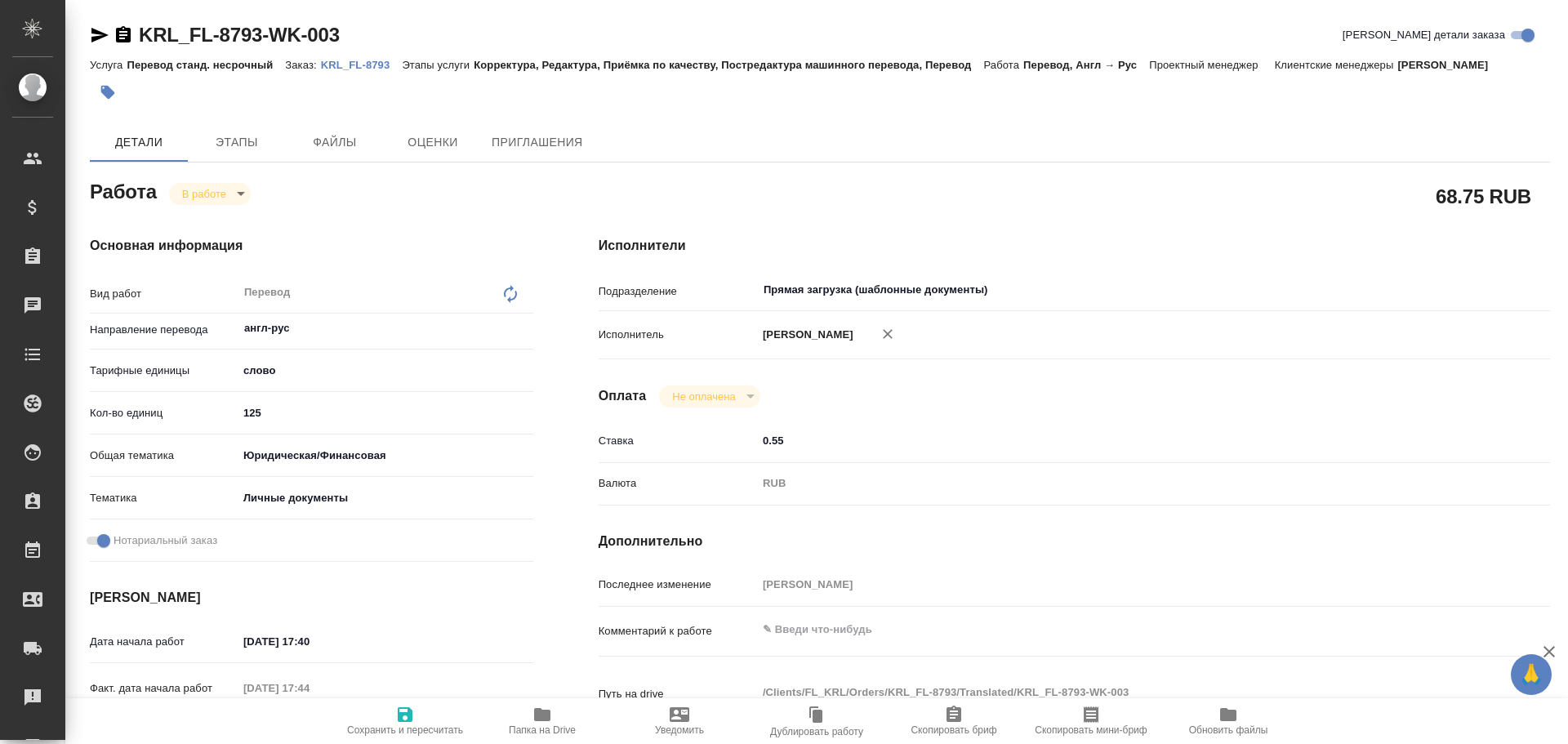
type textarea "x"
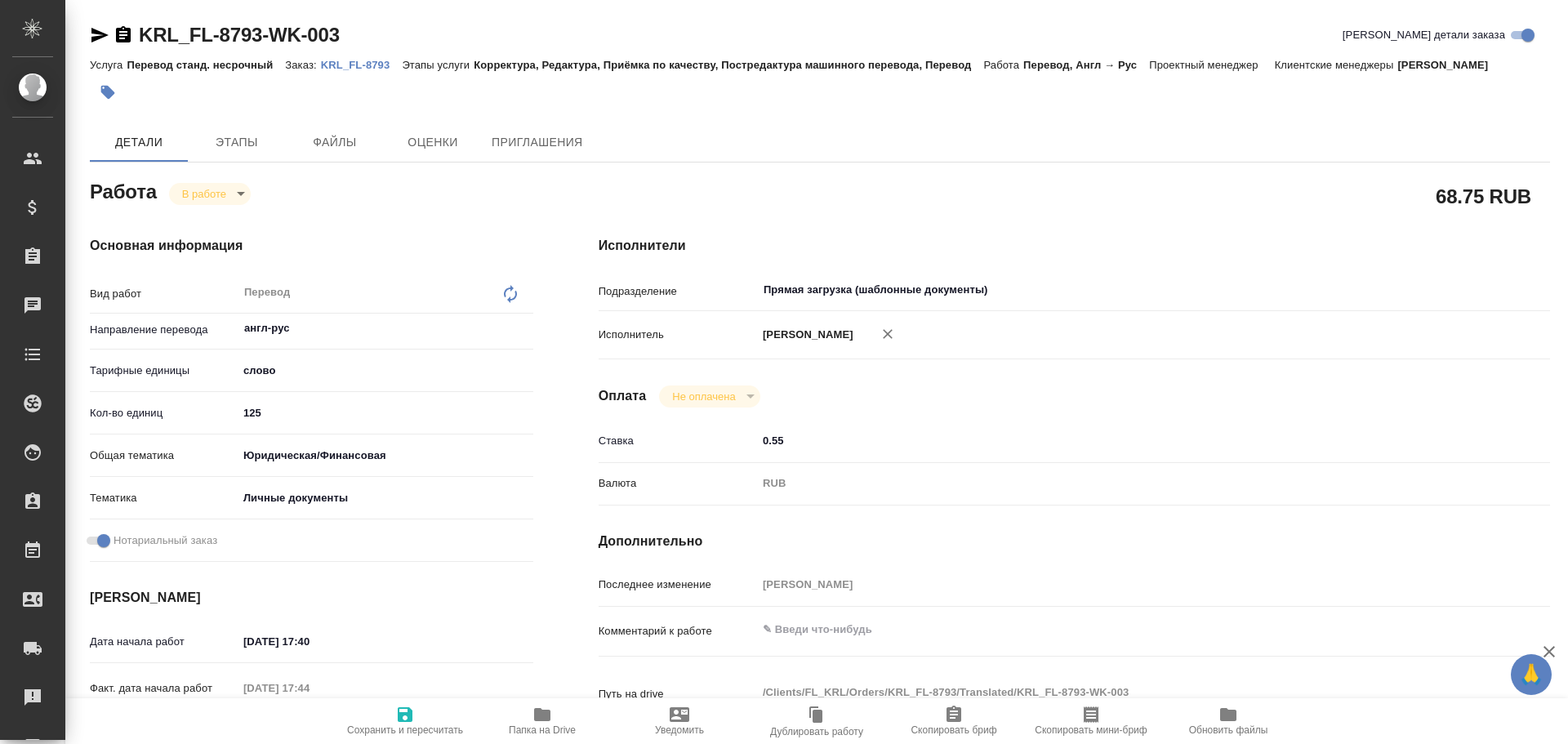
type textarea "x"
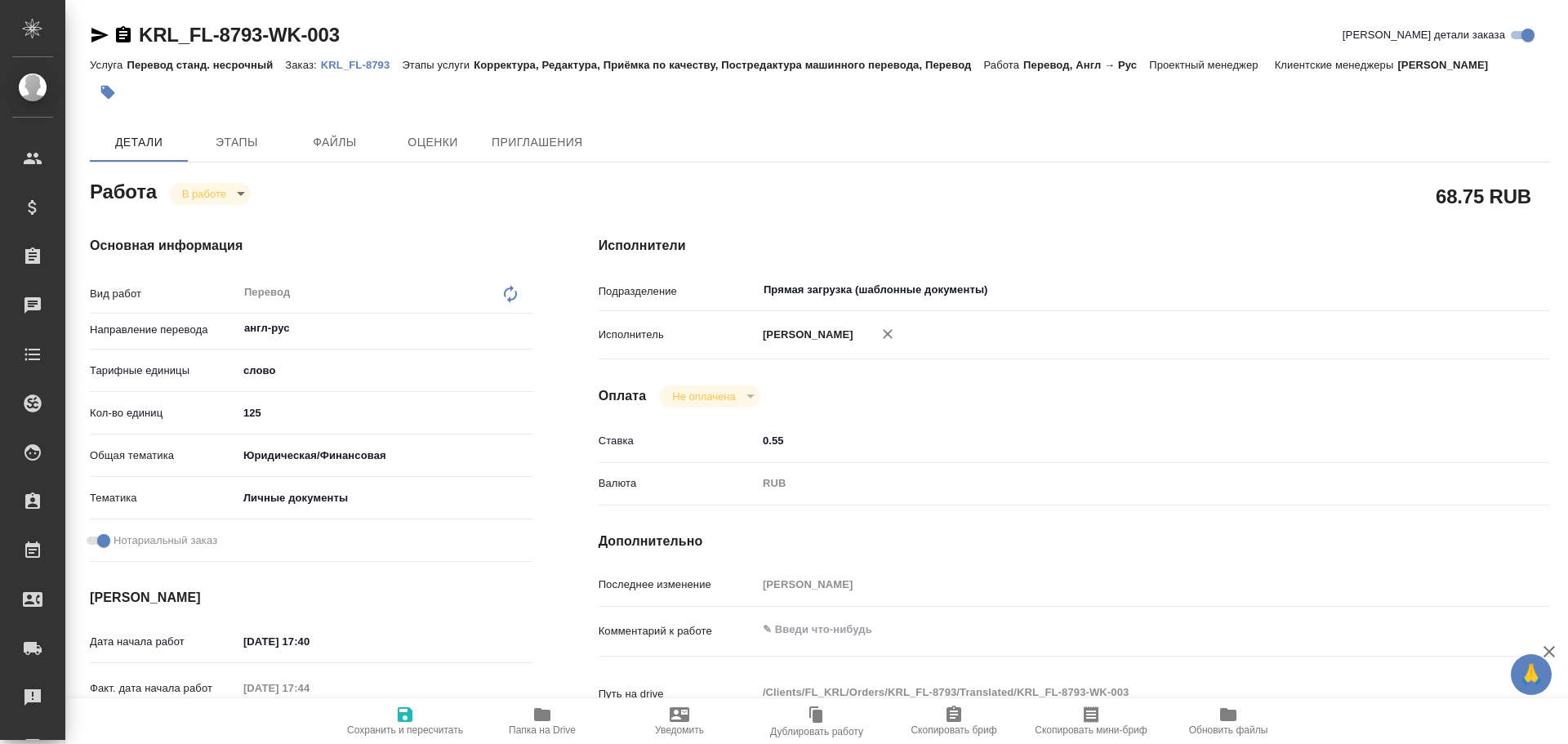
type textarea "x"
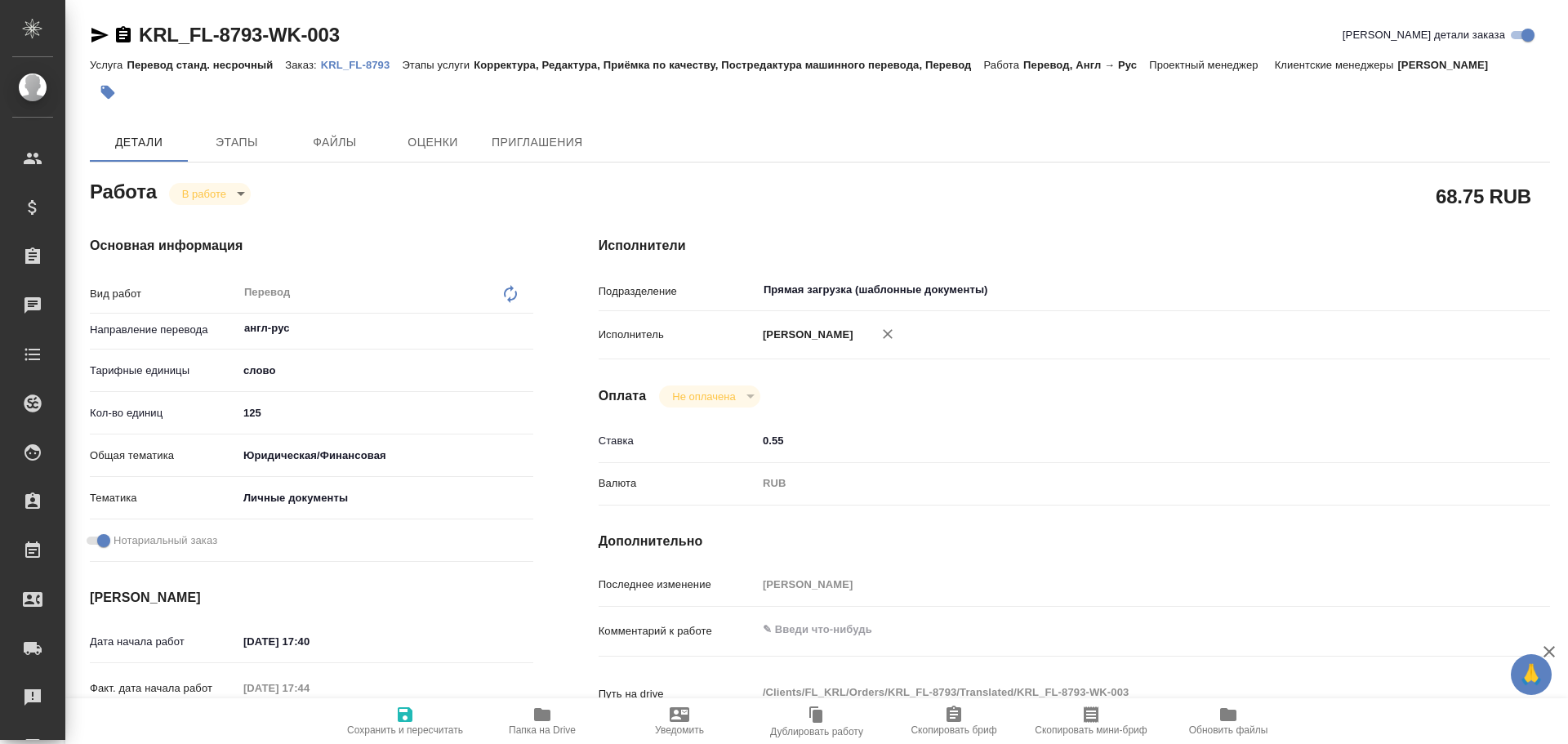
type textarea "x"
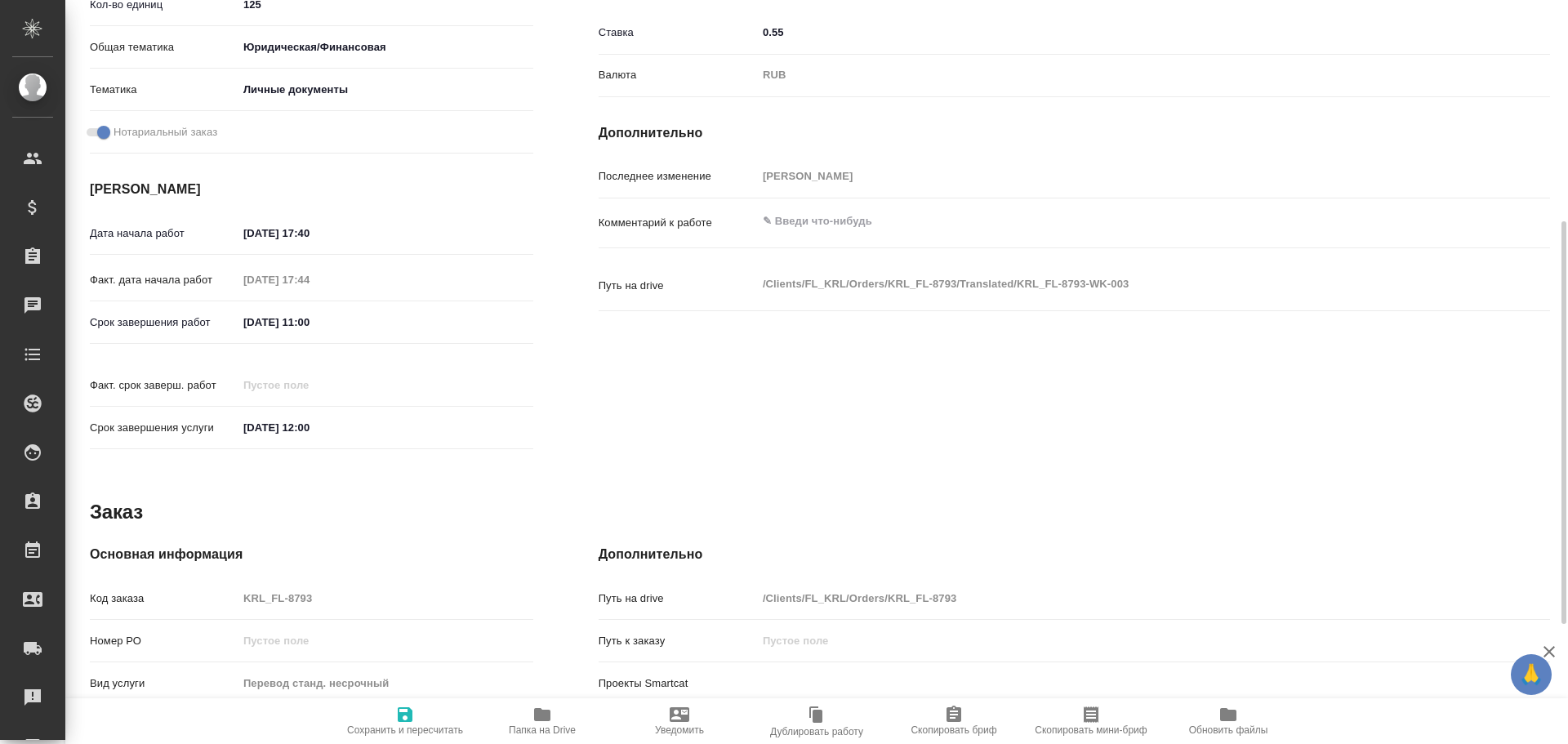
scroll to position [491, 0]
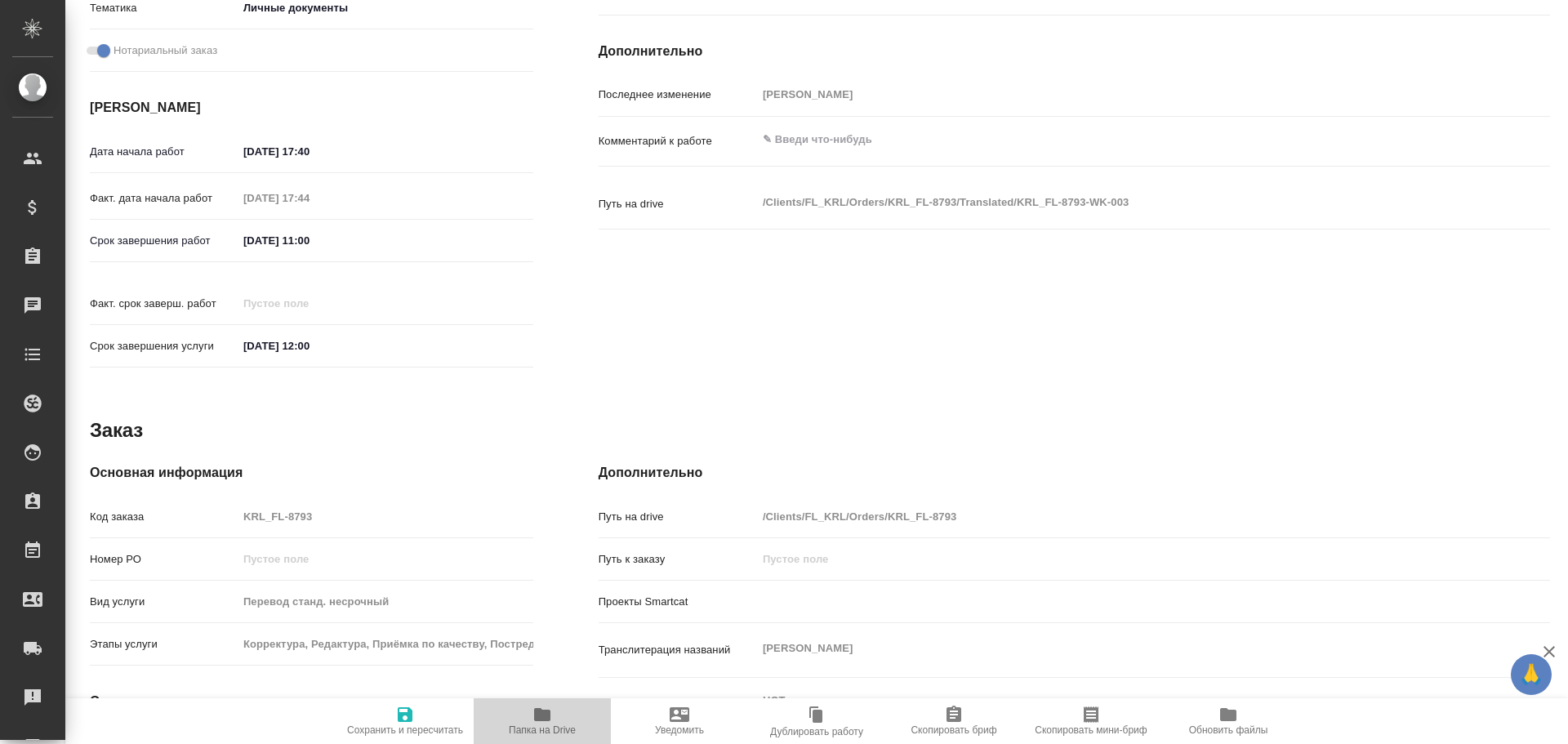
click at [553, 713] on span "Папка на Drive" at bounding box center [543, 720] width 118 height 31
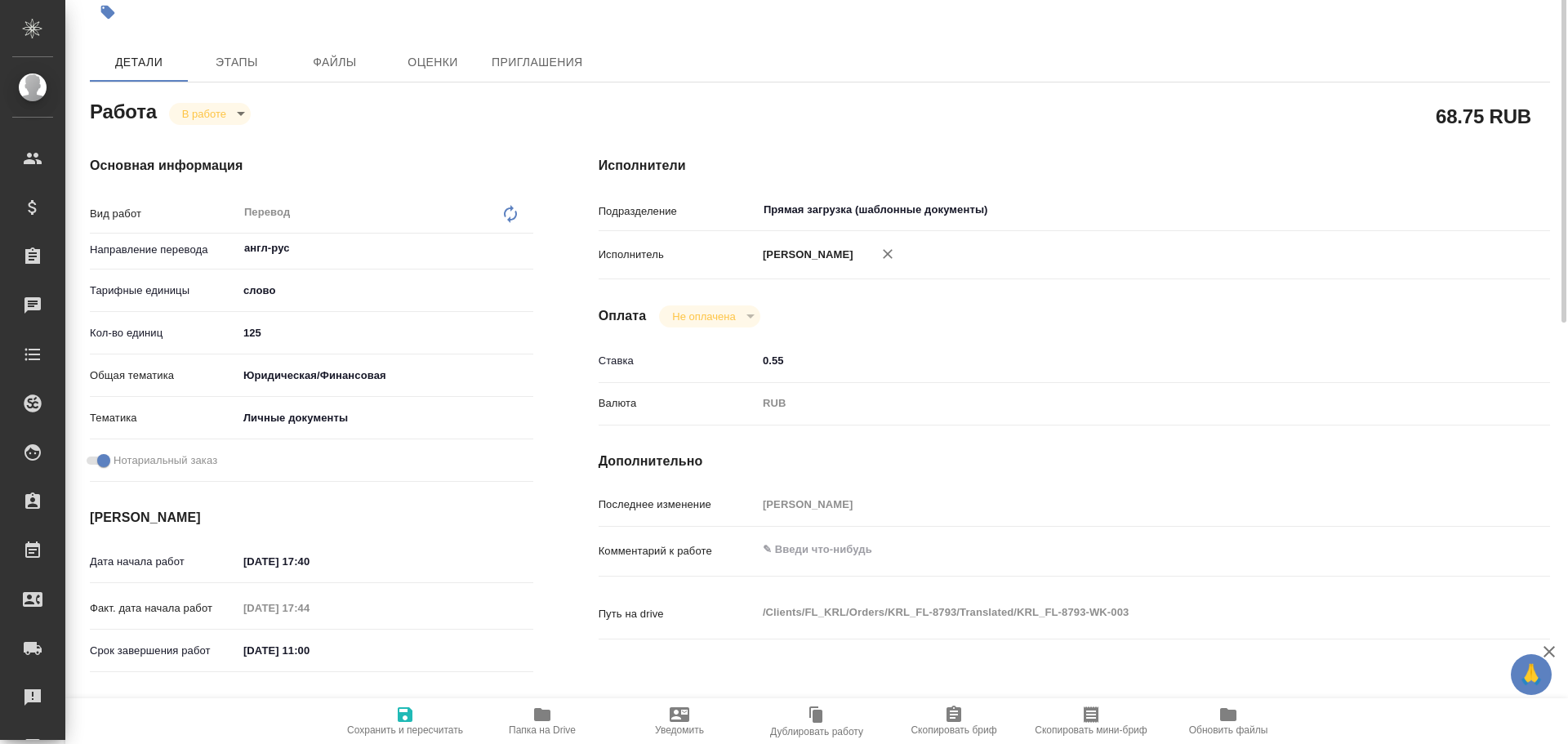
scroll to position [0, 0]
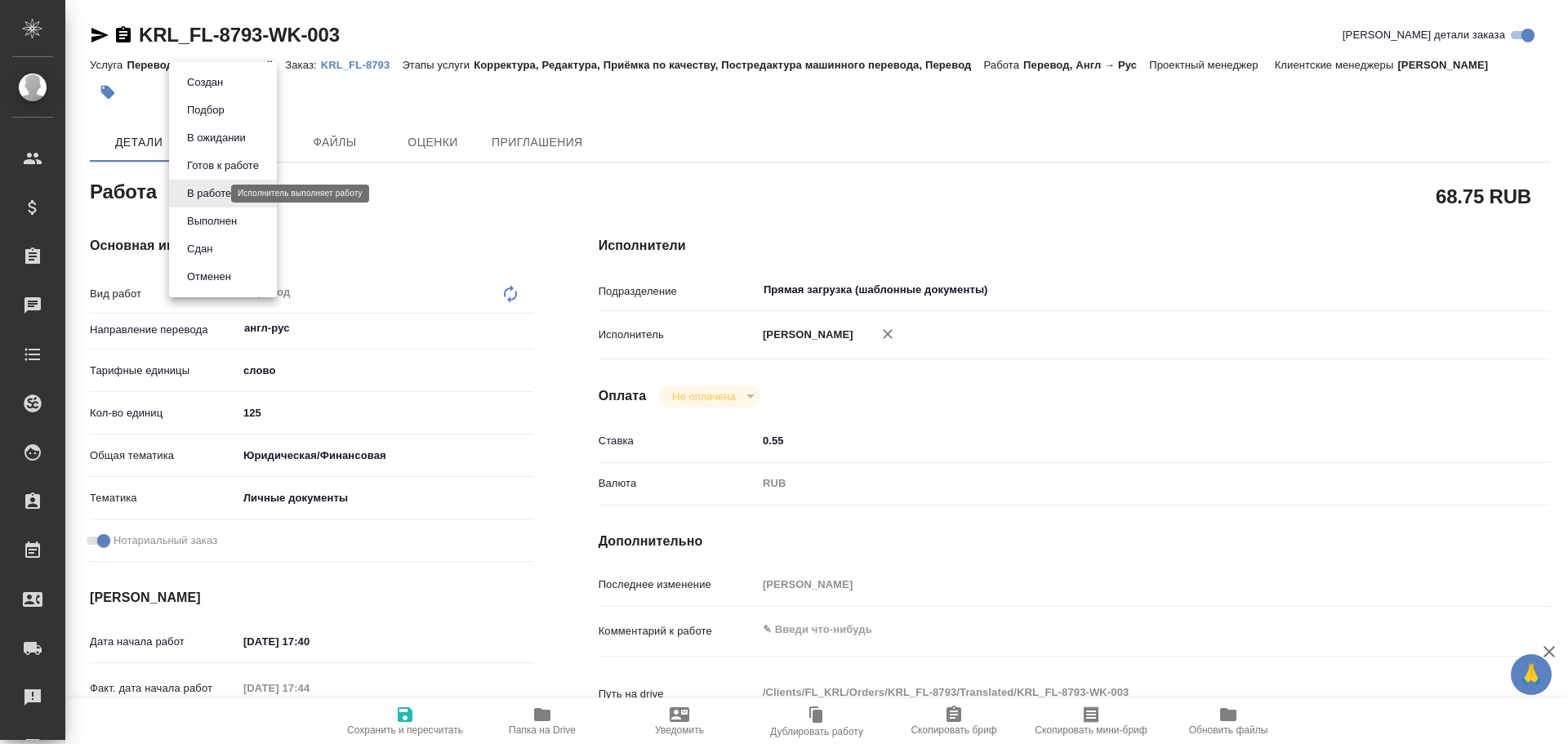
click at [197, 197] on body "🙏 .cls-1 fill:#fff; AWATERA Gusev Alexandr Клиенты Спецификации Заказы 0 Чаты T…" at bounding box center [784, 372] width 1568 height 744
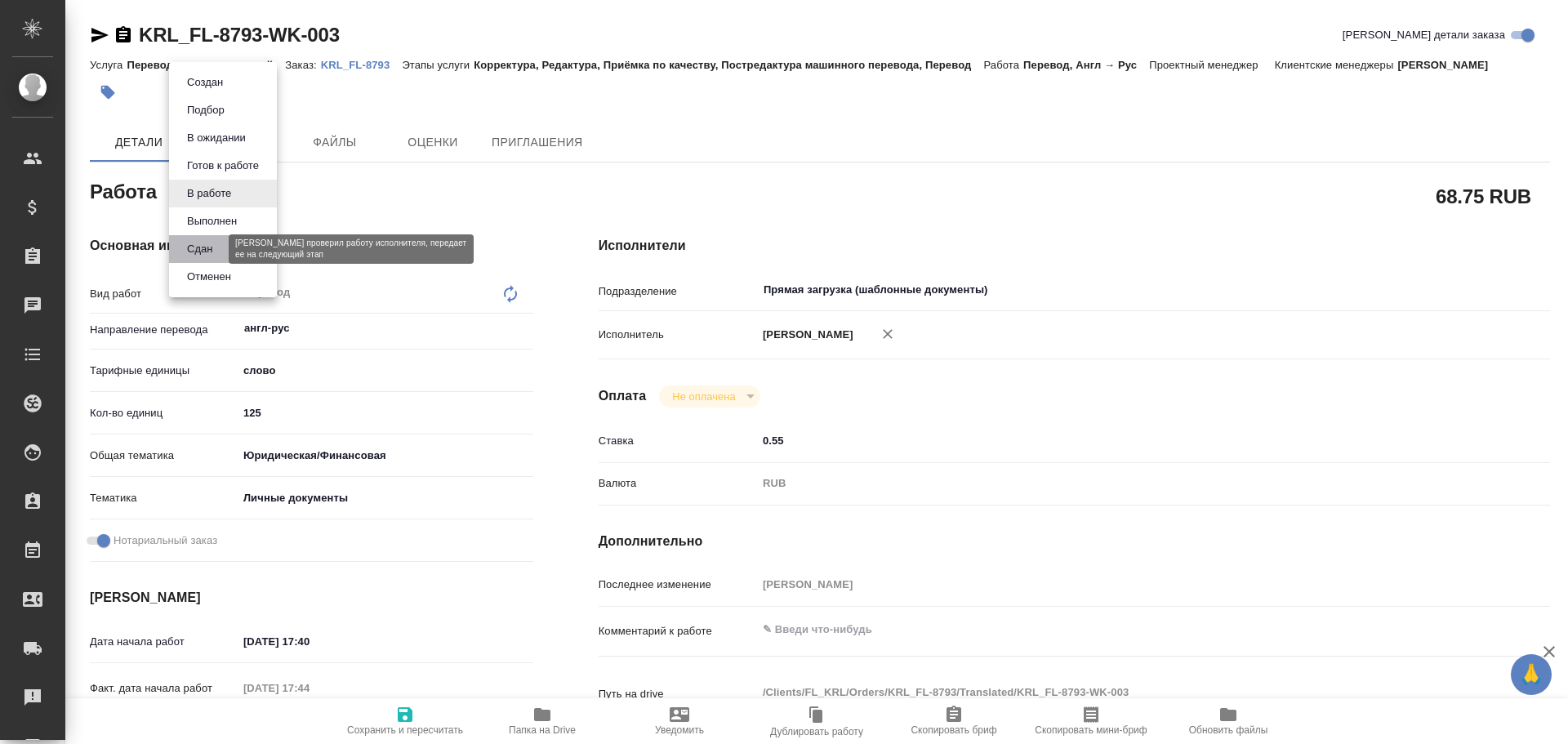
click at [196, 250] on button "Сдан" at bounding box center [199, 249] width 35 height 18
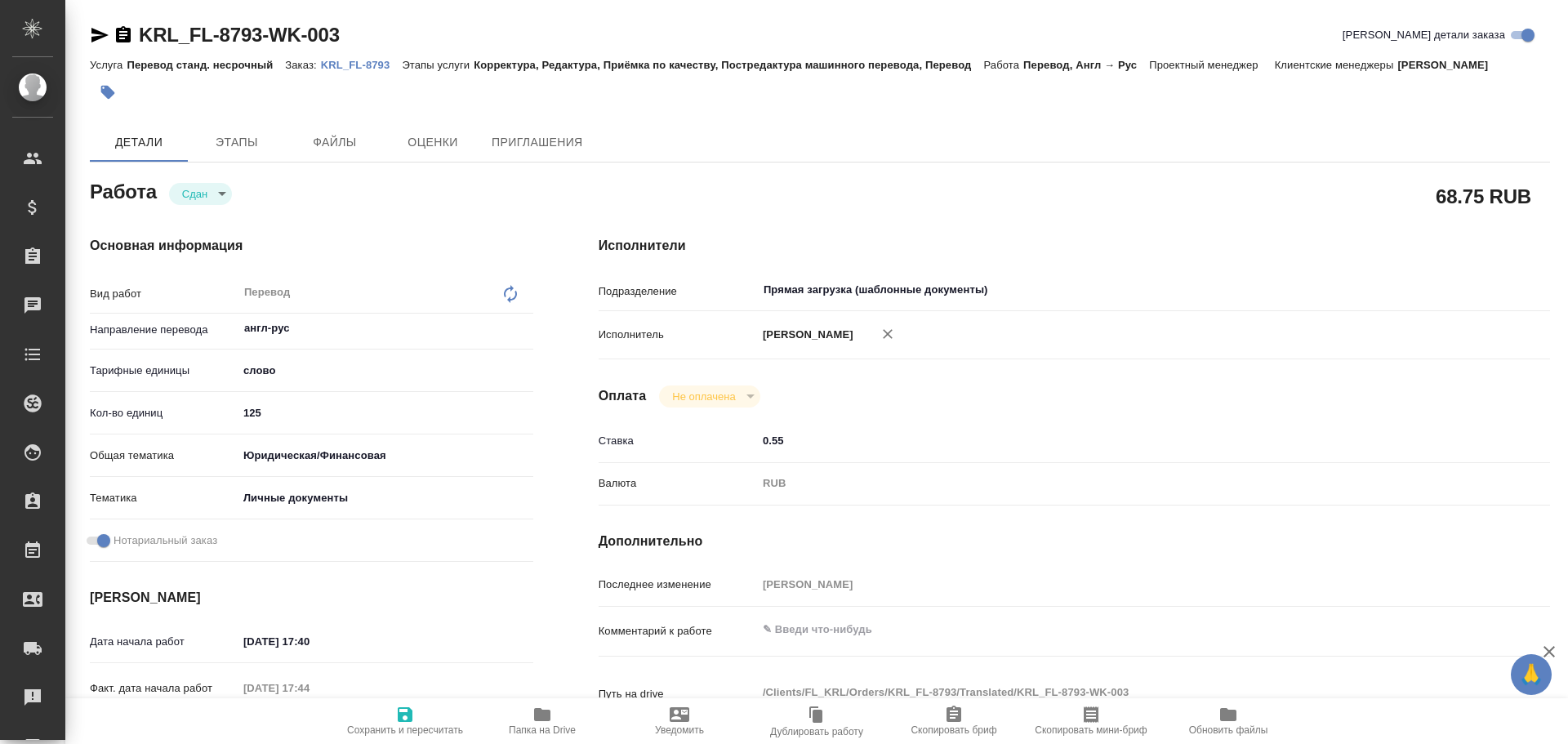
type textarea "x"
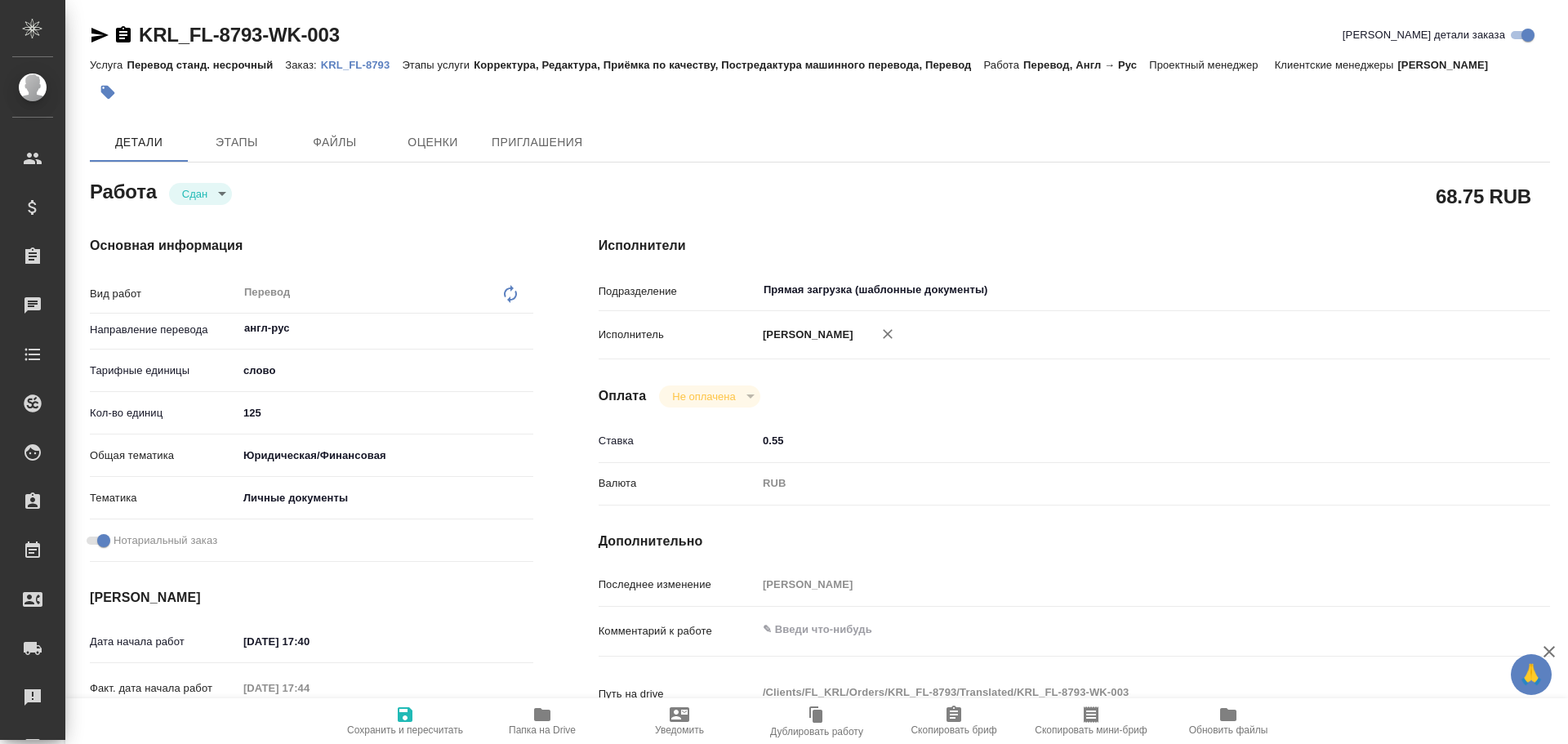
type textarea "x"
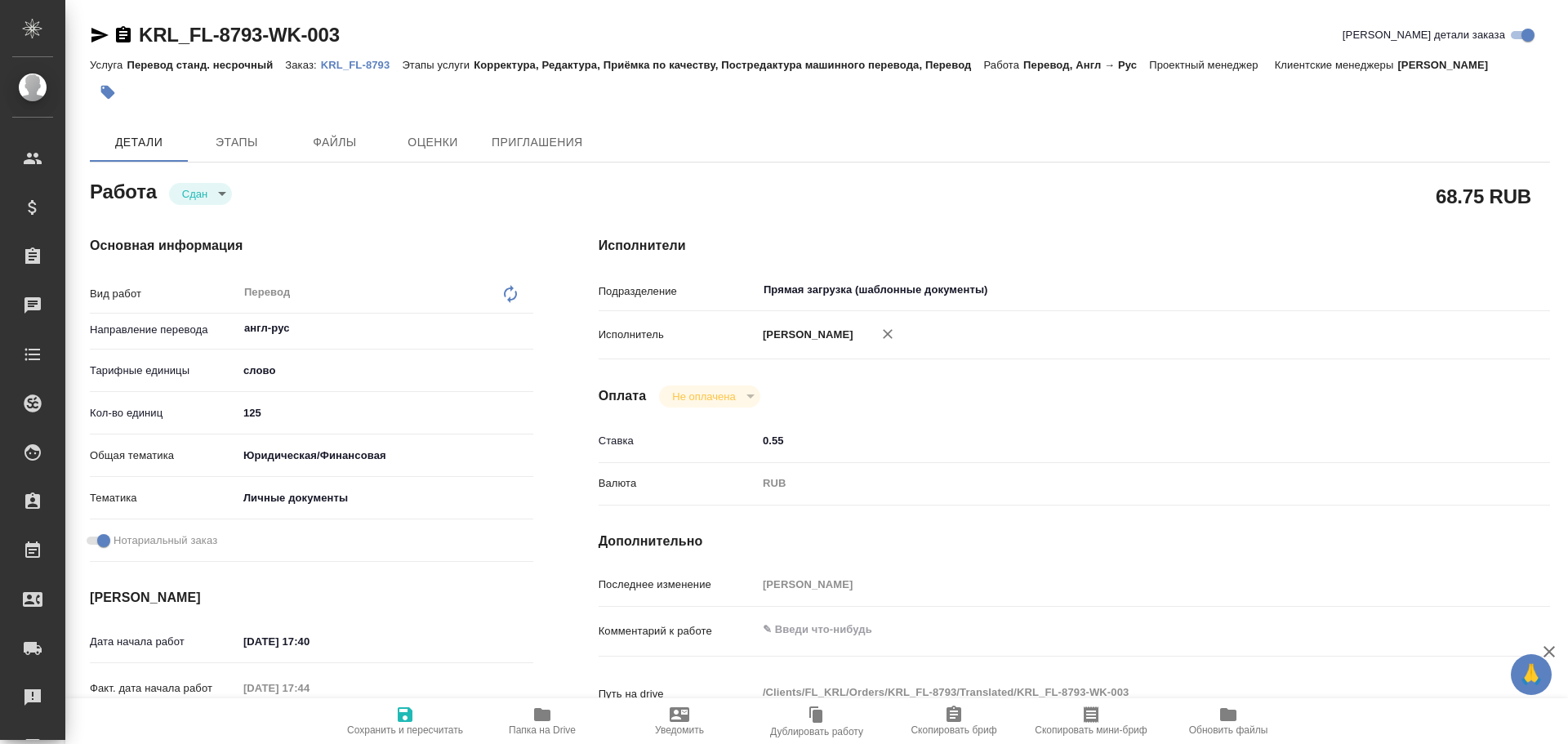
type textarea "x"
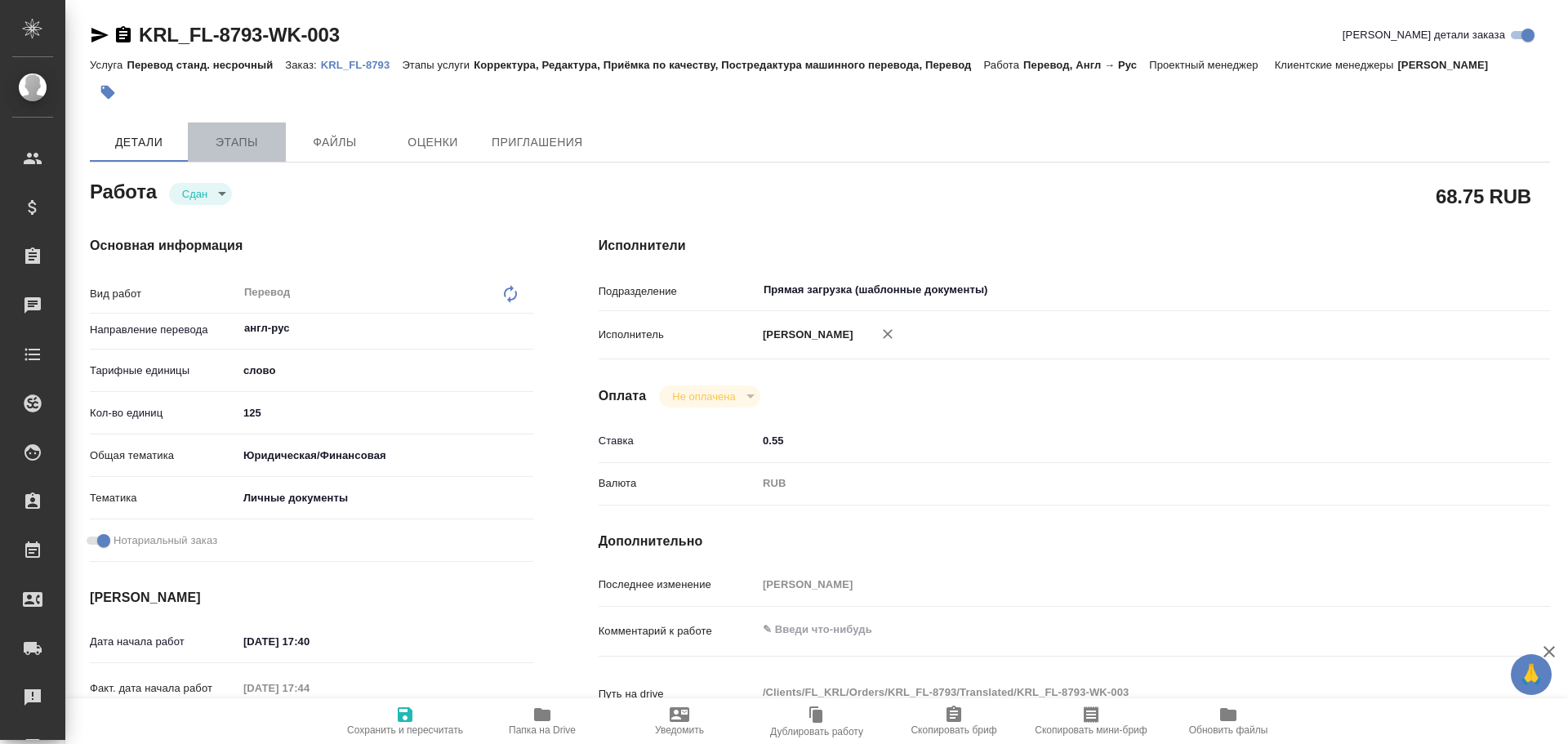
click at [214, 145] on span "Этапы" at bounding box center [236, 142] width 79 height 21
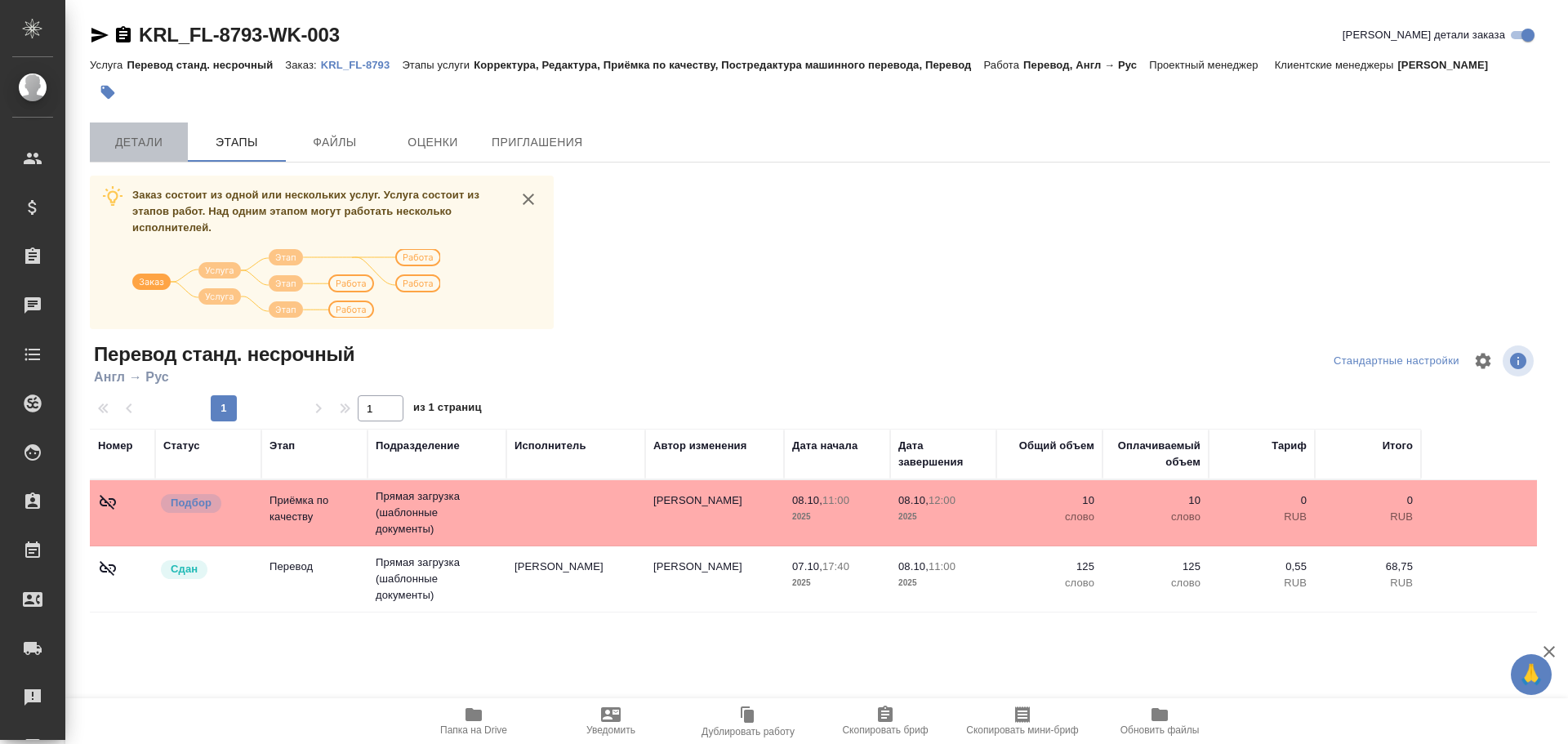
click at [144, 144] on span "Детали" at bounding box center [138, 142] width 79 height 21
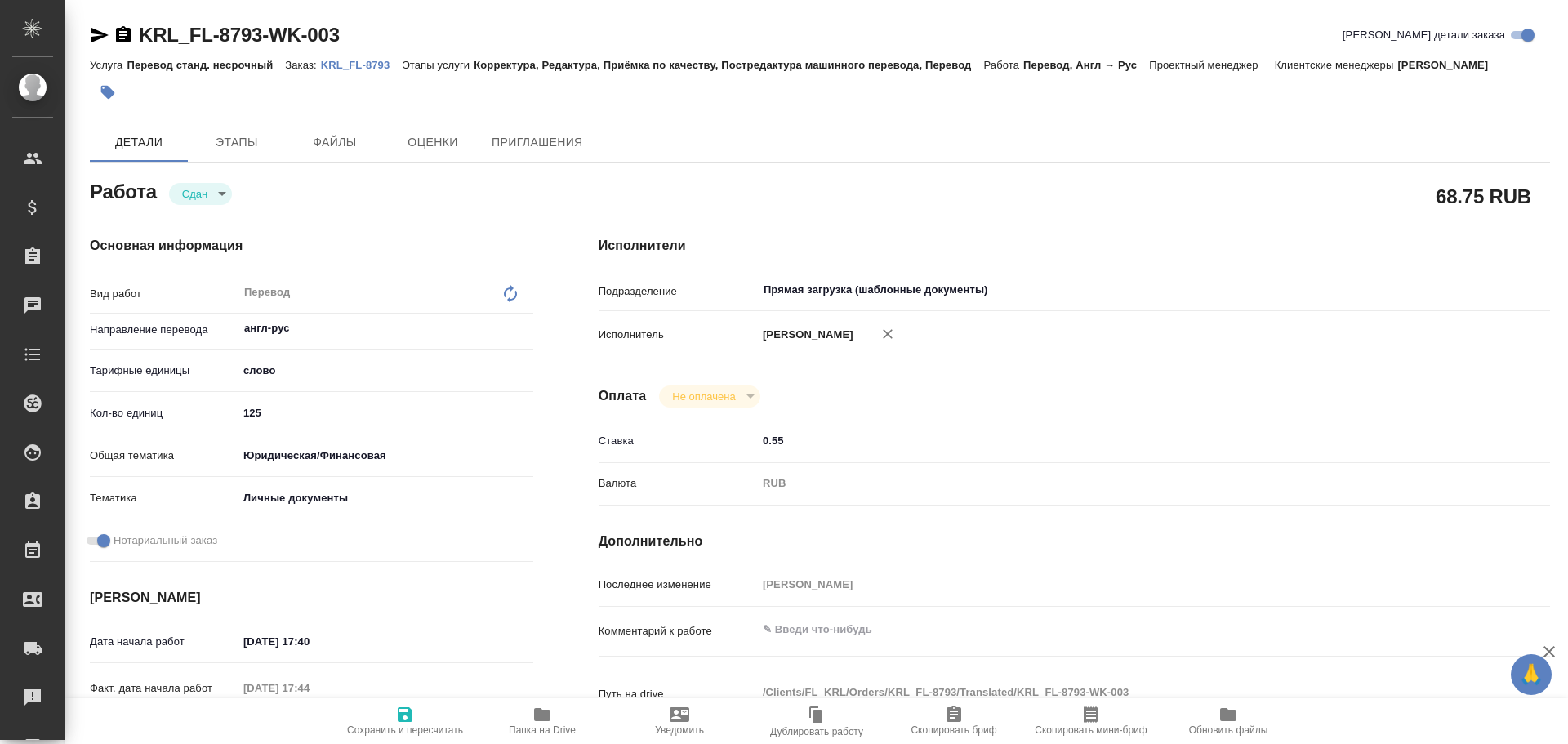
type textarea "x"
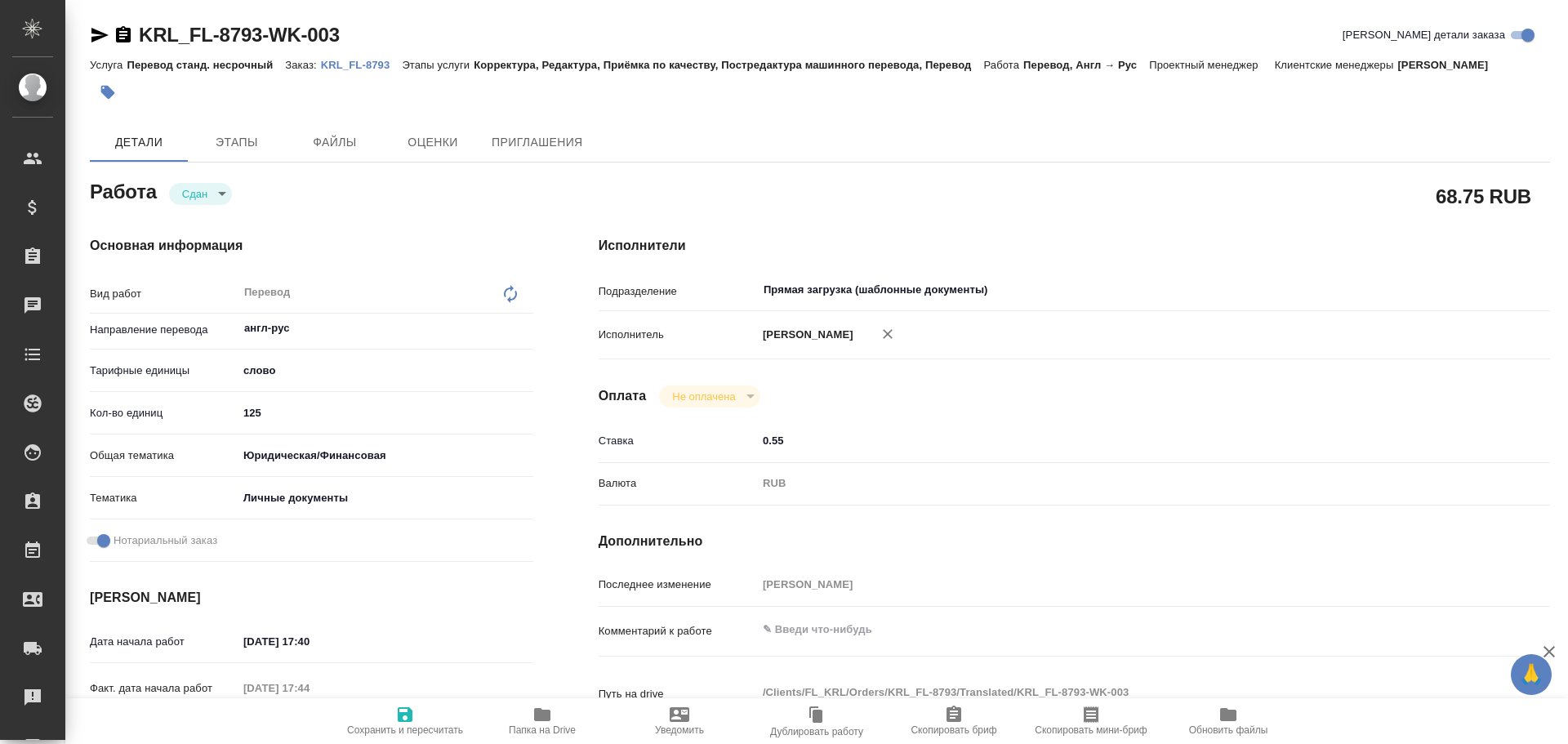
type textarea "x"
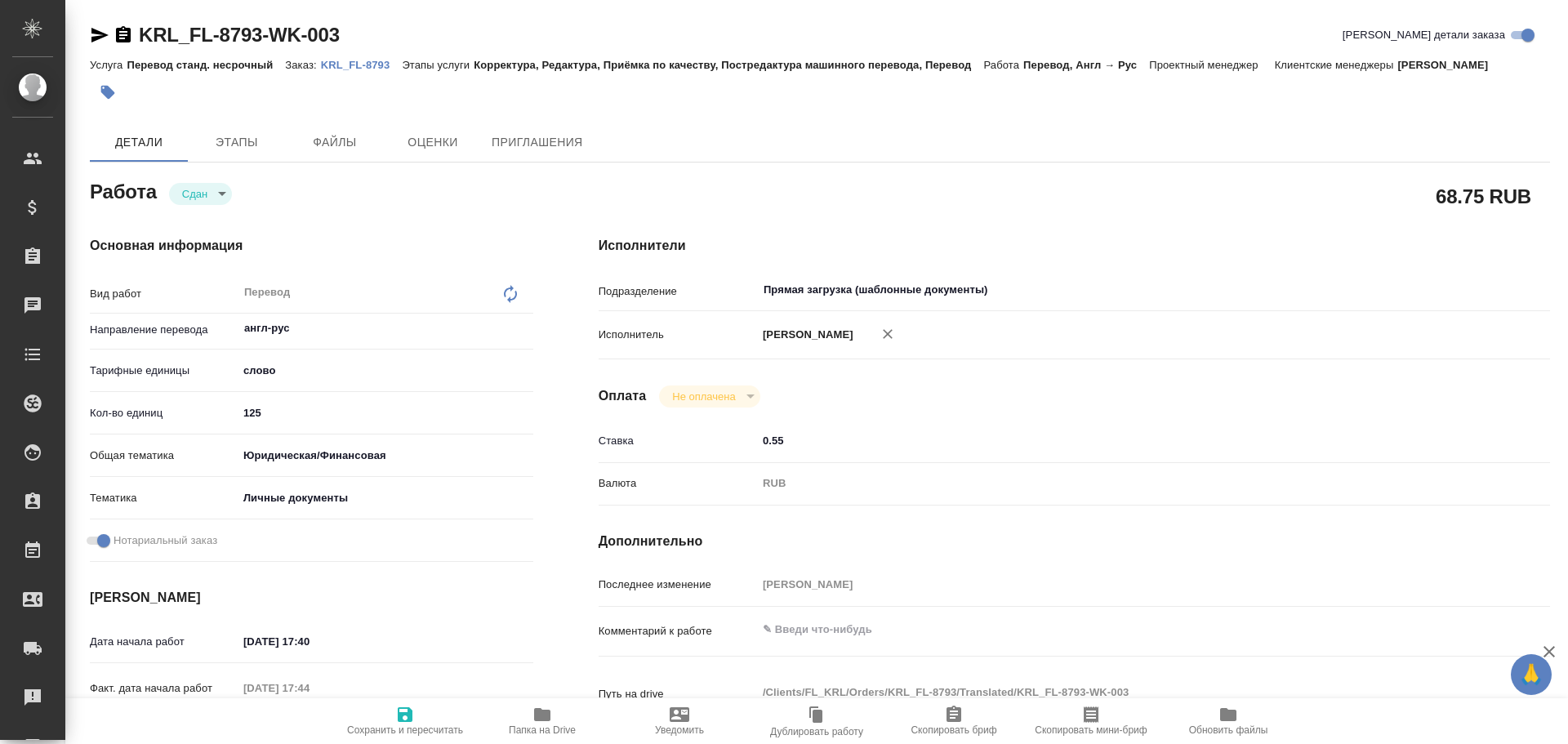
type textarea "x"
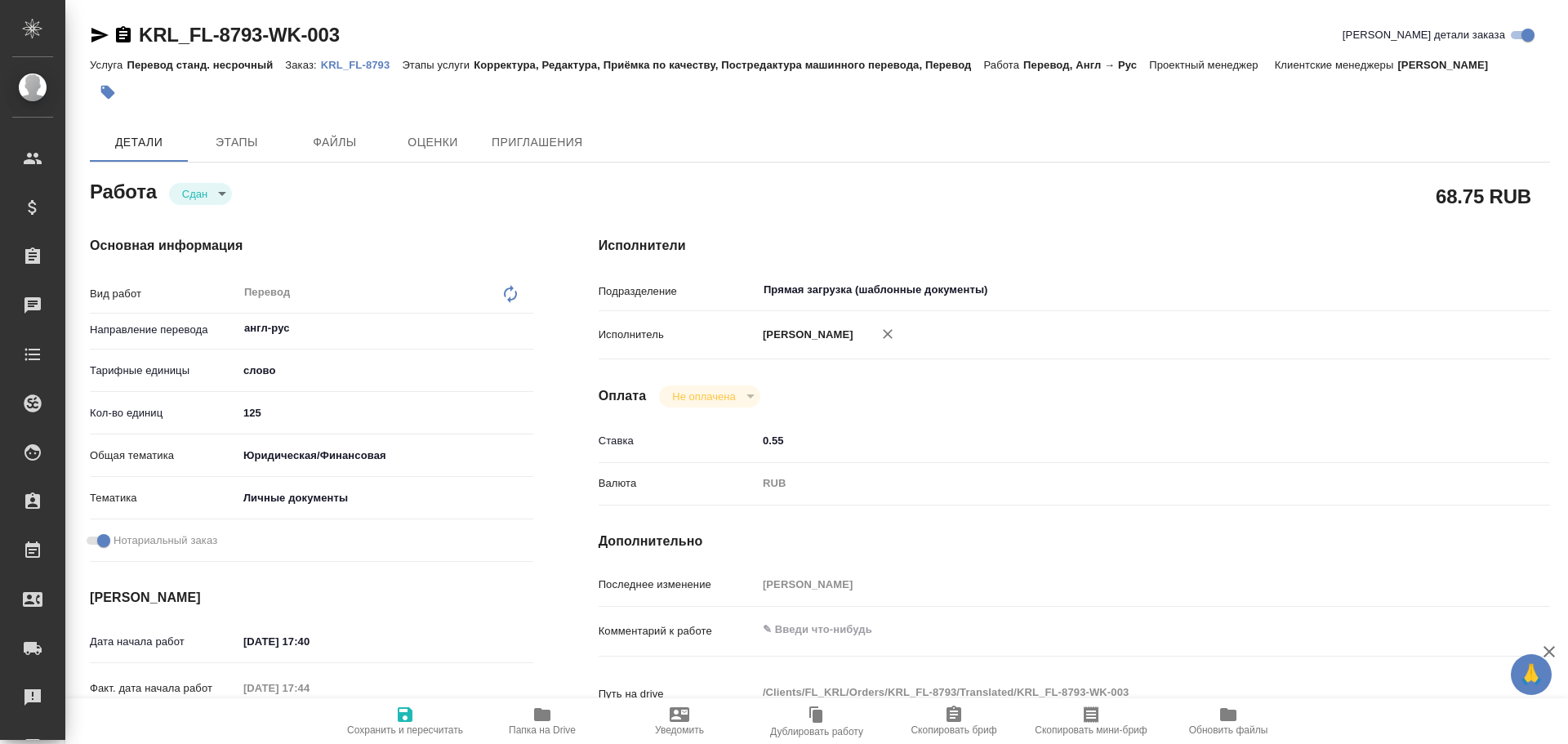
type textarea "x"
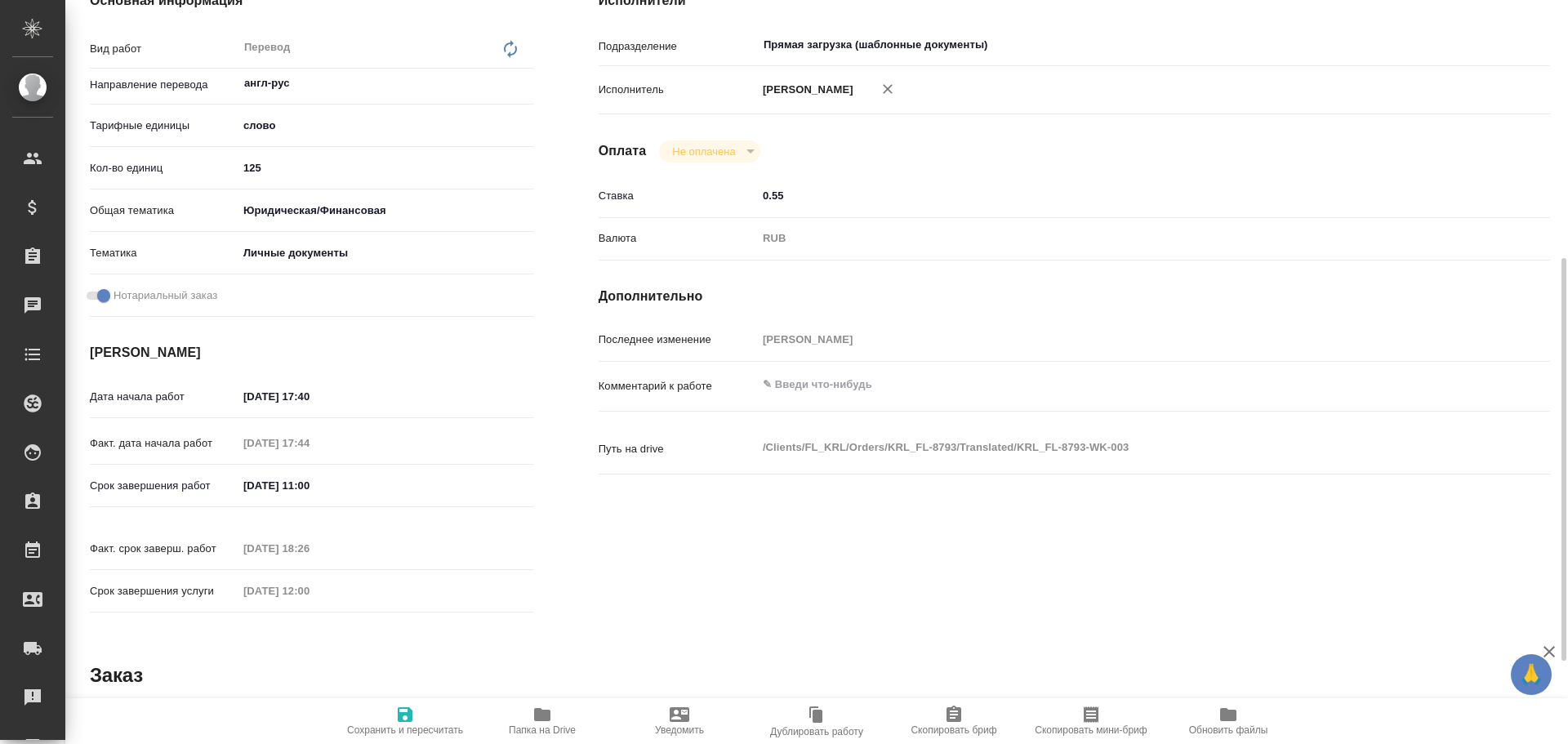
scroll to position [326, 0]
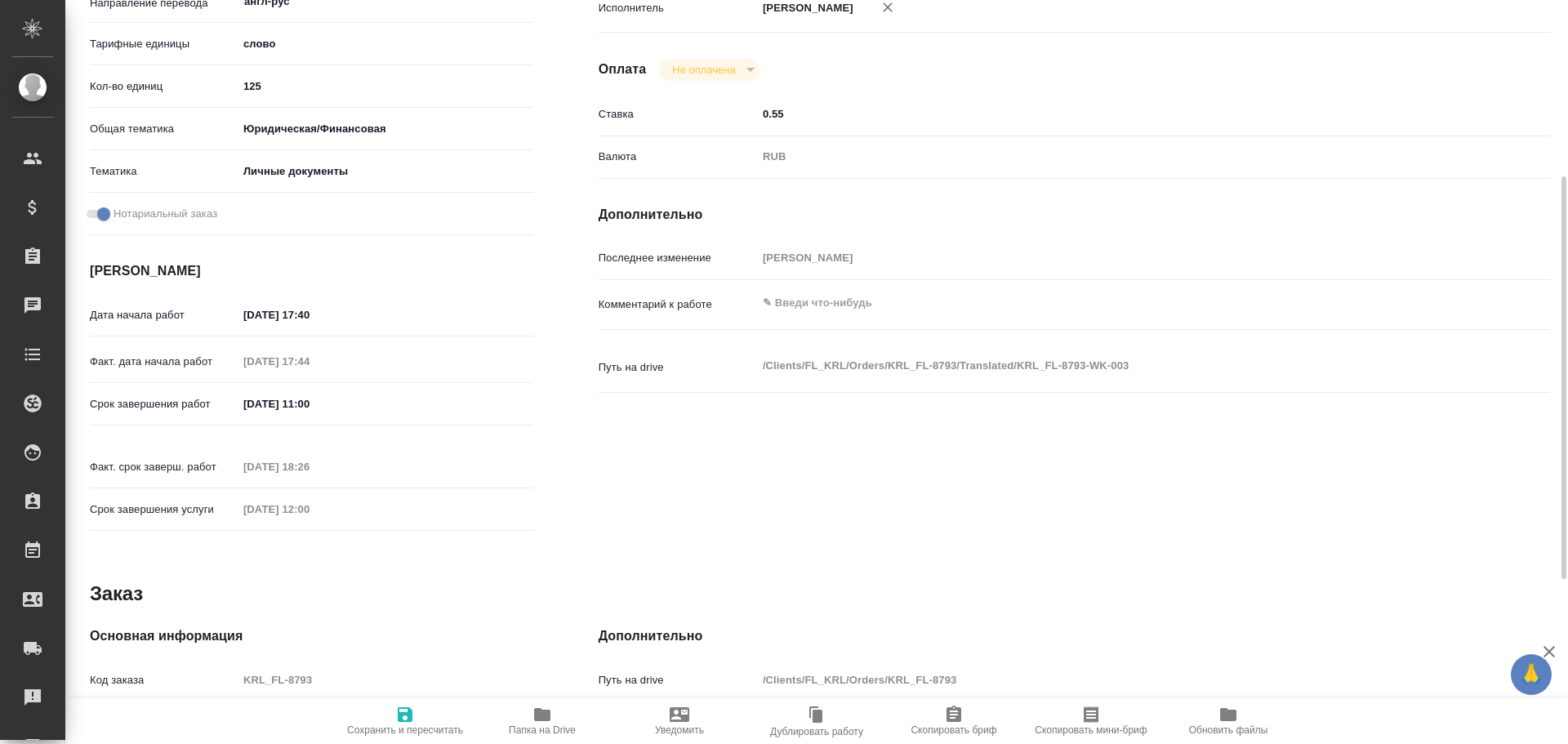
type textarea "x"
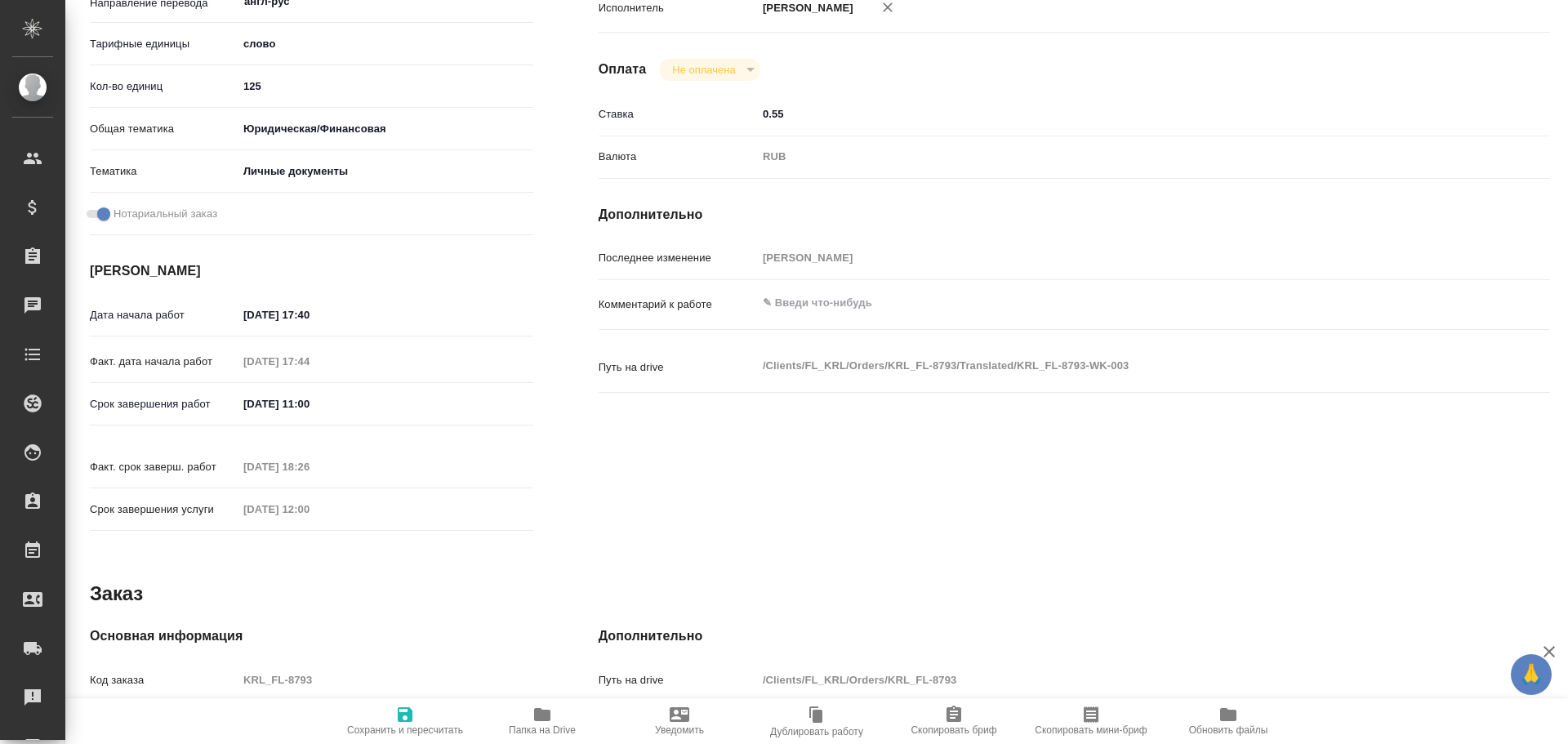
type textarea "x"
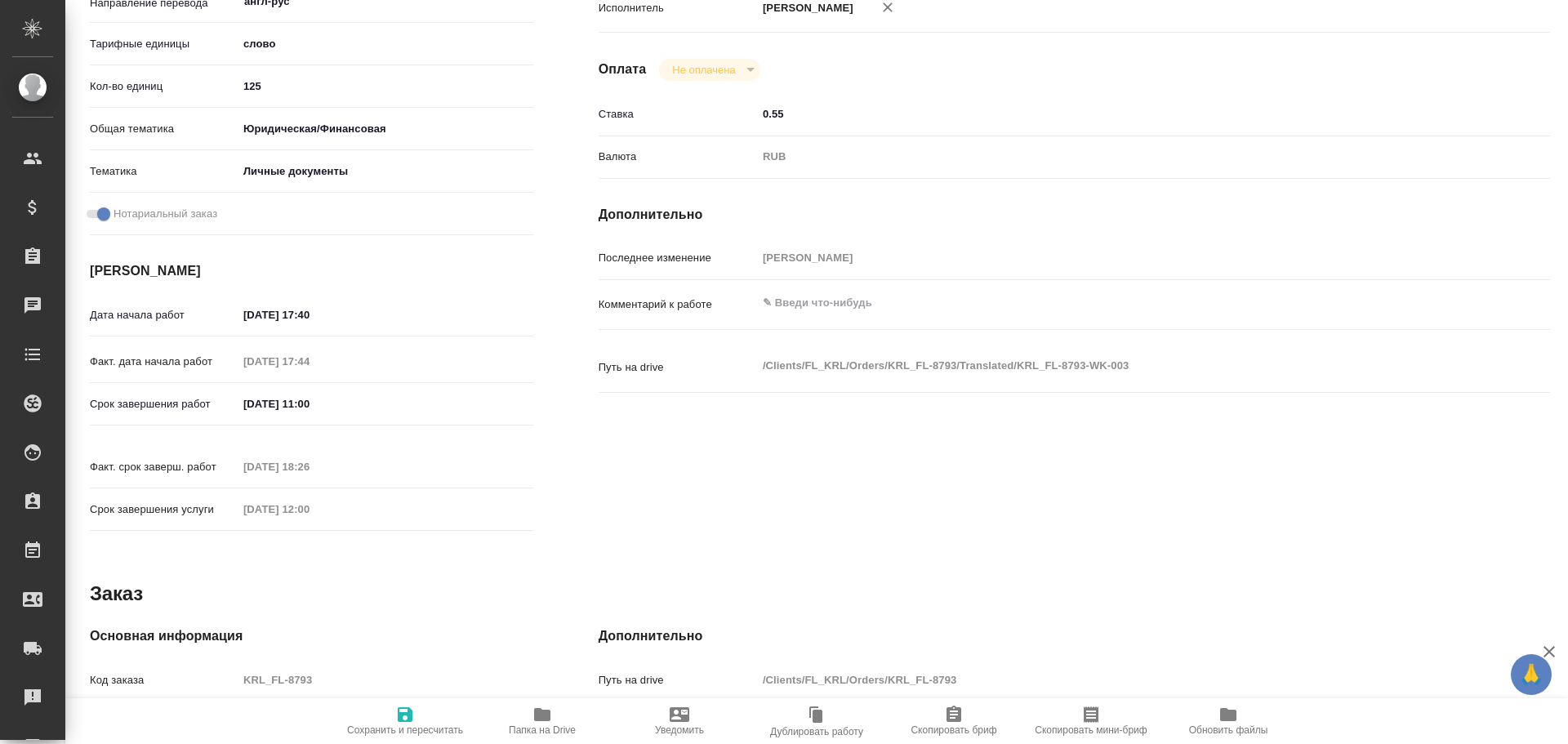
type textarea "x"
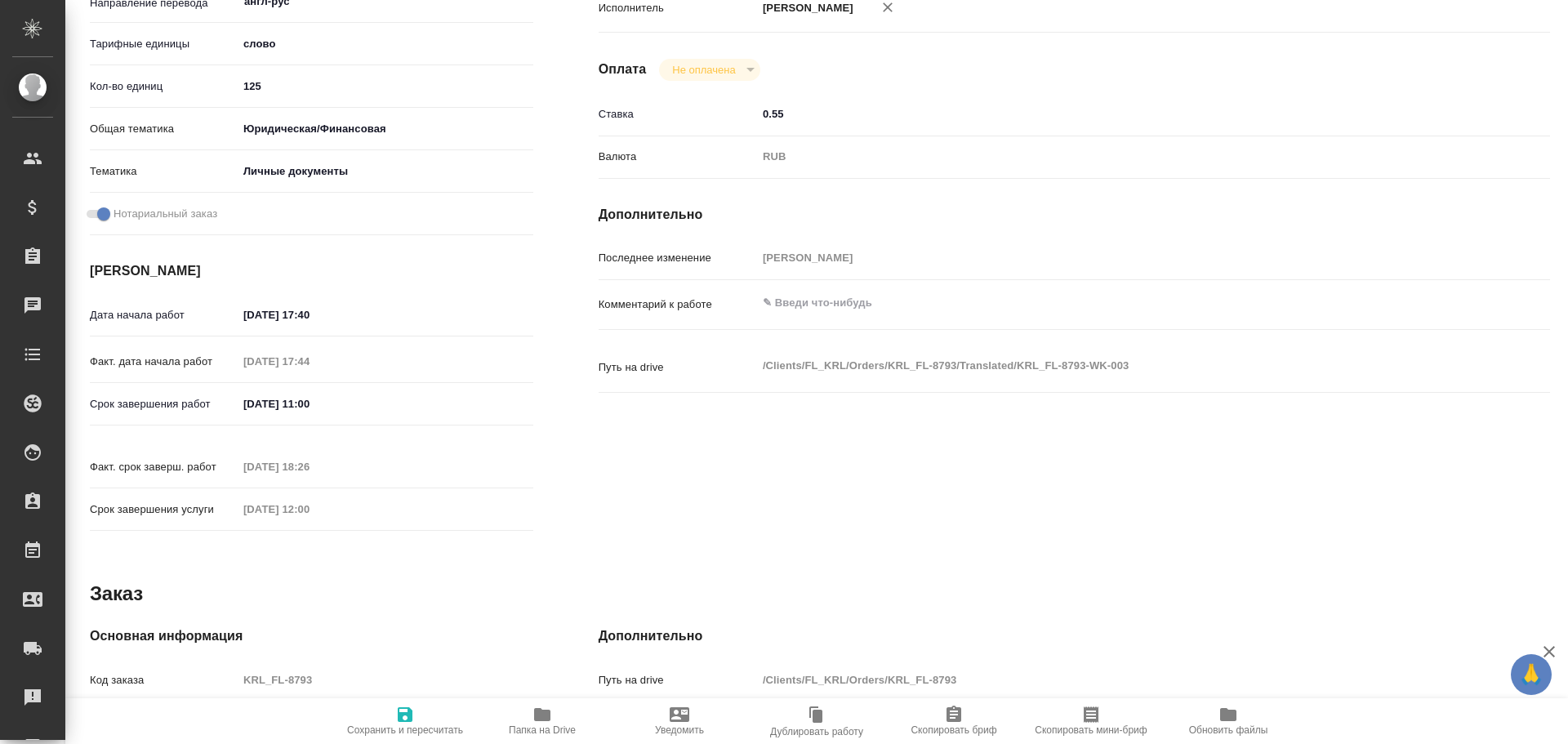
type textarea "x"
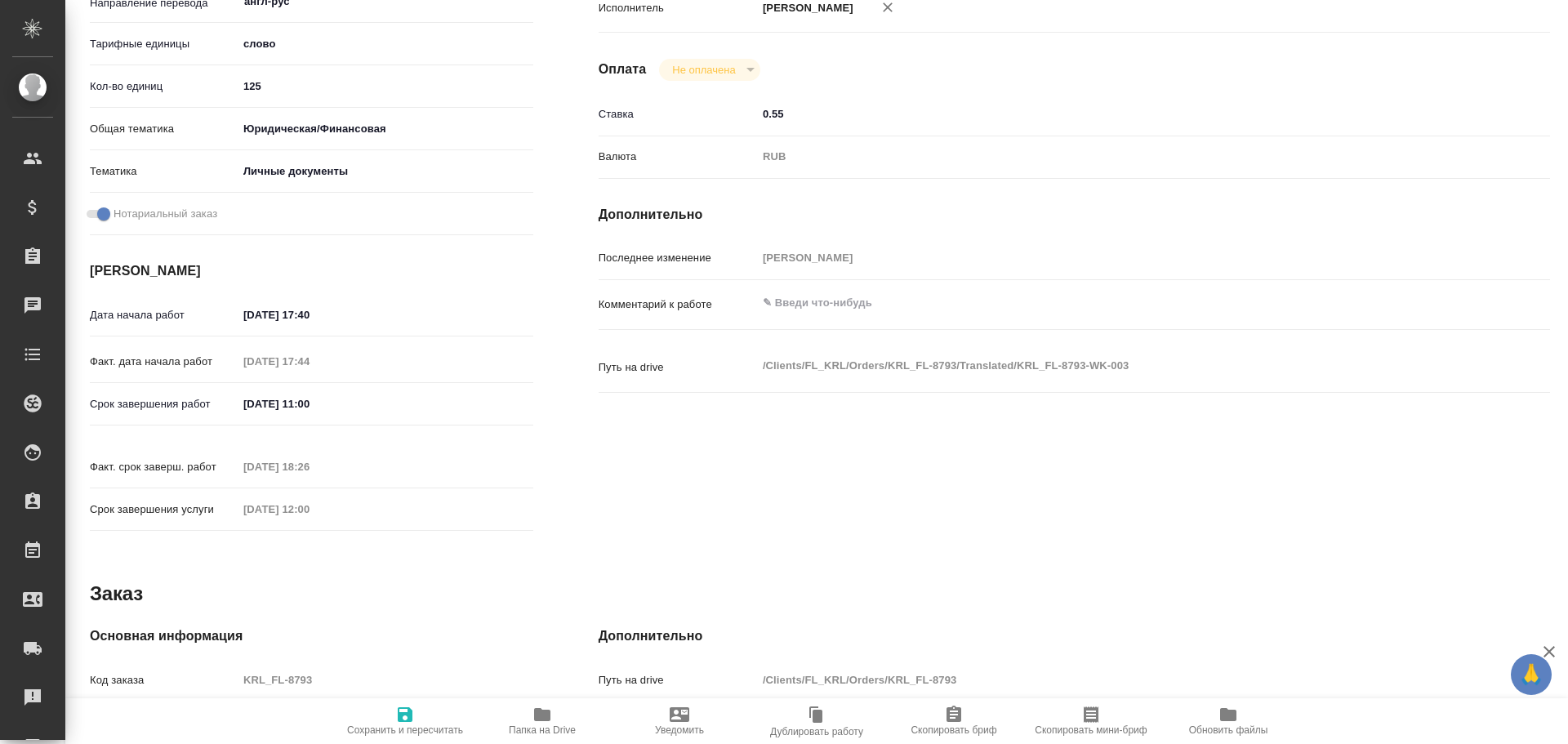
type textarea "x"
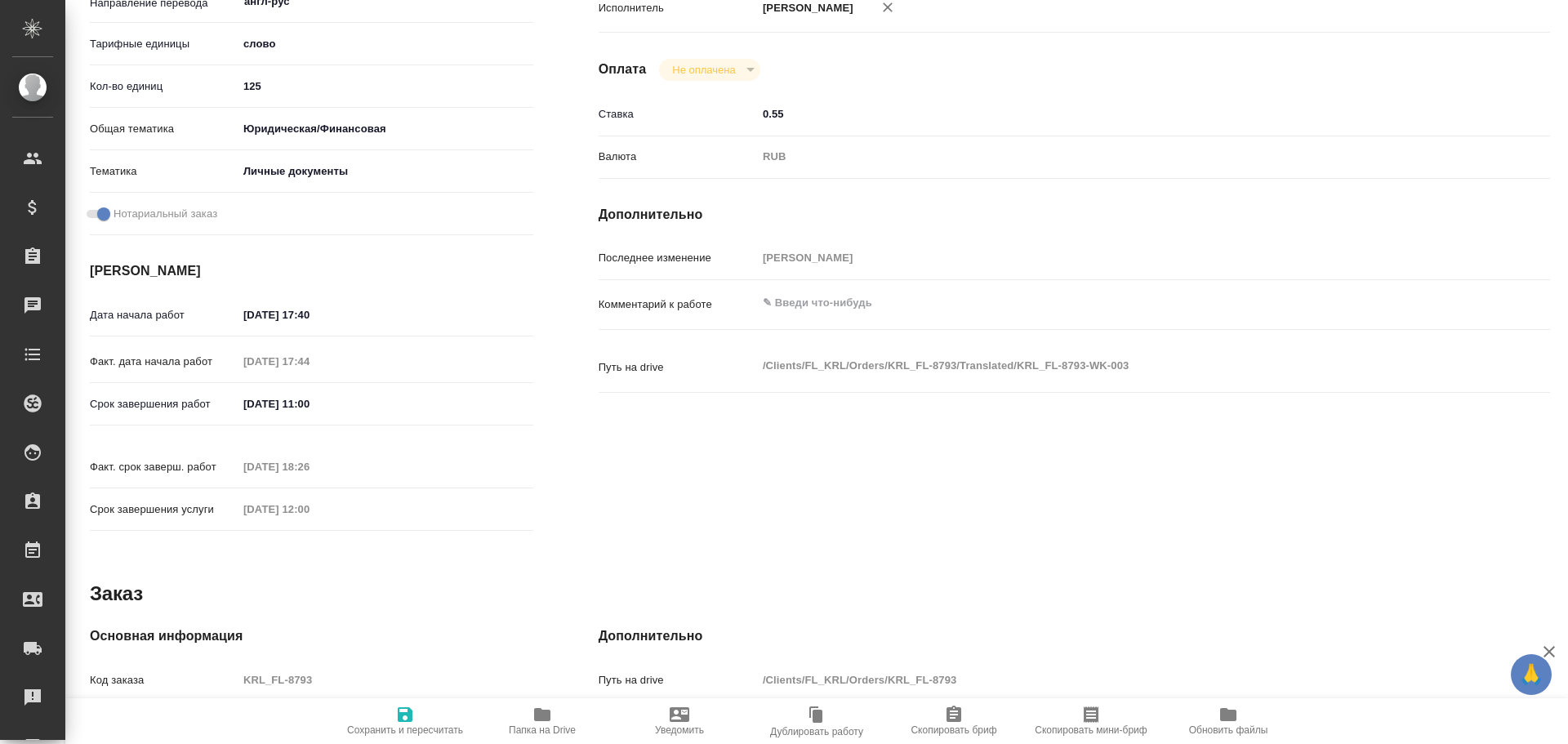
type textarea "x"
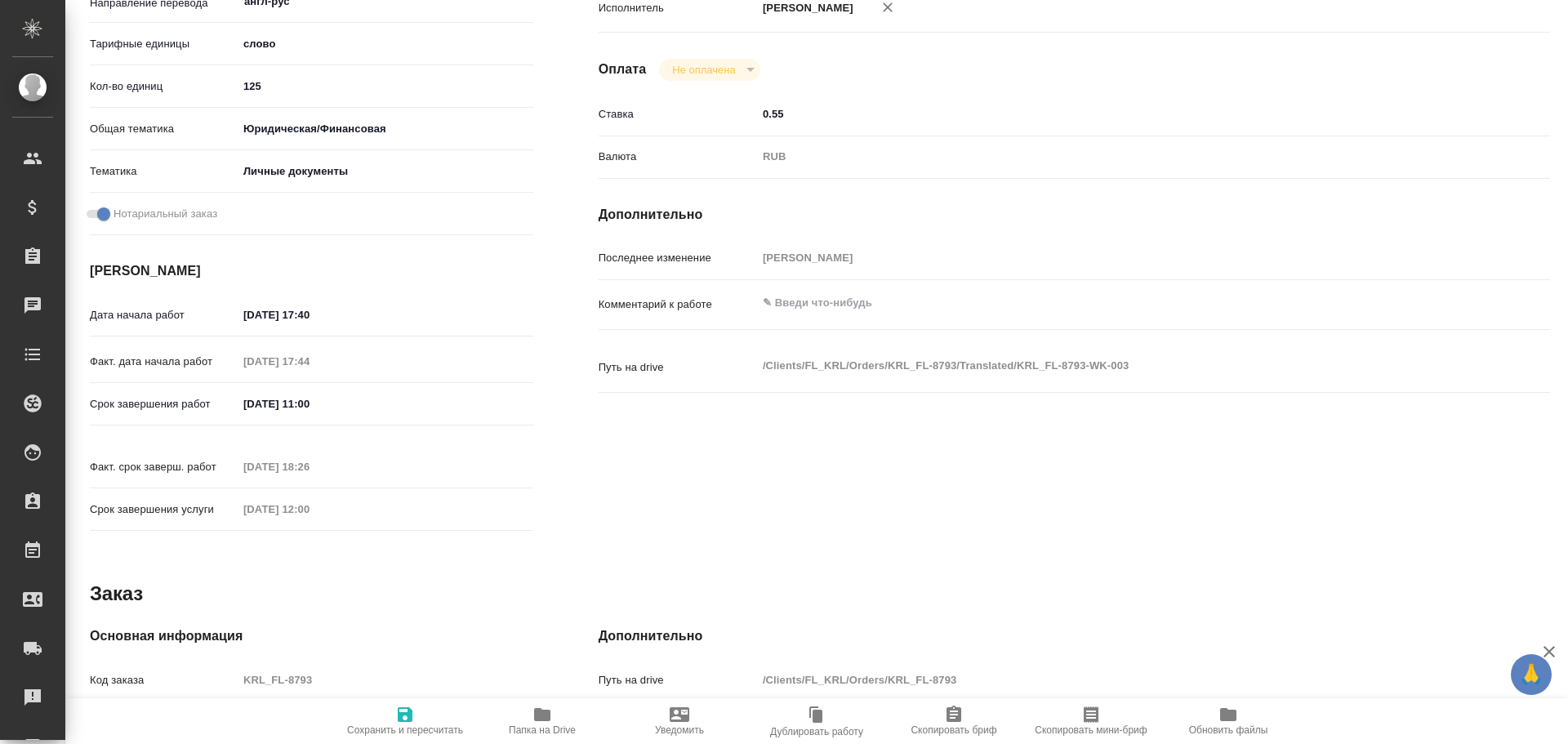
type textarea "x"
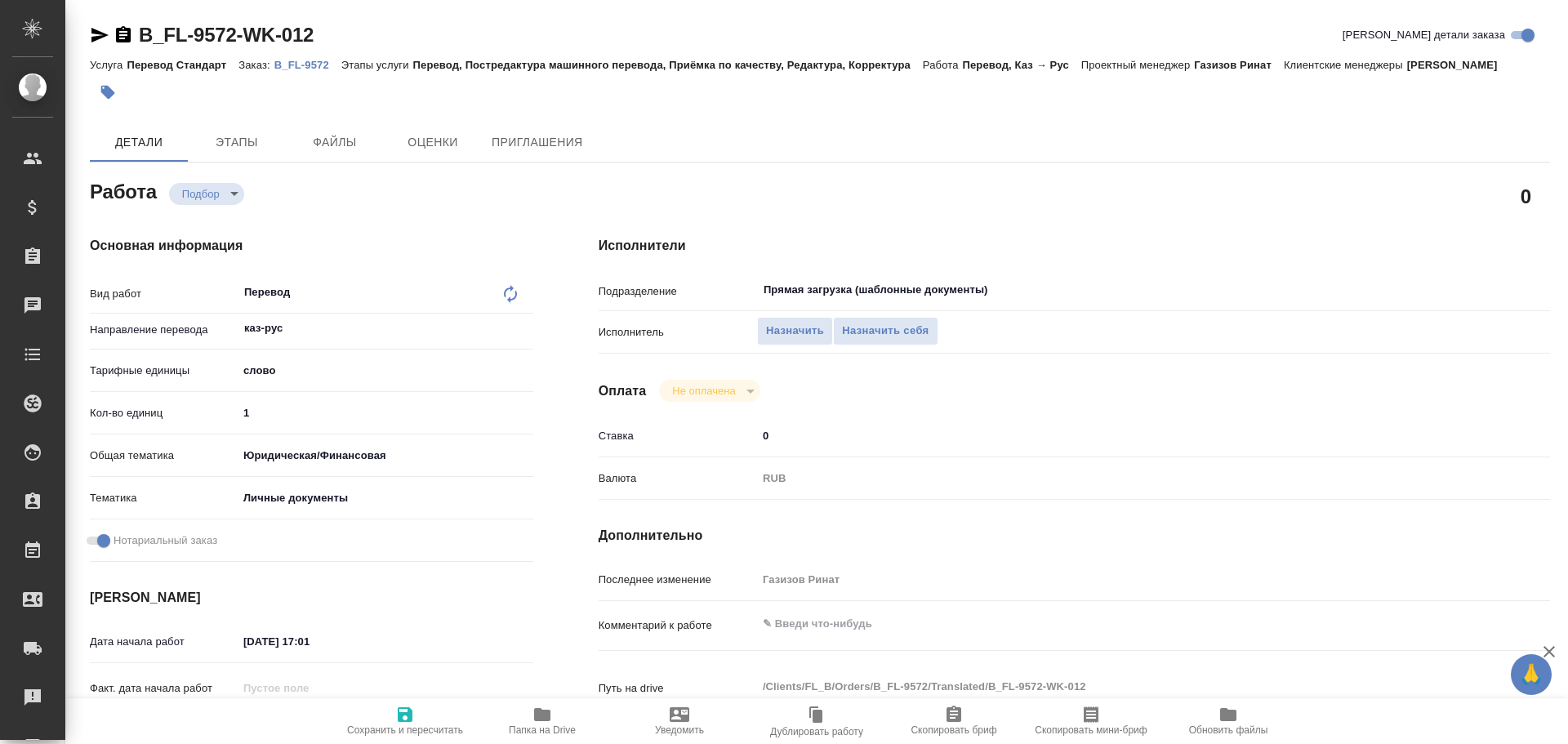
type textarea "x"
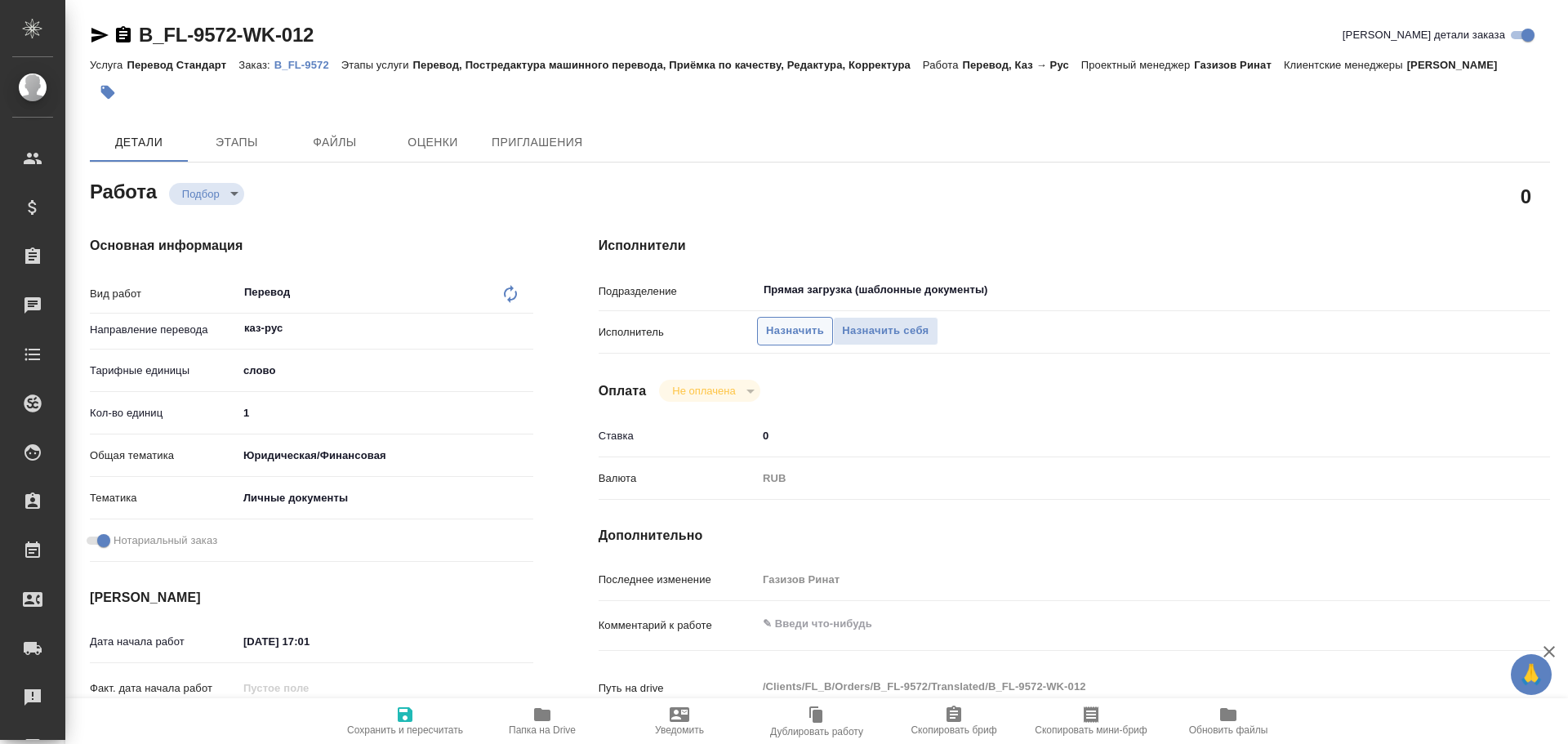
type textarea "x"
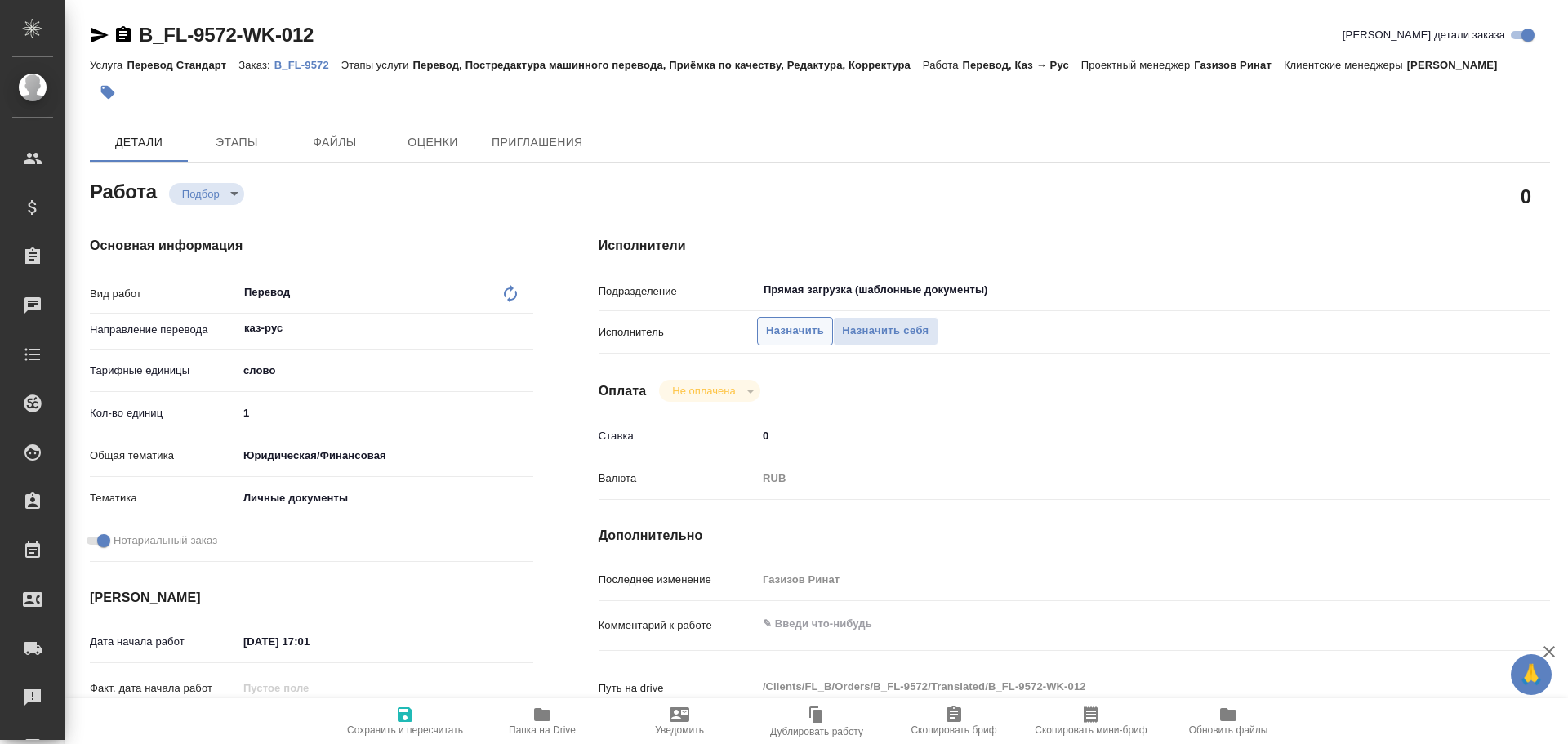
type textarea "x"
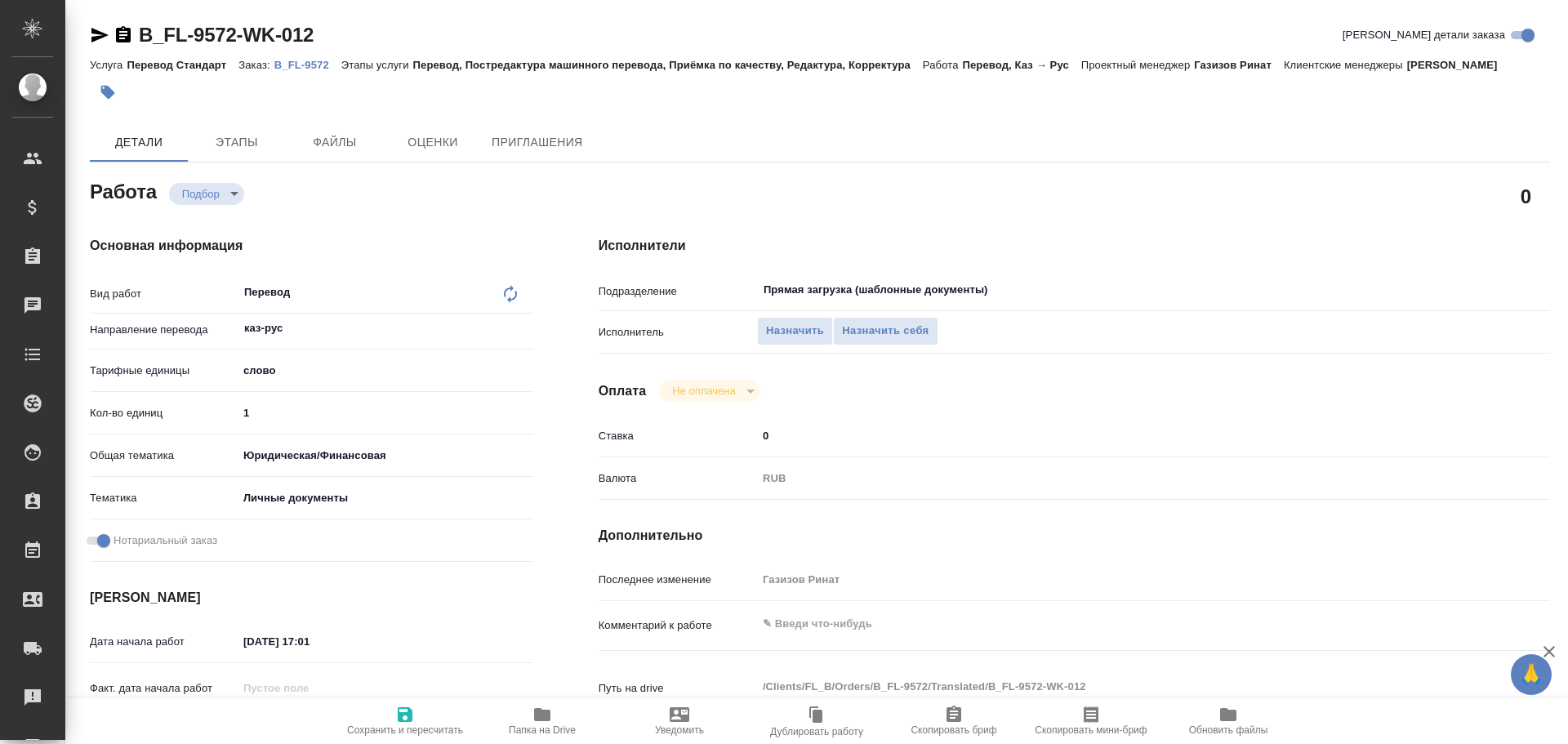
scroll to position [572, 0]
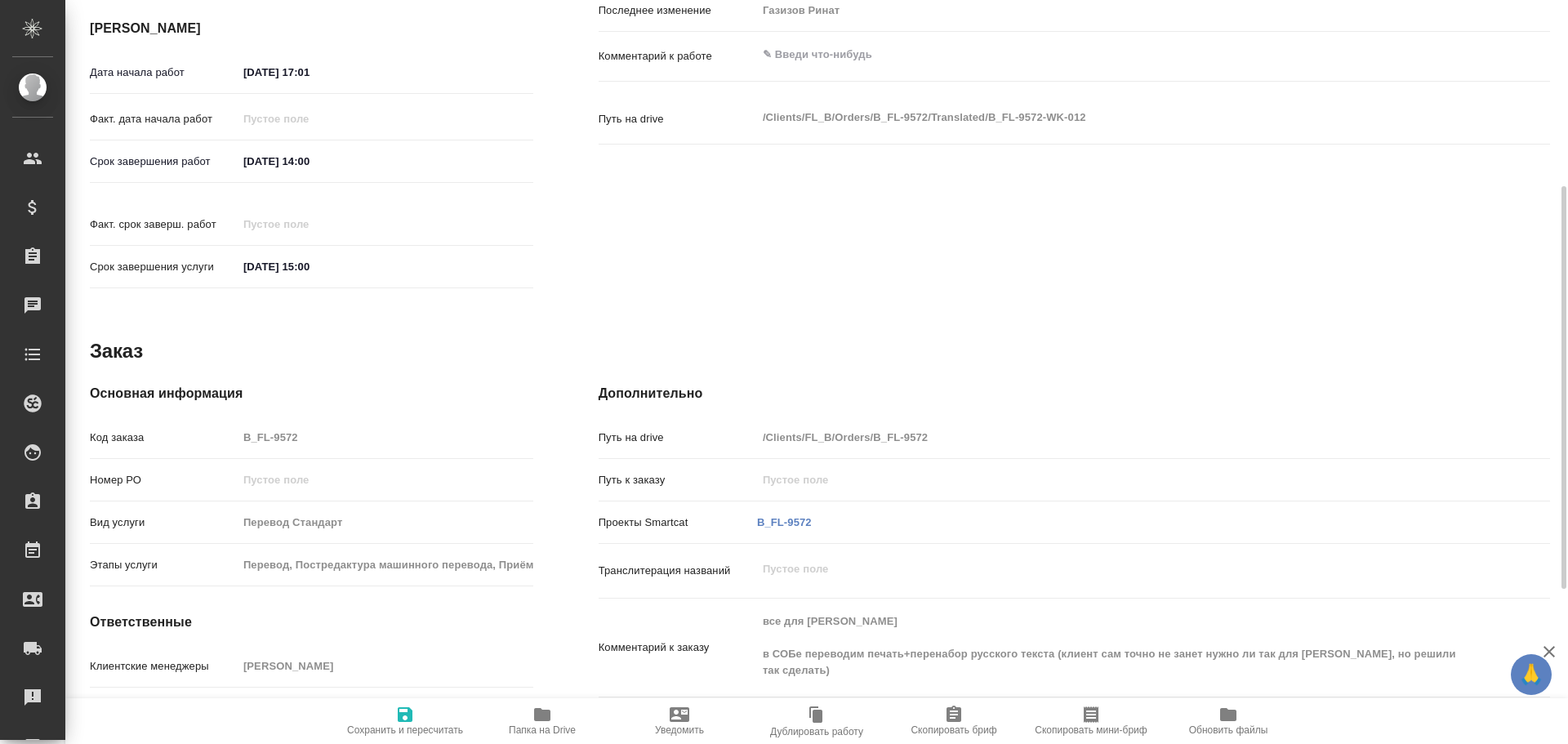
type textarea "x"
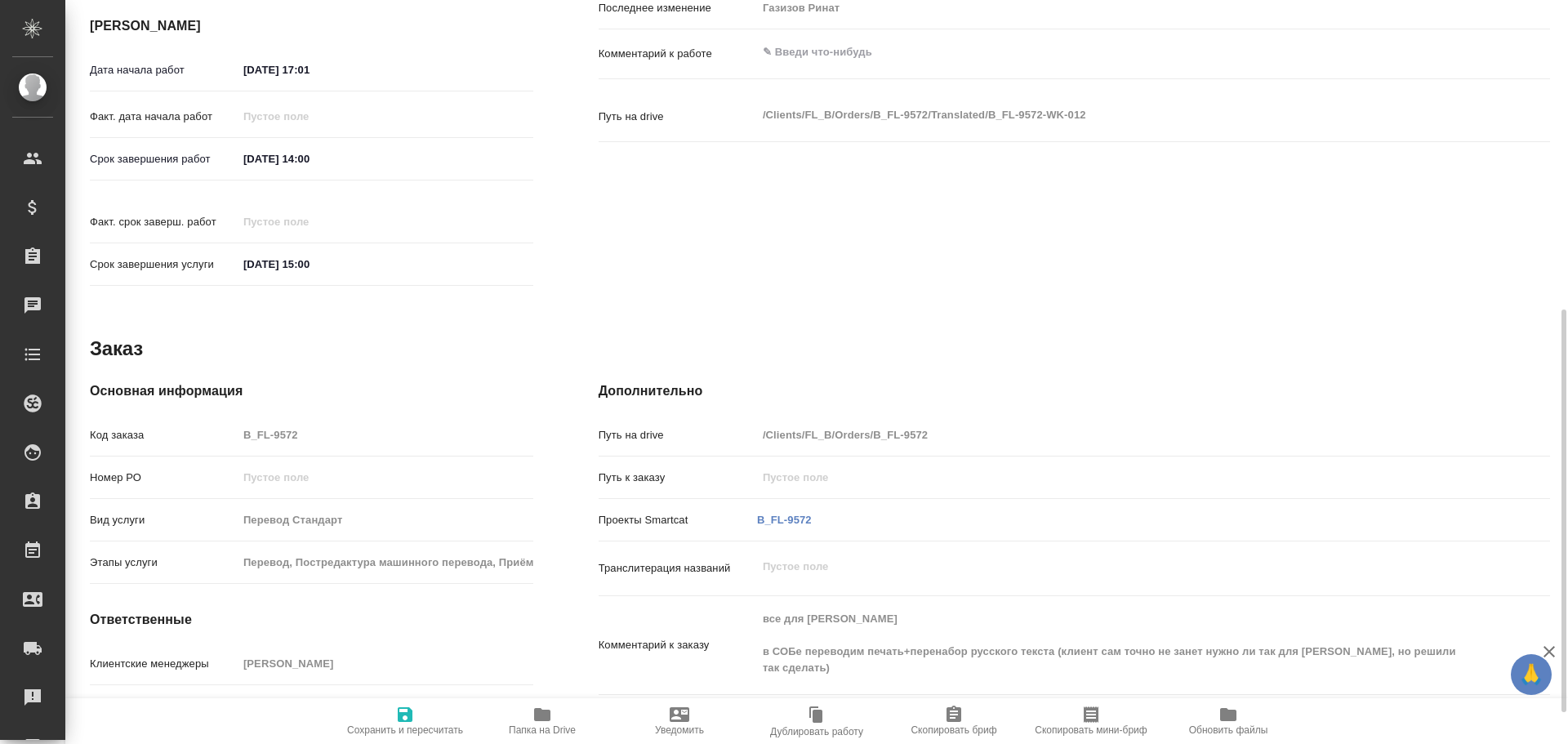
type textarea "x"
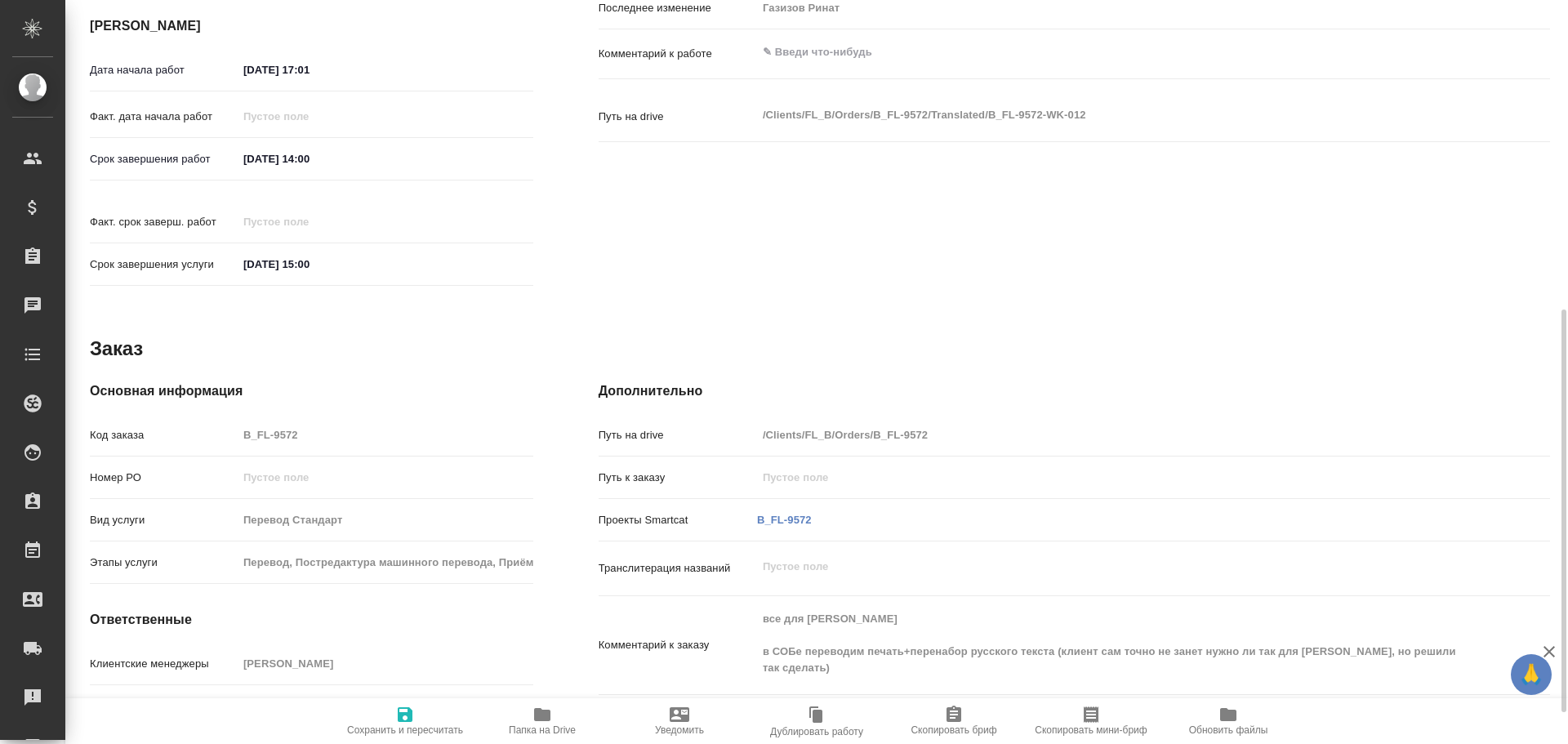
type textarea "x"
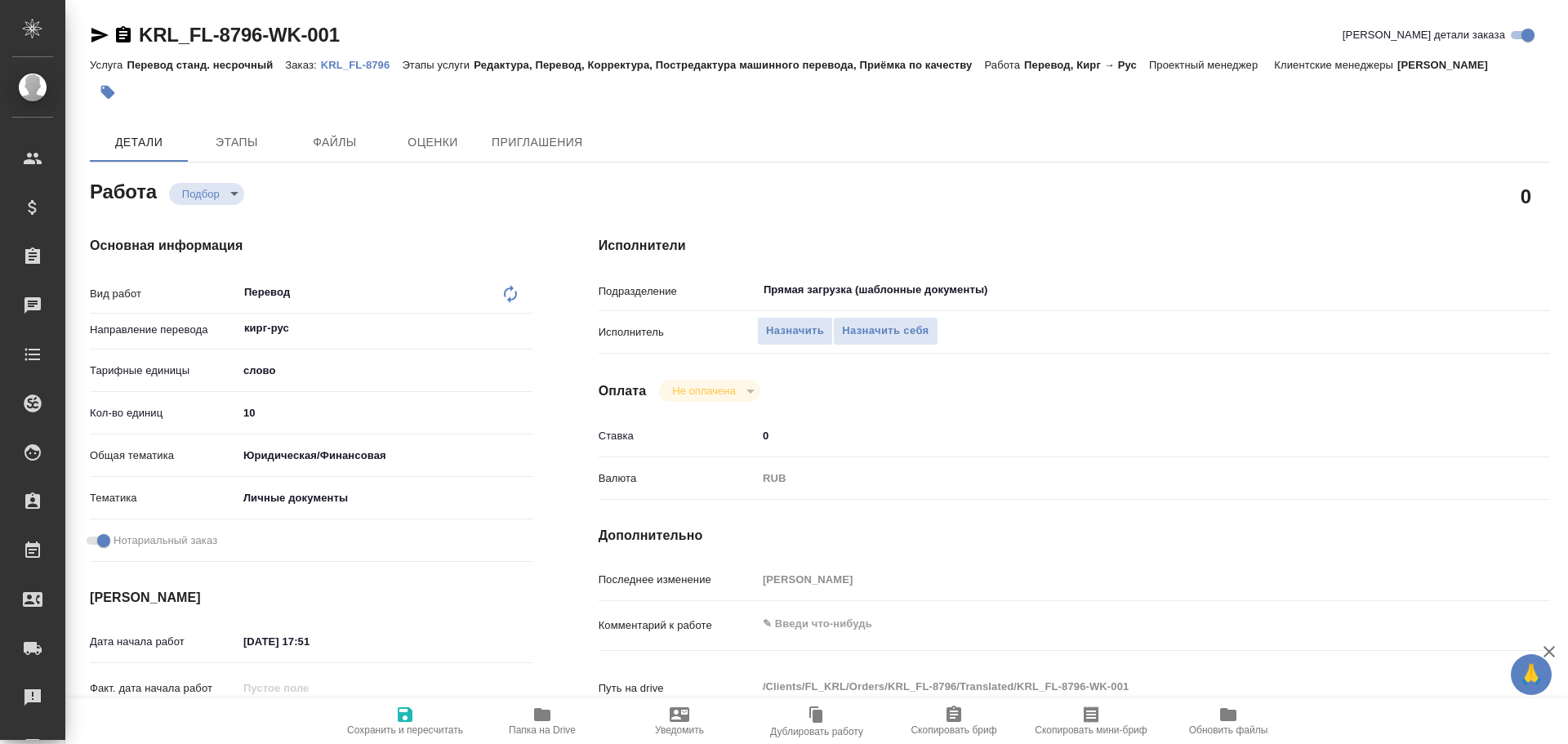
type textarea "x"
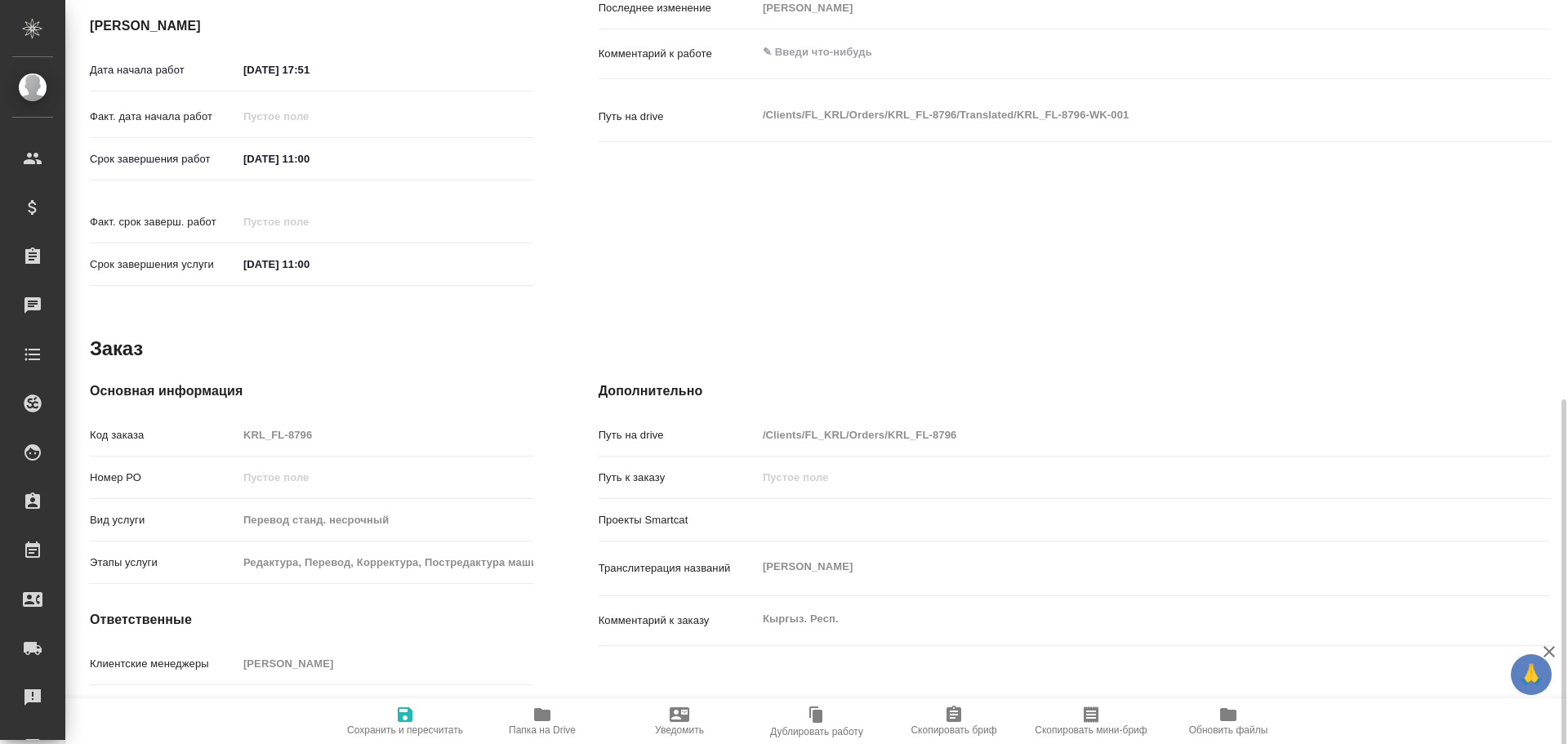
scroll to position [630, 0]
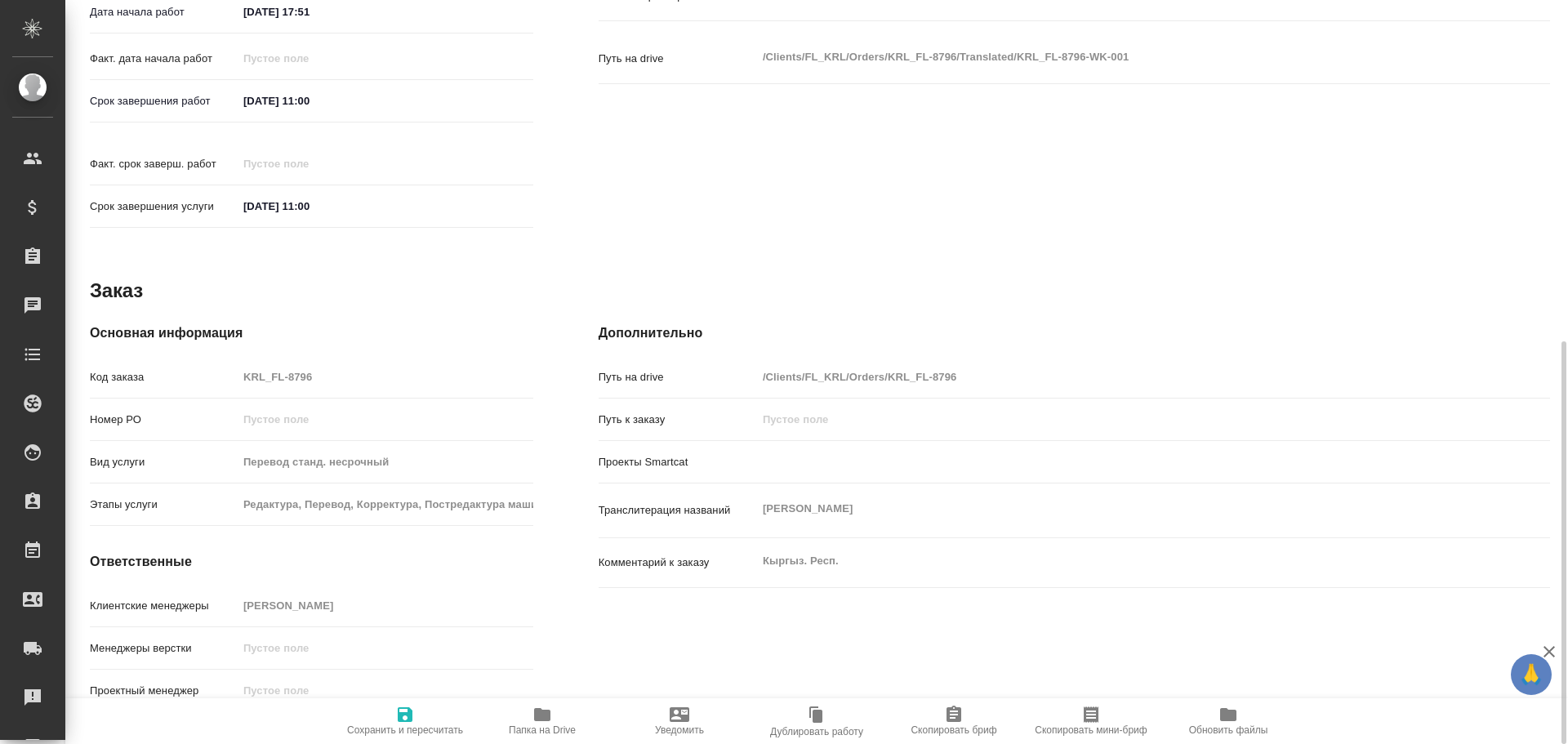
type textarea "x"
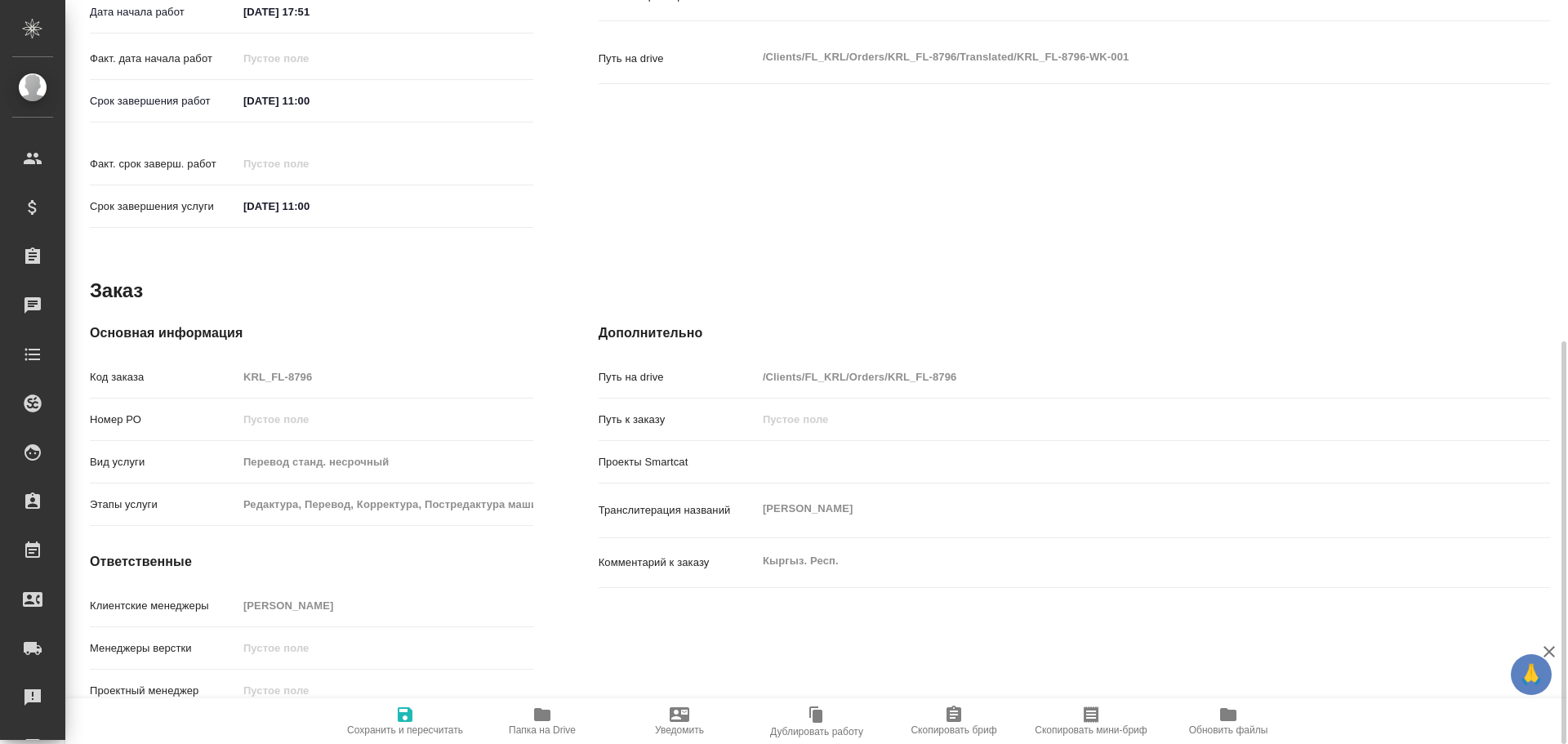
type textarea "x"
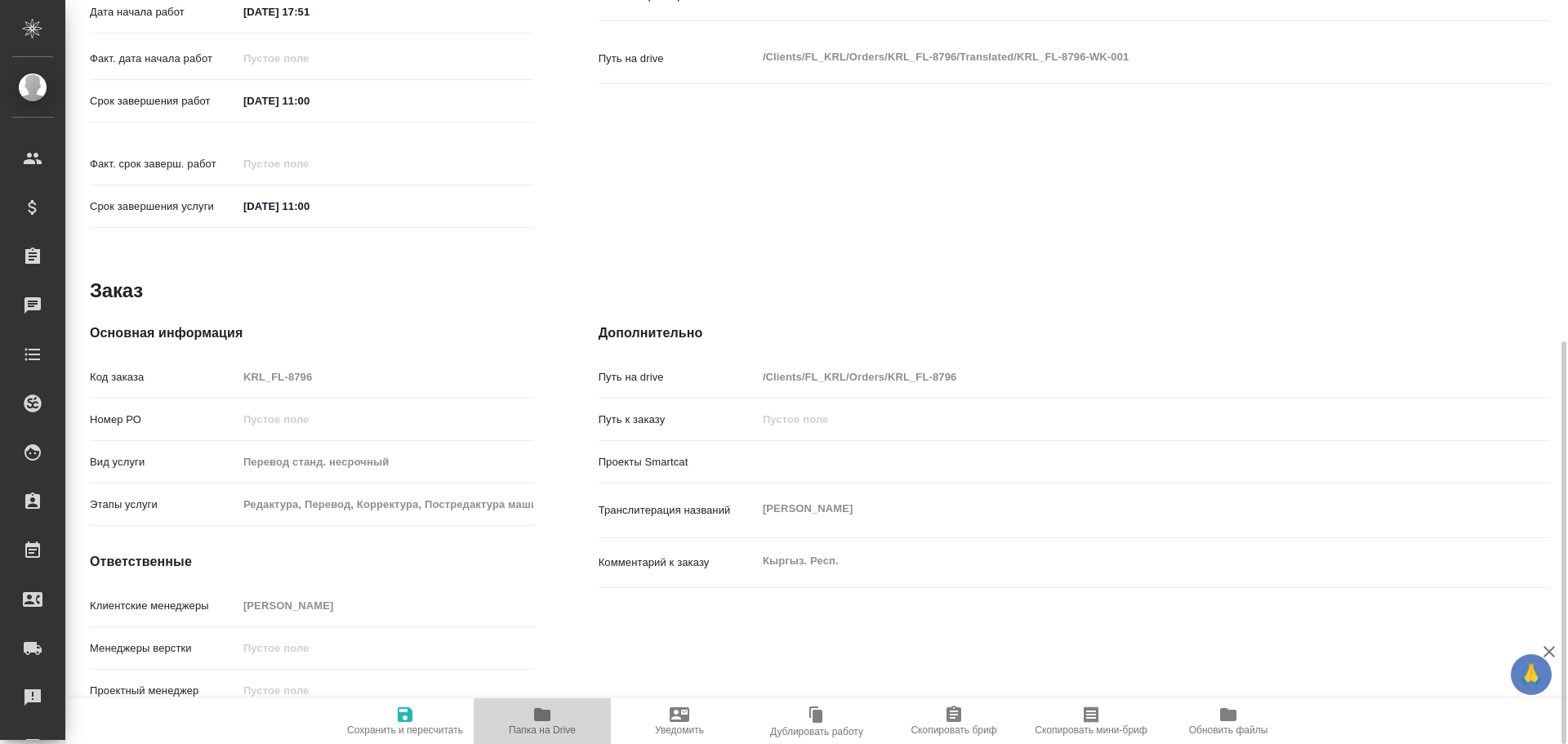
click at [537, 721] on icon "button" at bounding box center [542, 716] width 16 height 13
type textarea "x"
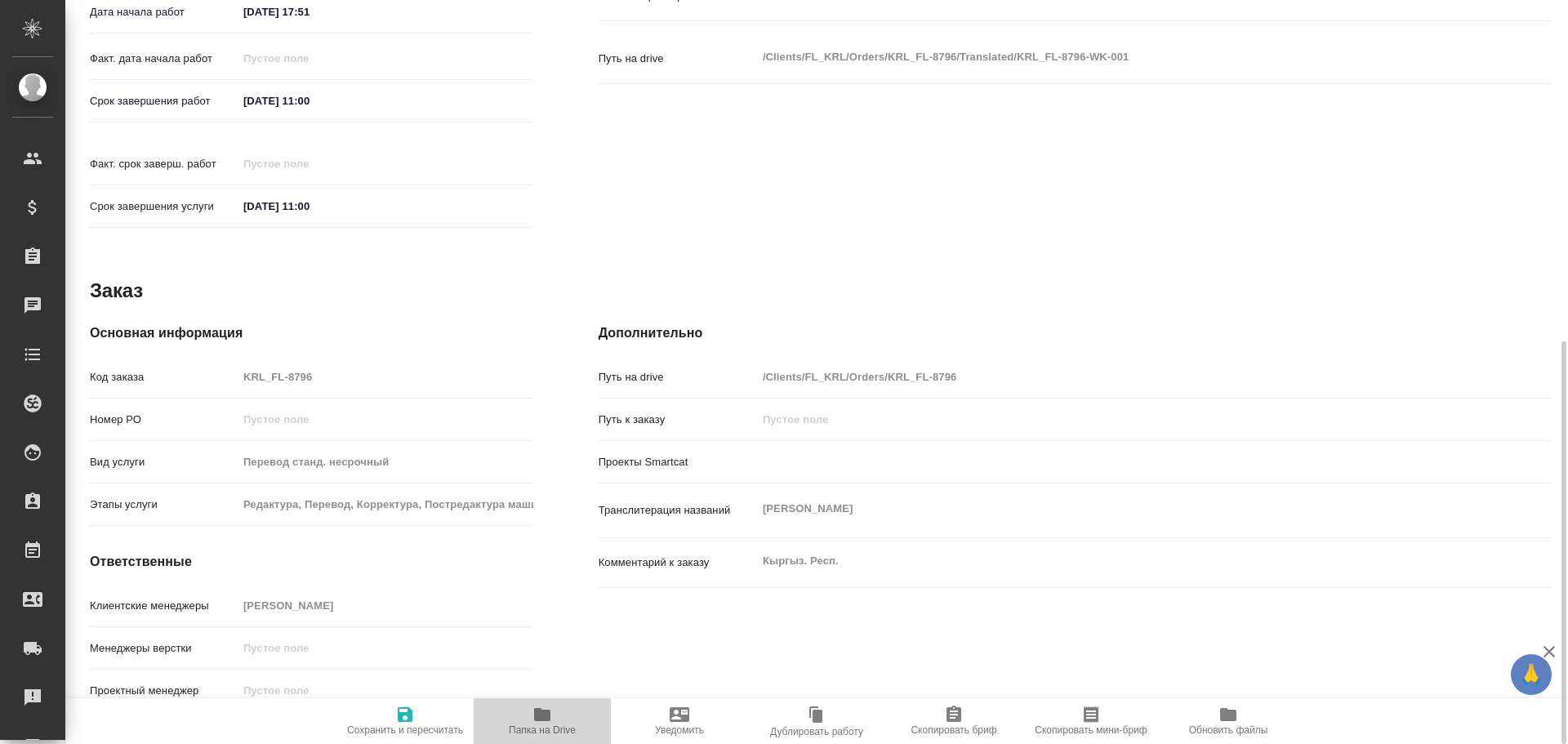
type textarea "x"
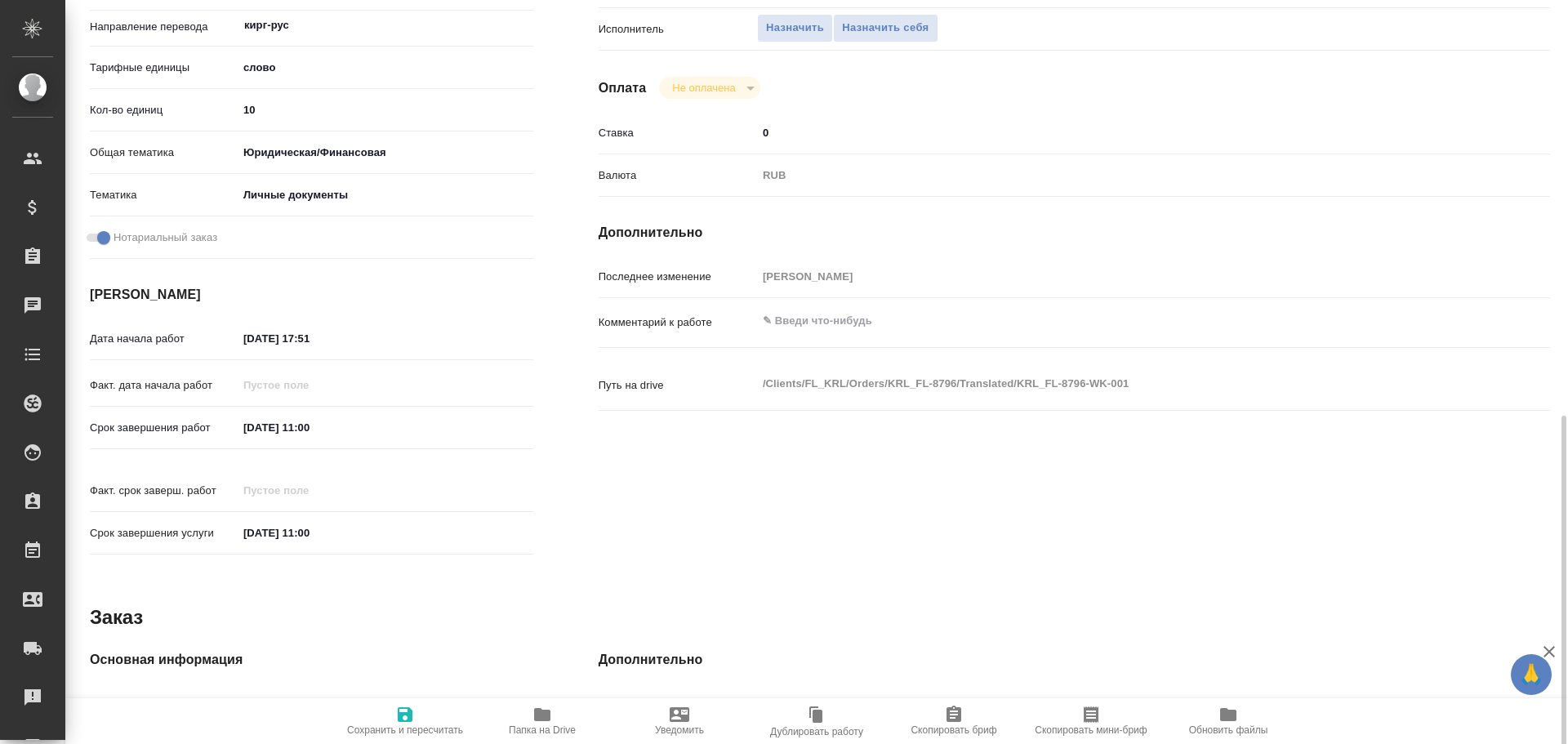
scroll to position [58, 0]
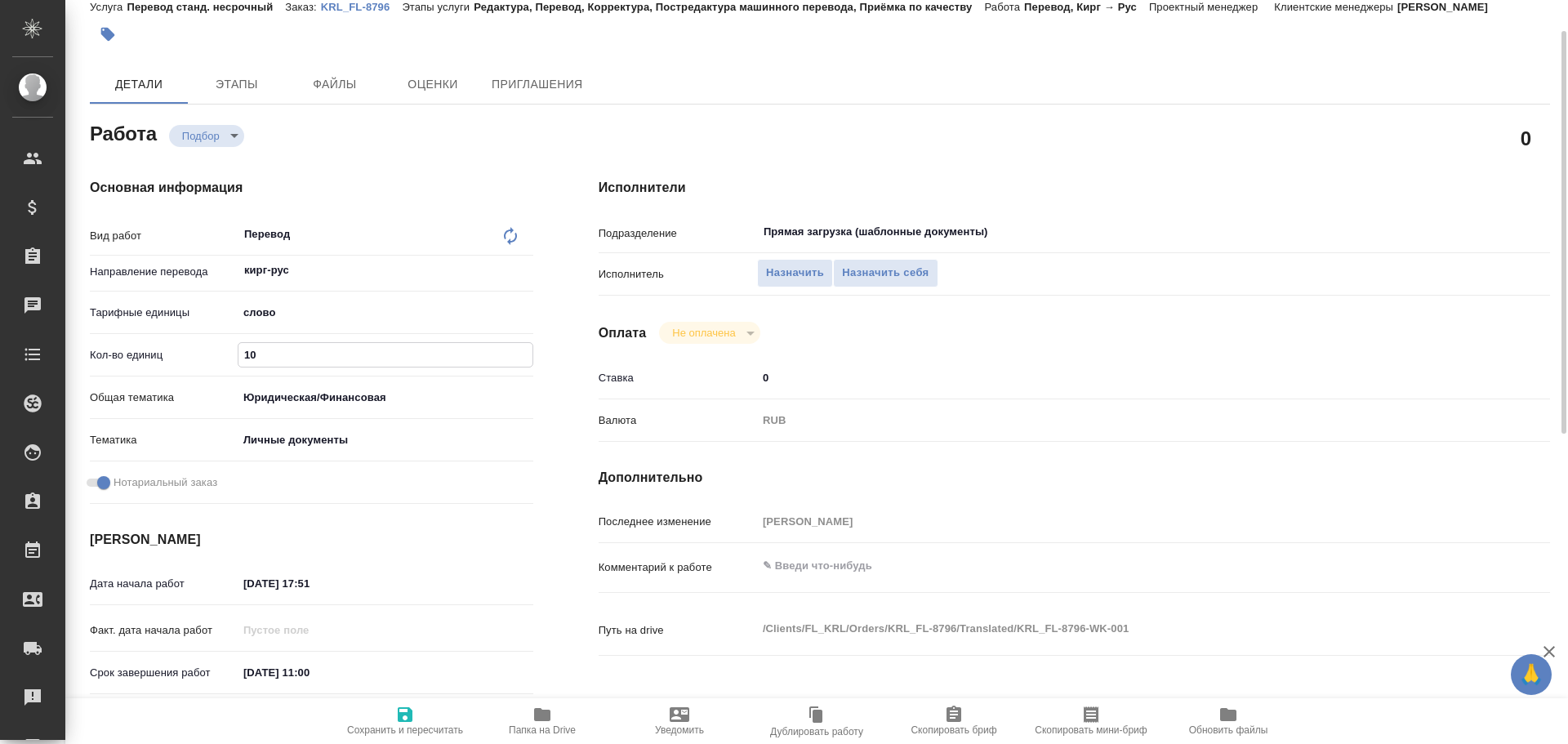
click at [264, 349] on input "10" at bounding box center [385, 355] width 294 height 24
type textarea "x"
type input "100"
type textarea "x"
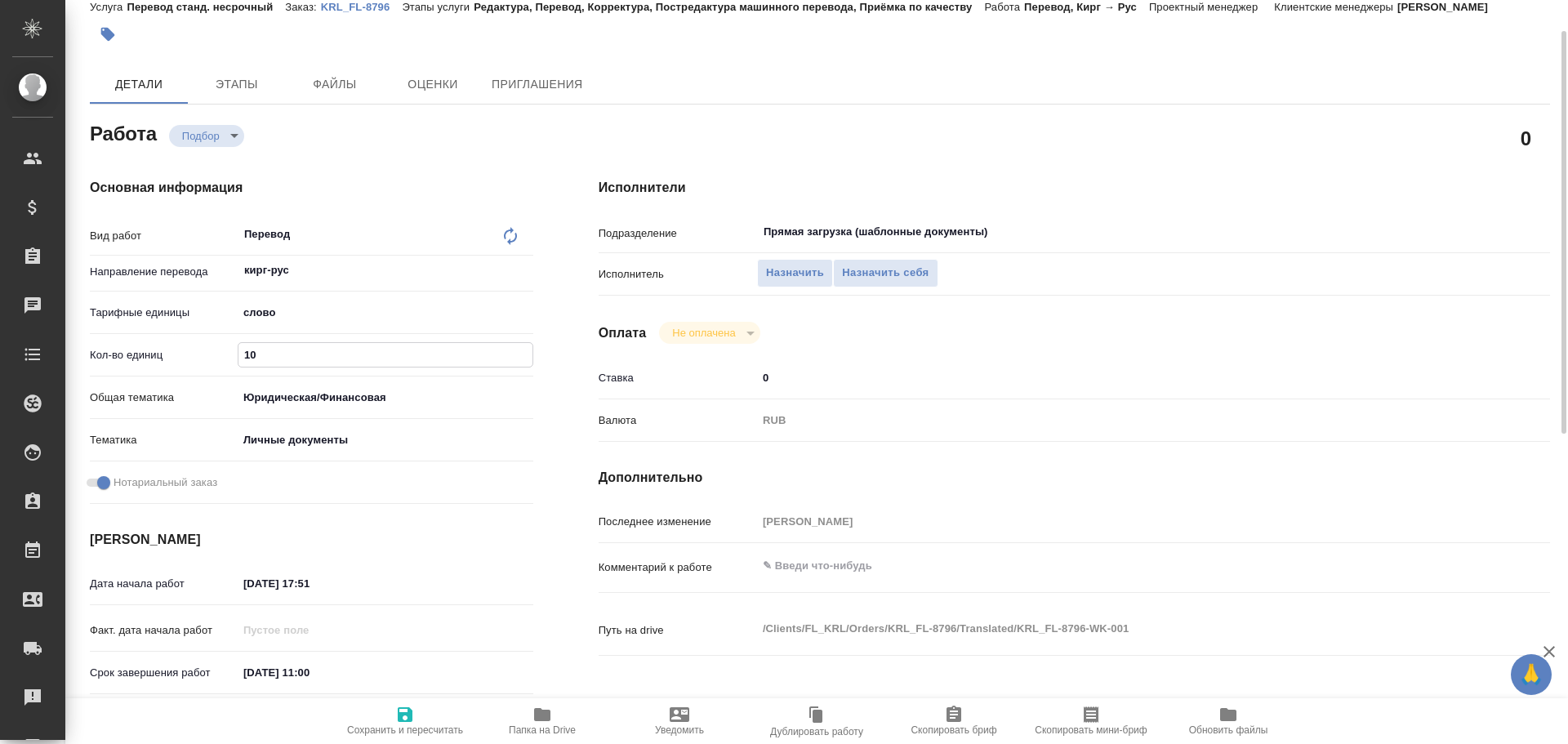
type textarea "x"
type input "100"
click at [403, 716] on icon "button" at bounding box center [405, 715] width 20 height 20
type textarea "x"
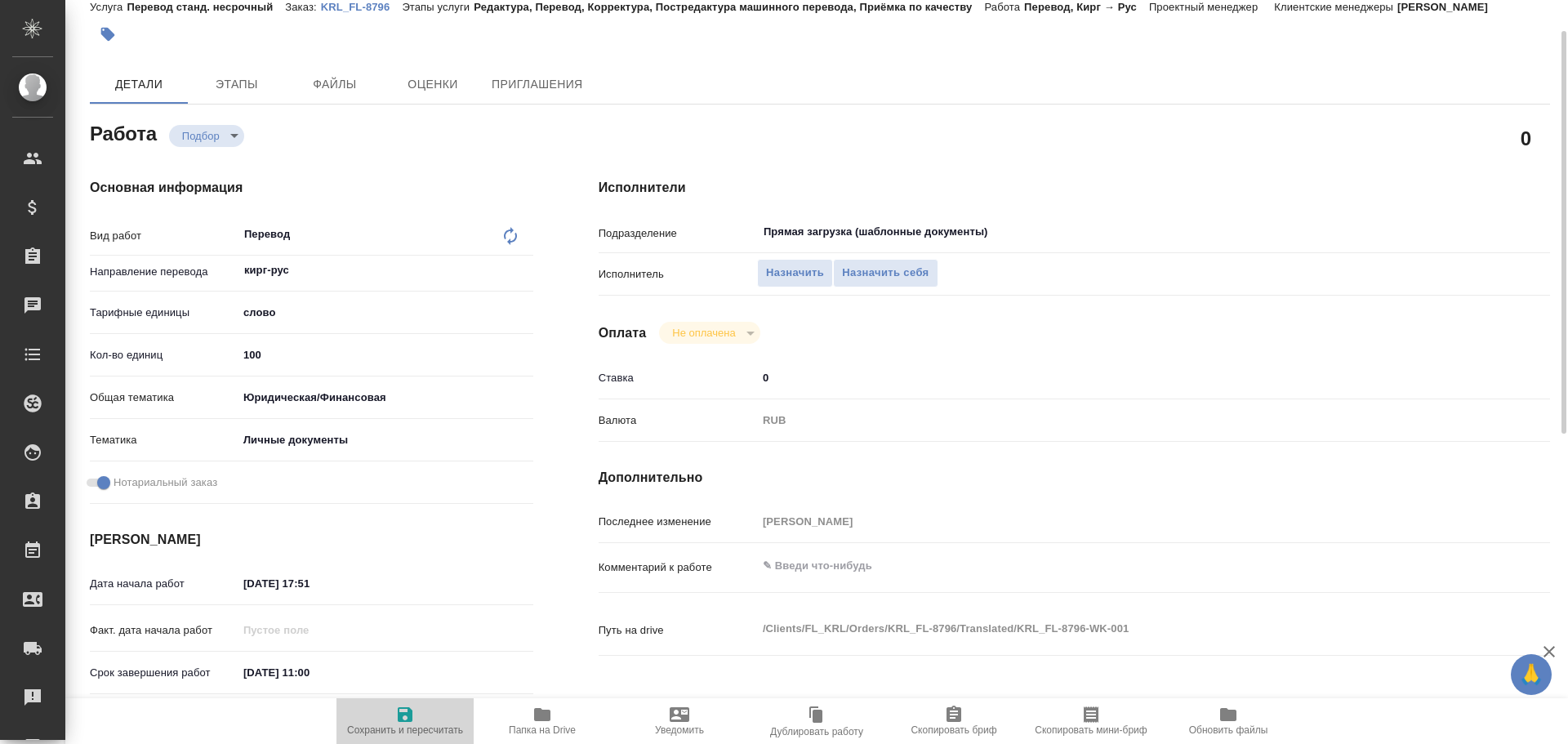
type textarea "x"
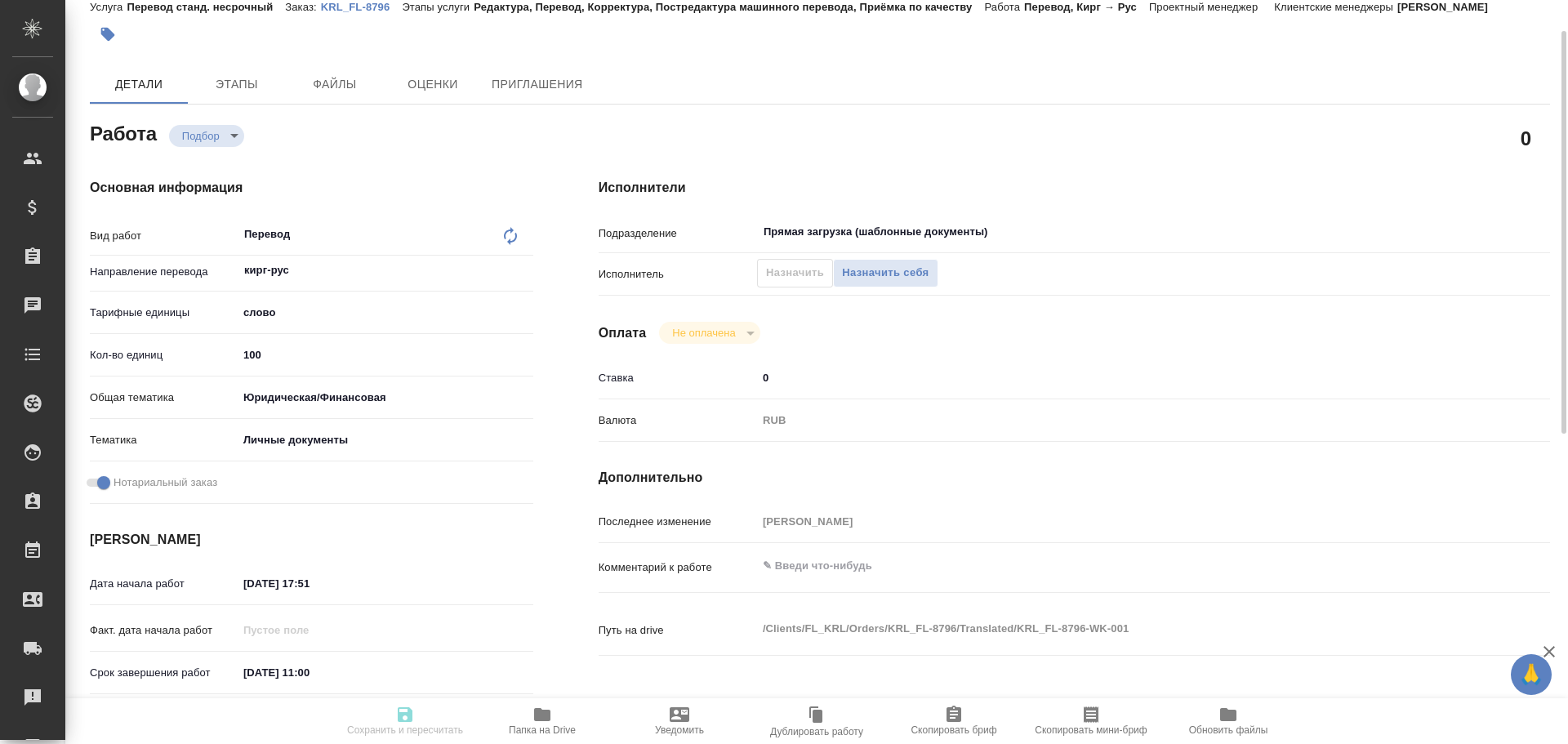
type textarea "x"
type input "recruiting"
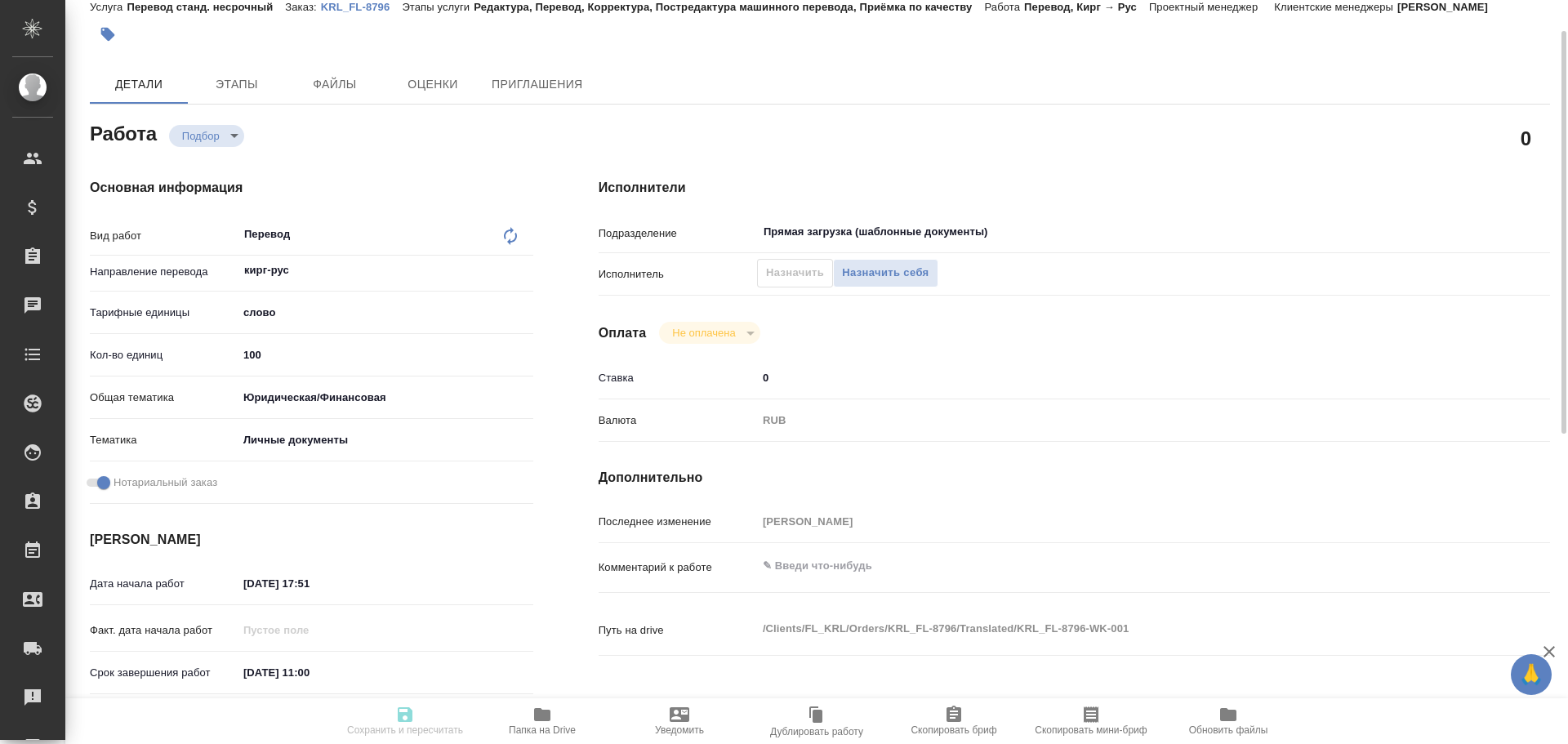
type textarea "Перевод"
type textarea "x"
type input "кирг-рус"
type input "5a8b1489cc6b4906c91bfd90"
type input "100"
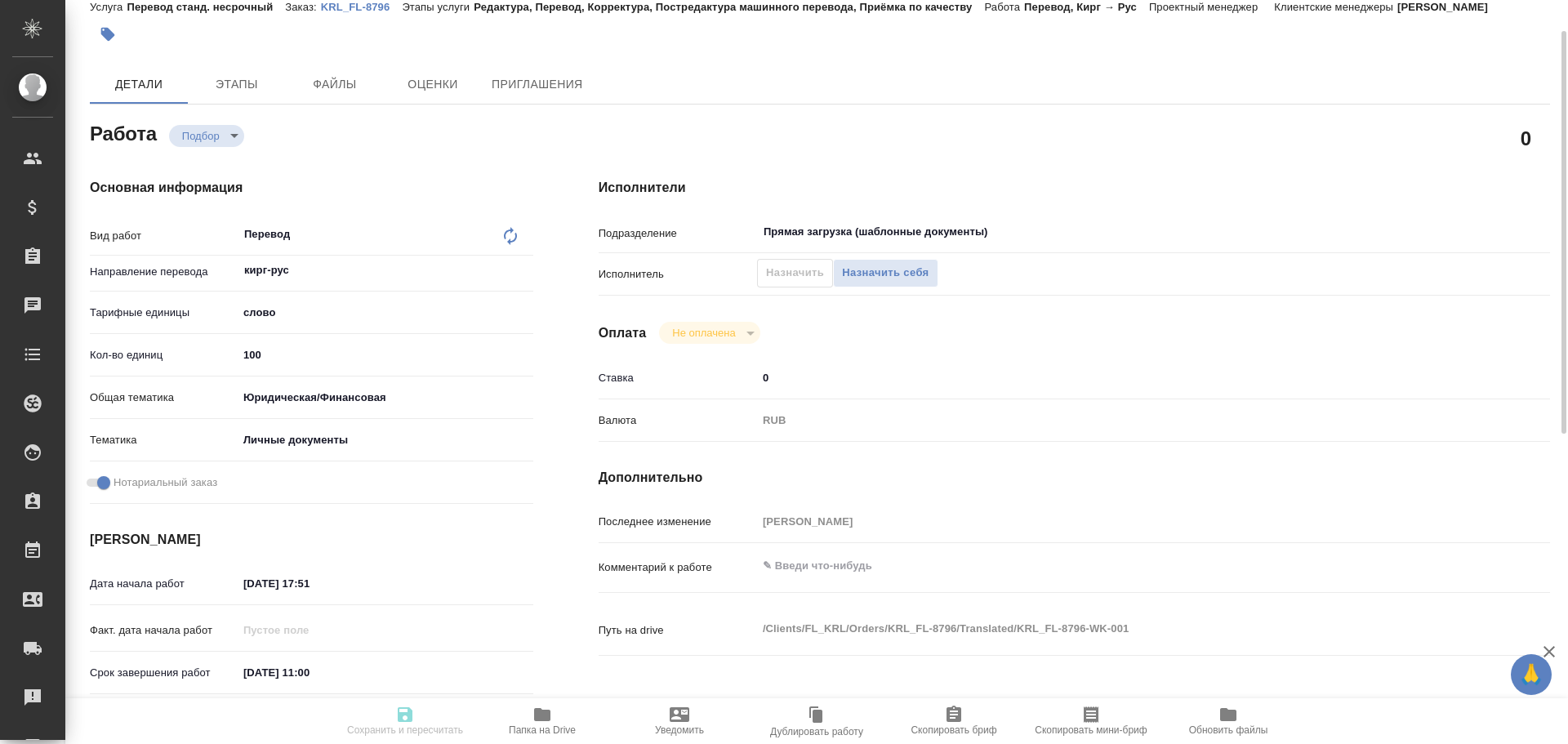
type input "yr-fn"
type input "5a8b8b956a9677013d343cfe"
checkbox input "true"
type input "[DATE] 17:51"
type input "[DATE] 11:00"
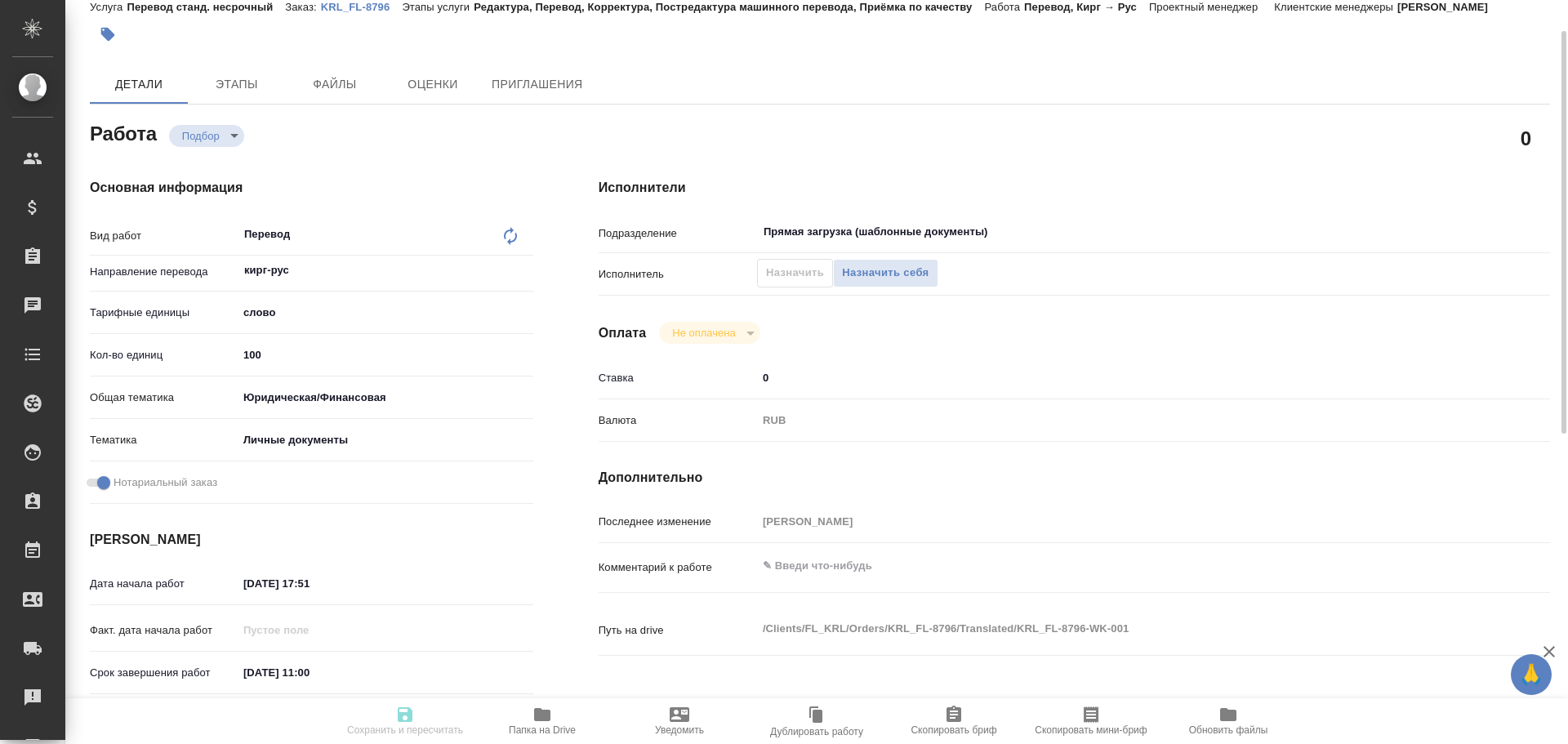
type input "[DATE] 11:00"
type input "Прямая загрузка (шаблонные документы)"
type input "notPayed"
type input "0"
type input "RUB"
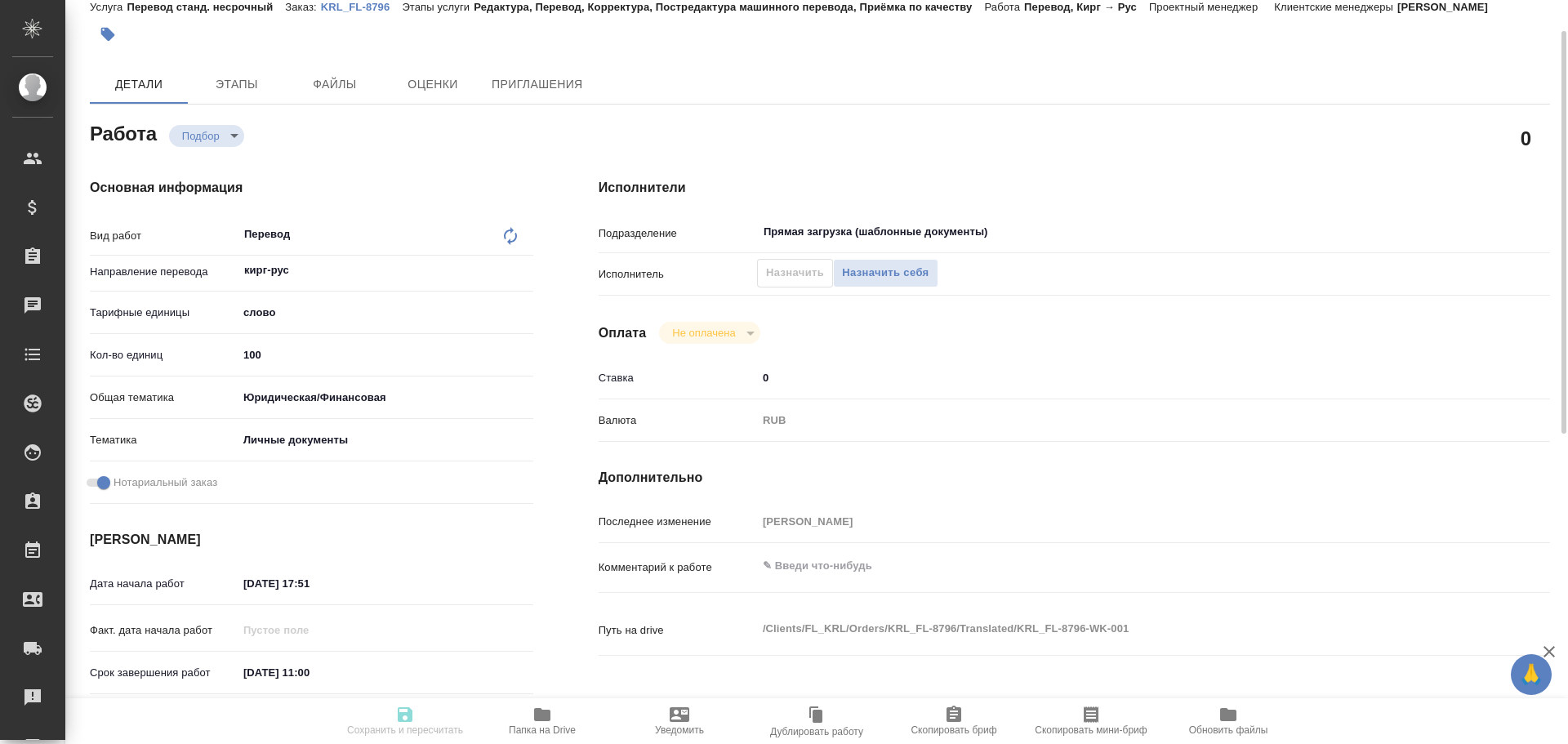
type input "[PERSON_NAME]"
type textarea "x"
type textarea "/Clients/FL_KRL/Orders/KRL_FL-8796/Translated/KRL_FL-8796-WK-001"
type textarea "x"
type input "KRL_FL-8796"
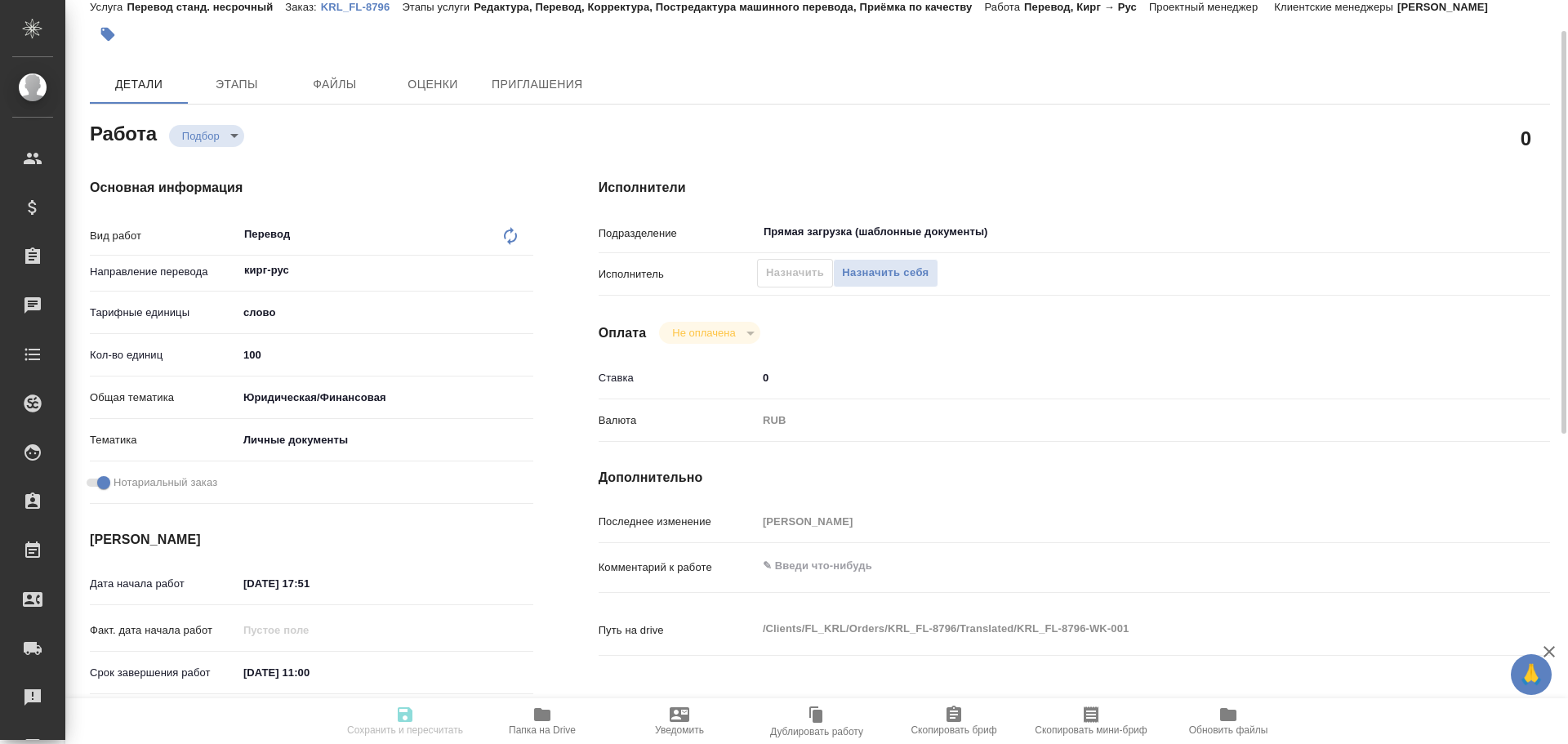
type input "Перевод станд. несрочный"
type input "Редактура, Перевод, Корректура, Постредактура машинного перевода, Приёмка по ка…"
type input "[PERSON_NAME]"
type input "/Clients/FL_KRL/Orders/KRL_FL-8796"
type textarea "[PERSON_NAME]"
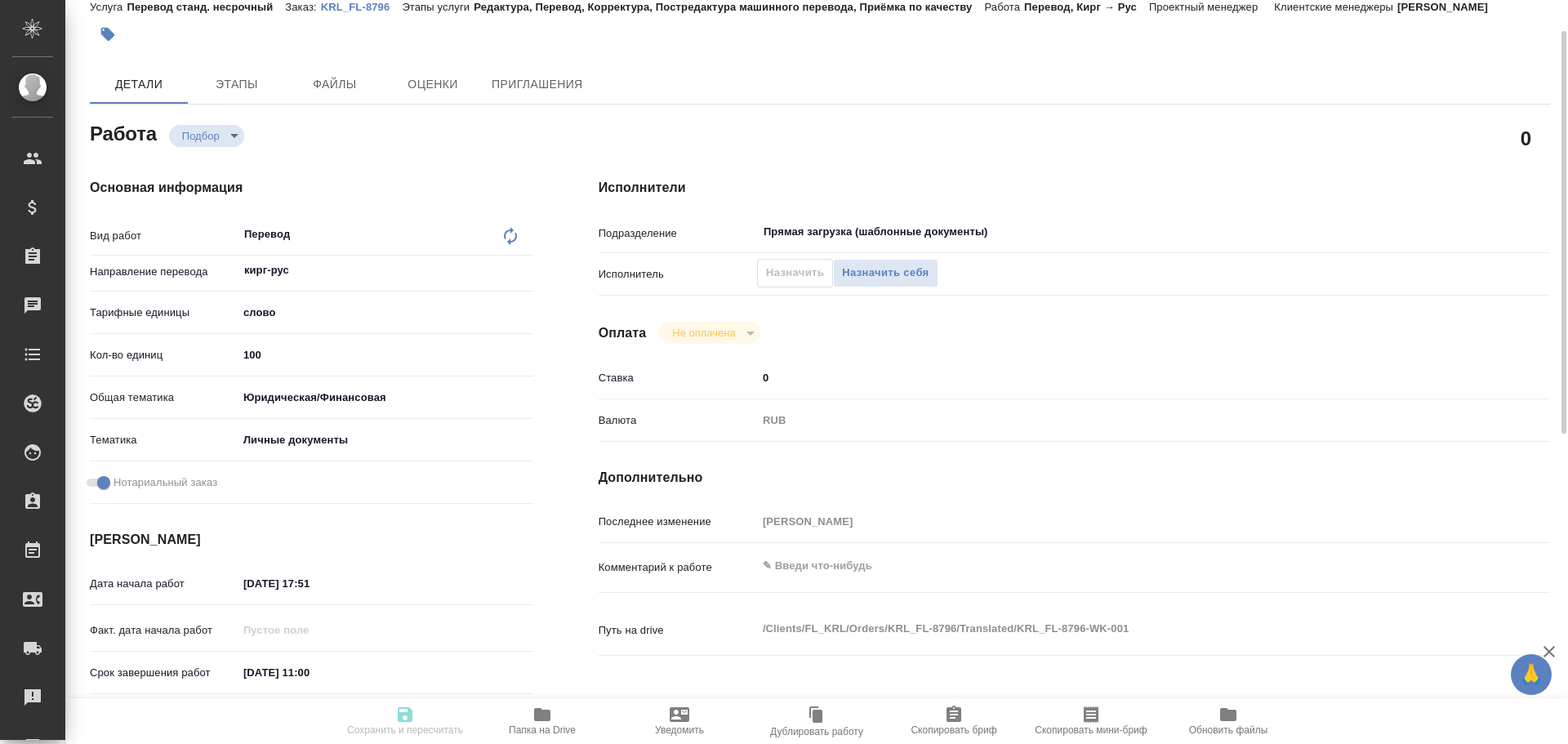
type textarea "x"
type textarea "Кыргыз. Респ."
type textarea "x"
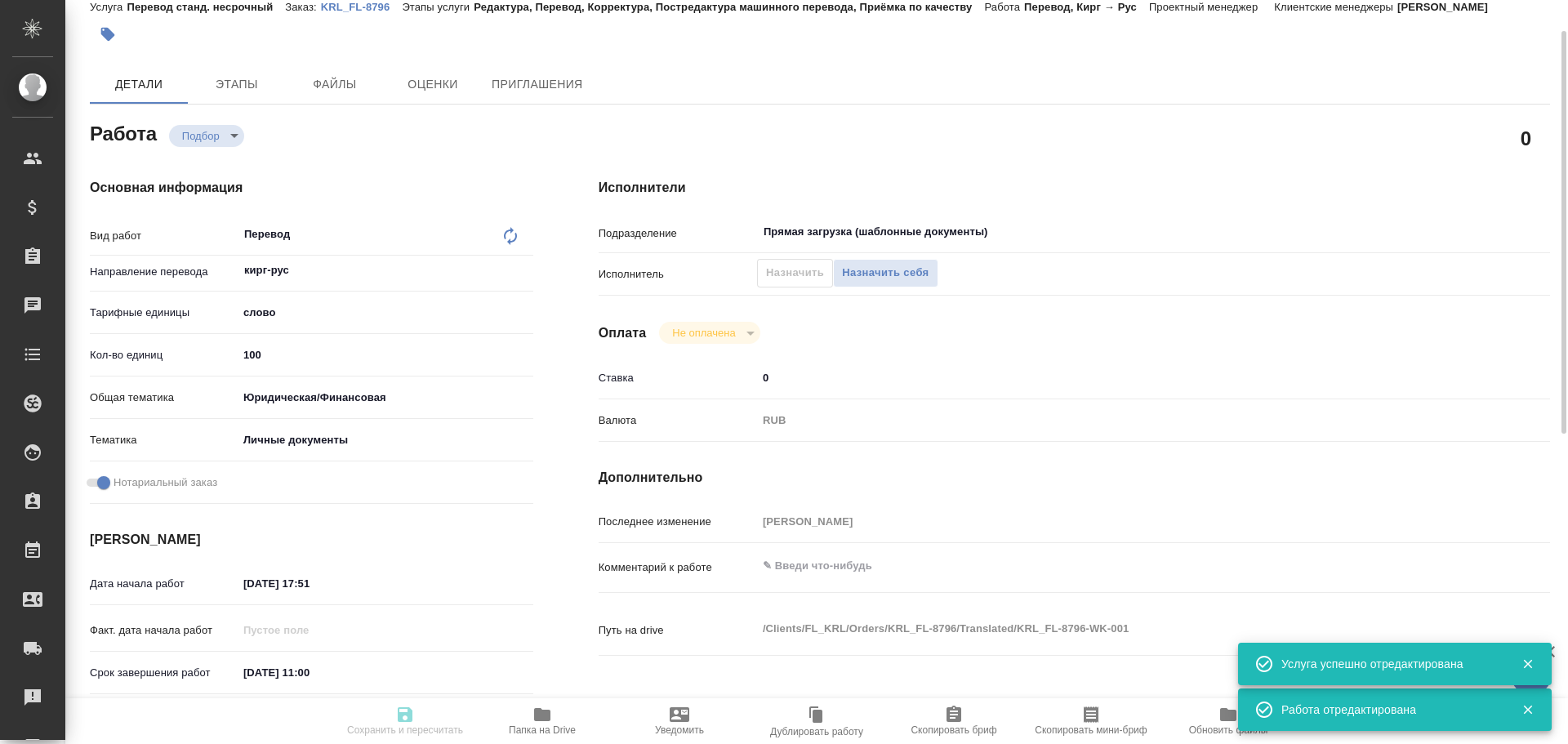
type textarea "x"
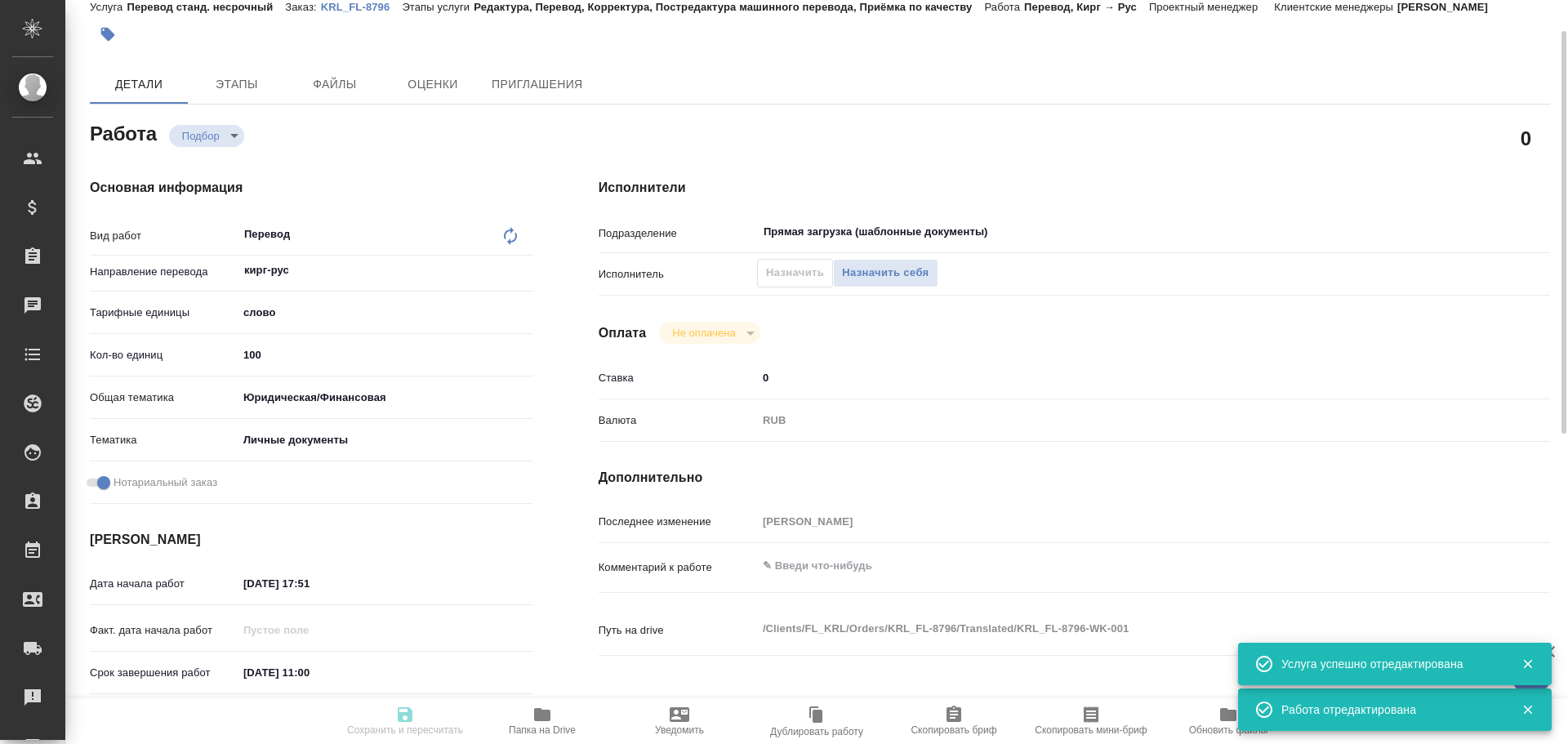
type textarea "x"
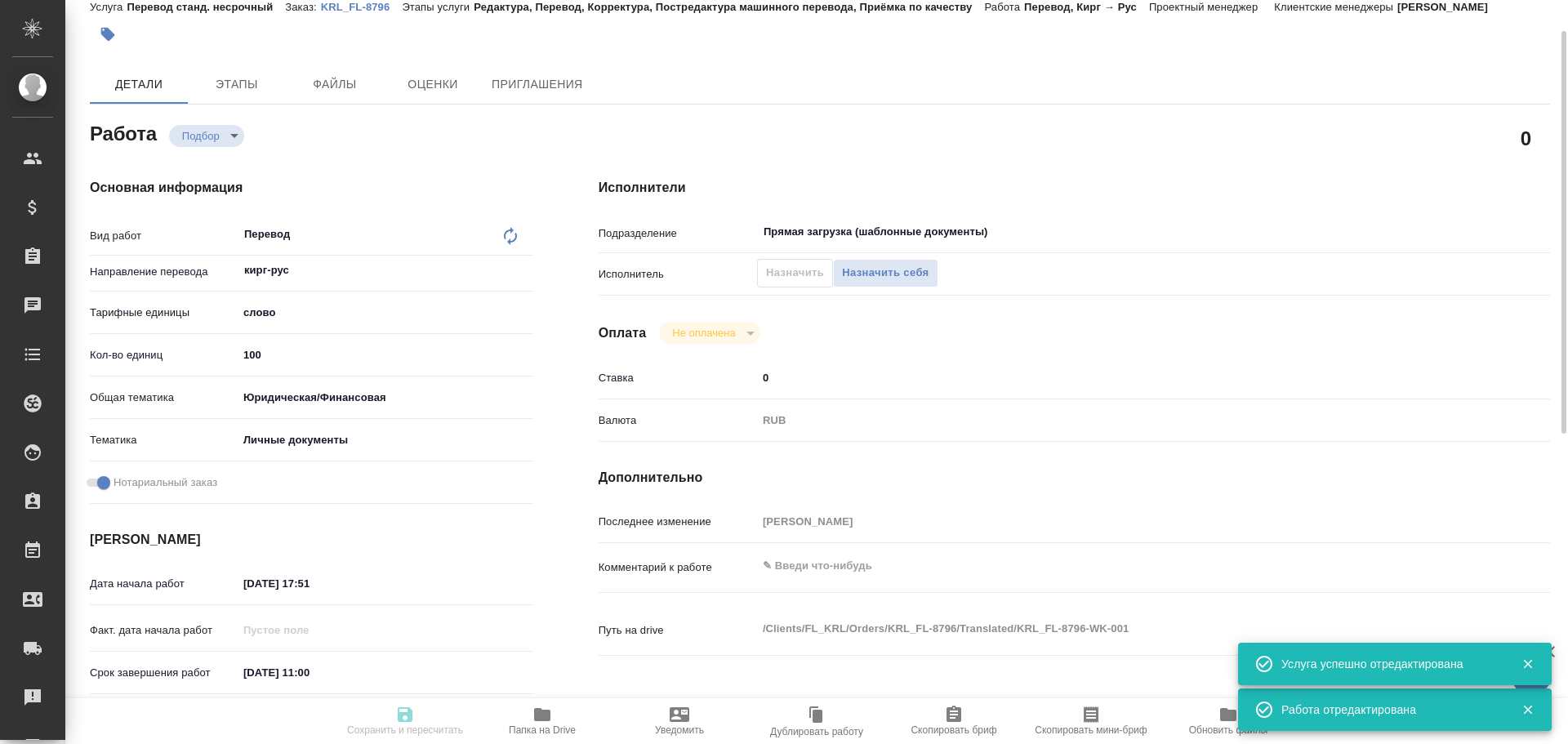
type textarea "x"
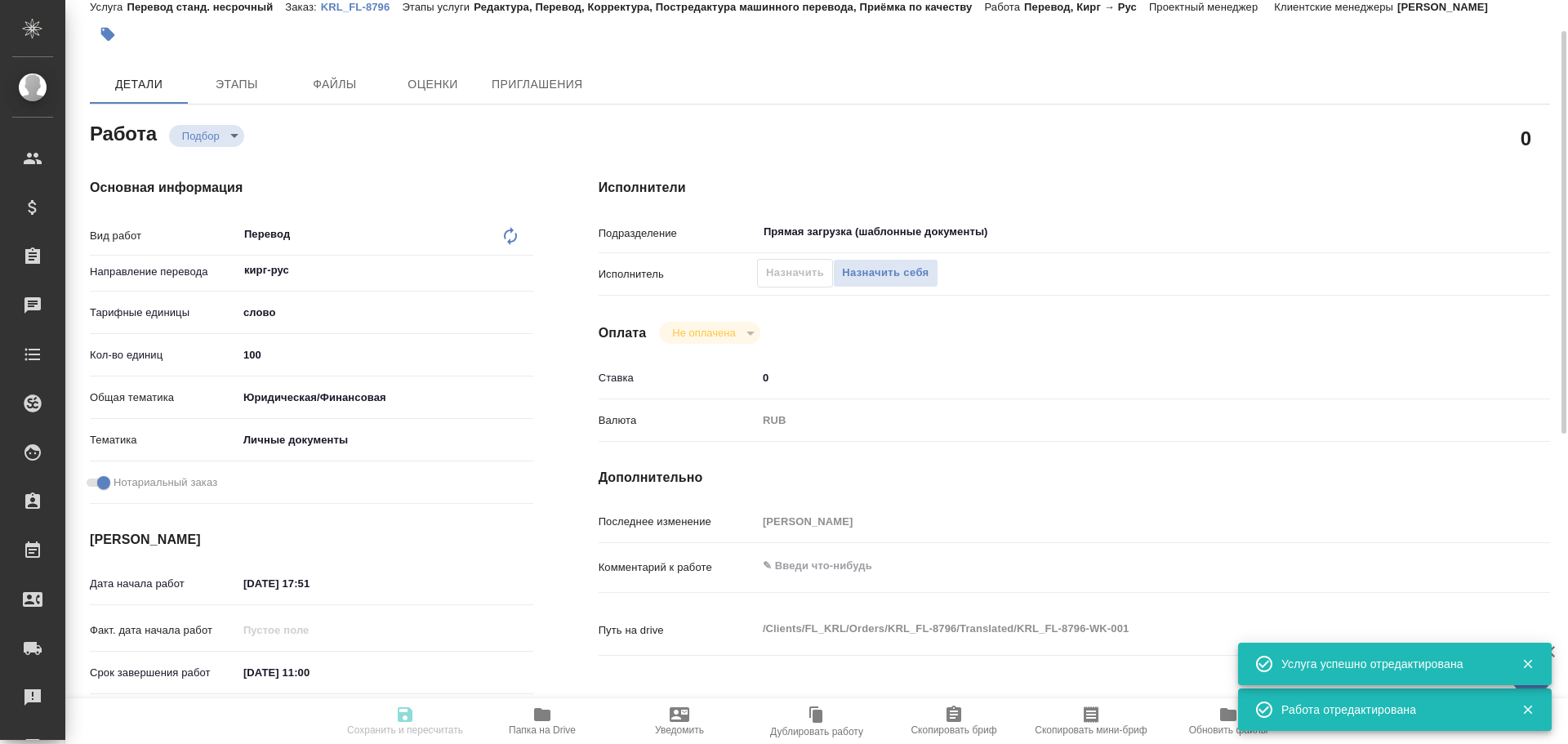
type textarea "x"
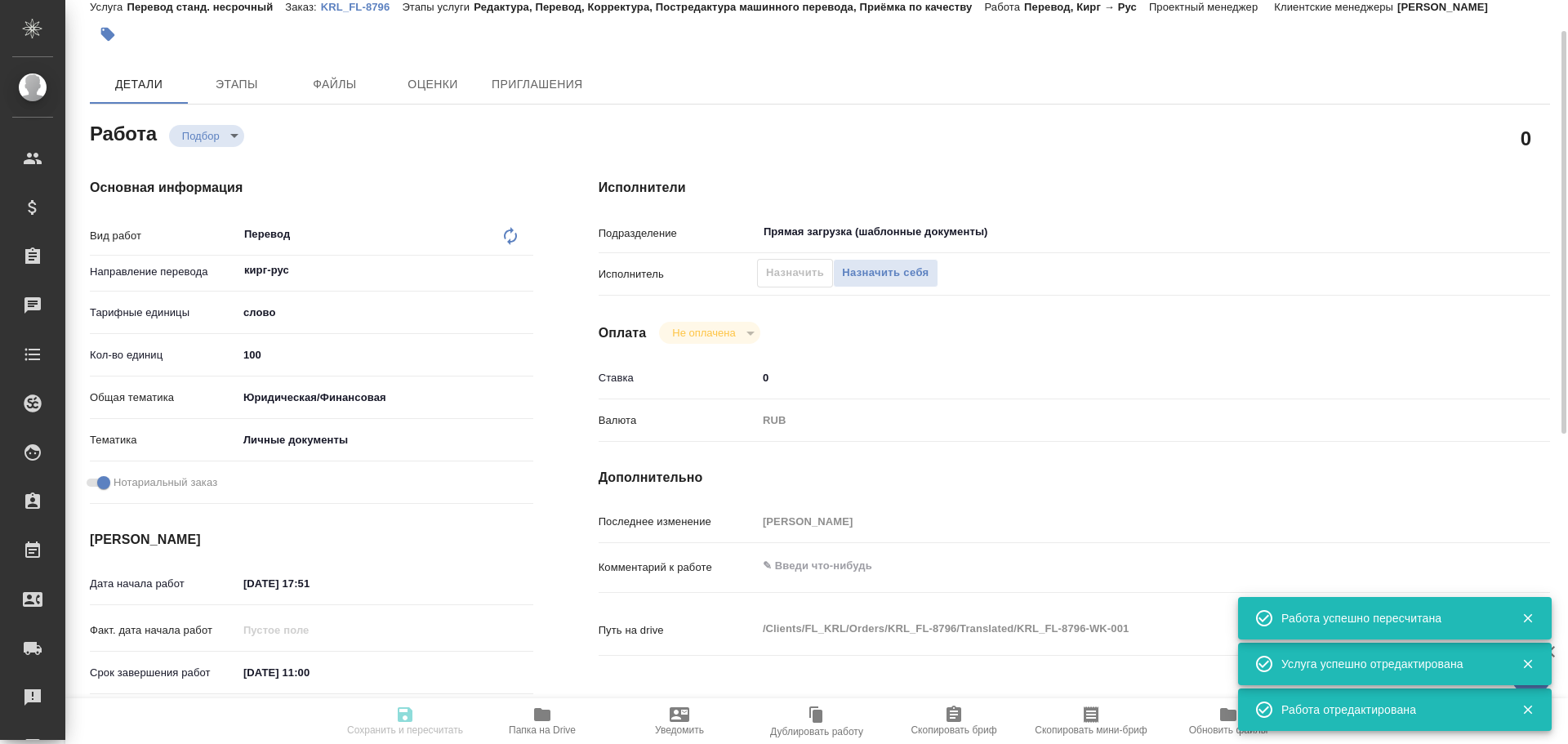
type input "recruiting"
type textarea "Перевод"
type textarea "x"
type input "кирг-рус"
type input "5a8b1489cc6b4906c91bfd90"
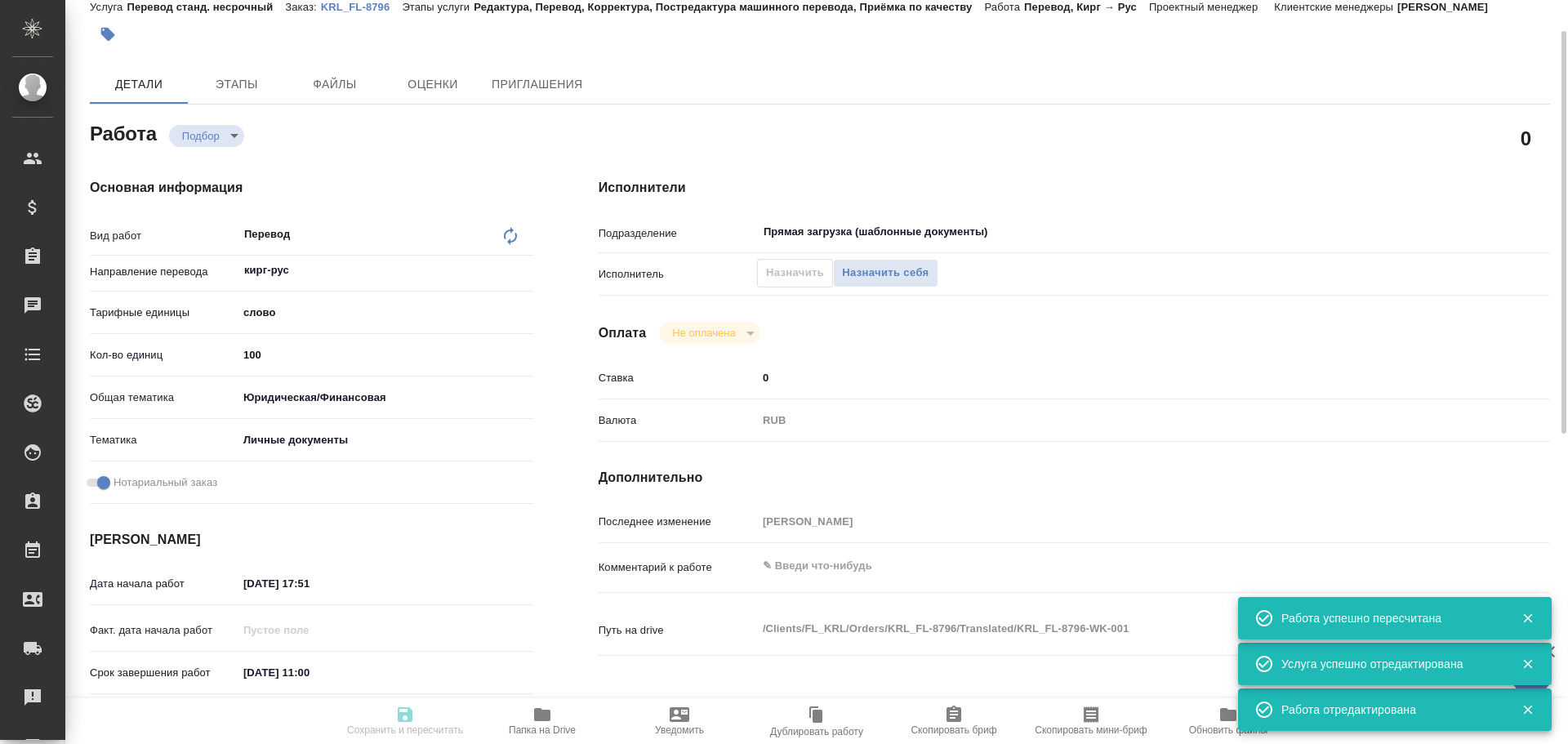
type input "100"
type input "yr-fn"
type input "5a8b8b956a9677013d343cfe"
checkbox input "true"
type input "[DATE] 17:51"
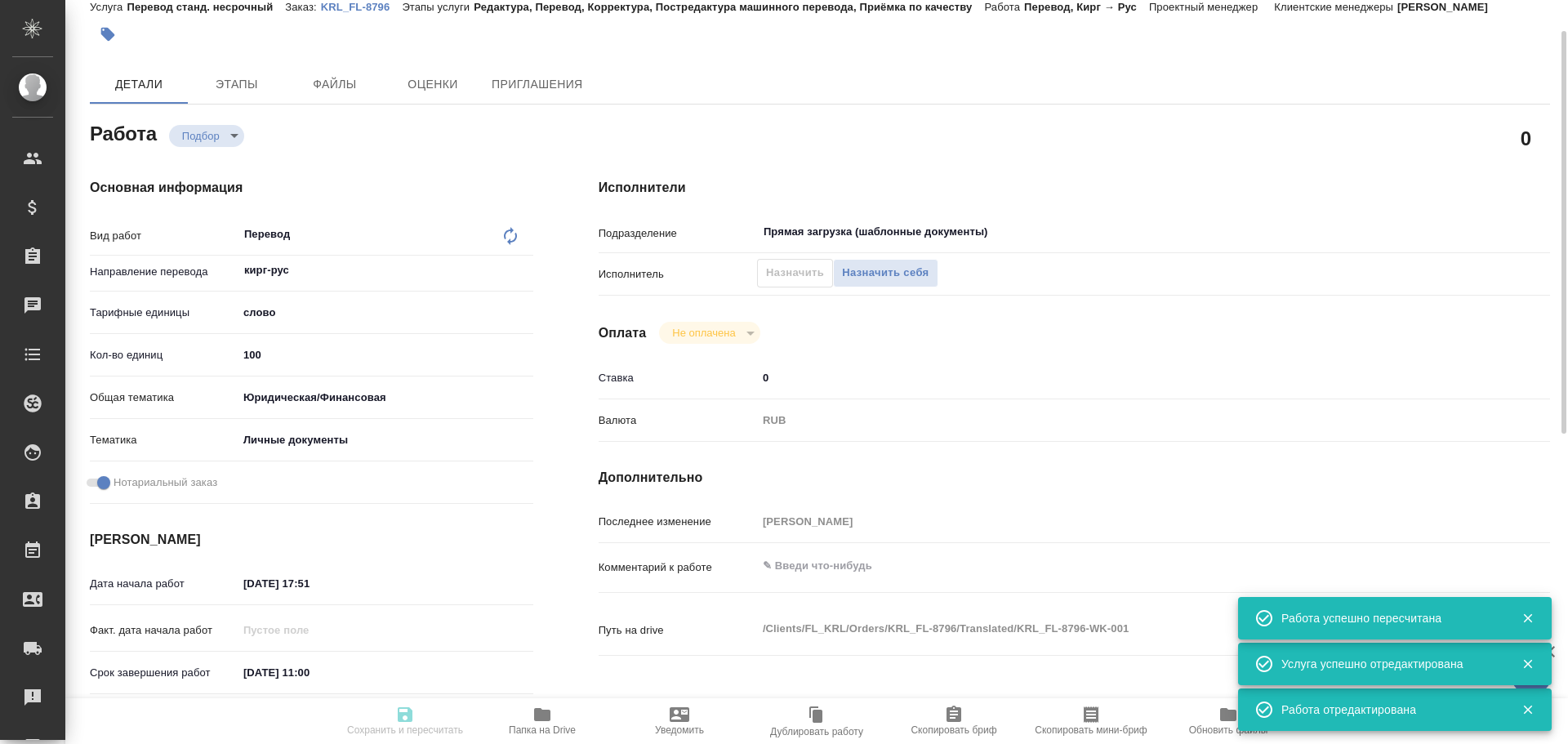
type input "[DATE] 11:00"
type input "Прямая загрузка (шаблонные документы)"
type input "notPayed"
type input "0"
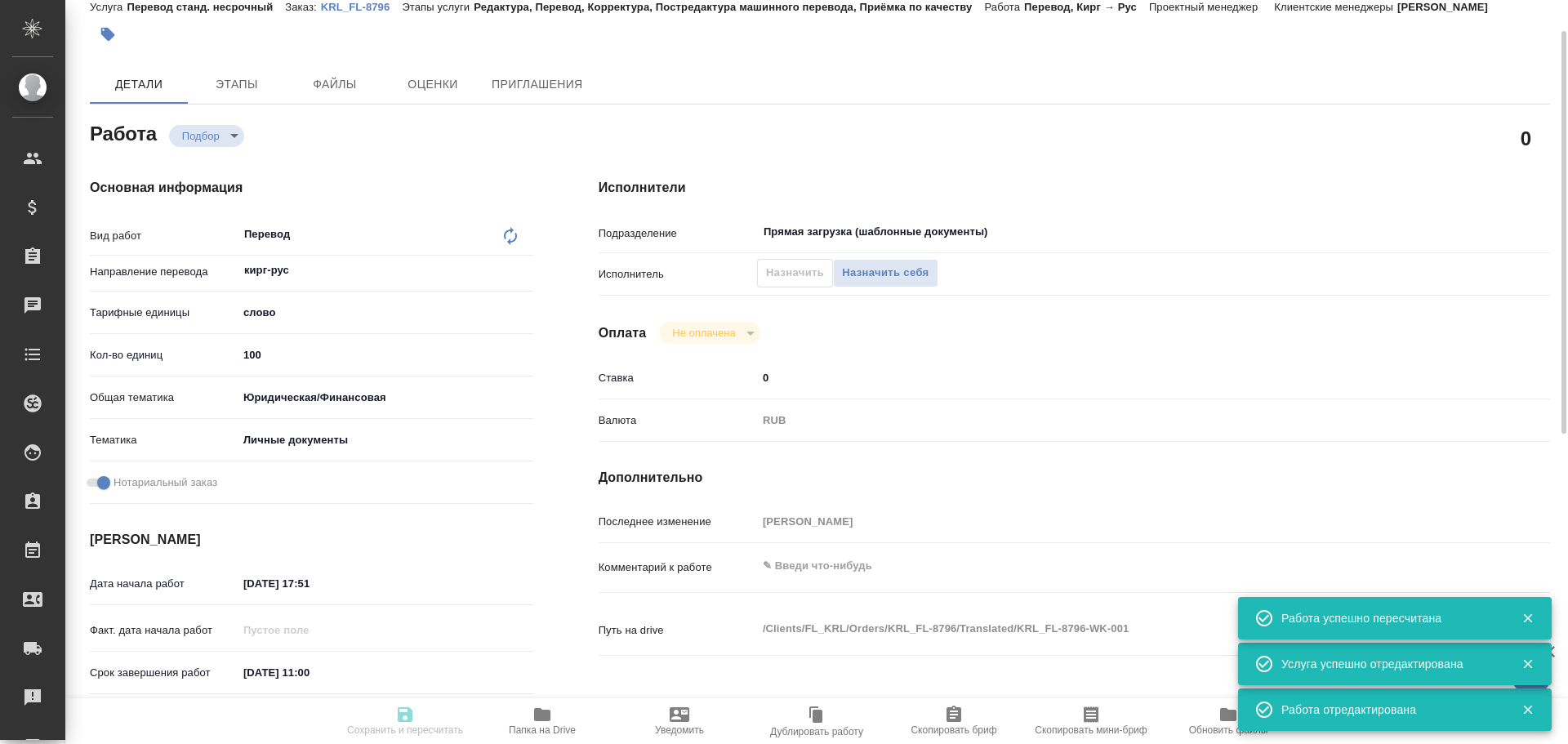
type input "RUB"
type input "[PERSON_NAME]"
type textarea "x"
type textarea "/Clients/FL_KRL/Orders/KRL_FL-8796/Translated/KRL_FL-8796-WK-001"
type textarea "x"
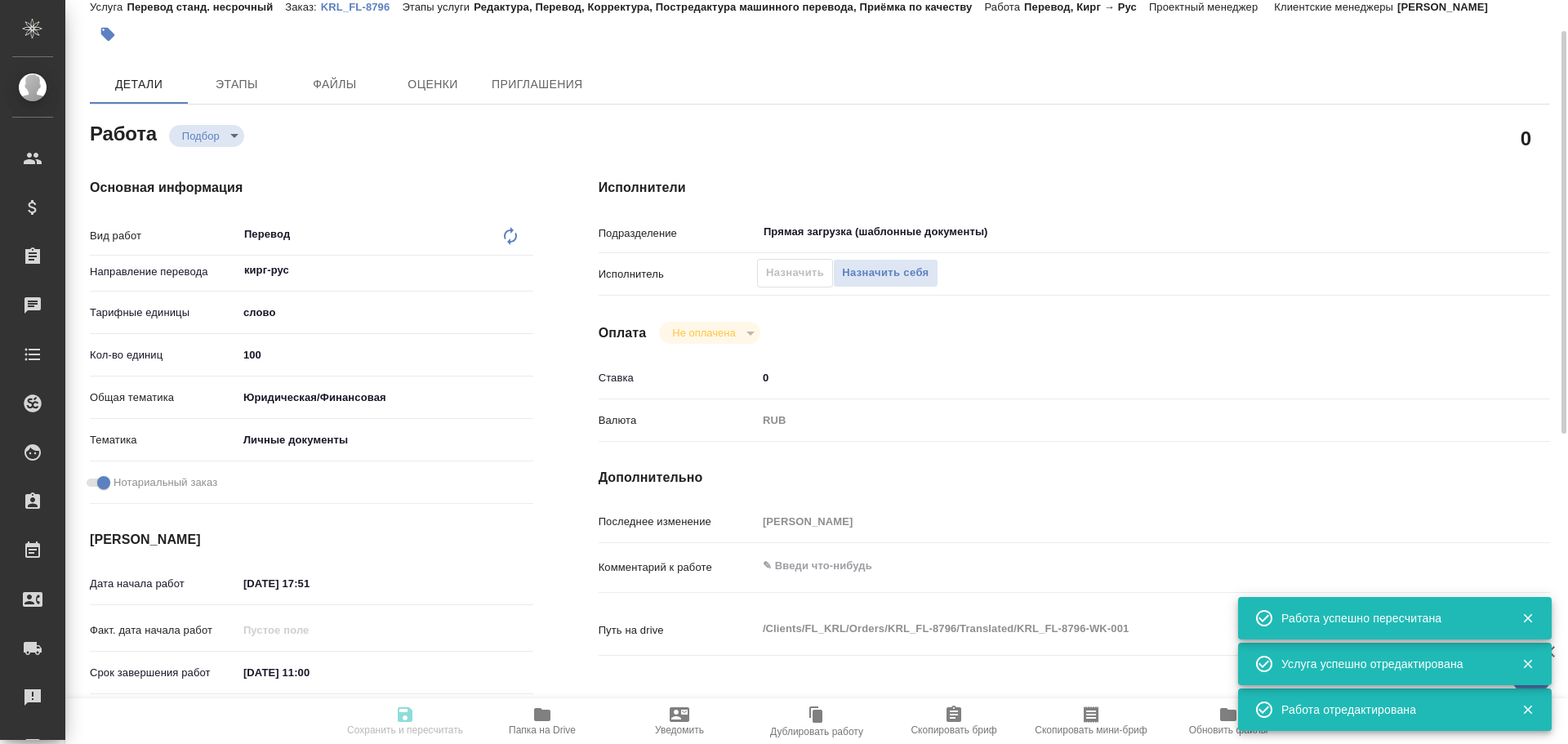
type input "KRL_FL-8796"
type input "Перевод станд. несрочный"
type input "Редактура, Перевод, Корректура, Постредактура машинного перевода, Приёмка по ка…"
type input "[PERSON_NAME]"
type input "/Clients/FL_KRL/Orders/KRL_FL-8796"
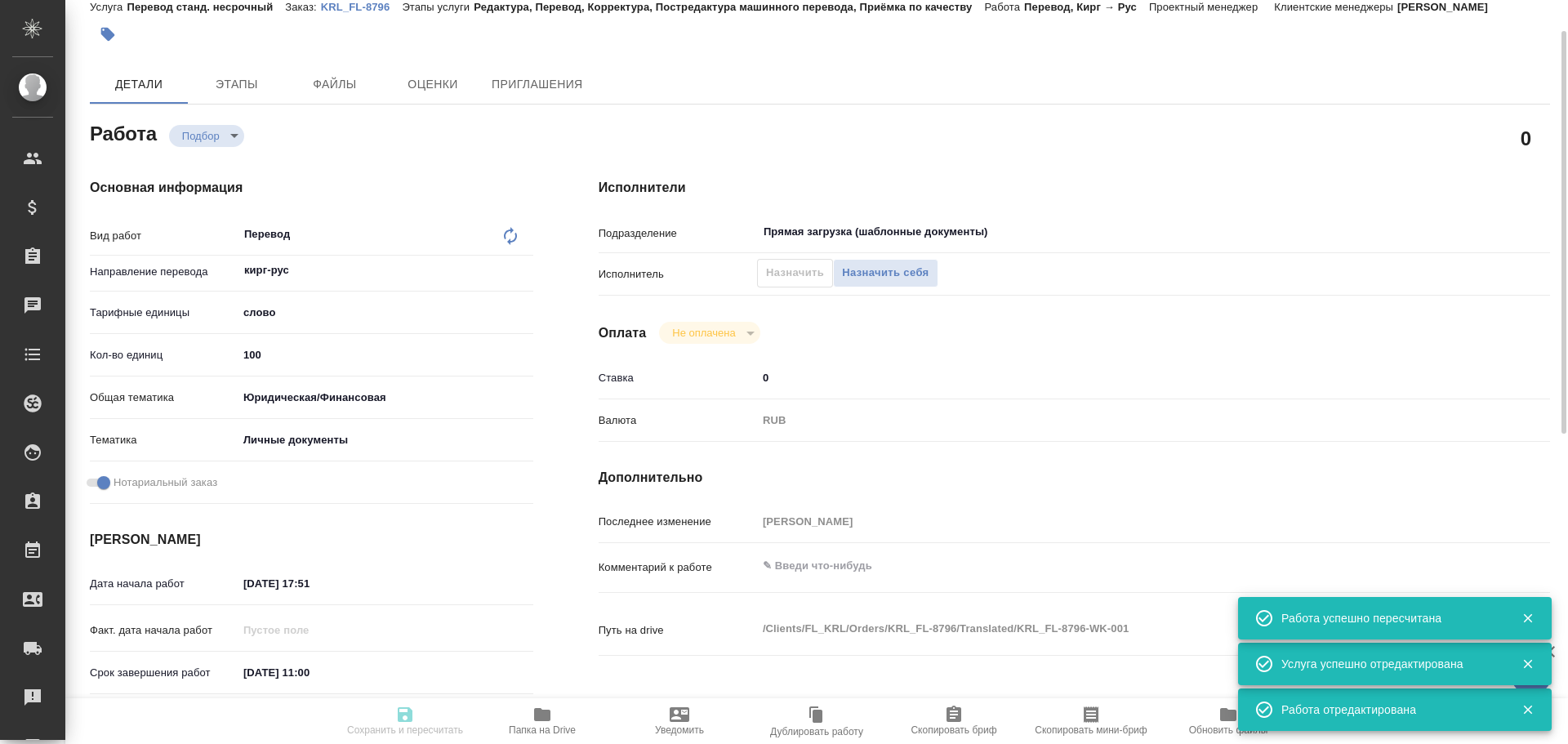
type textarea "[PERSON_NAME]"
type textarea "x"
type textarea "Кыргыз. Респ."
type textarea "x"
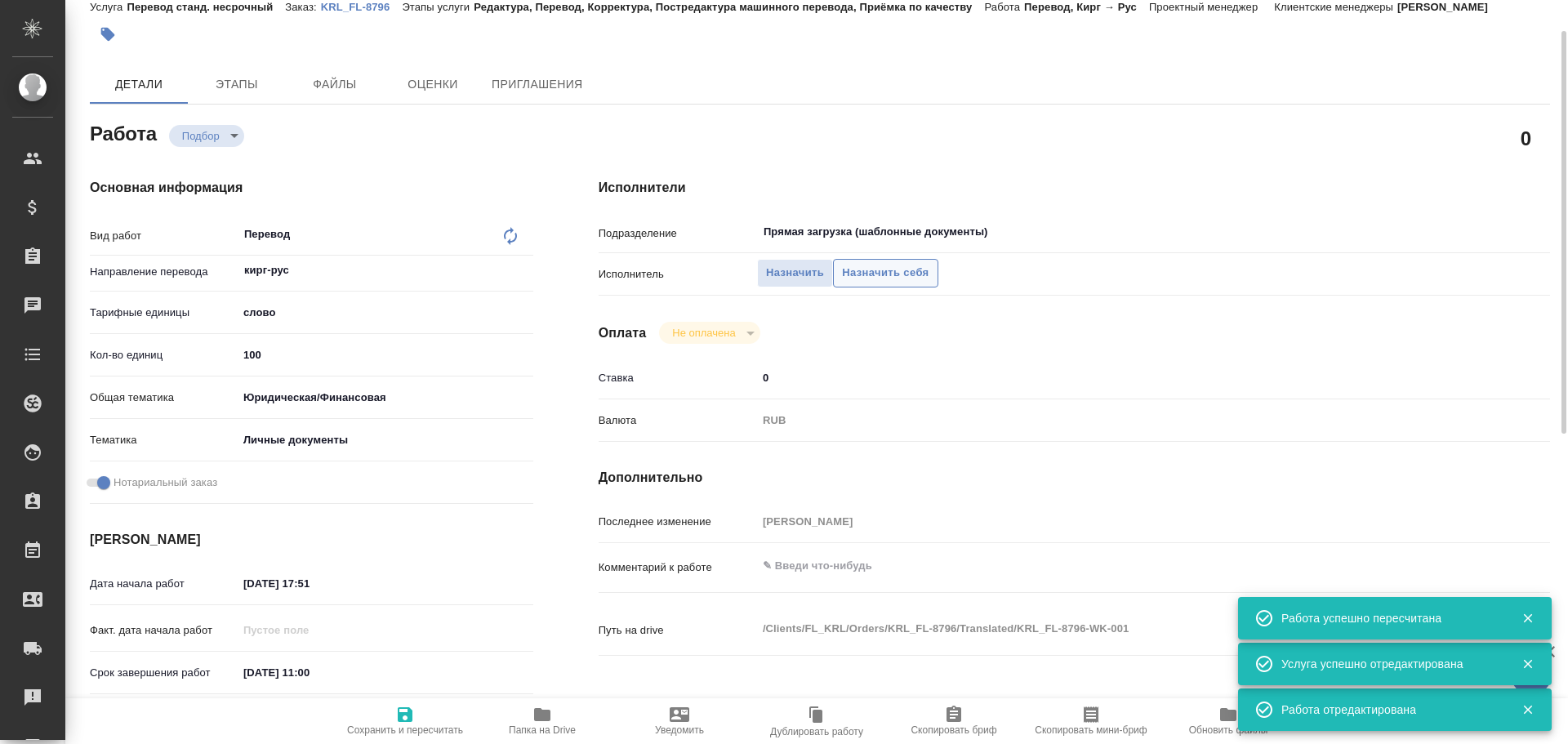
type textarea "x"
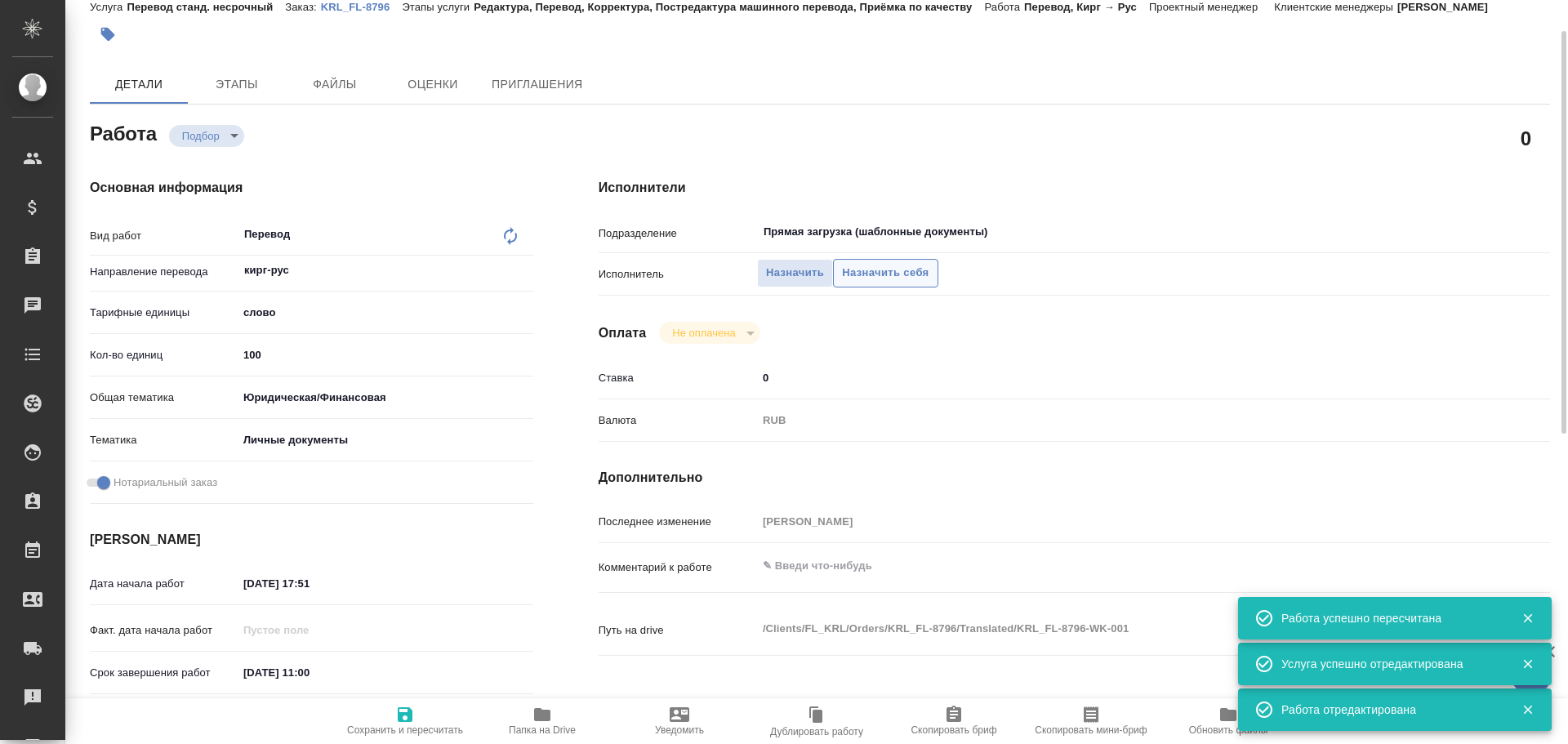
type textarea "x"
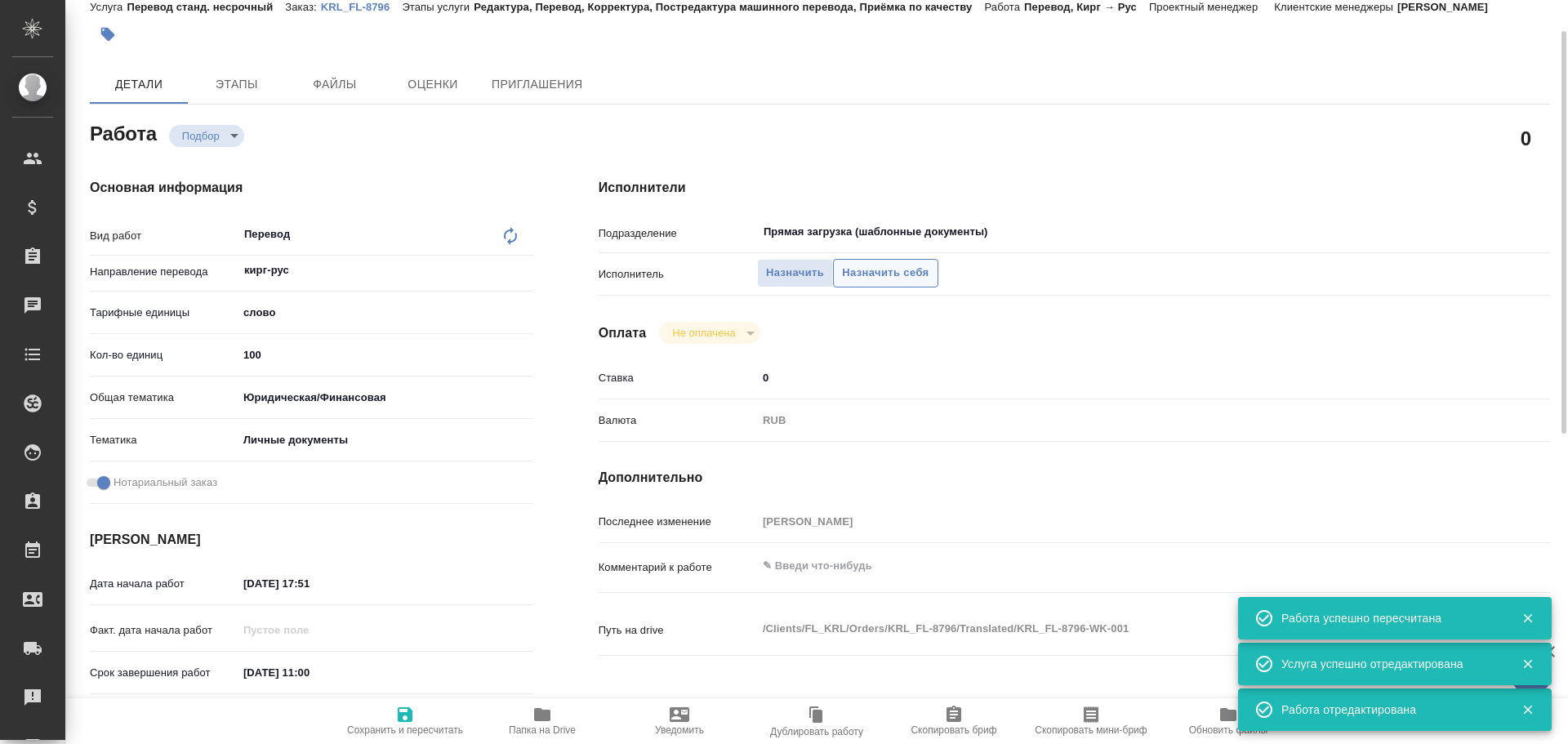
type textarea "x"
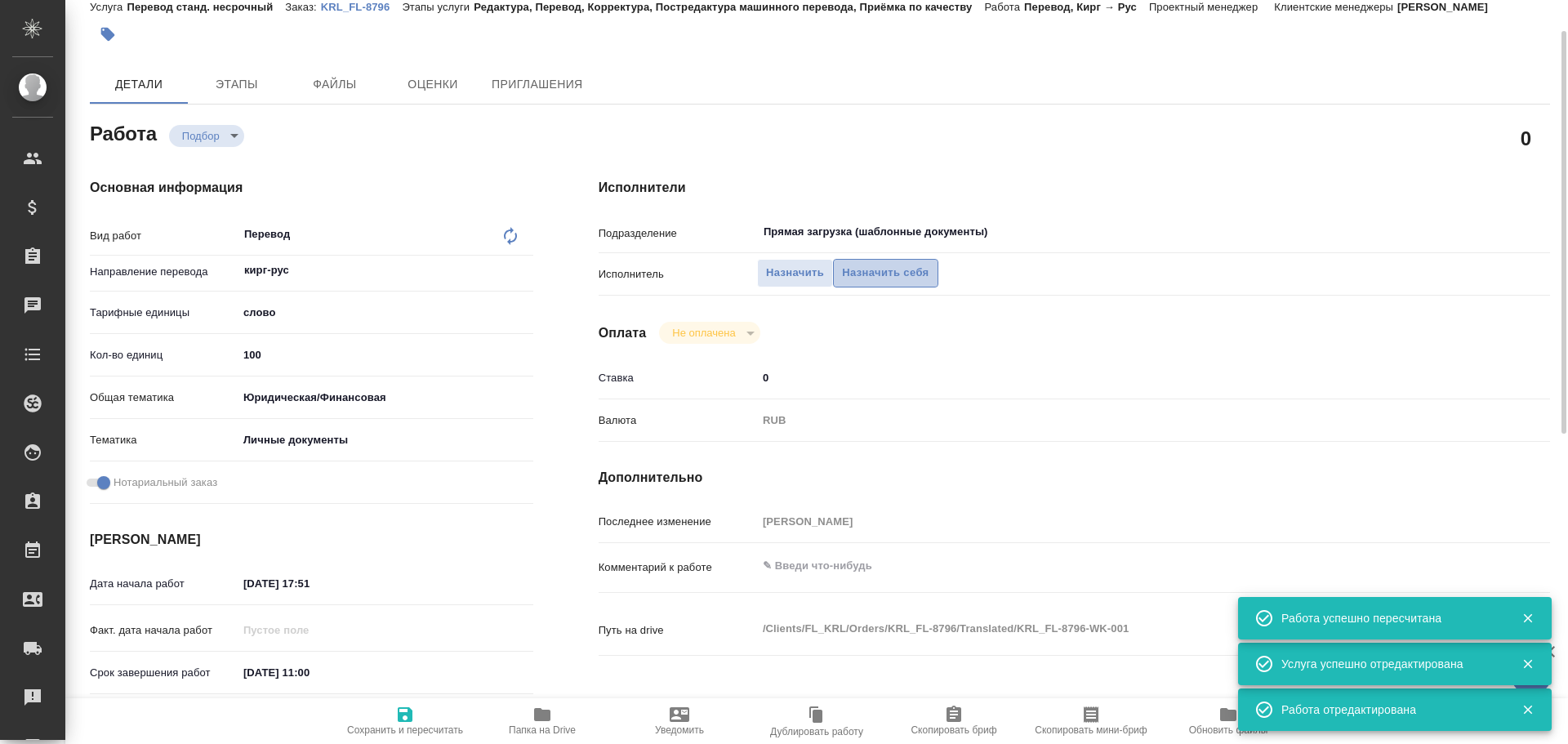
type textarea "x"
click at [878, 268] on span "Назначить себя" at bounding box center [885, 273] width 86 height 19
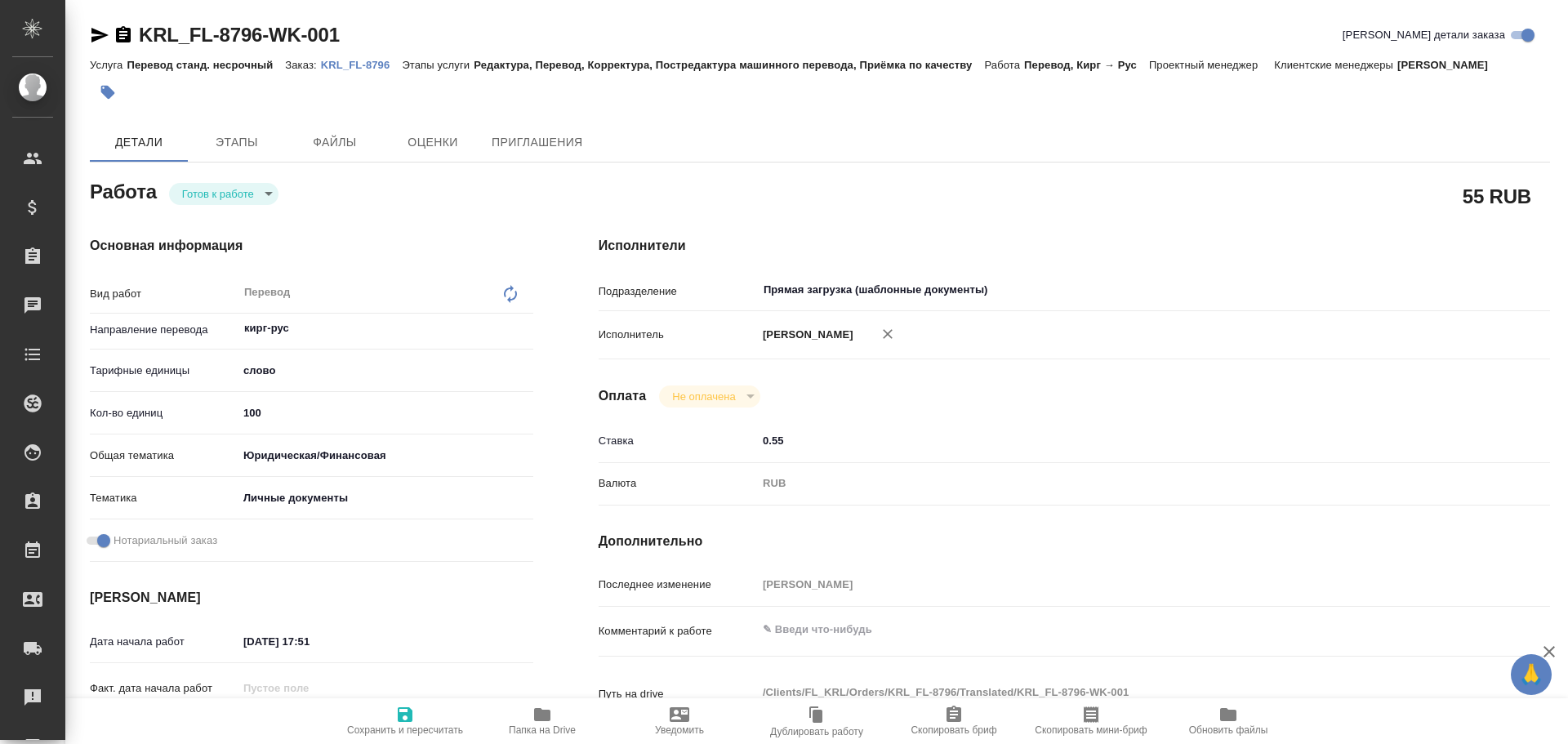
type textarea "x"
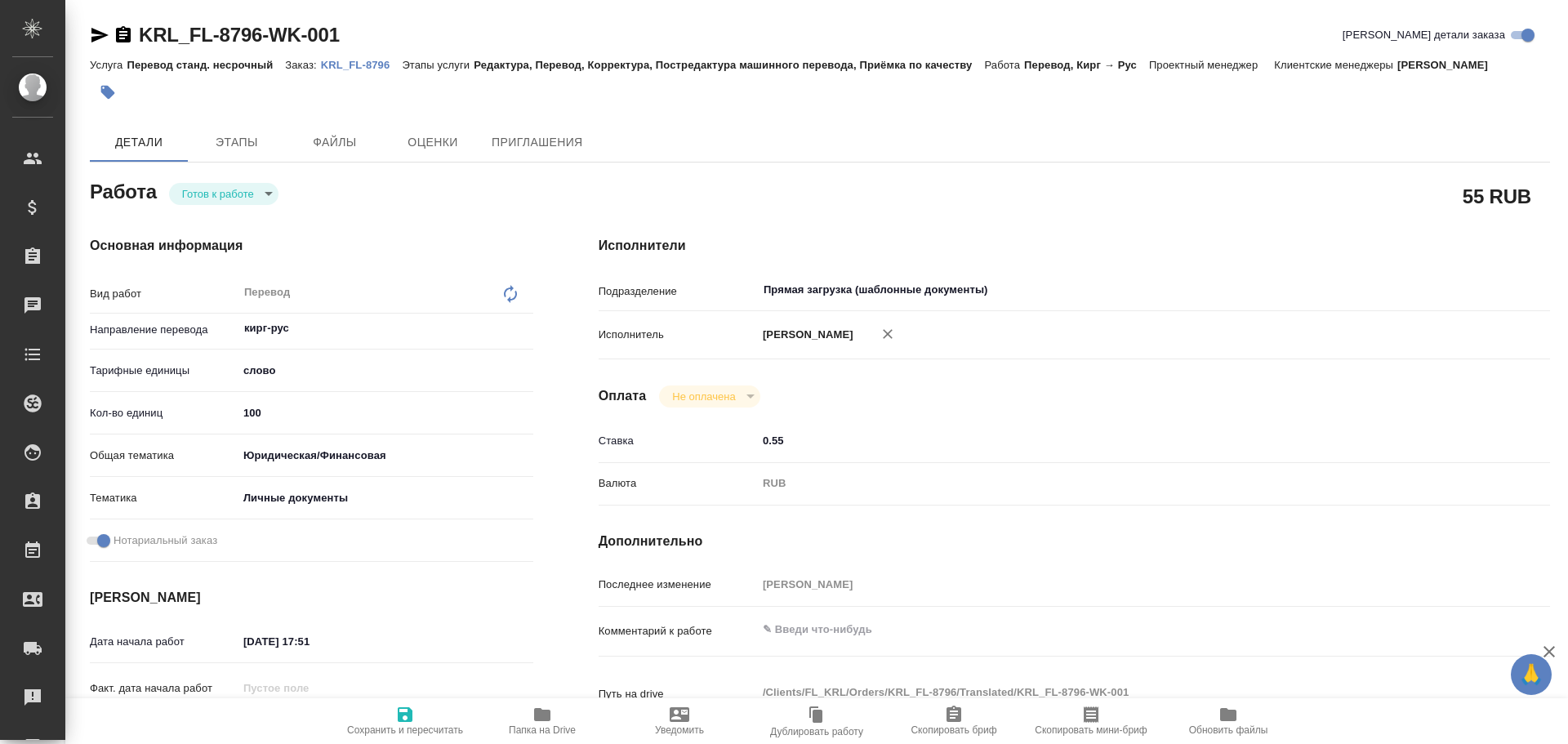
type textarea "x"
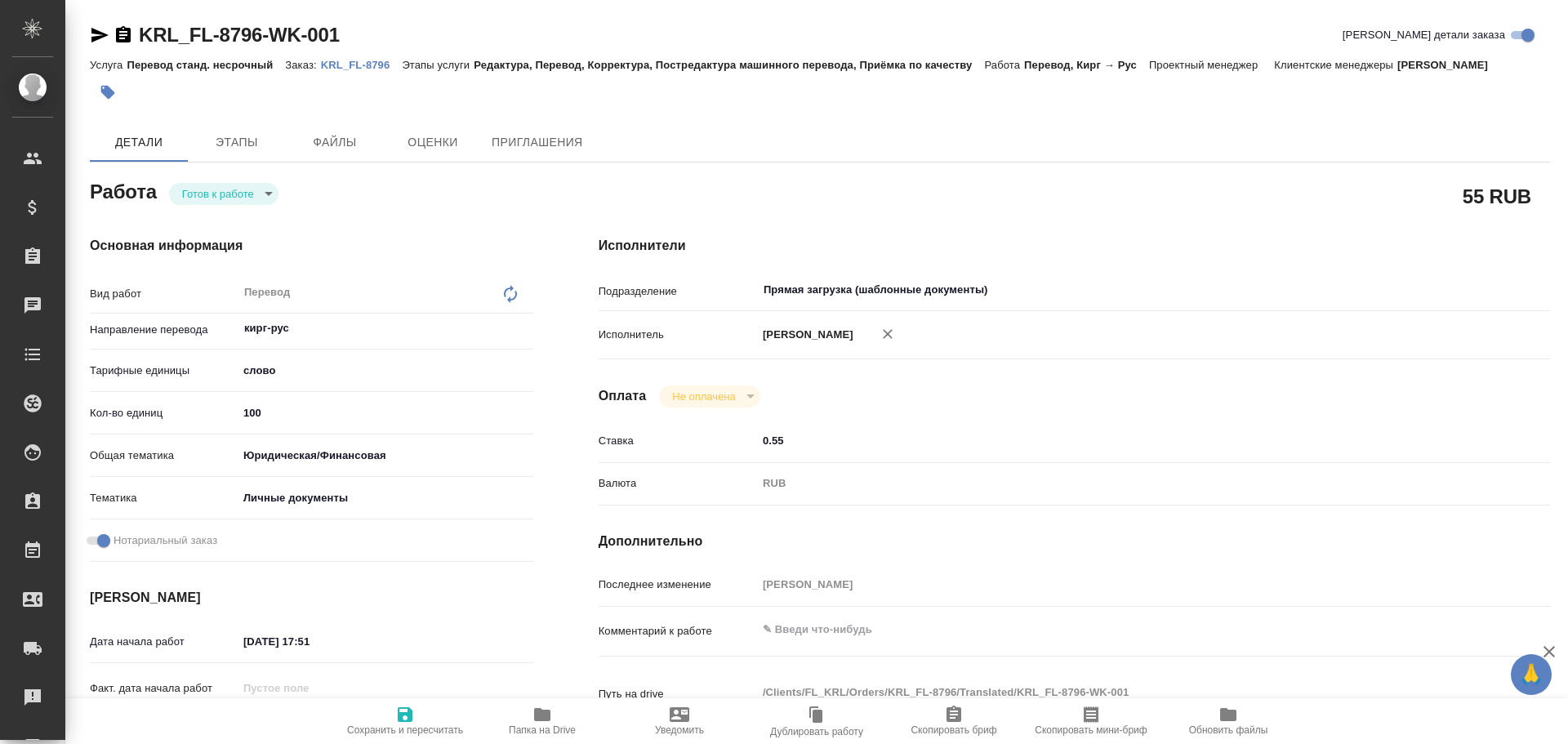
type textarea "x"
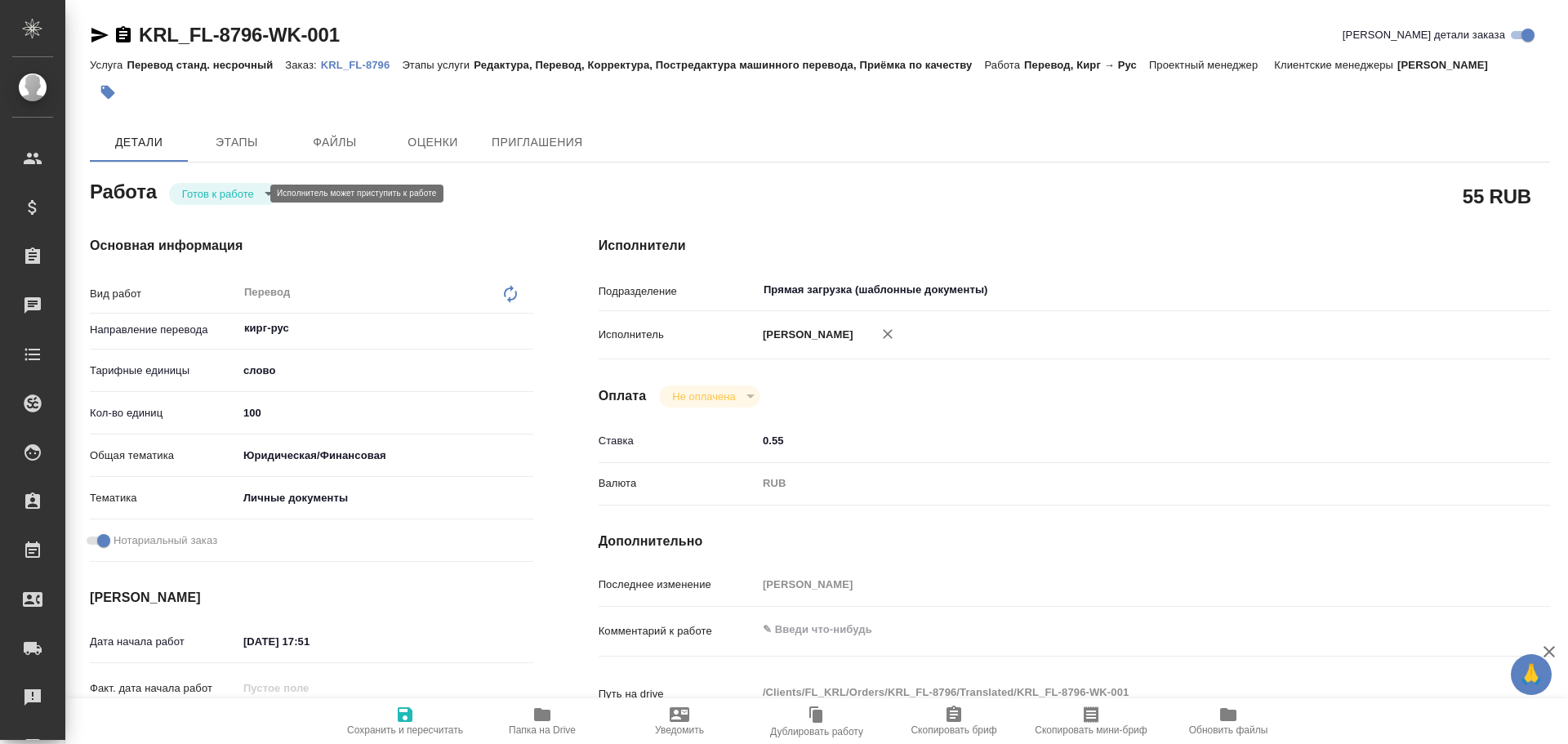
click at [214, 194] on body "🙏 .cls-1 fill:#fff; AWATERA [PERSON_NAME] Спецификации Заказы Чаты Todo Проекты…" at bounding box center [784, 372] width 1568 height 744
type textarea "x"
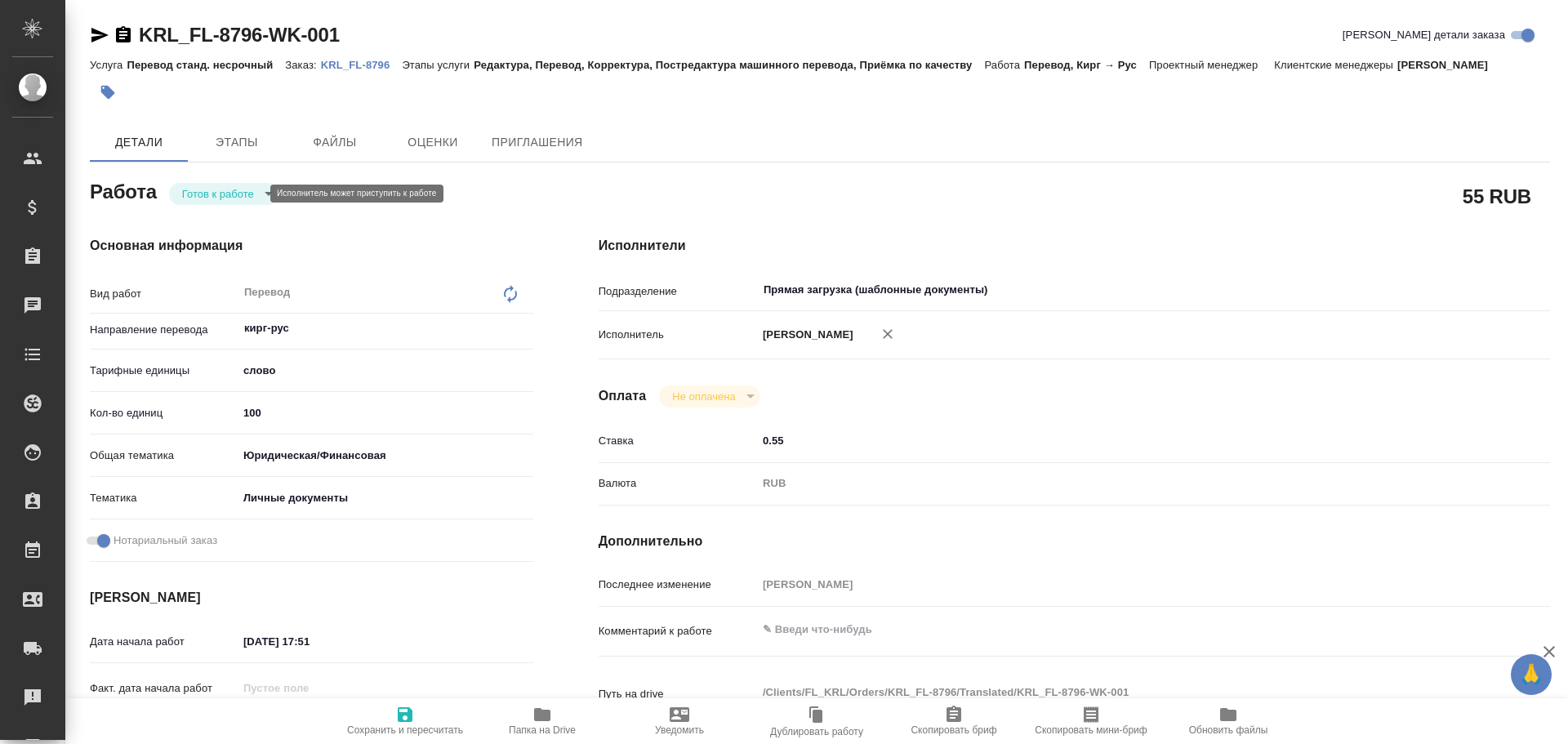
type textarea "x"
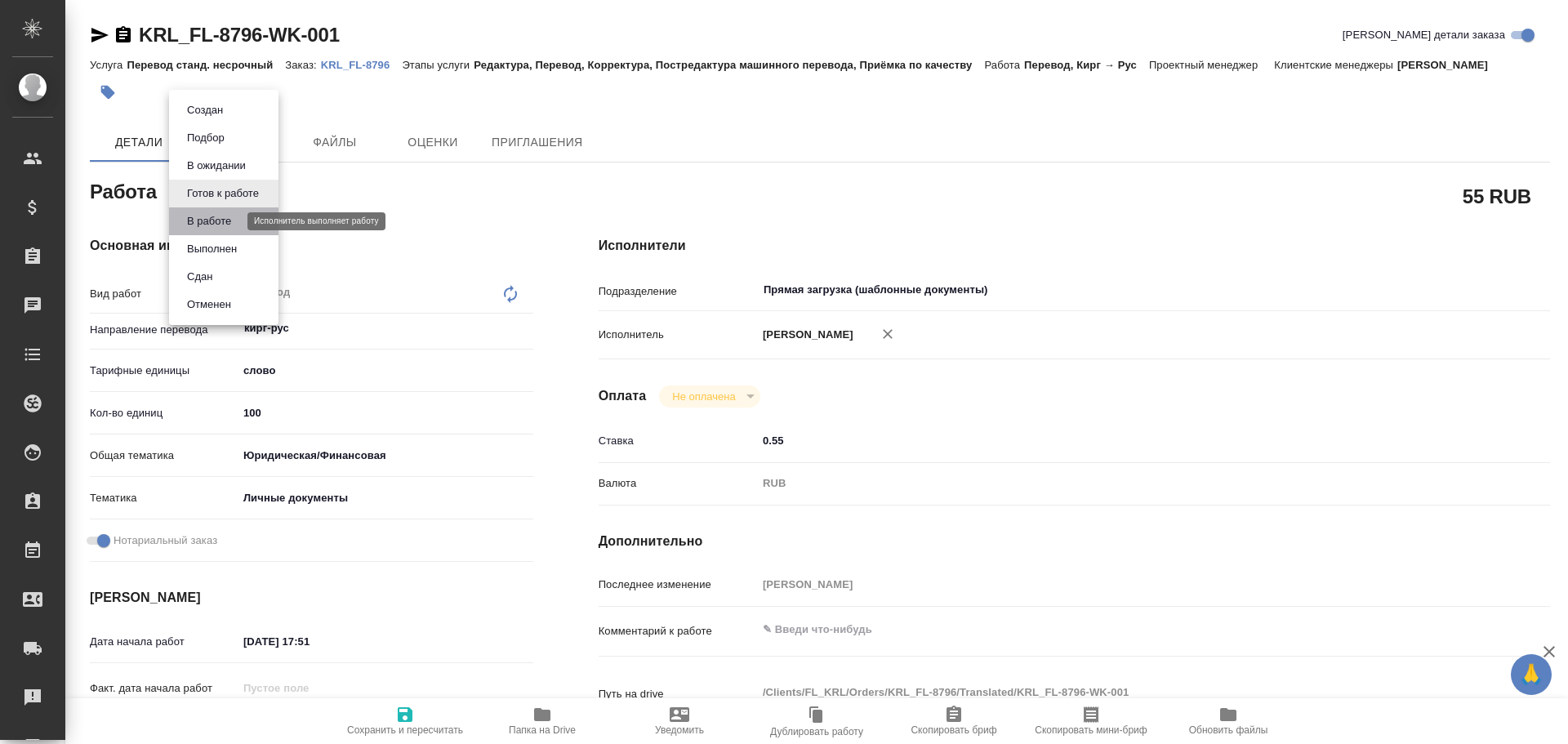
click at [211, 222] on button "В работе" at bounding box center [209, 221] width 54 height 18
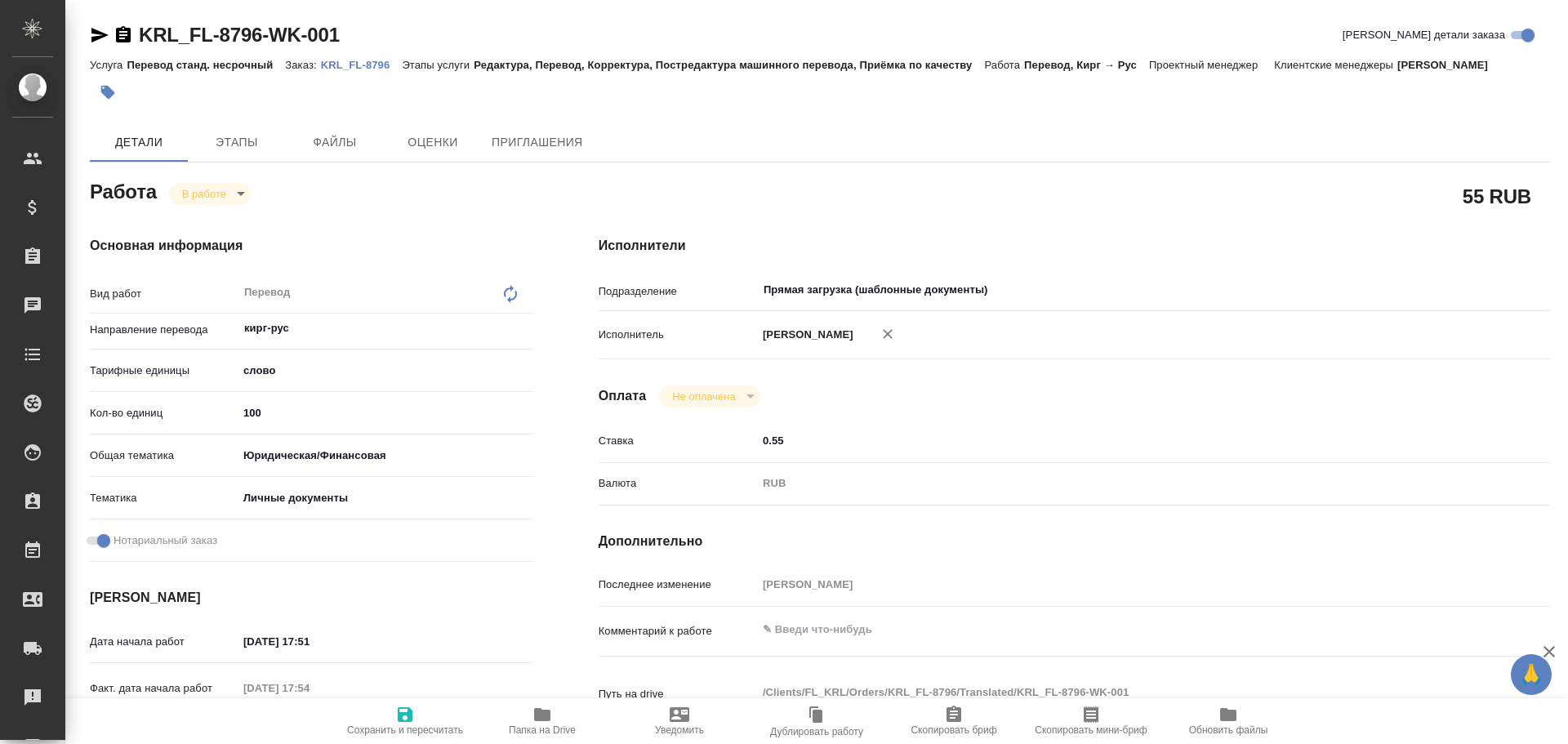
type textarea "x"
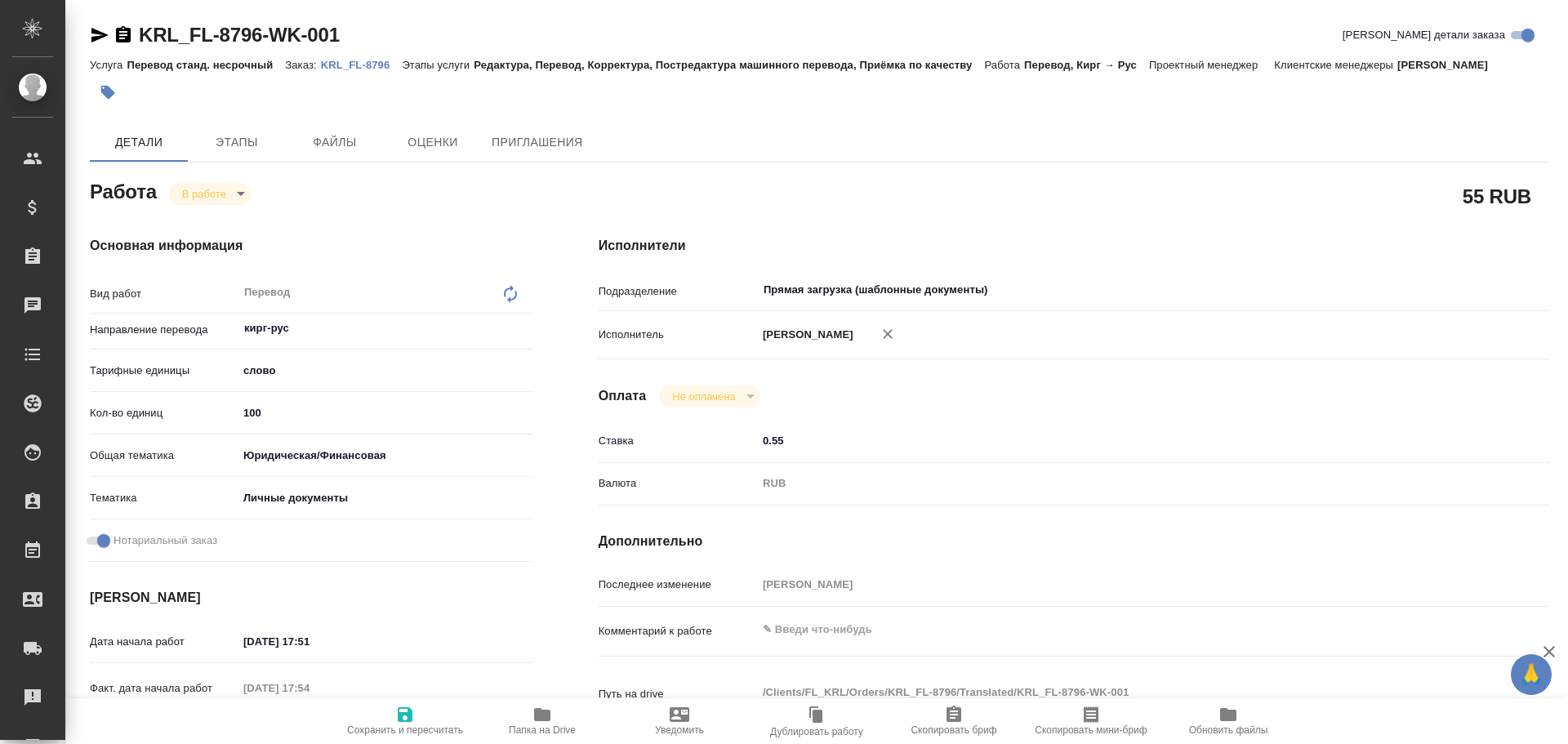
type textarea "x"
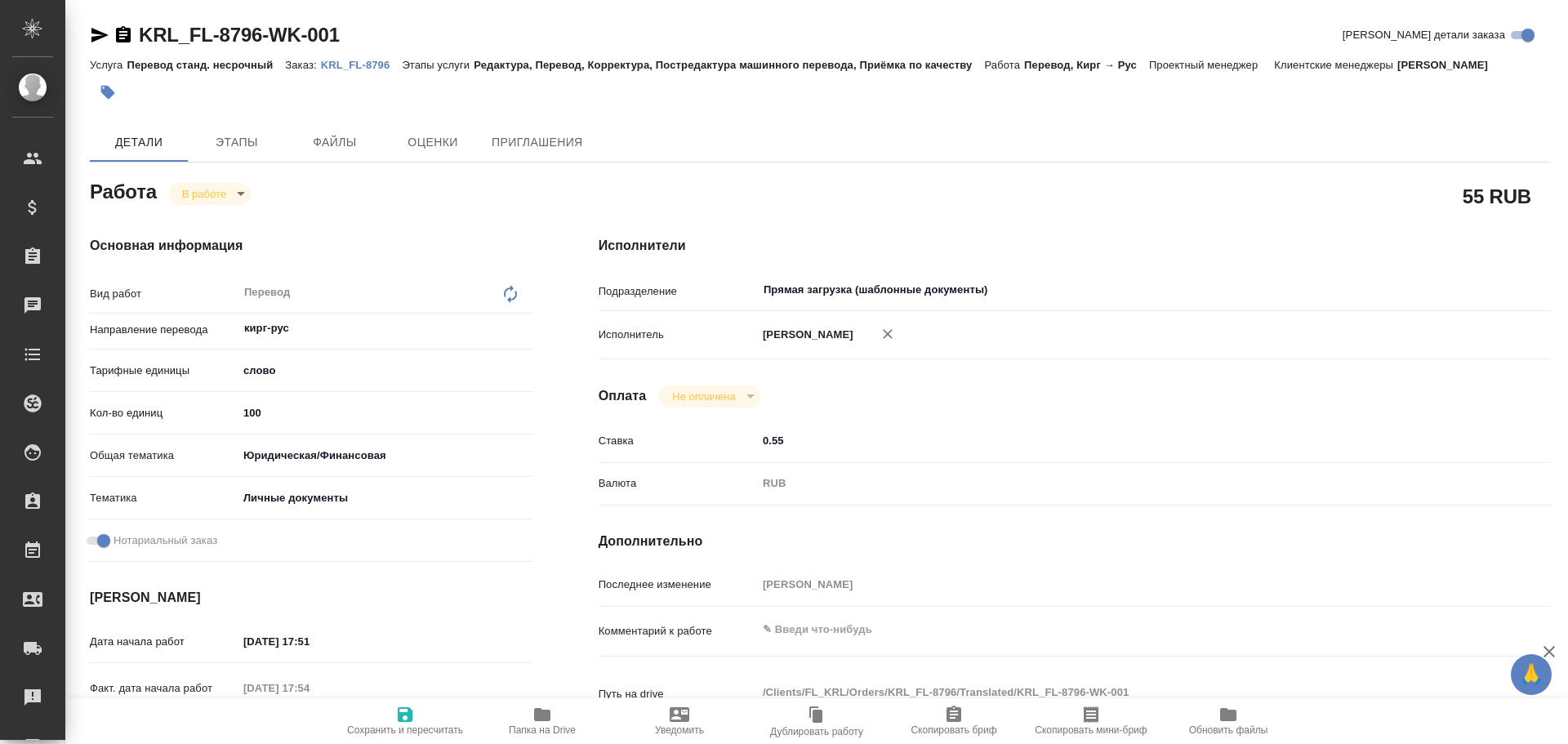
type textarea "x"
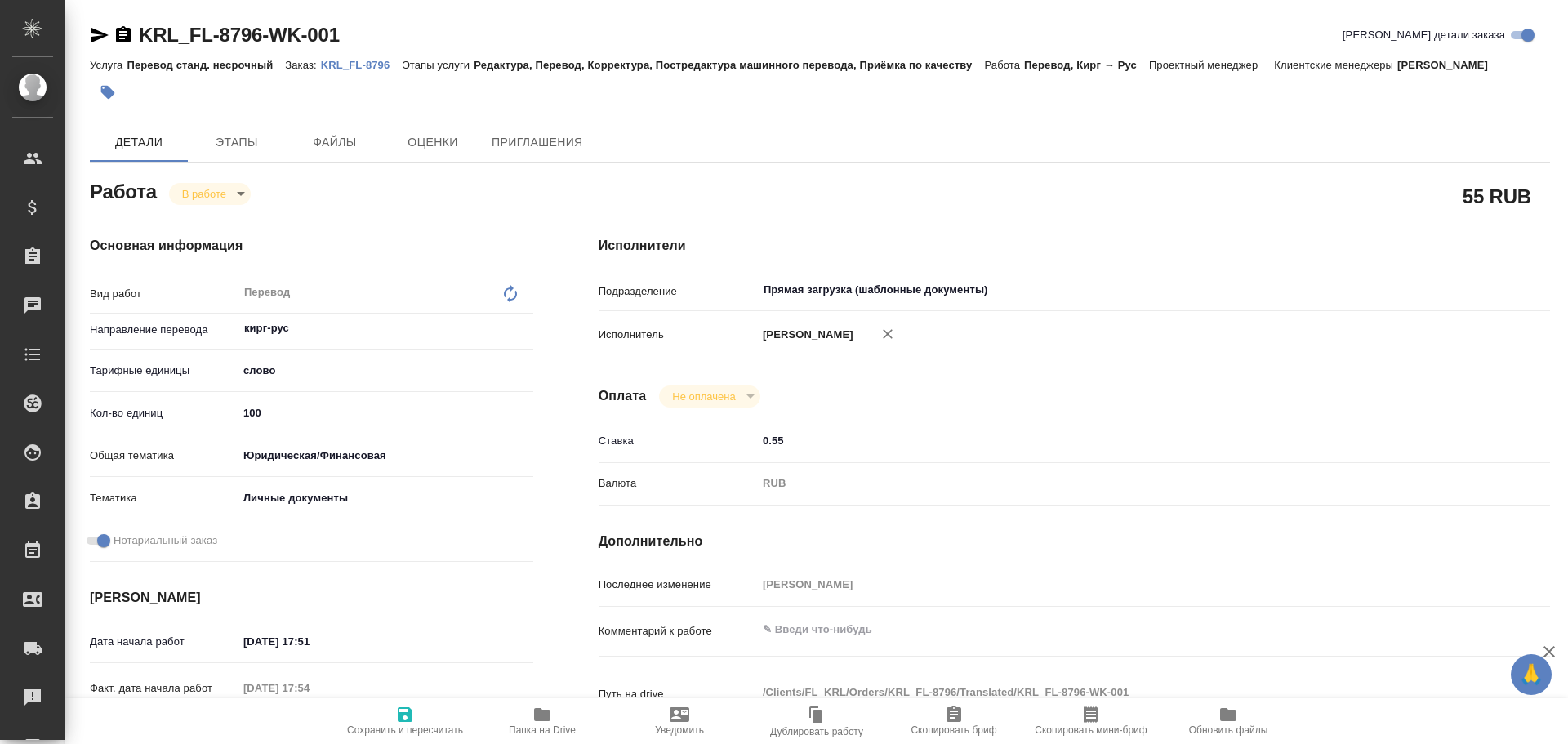
type textarea "x"
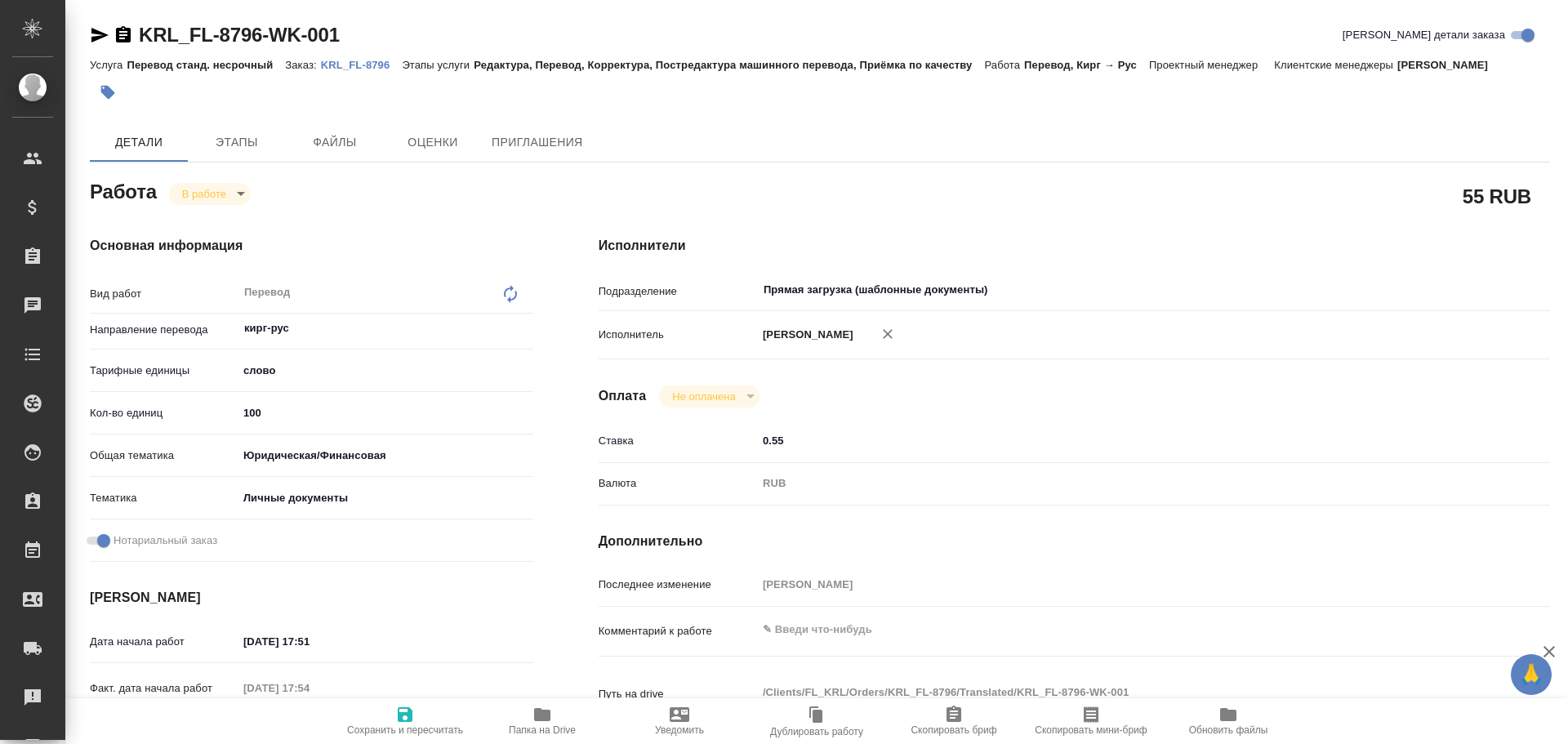
type textarea "x"
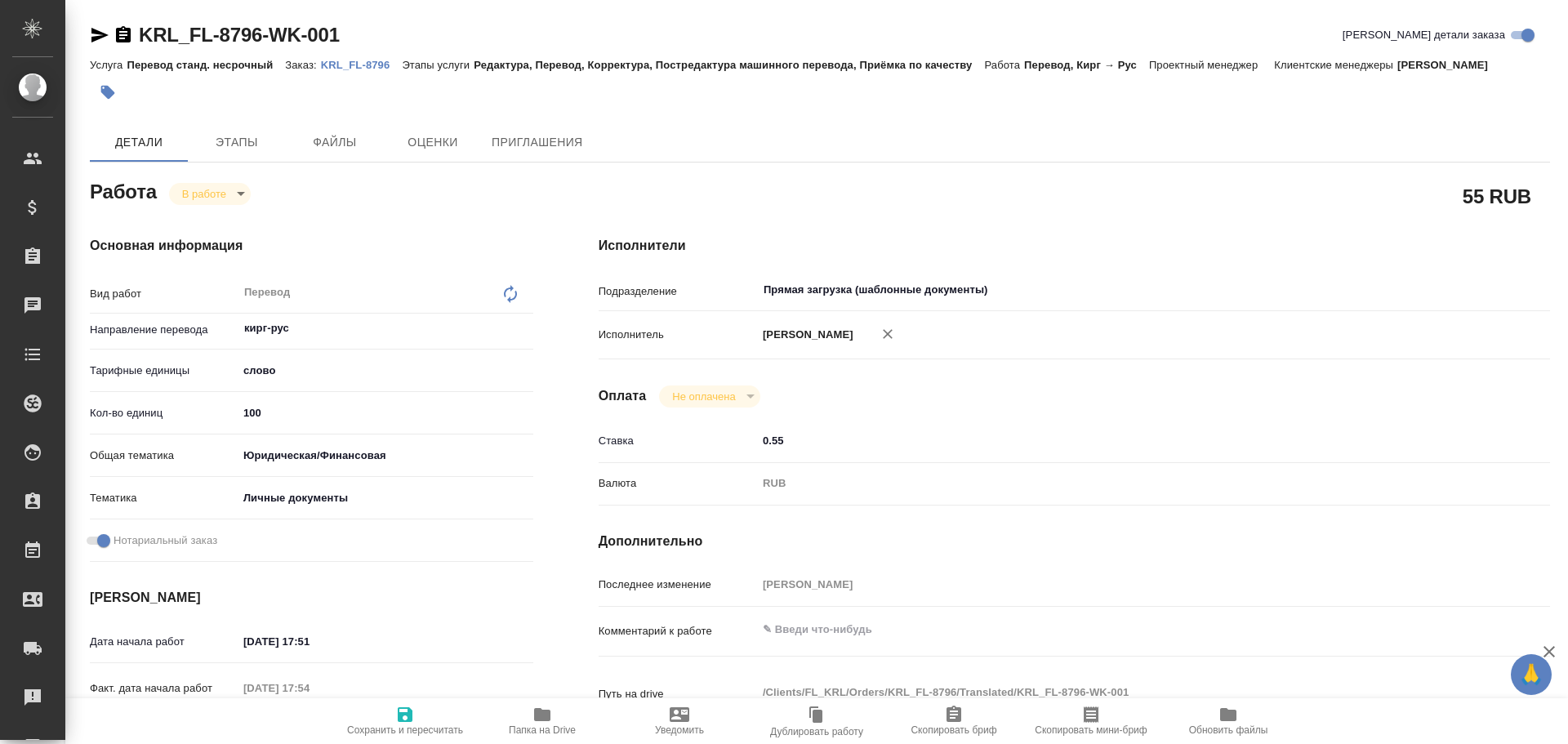
type textarea "x"
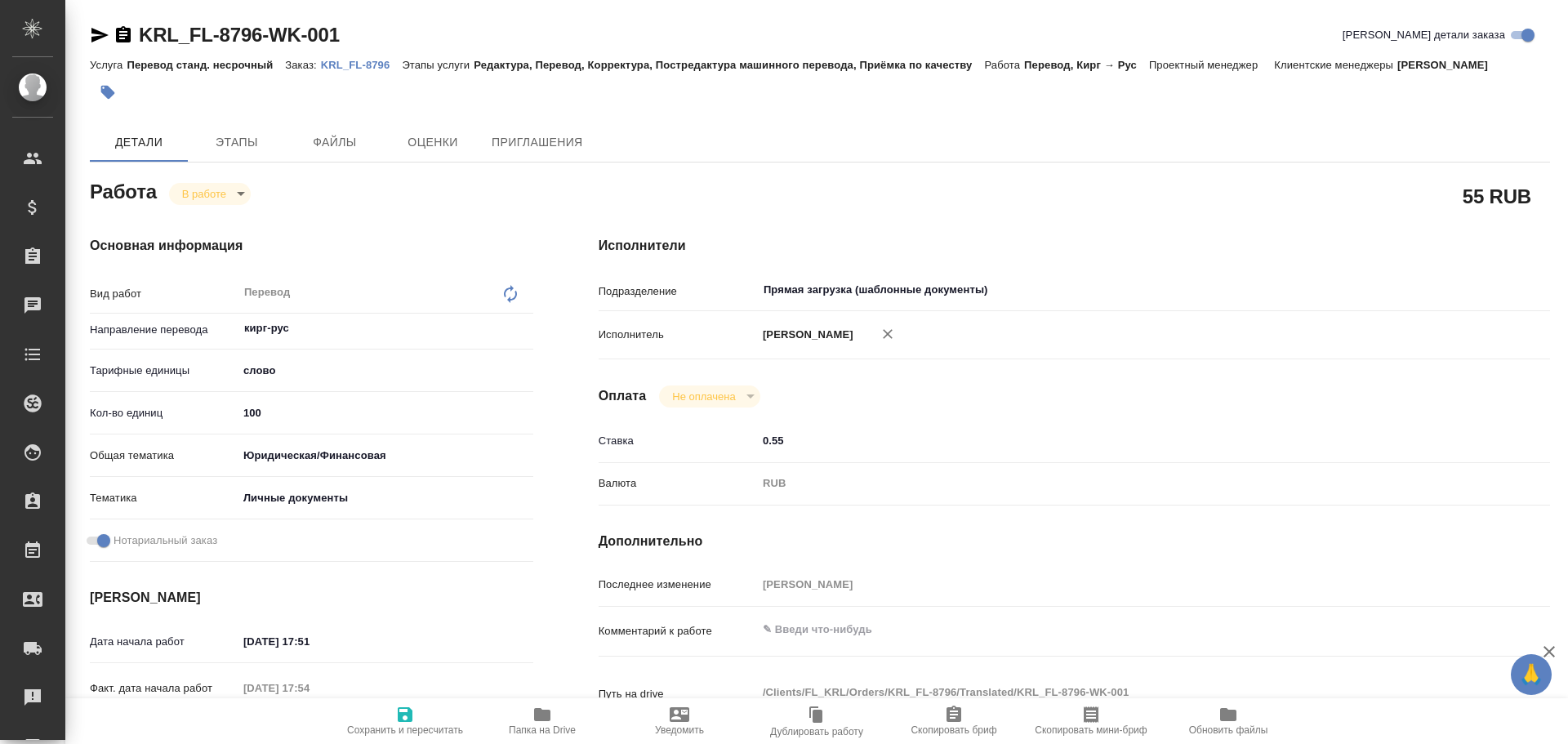
type textarea "x"
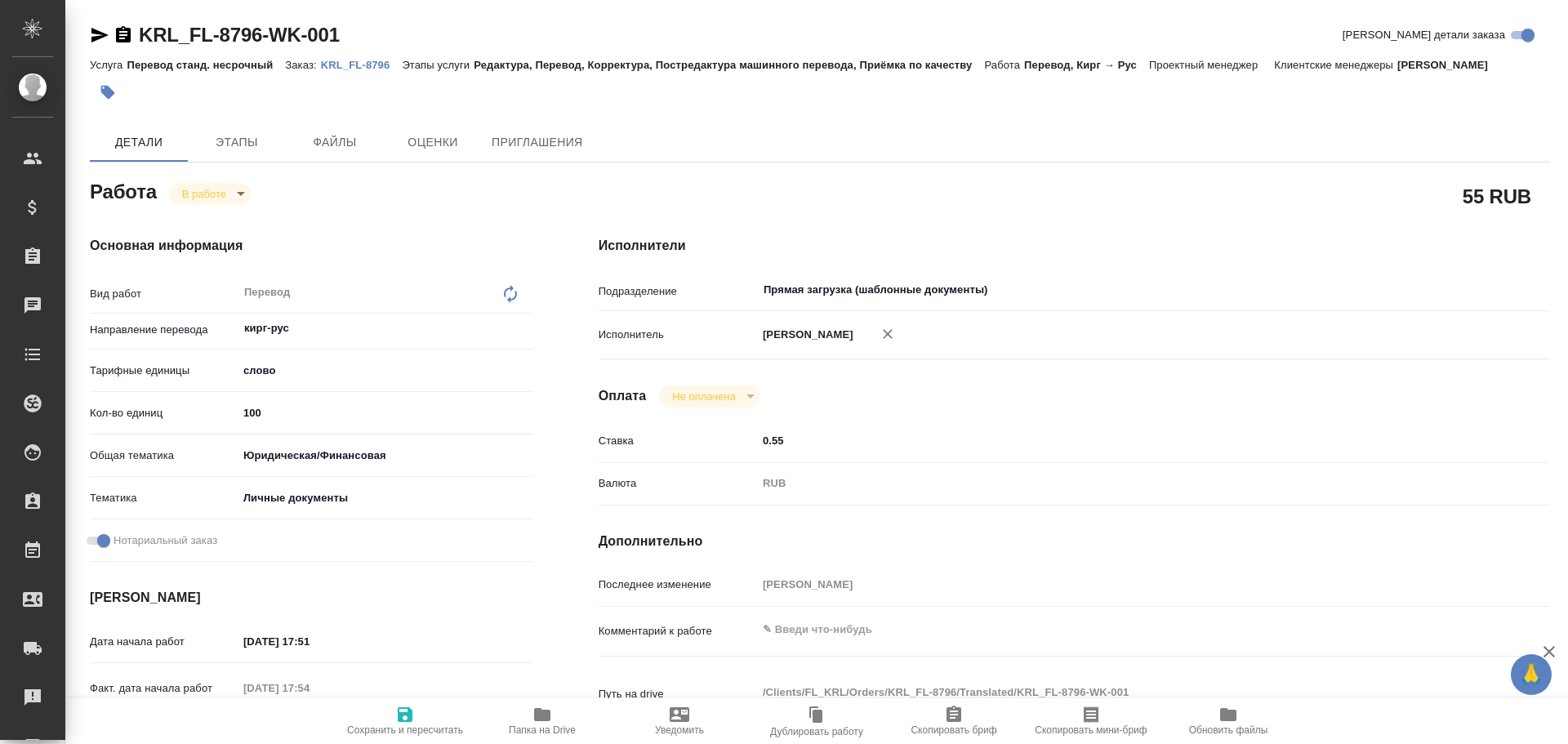
type textarea "x"
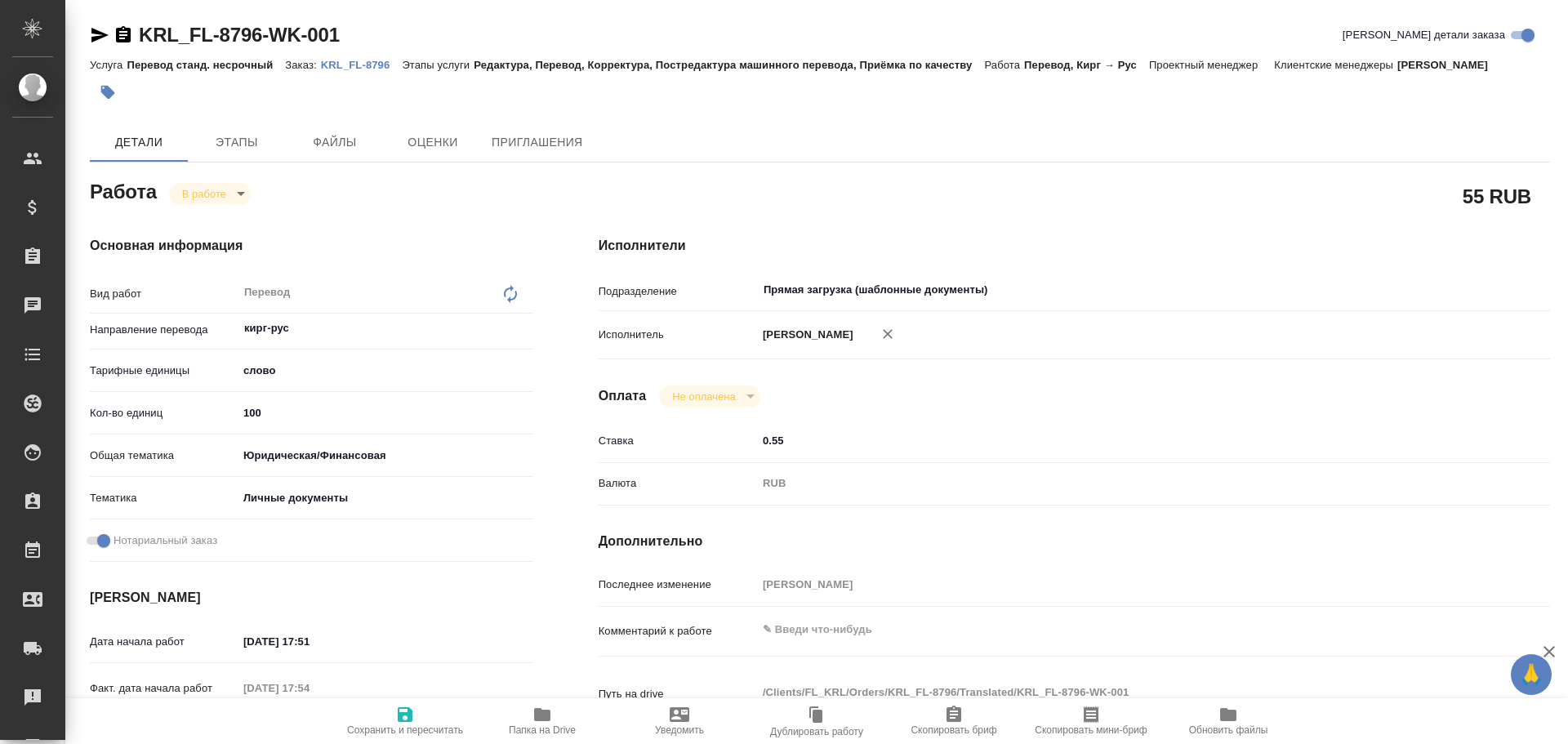
type textarea "x"
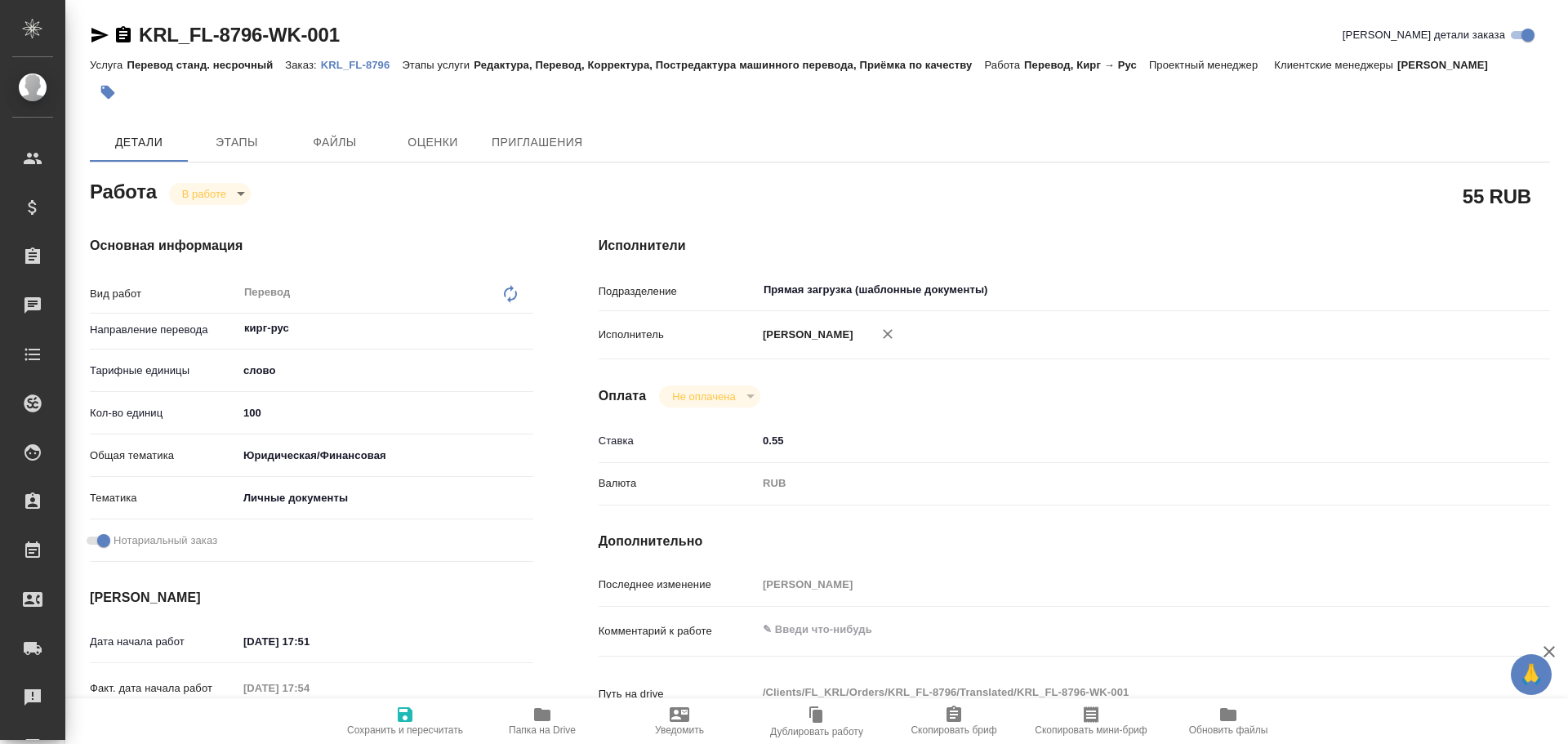
type textarea "x"
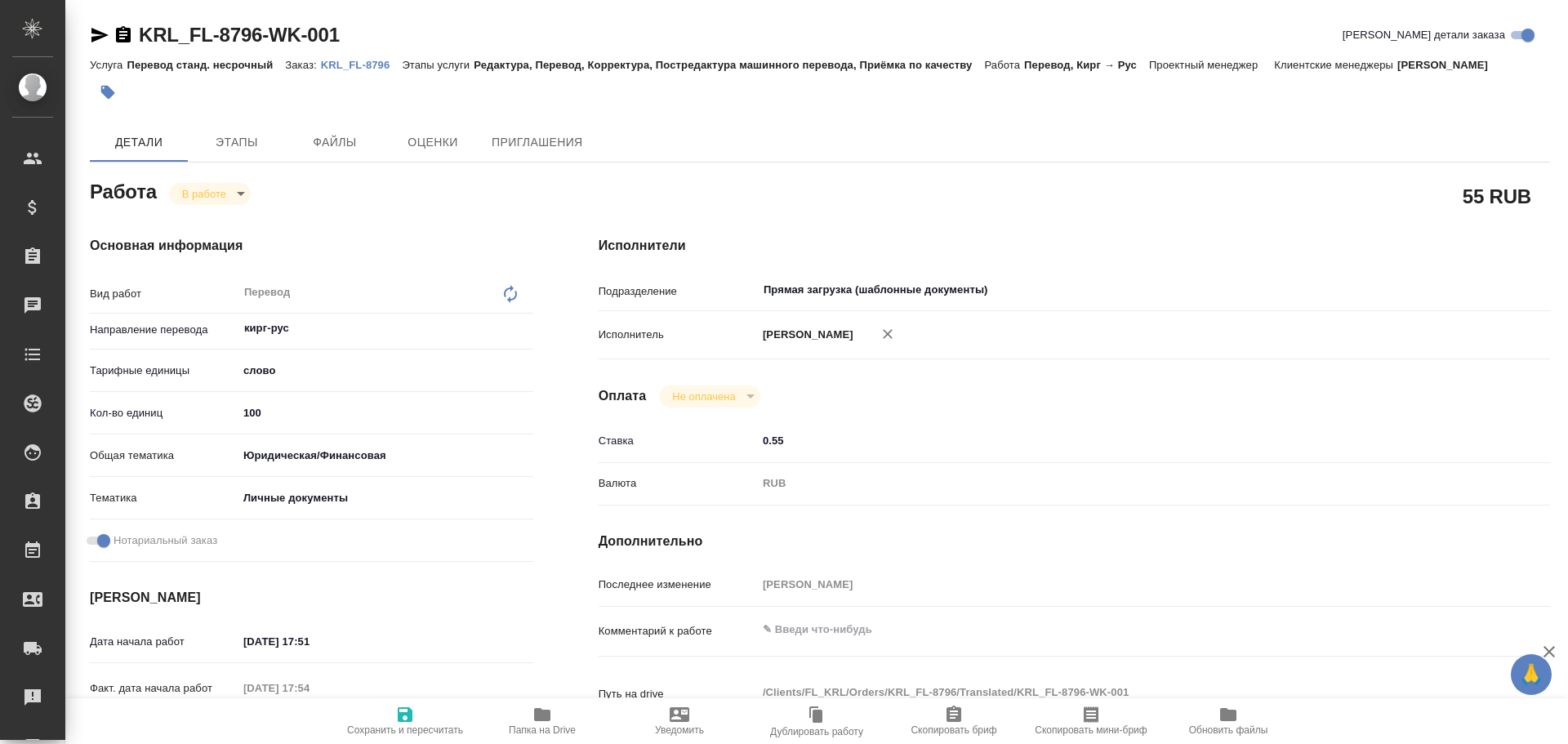
type textarea "x"
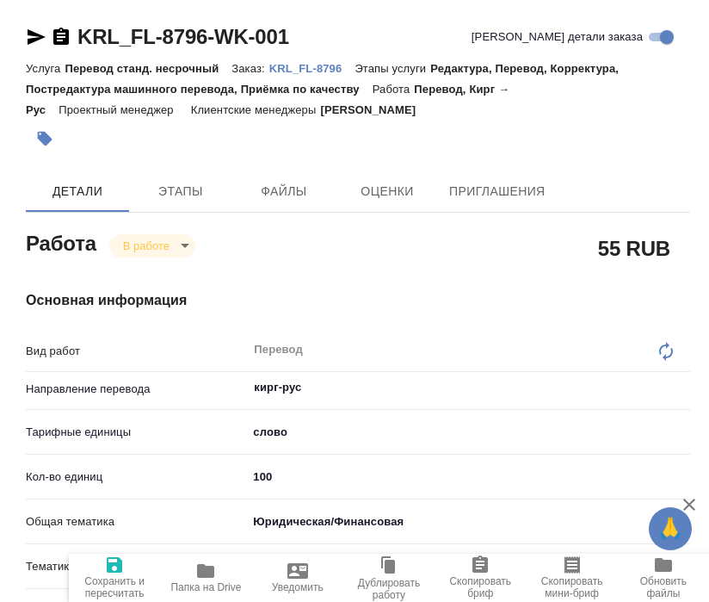
type textarea "x"
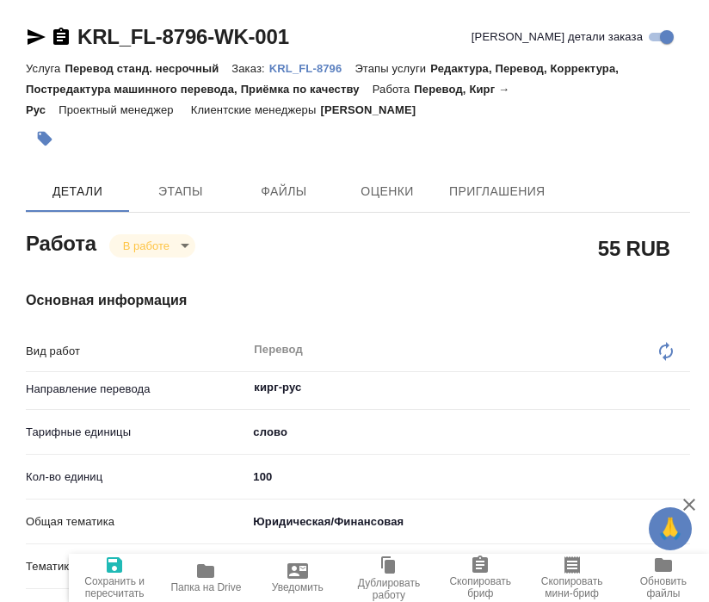
type textarea "x"
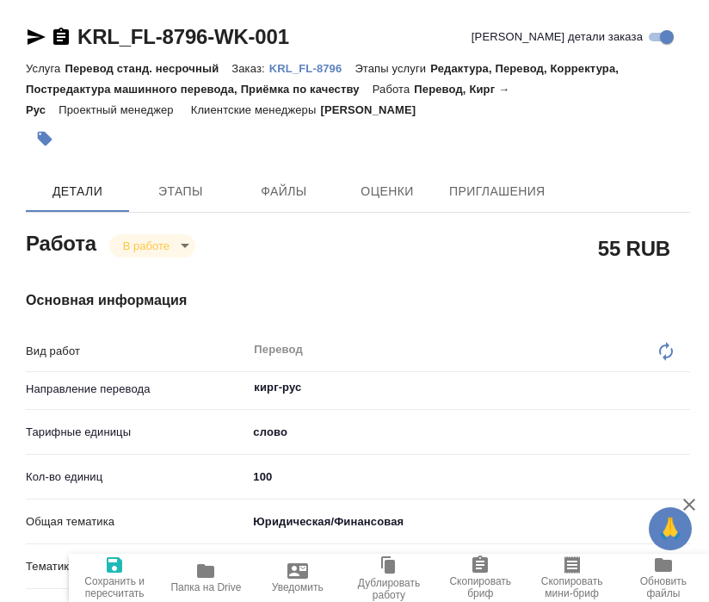
type textarea "x"
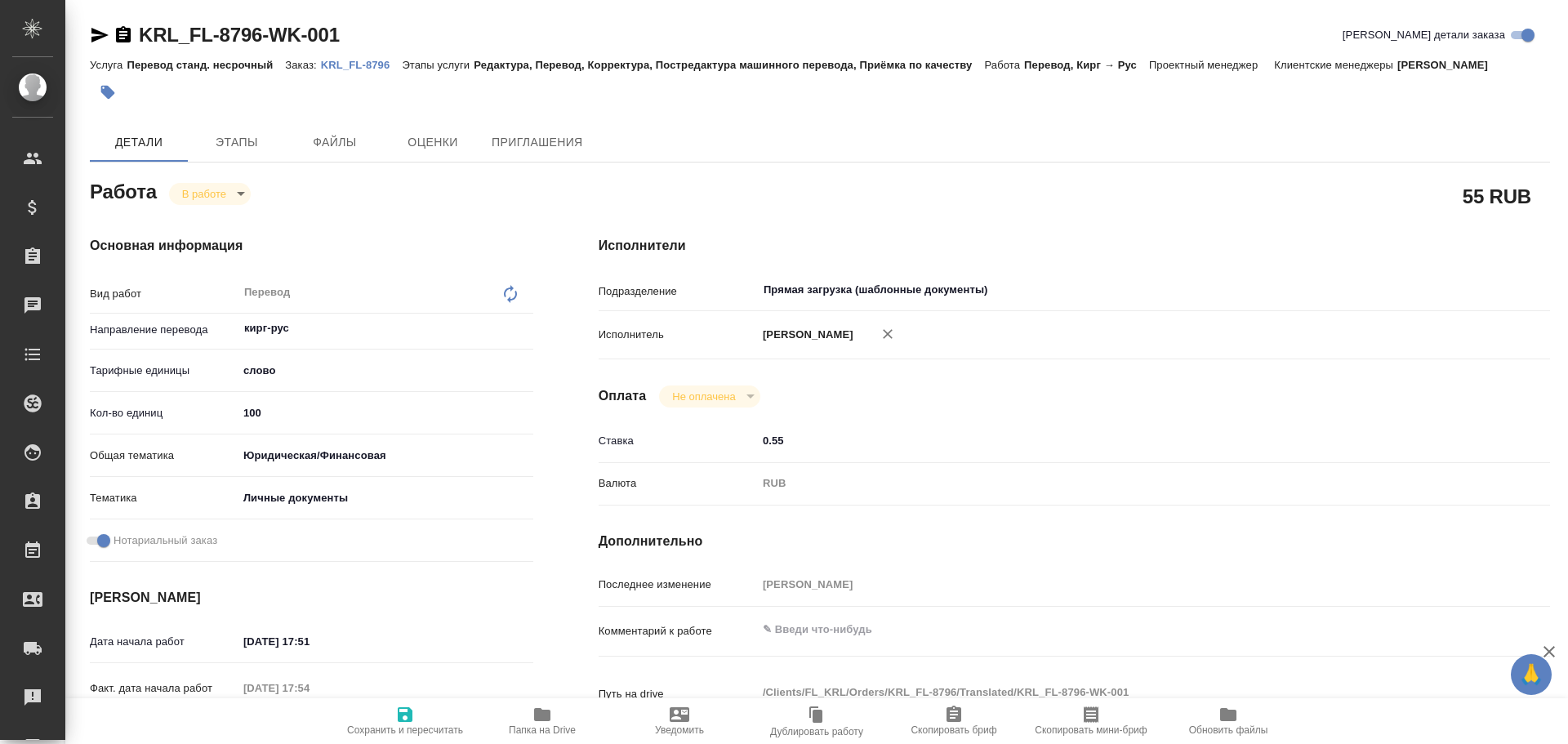
type textarea "x"
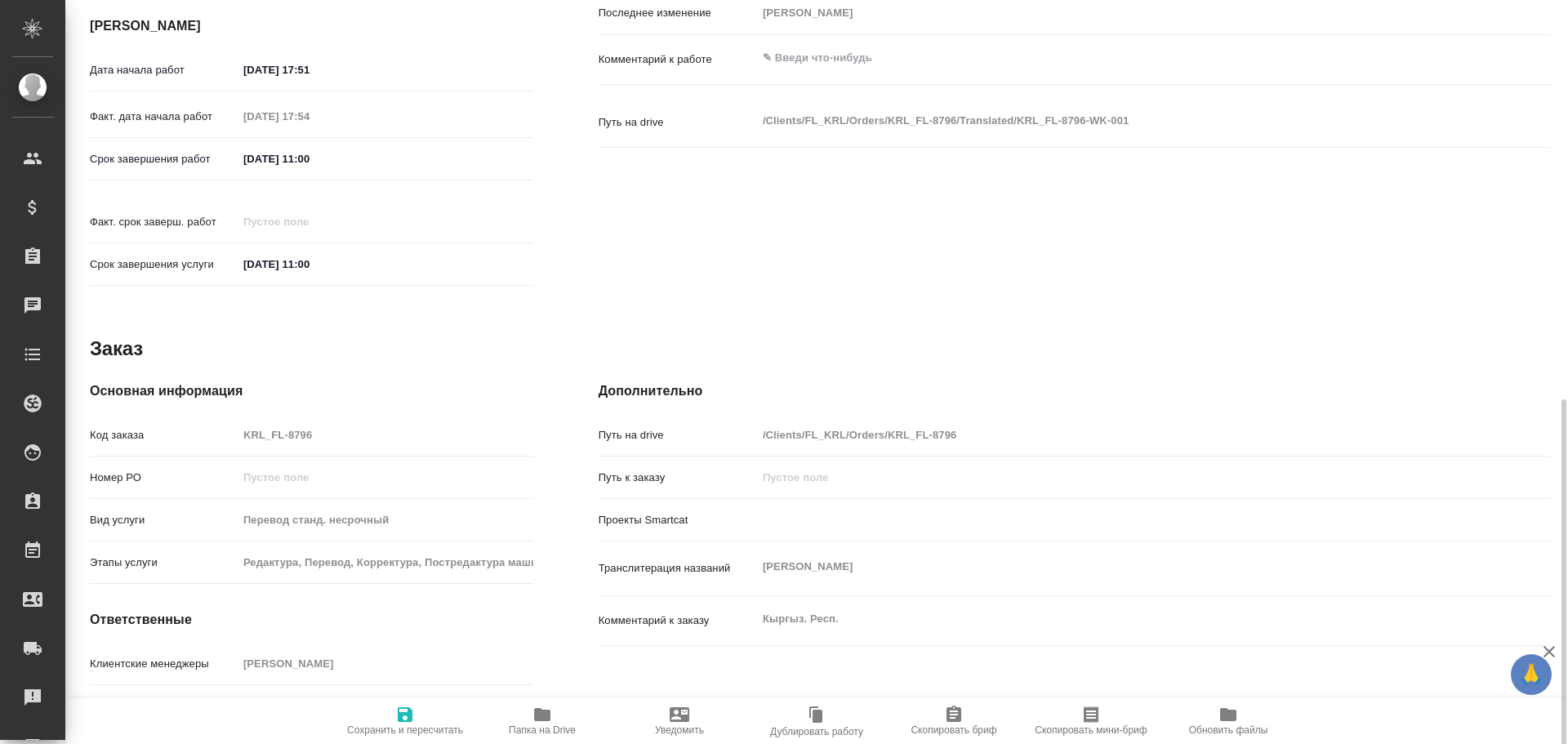
scroll to position [630, 0]
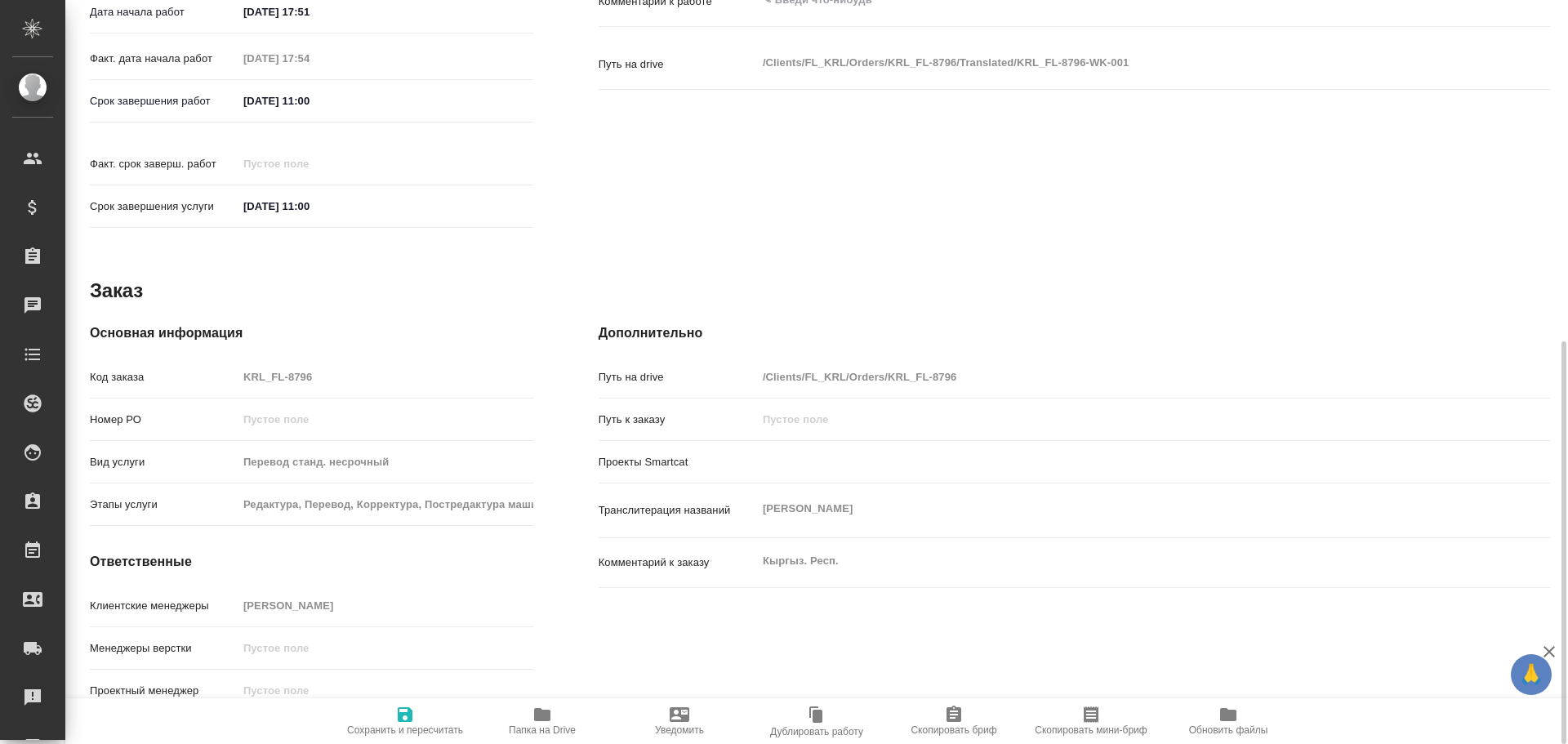
click at [556, 725] on span "Папка на Drive" at bounding box center [542, 731] width 67 height 11
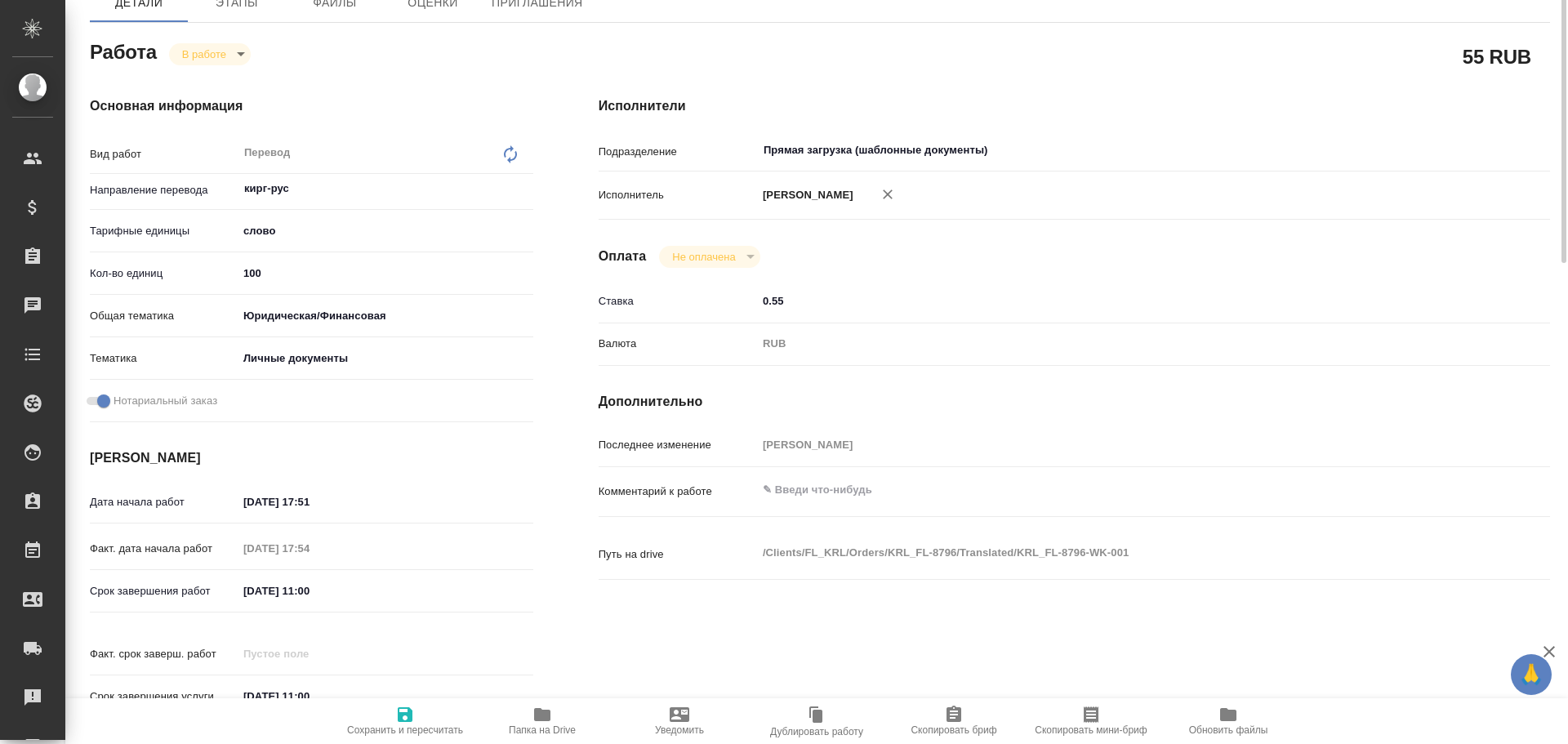
scroll to position [0, 0]
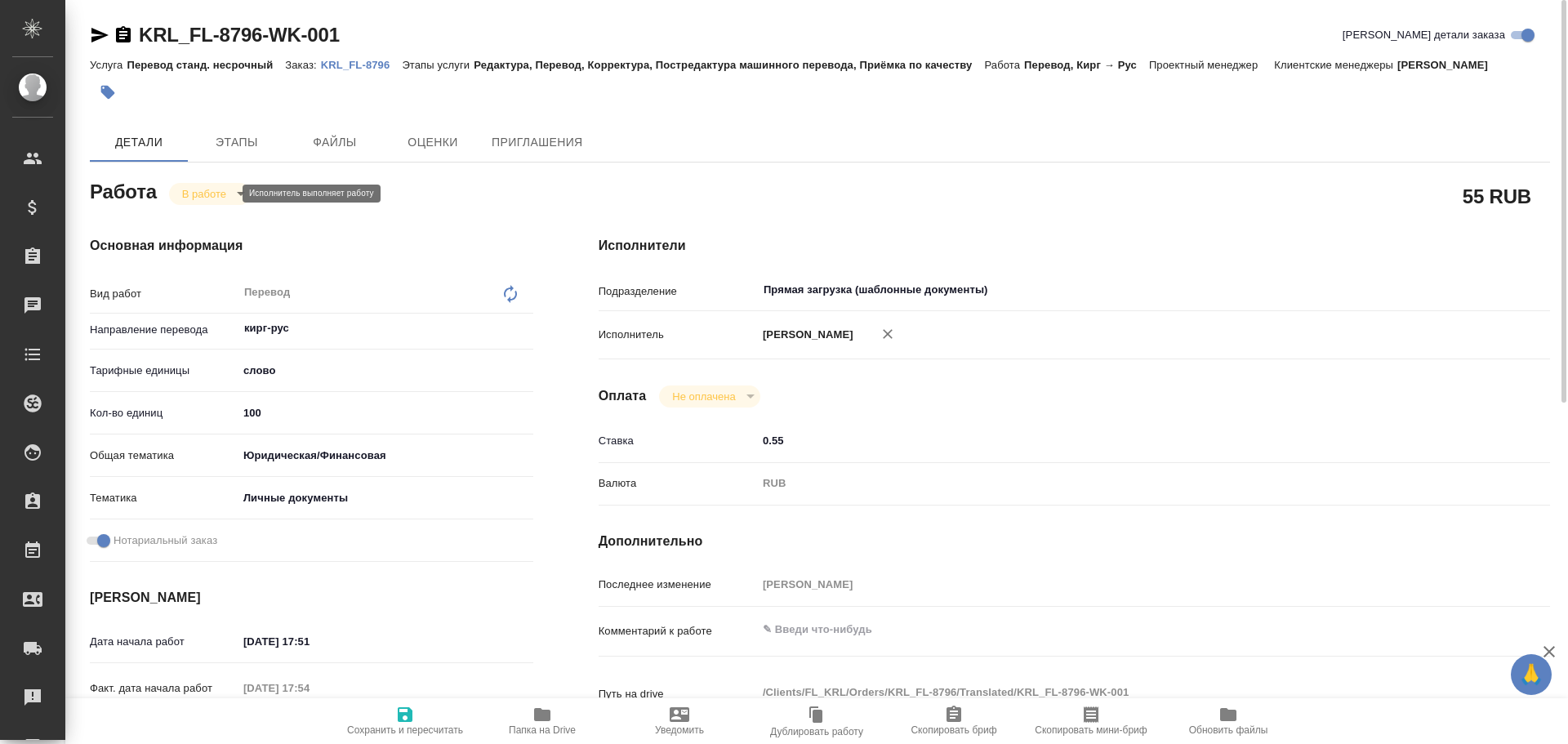
click at [214, 195] on body "🙏 .cls-1 fill:#fff; AWATERA [PERSON_NAME] Спецификации Заказы 0 Чаты Todo Проек…" at bounding box center [784, 372] width 1568 height 744
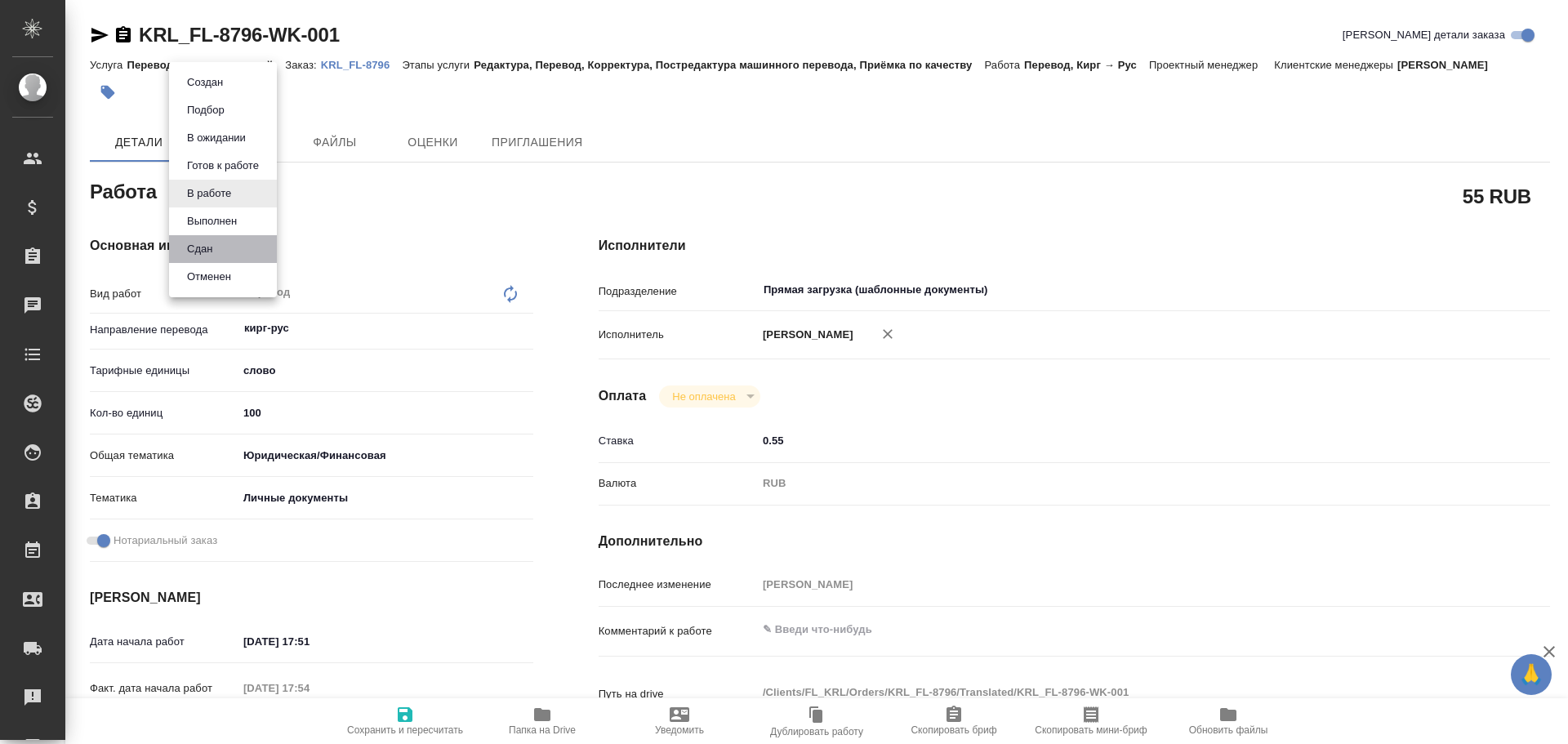
click at [206, 239] on li "Сдан" at bounding box center [223, 249] width 108 height 28
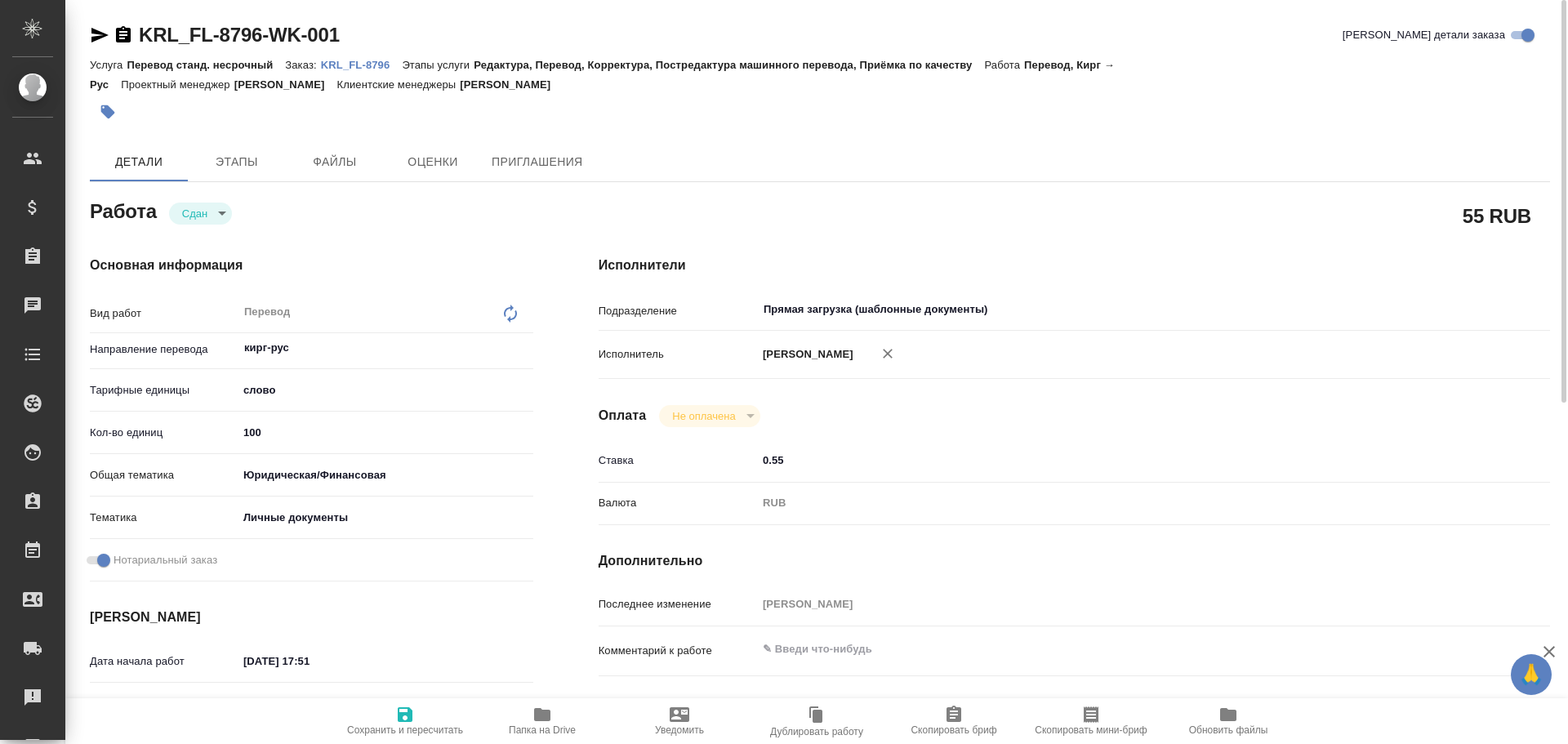
type textarea "x"
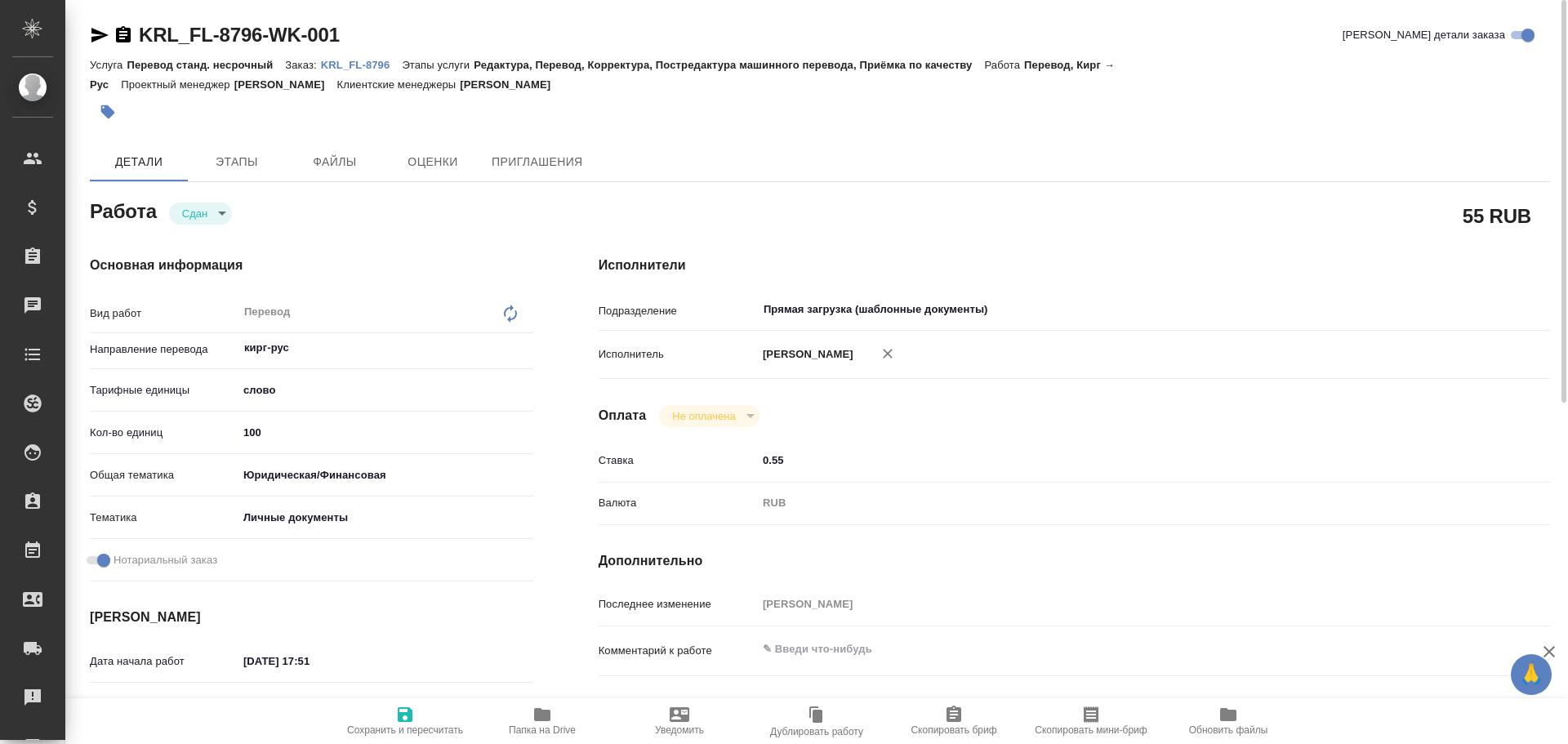
type textarea "x"
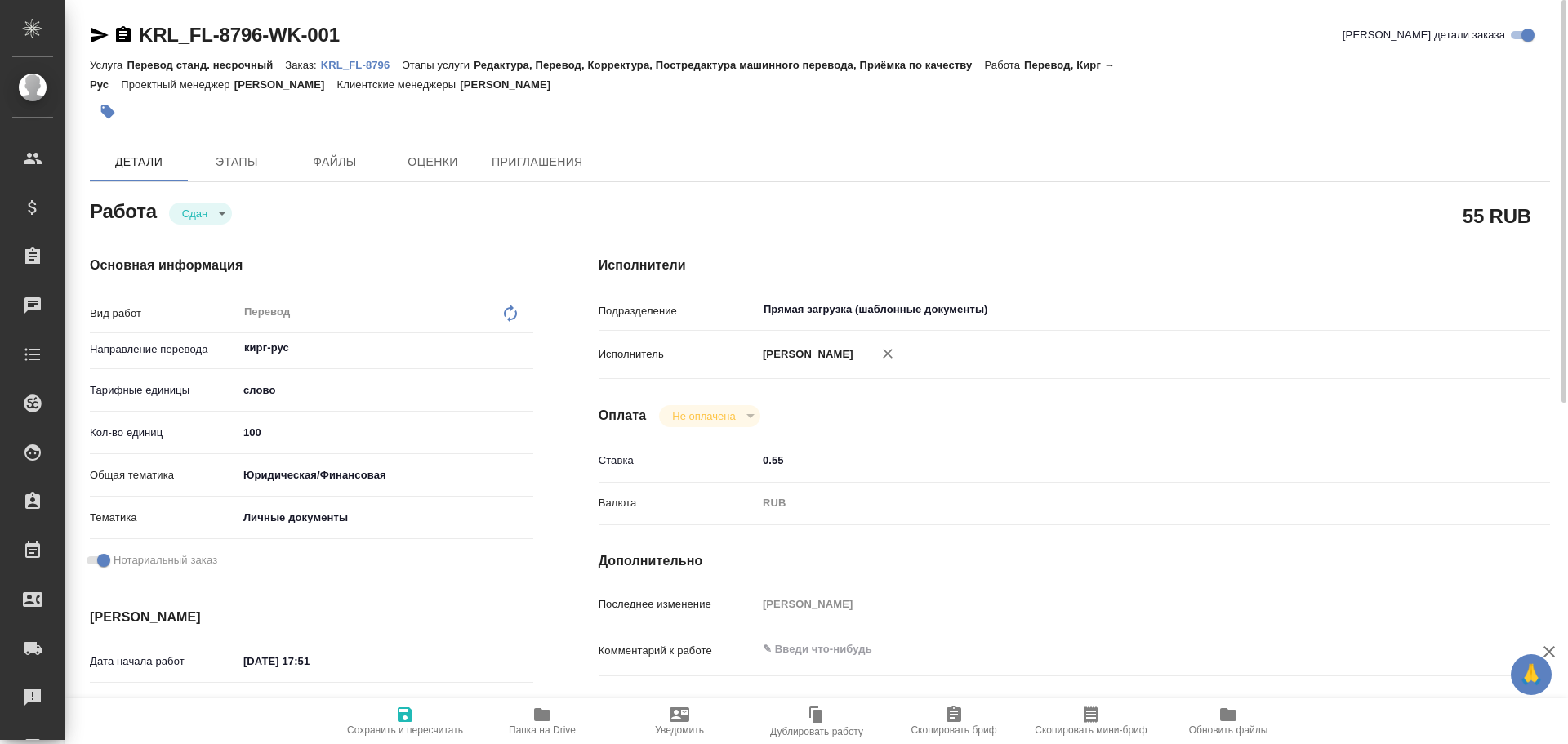
type textarea "x"
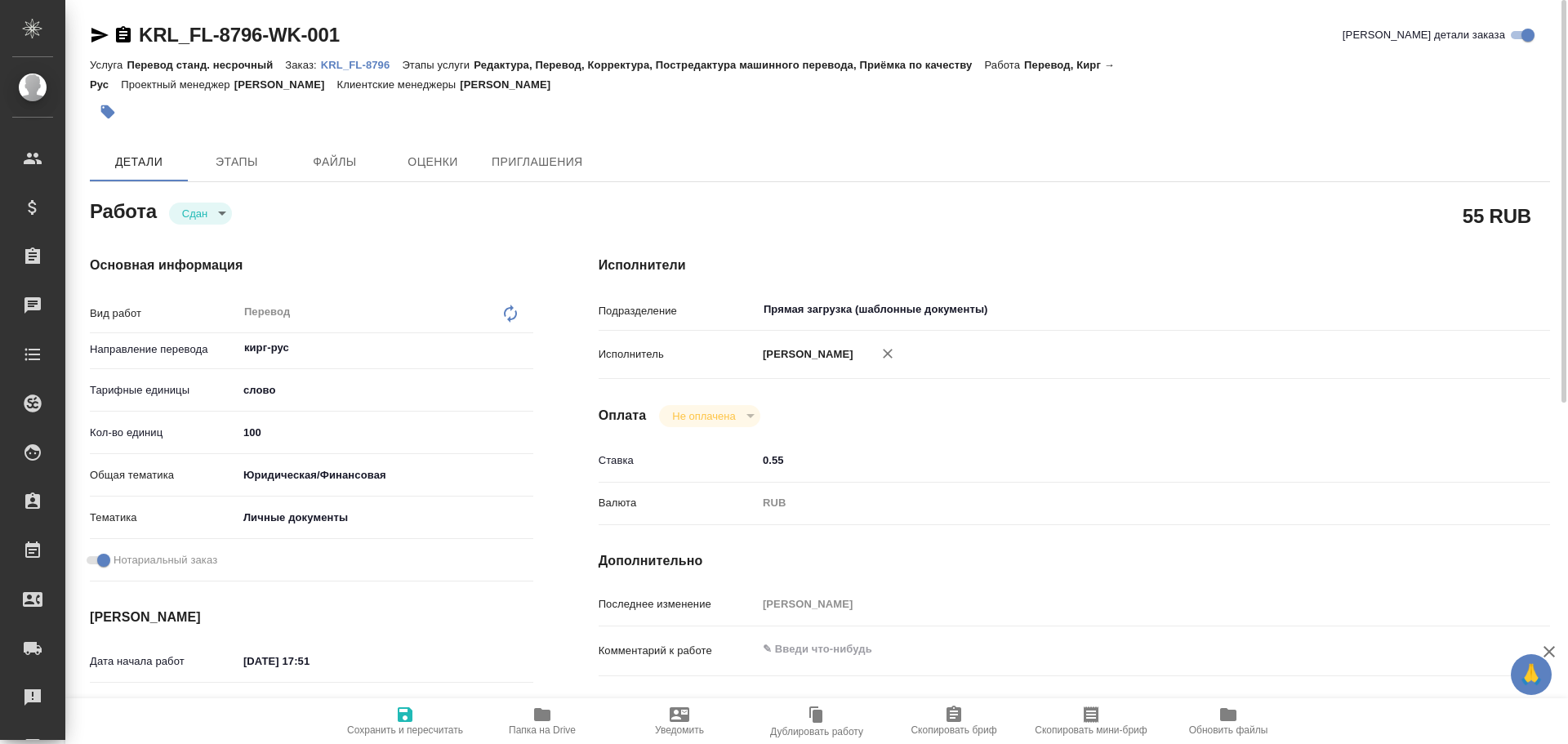
click at [411, 730] on span "Сохранить и пересчитать" at bounding box center [405, 731] width 116 height 11
type textarea "x"
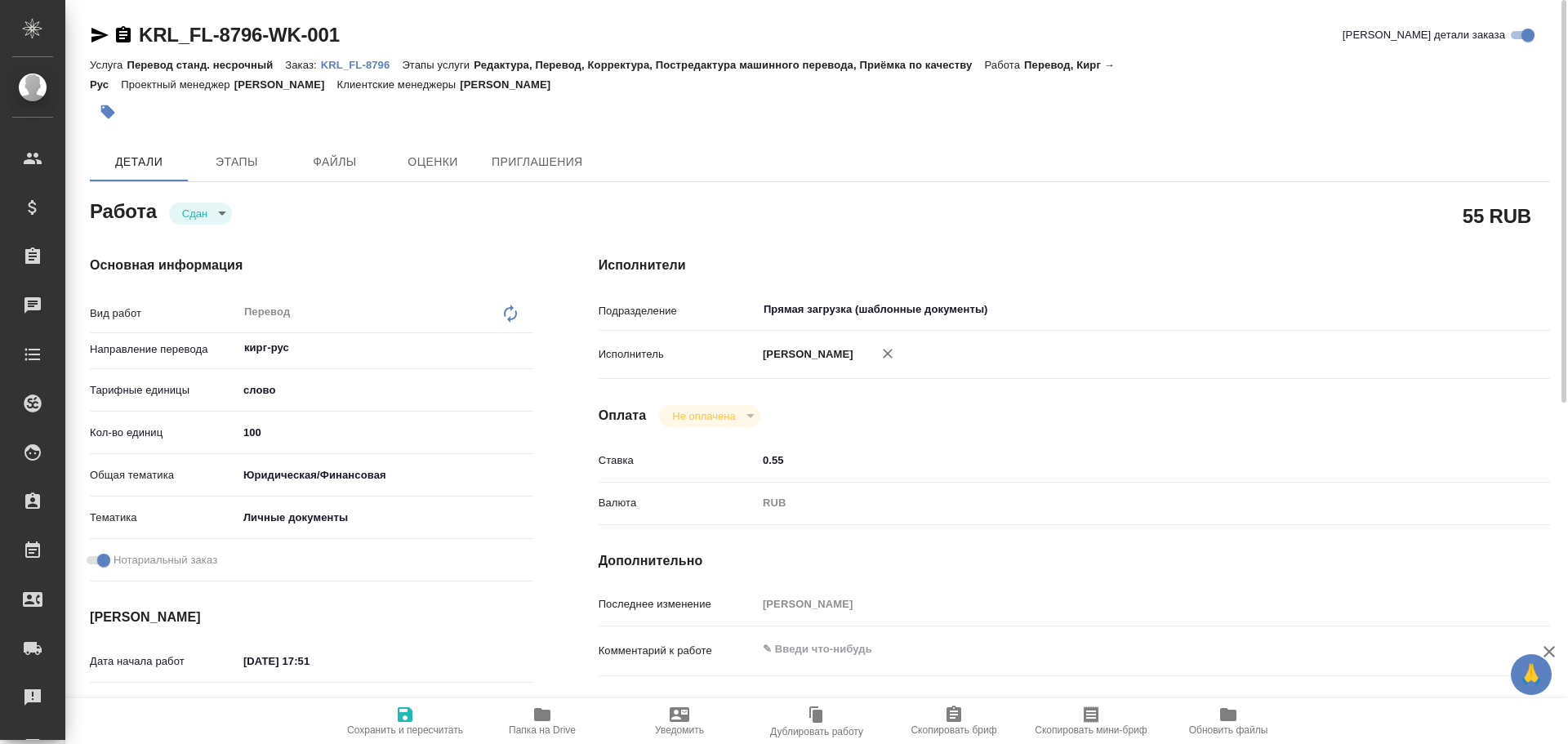
type textarea "x"
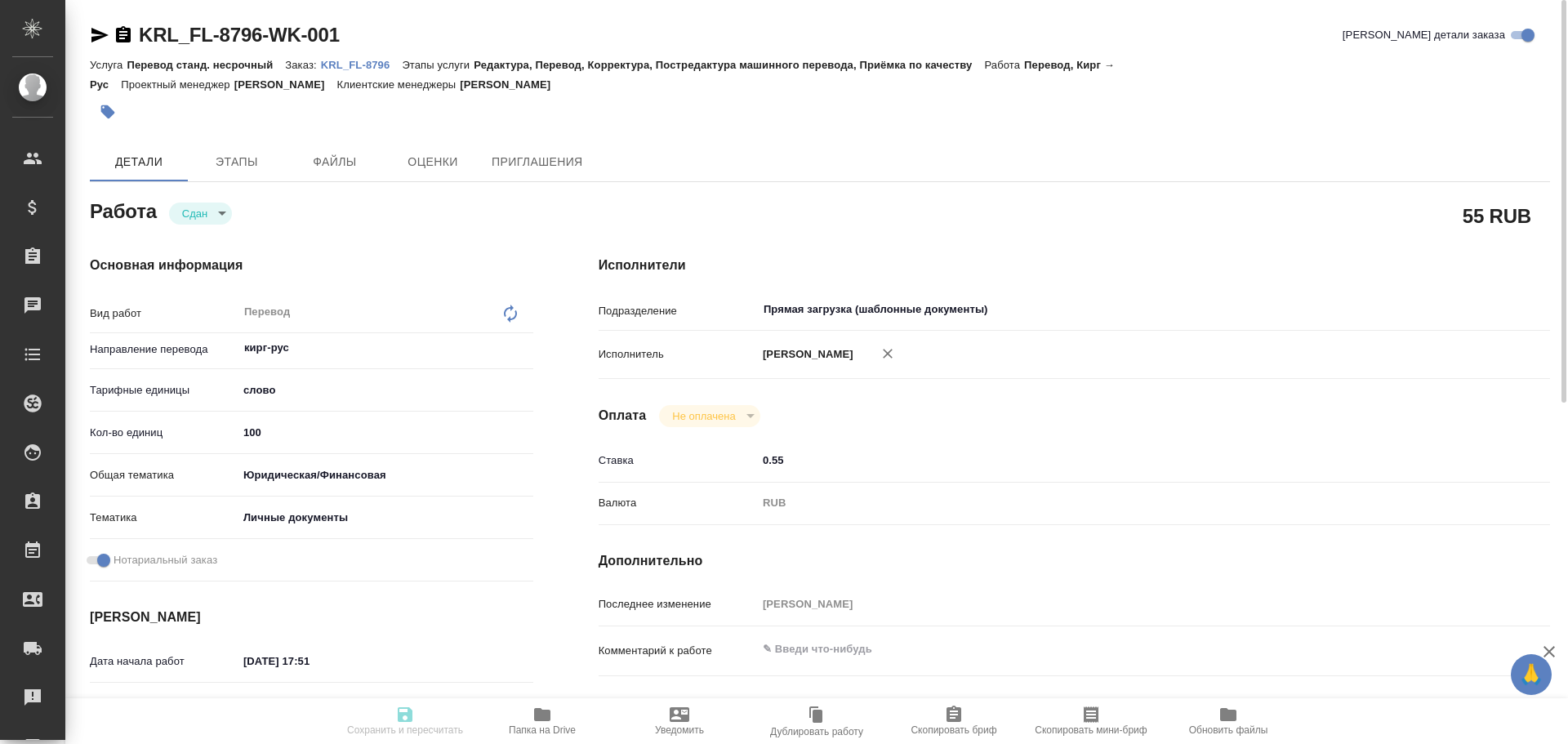
type textarea "x"
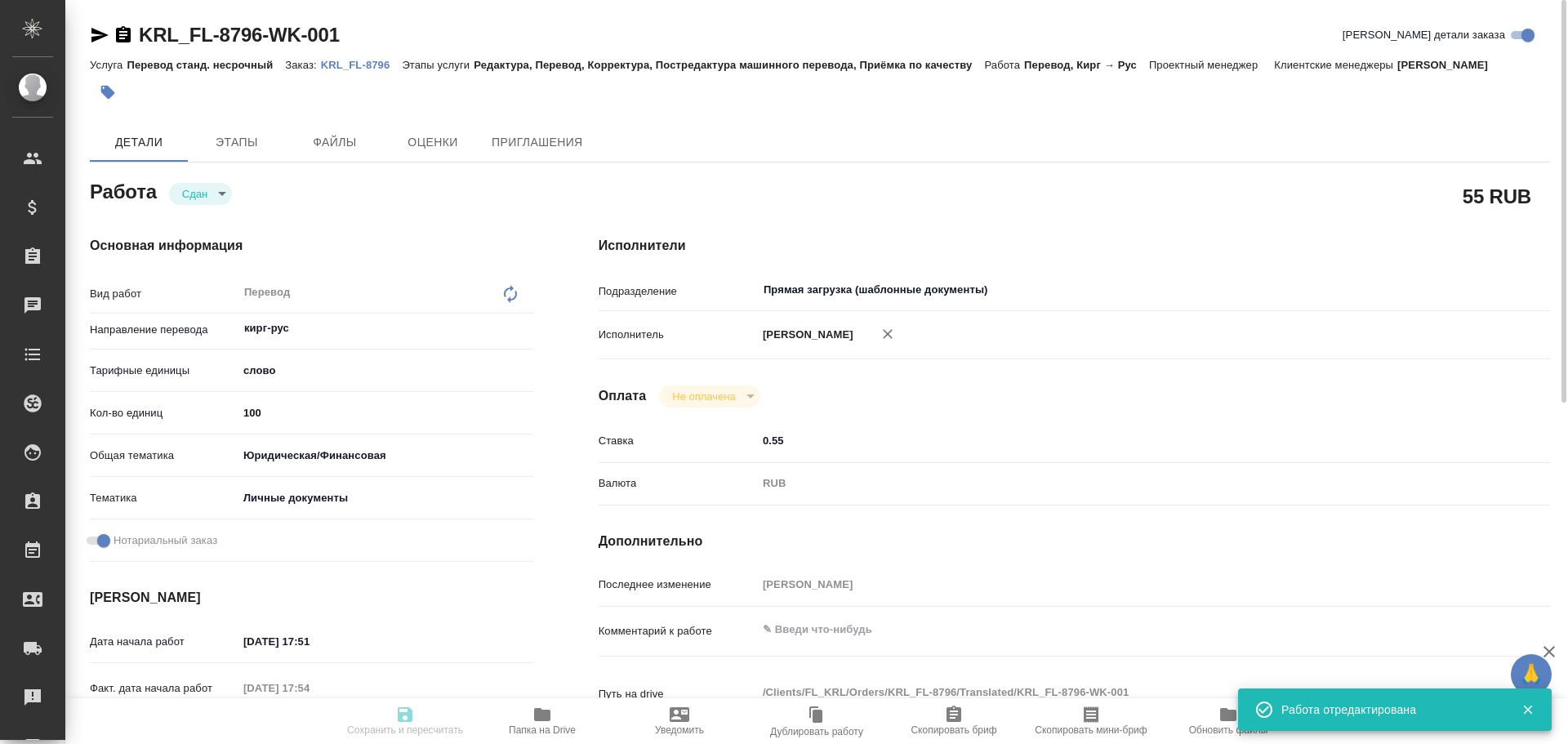
type textarea "x"
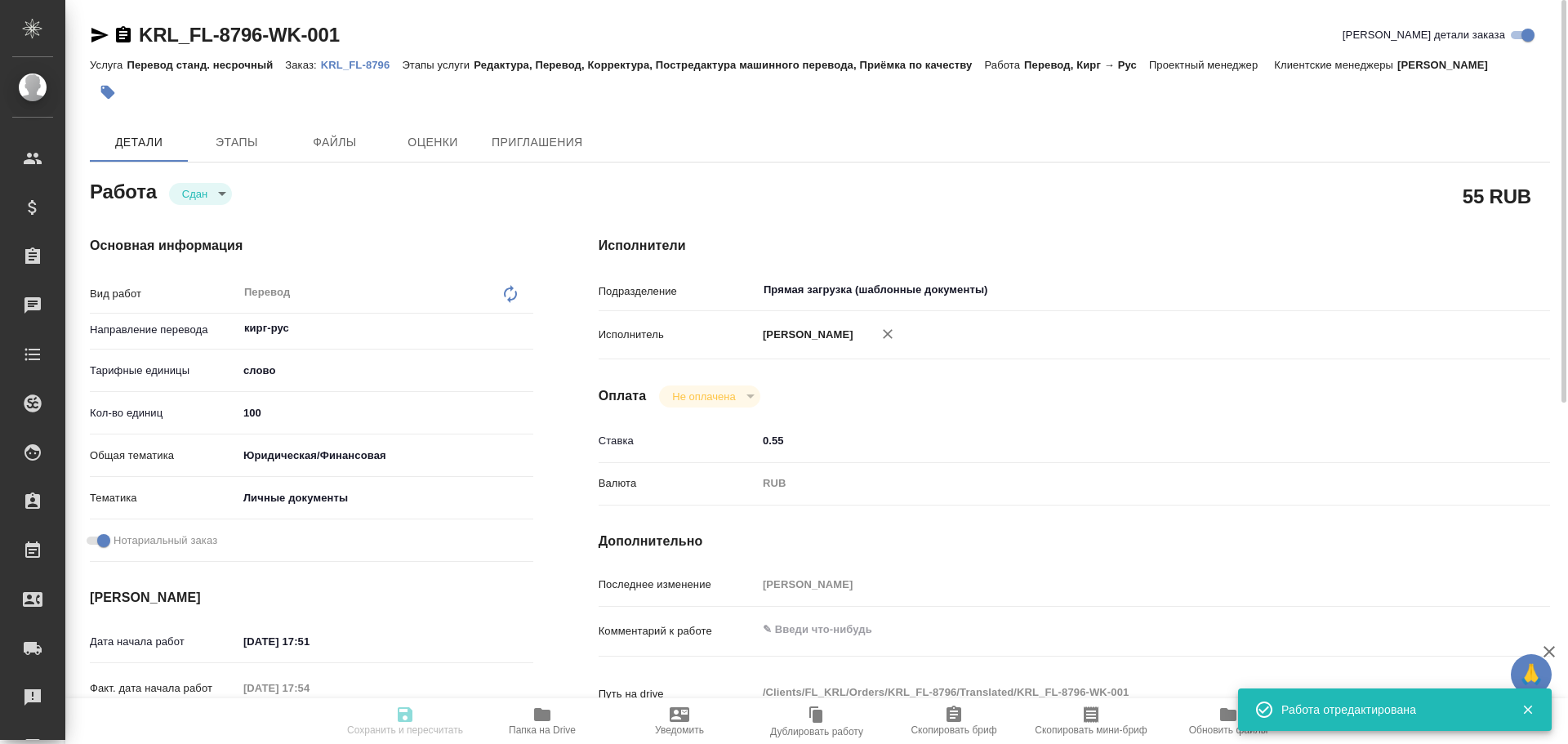
type input "closed"
type textarea "Перевод"
type textarea "x"
type input "кирг-рус"
type input "5a8b1489cc6b4906c91bfd90"
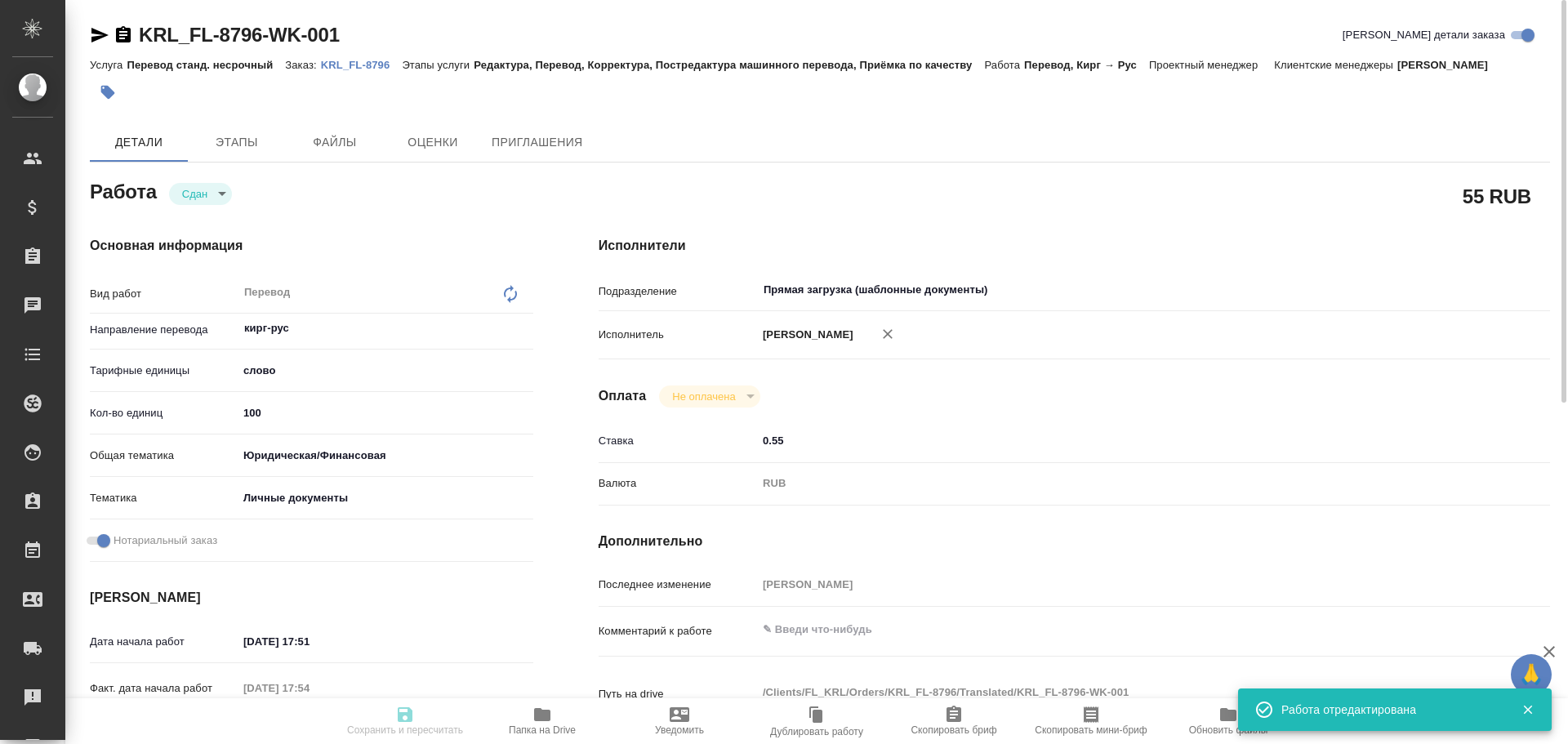
type input "100"
type input "yr-fn"
type input "5a8b8b956a9677013d343cfe"
checkbox input "true"
type input "[DATE] 17:51"
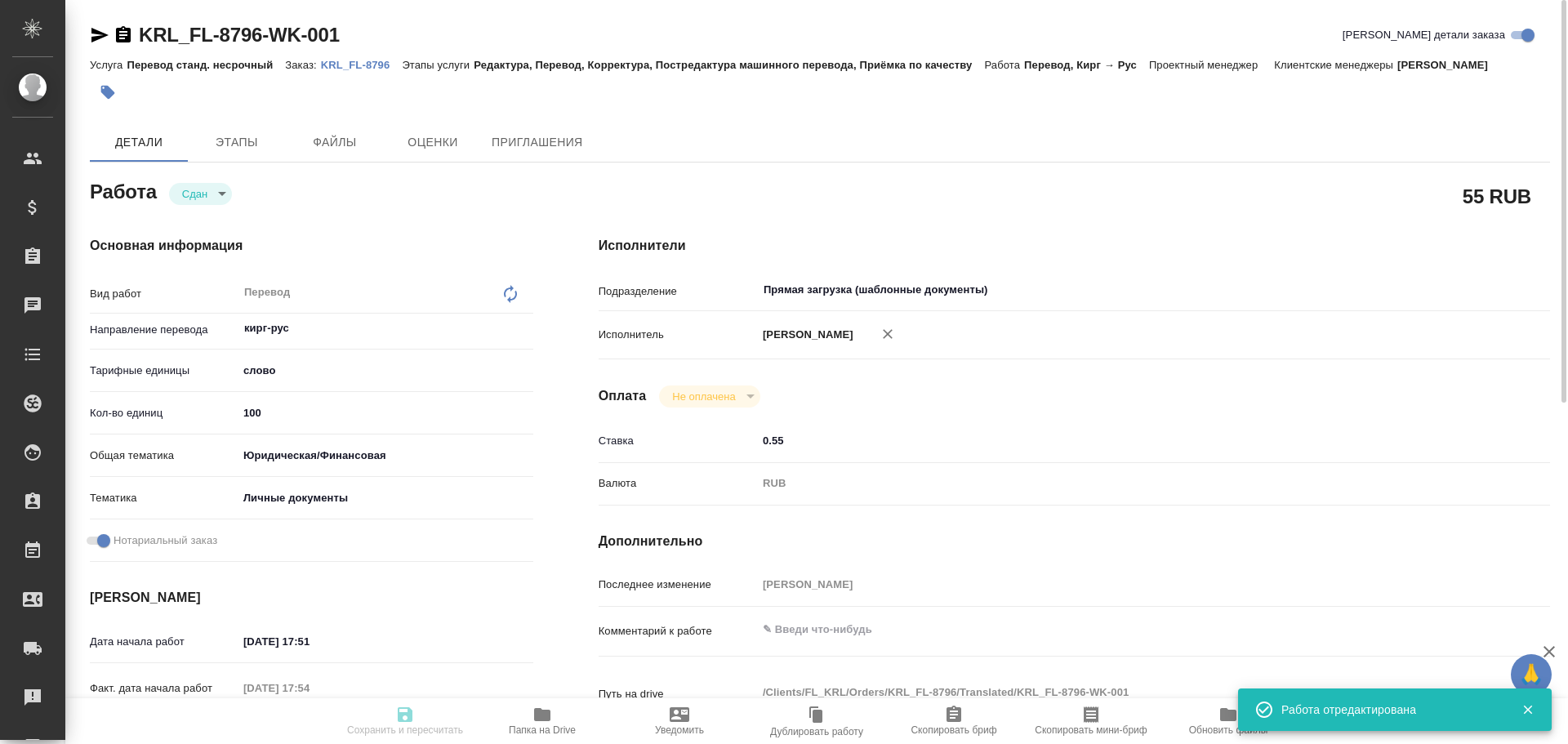
type input "[DATE] 17:54"
type input "[DATE] 11:00"
type input "[DATE] 18:36"
type input "[DATE] 11:00"
type input "Прямая загрузка (шаблонные документы)"
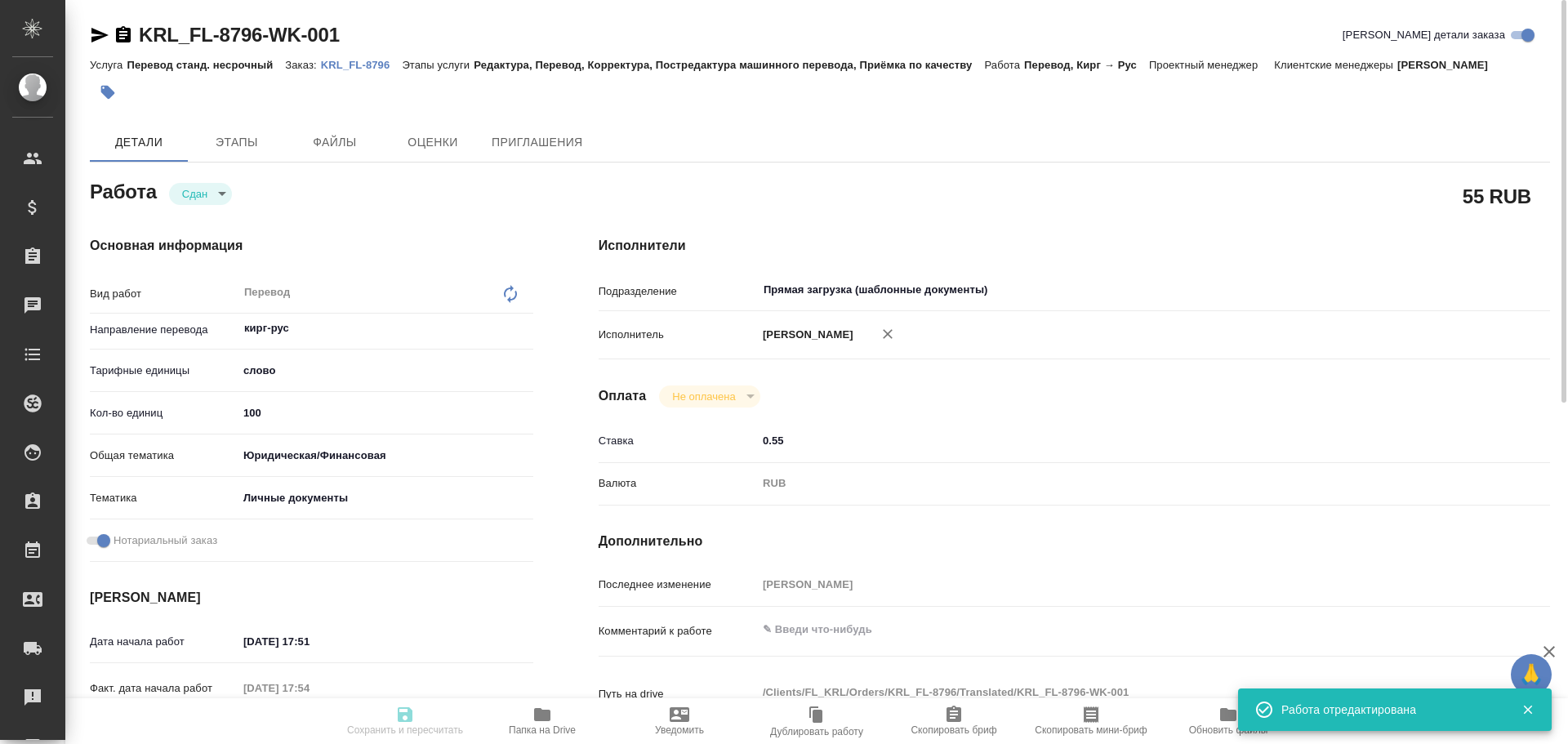
type input "notPayed"
type input "0.55"
type input "RUB"
type input "[PERSON_NAME]"
type textarea "x"
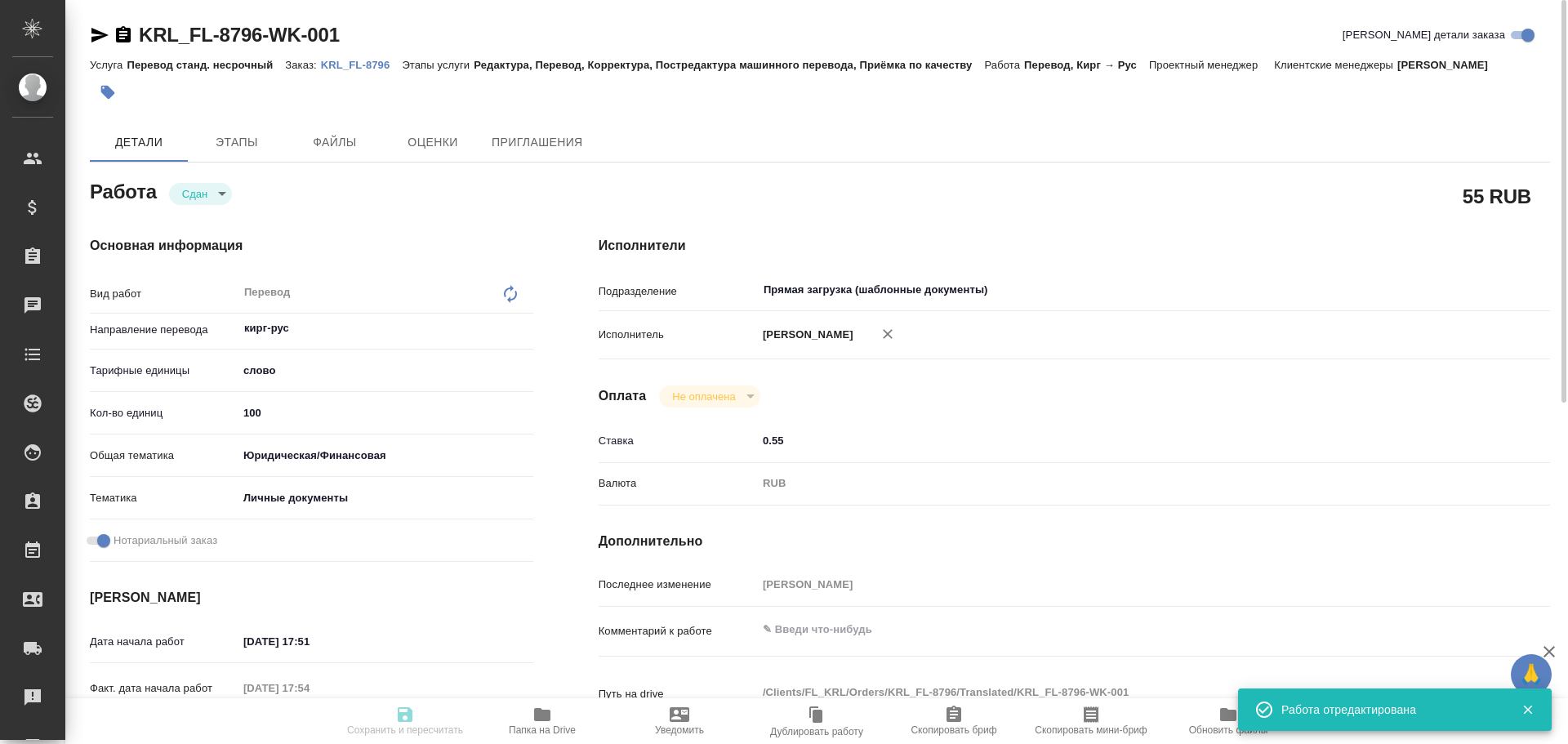
type textarea "/Clients/FL_KRL/Orders/KRL_FL-8796/Translated/KRL_FL-8796-WK-001"
type textarea "x"
type input "KRL_FL-8796"
type input "Перевод станд. несрочный"
type input "Редактура, Перевод, Корректура, Постредактура машинного перевода, Приёмка по ка…"
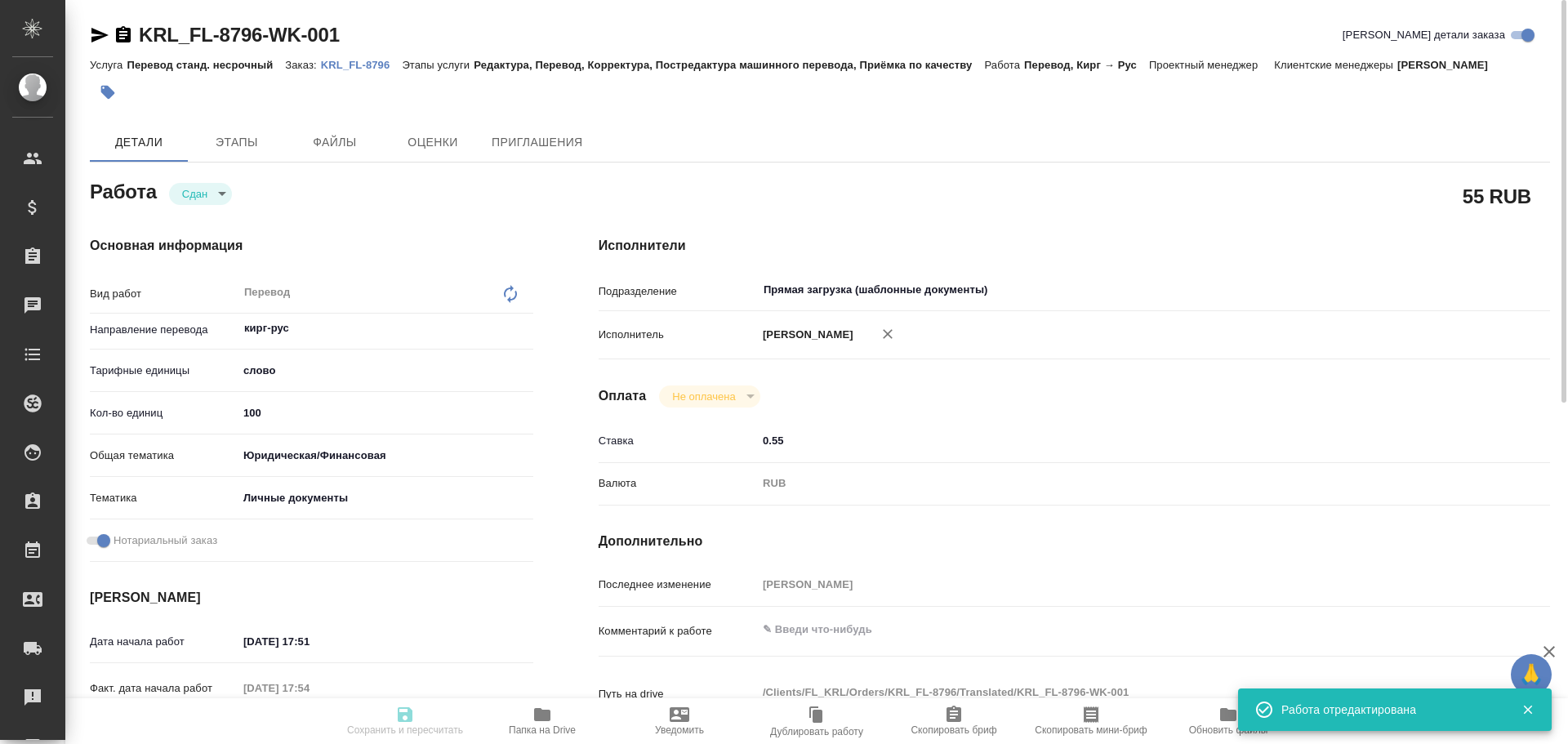
type input "[PERSON_NAME]"
type input "/Clients/FL_KRL/Orders/KRL_FL-8796"
type textarea "[PERSON_NAME]"
type textarea "x"
type textarea "Кыргыз. Респ."
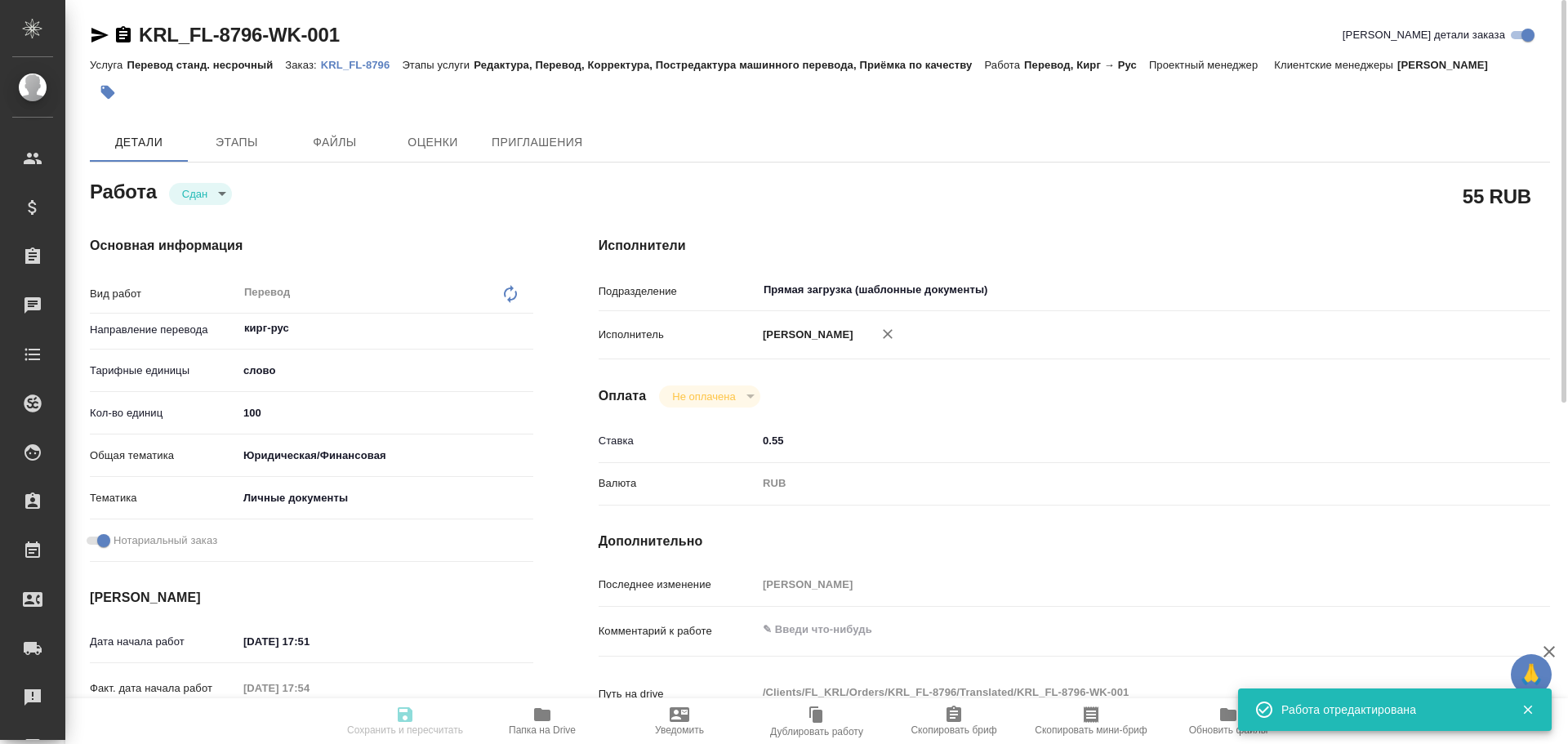
type textarea "x"
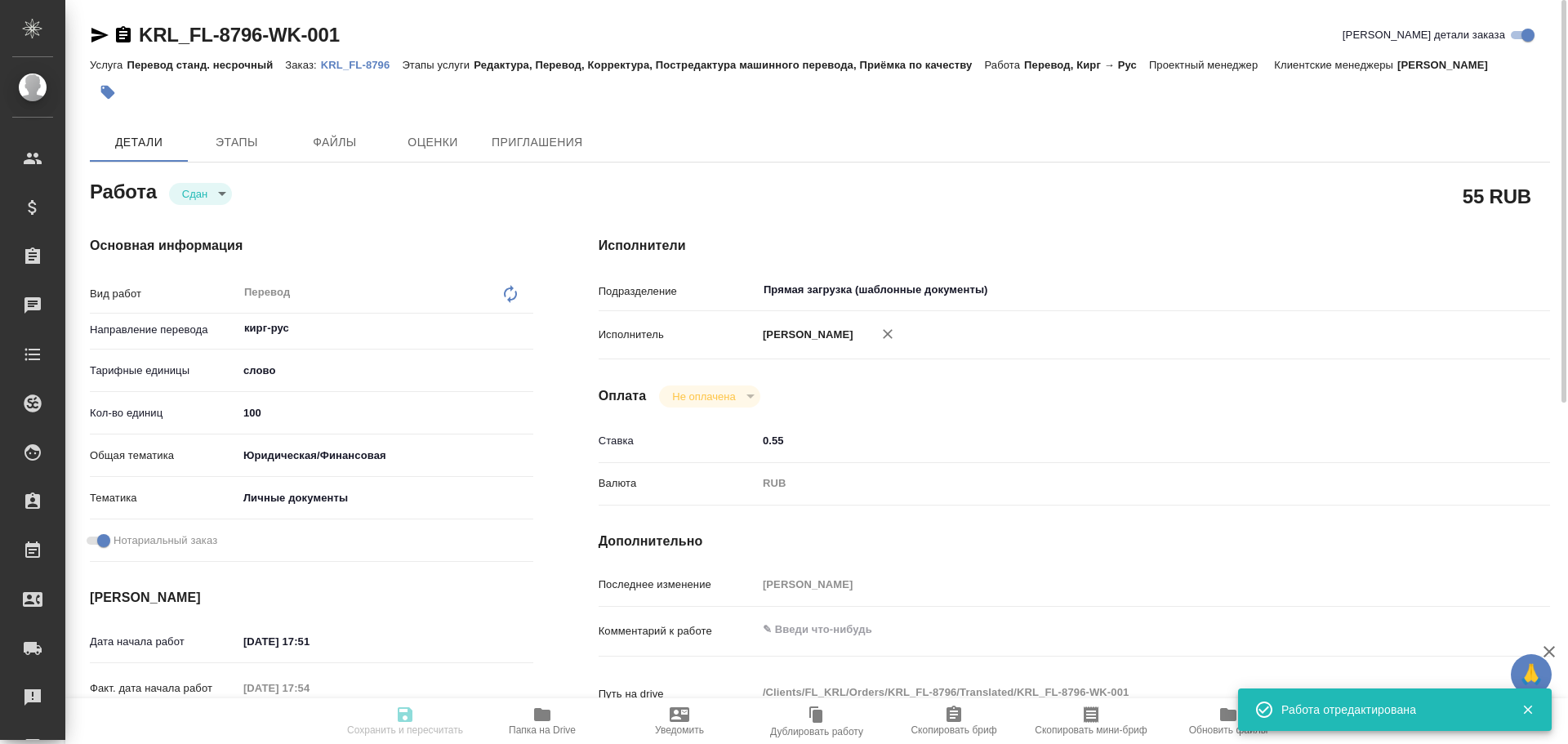
type textarea "x"
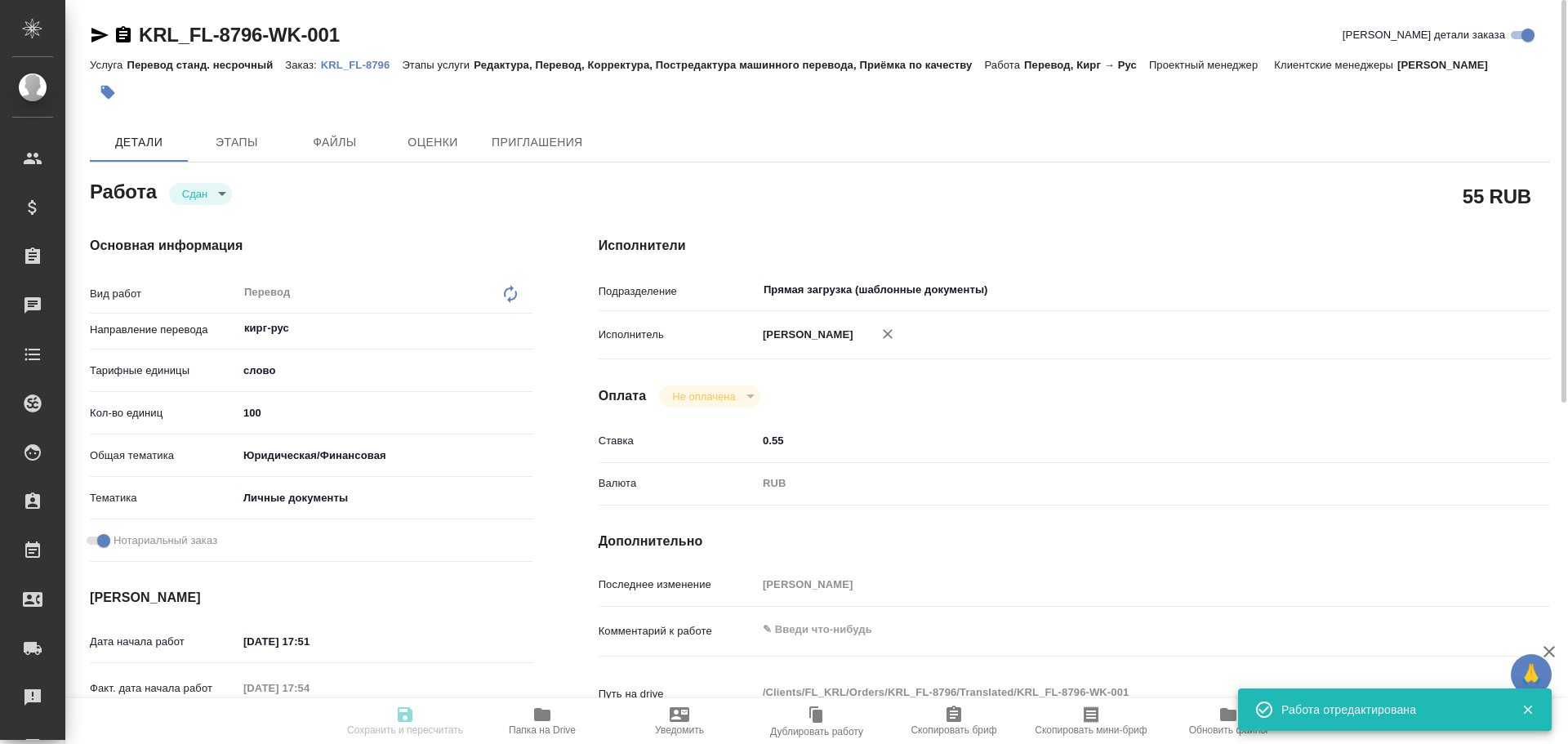
type textarea "x"
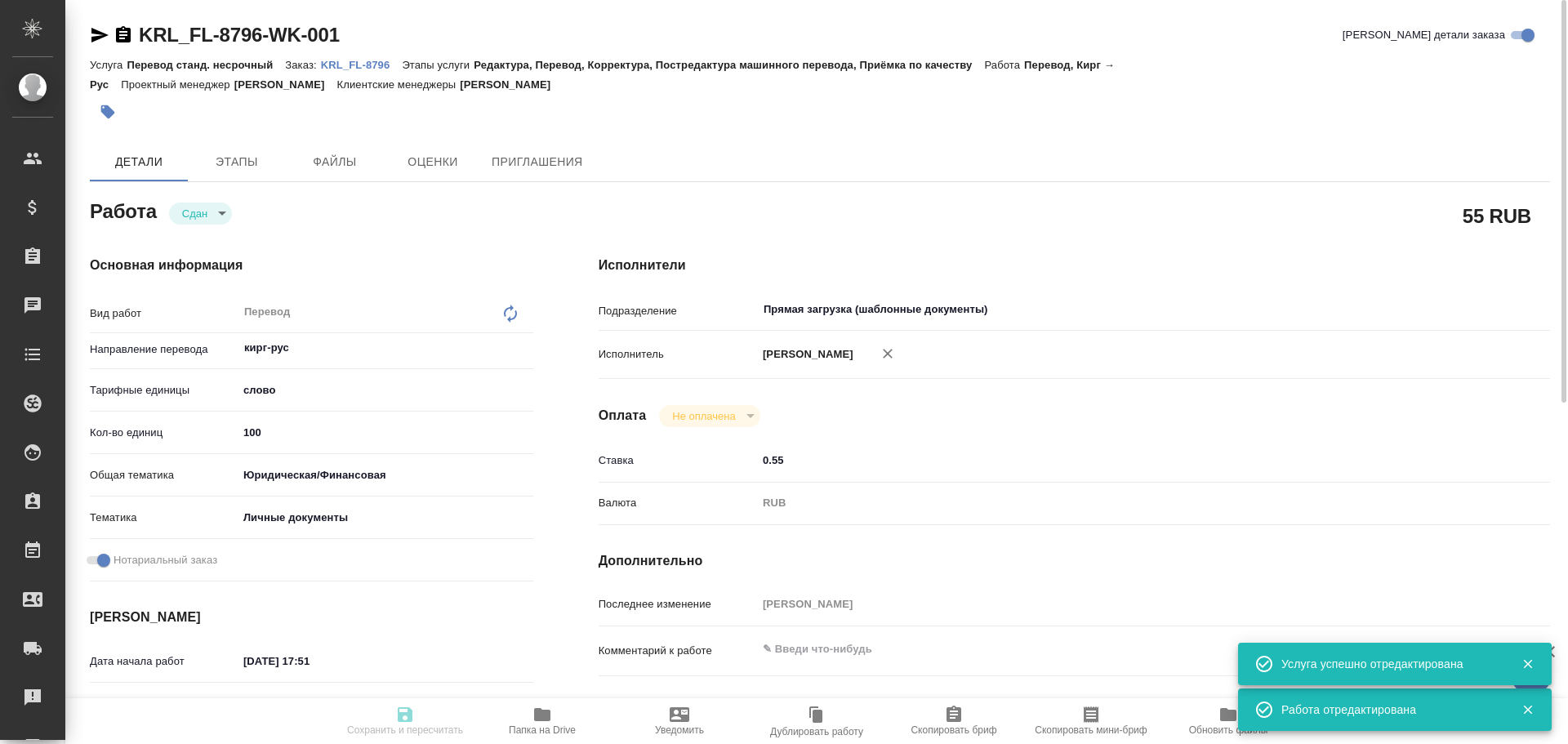
type textarea "x"
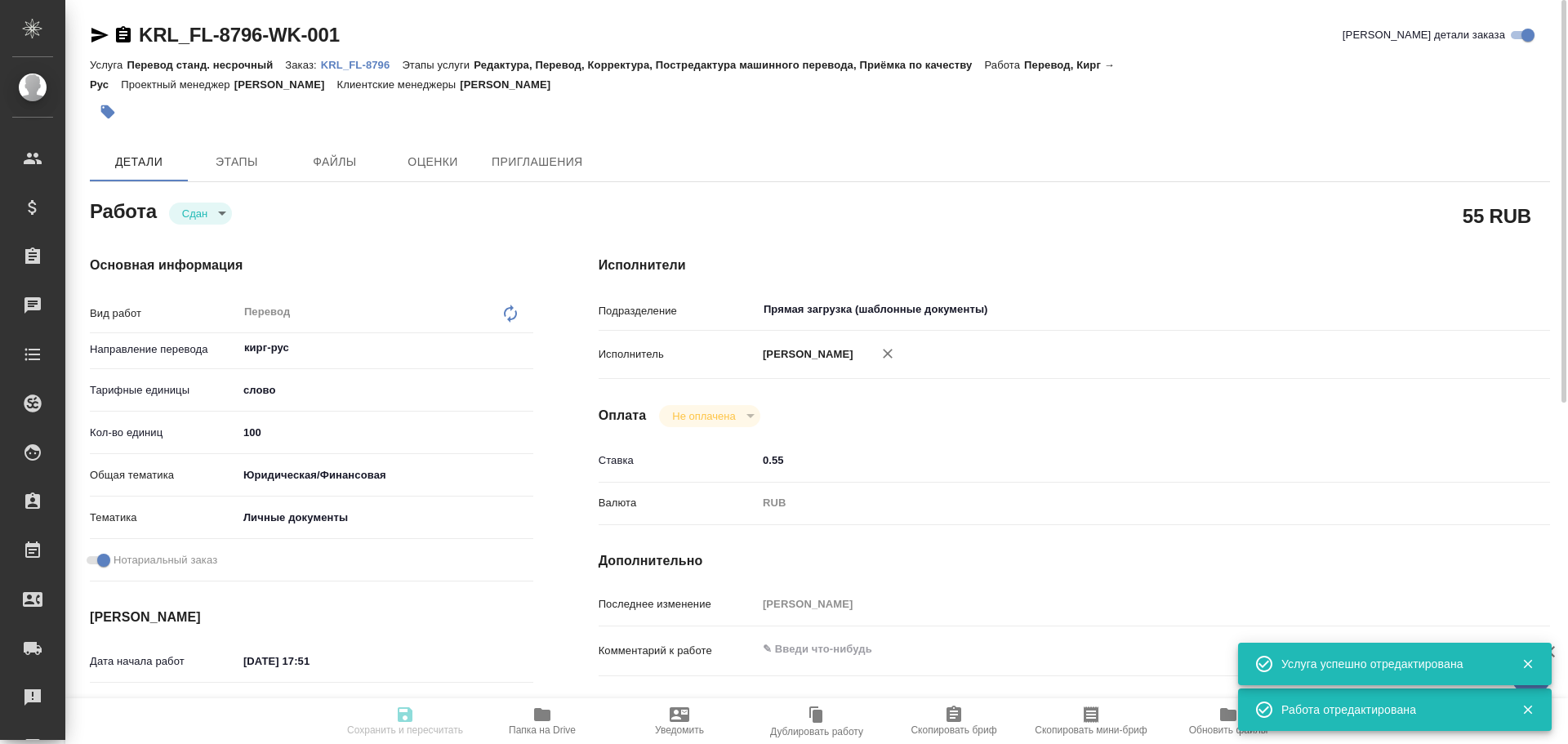
type textarea "x"
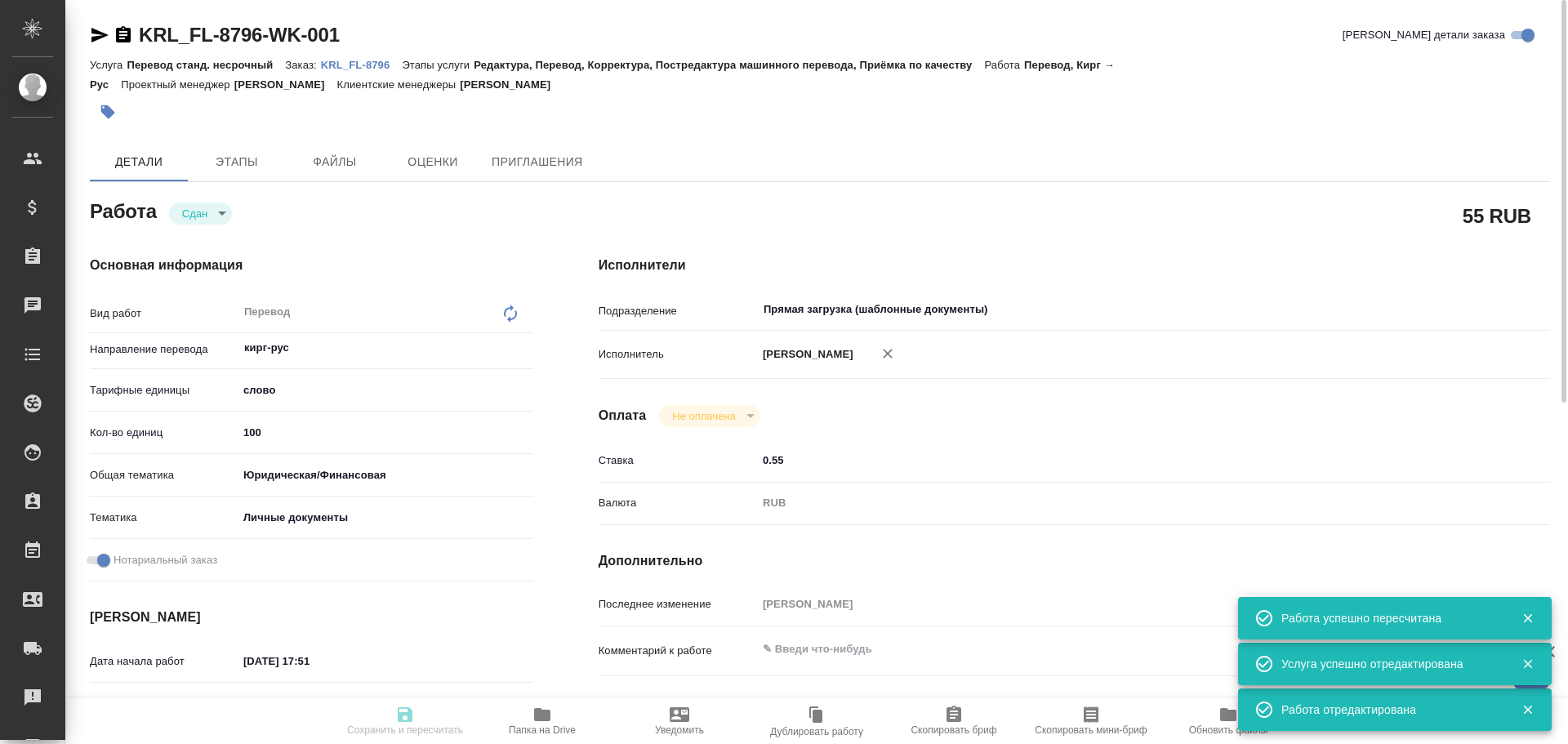
type input "closed"
type textarea "Перевод"
type textarea "x"
type input "кирг-рус"
type input "5a8b1489cc6b4906c91bfd90"
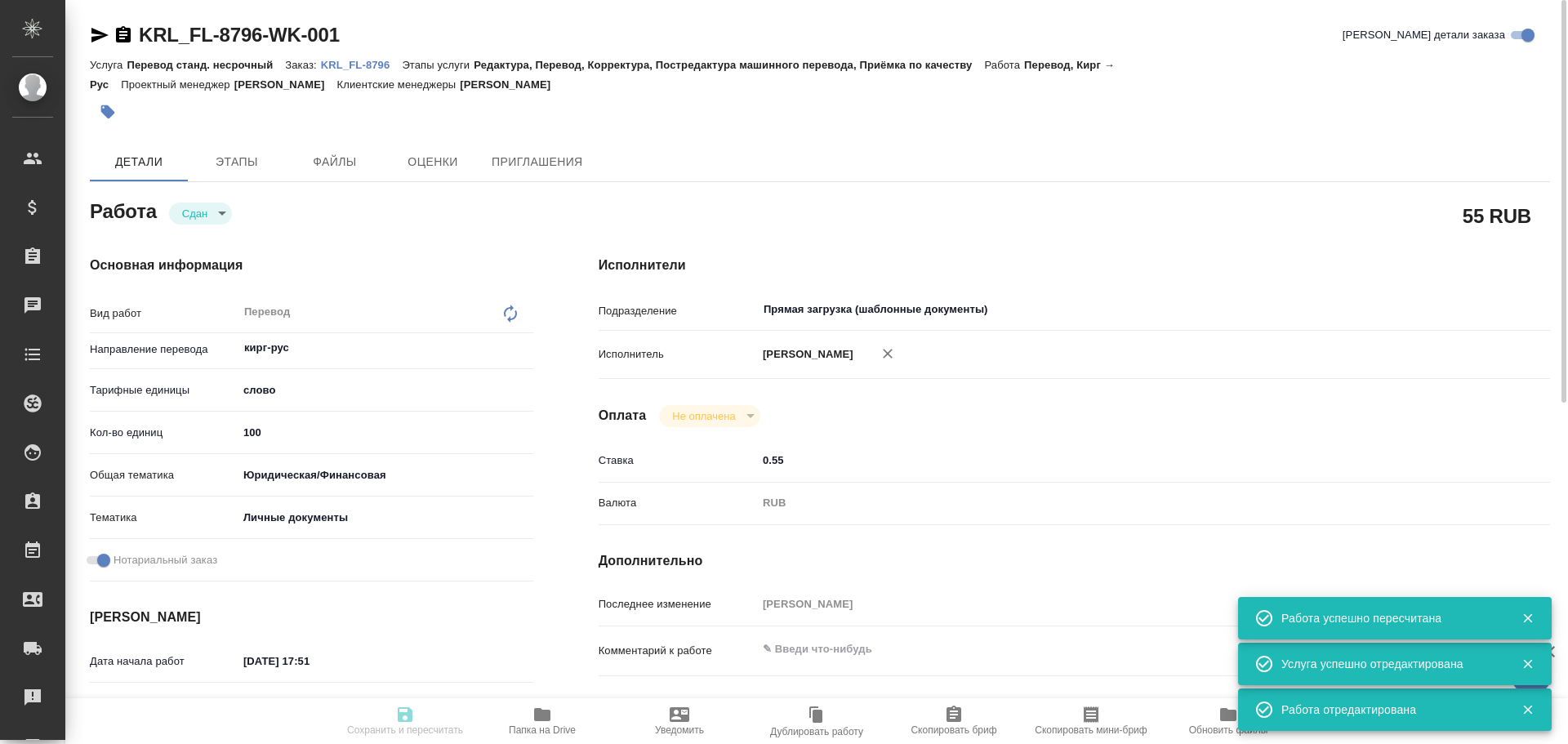
type input "100"
type input "yr-fn"
type input "5a8b8b956a9677013d343cfe"
checkbox input "true"
type input "[DATE] 17:51"
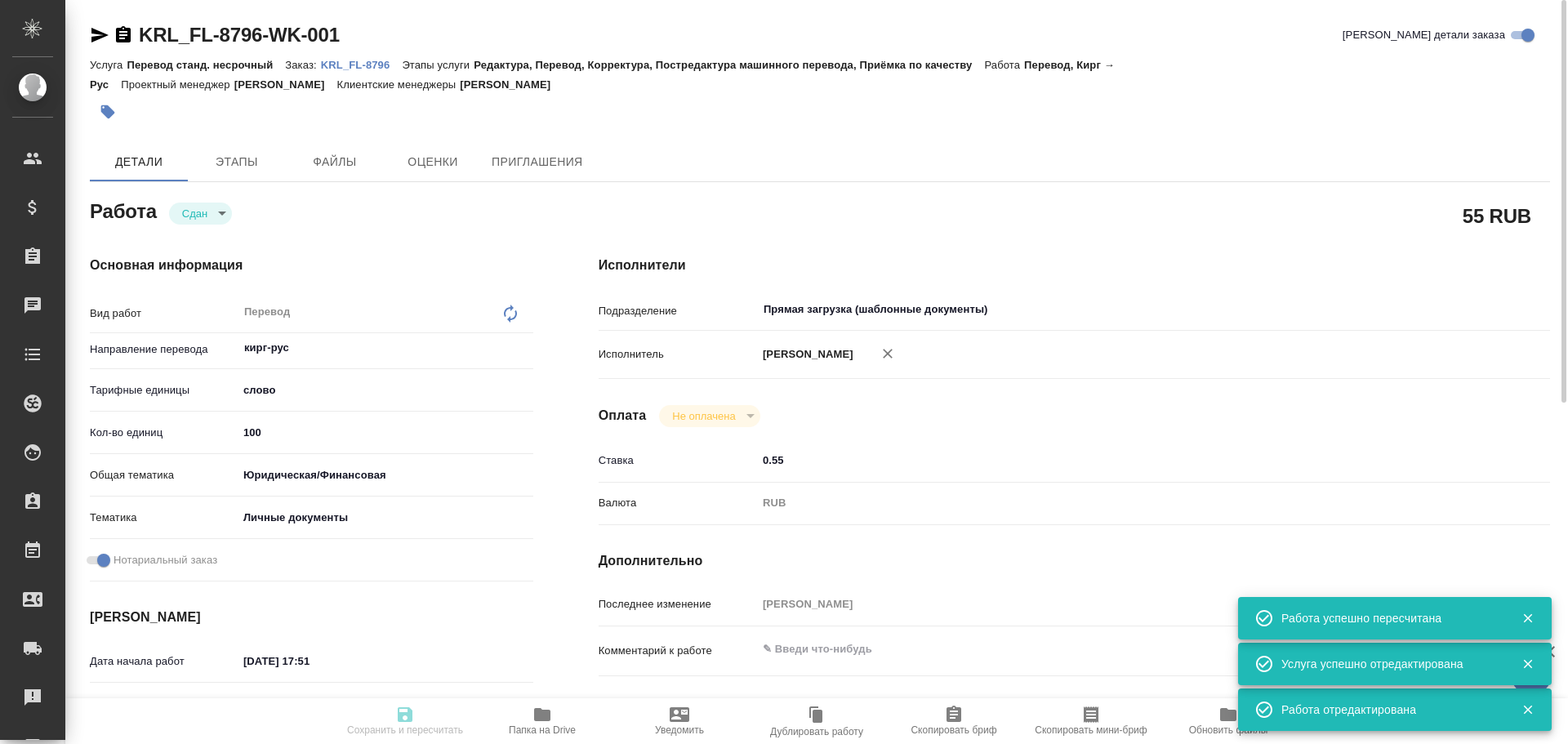
type input "[DATE] 17:54"
type input "[DATE] 11:00"
type input "[DATE] 18:36"
type input "[DATE] 11:00"
type input "Прямая загрузка (шаблонные документы)"
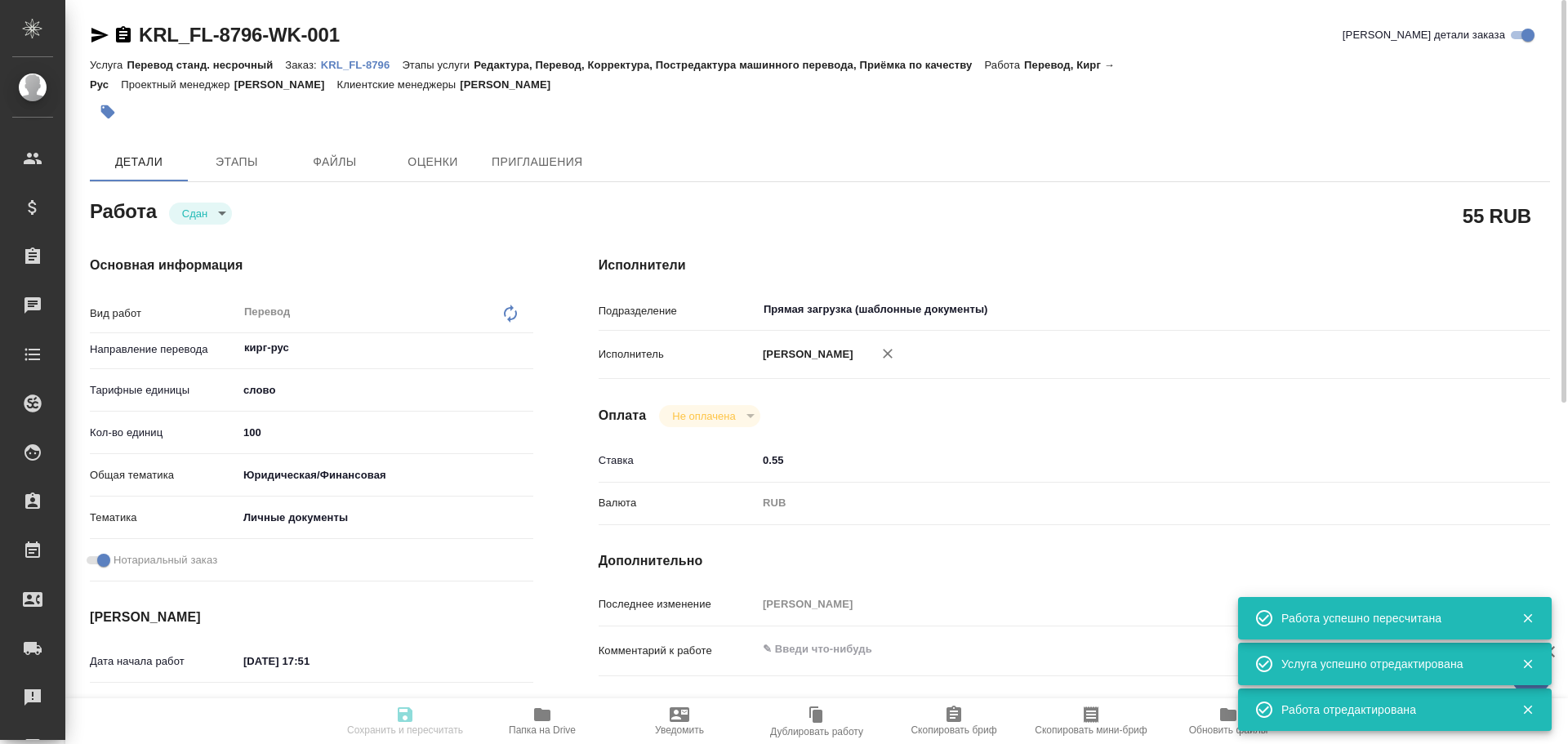
type input "notPayed"
type input "0.55"
type input "RUB"
type input "[PERSON_NAME]"
type textarea "x"
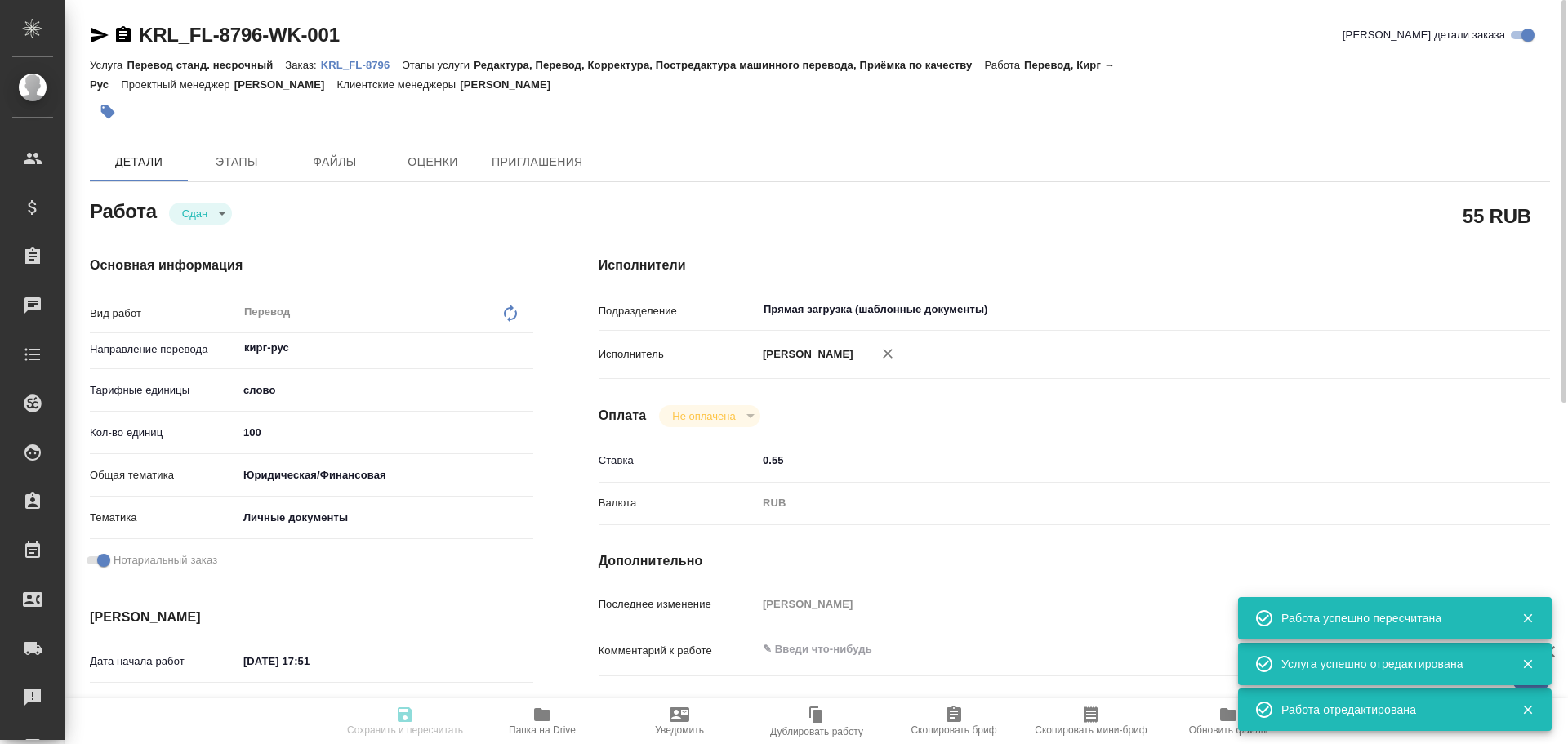
type textarea "/Clients/FL_KRL/Orders/KRL_FL-8796/Translated/KRL_FL-8796-WK-001"
type textarea "x"
type input "KRL_FL-8796"
type input "Перевод станд. несрочный"
click at [235, 170] on span "Этапы" at bounding box center [236, 162] width 79 height 21
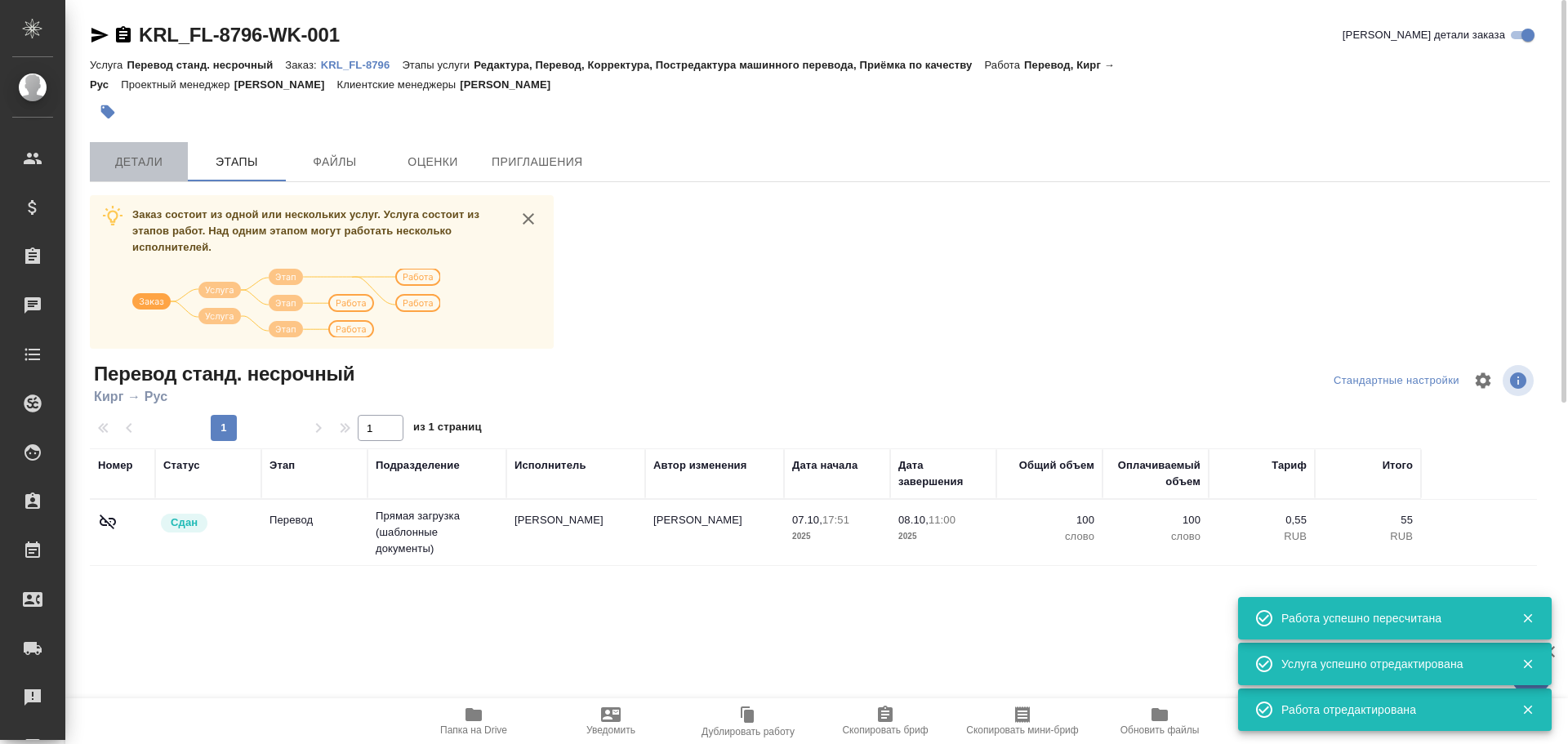
click at [166, 163] on span "Детали" at bounding box center [138, 162] width 79 height 21
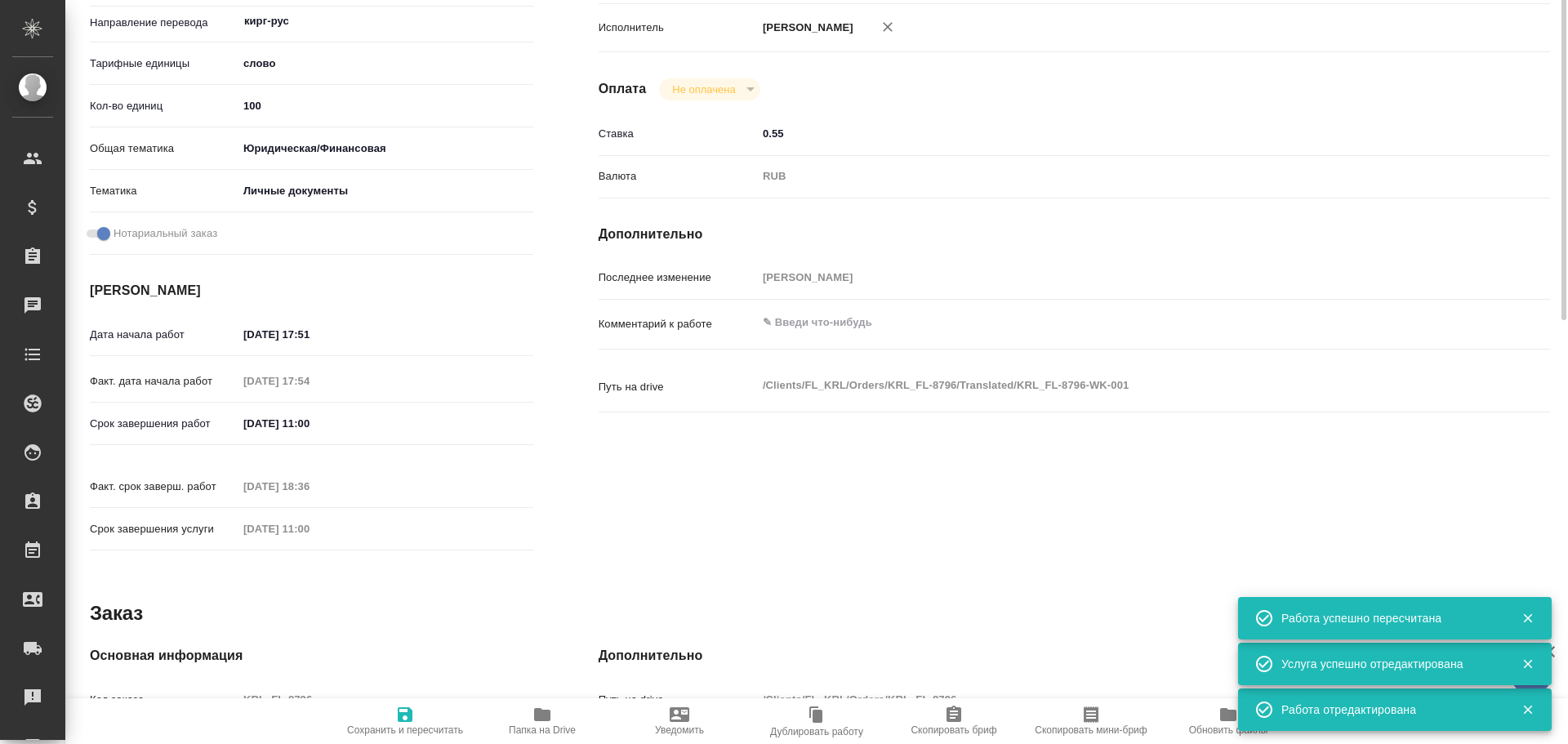
scroll to position [650, 0]
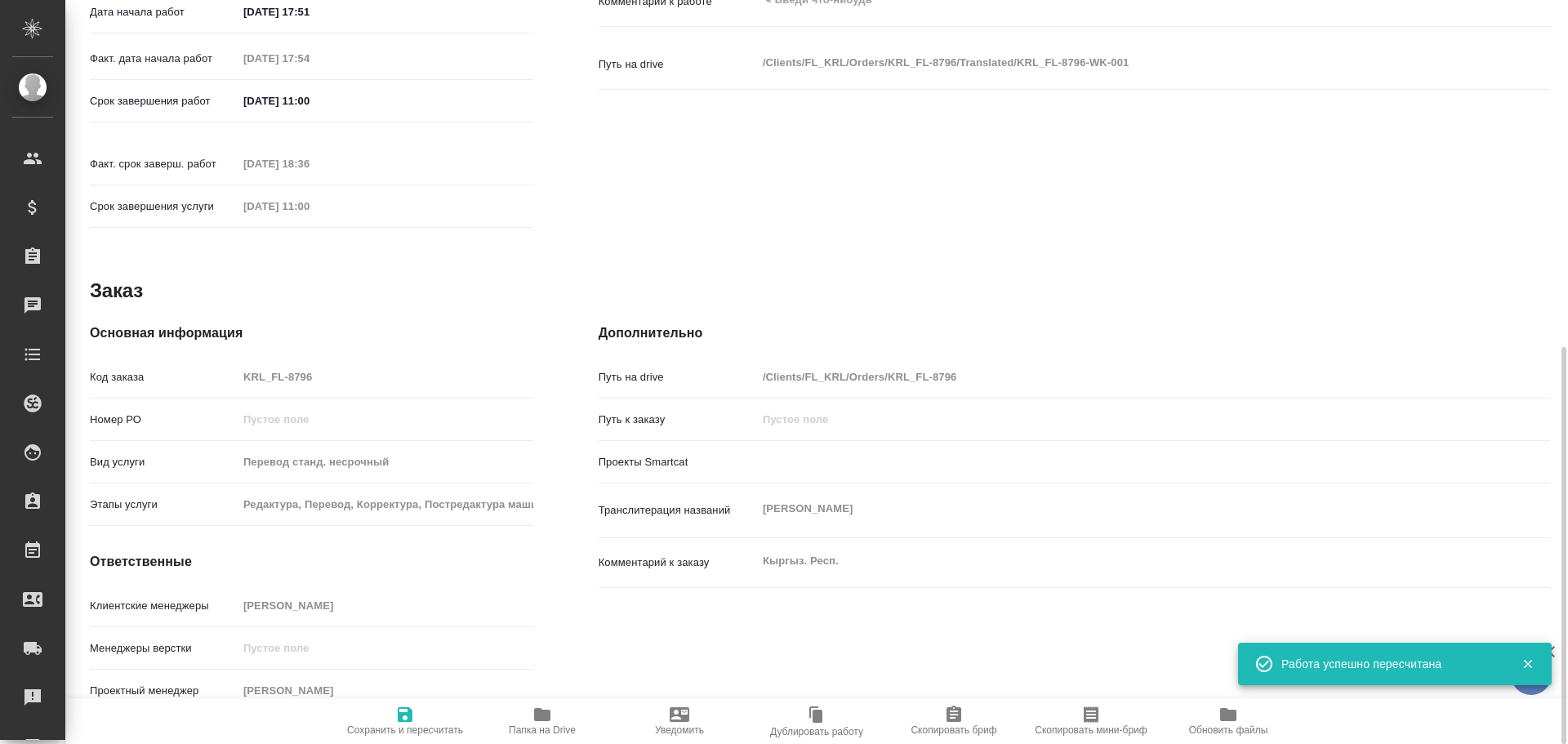
click at [179, 363] on div "Код заказа KRL_FL-8796" at bounding box center [312, 377] width 444 height 28
